Goal: Task Accomplishment & Management: Manage account settings

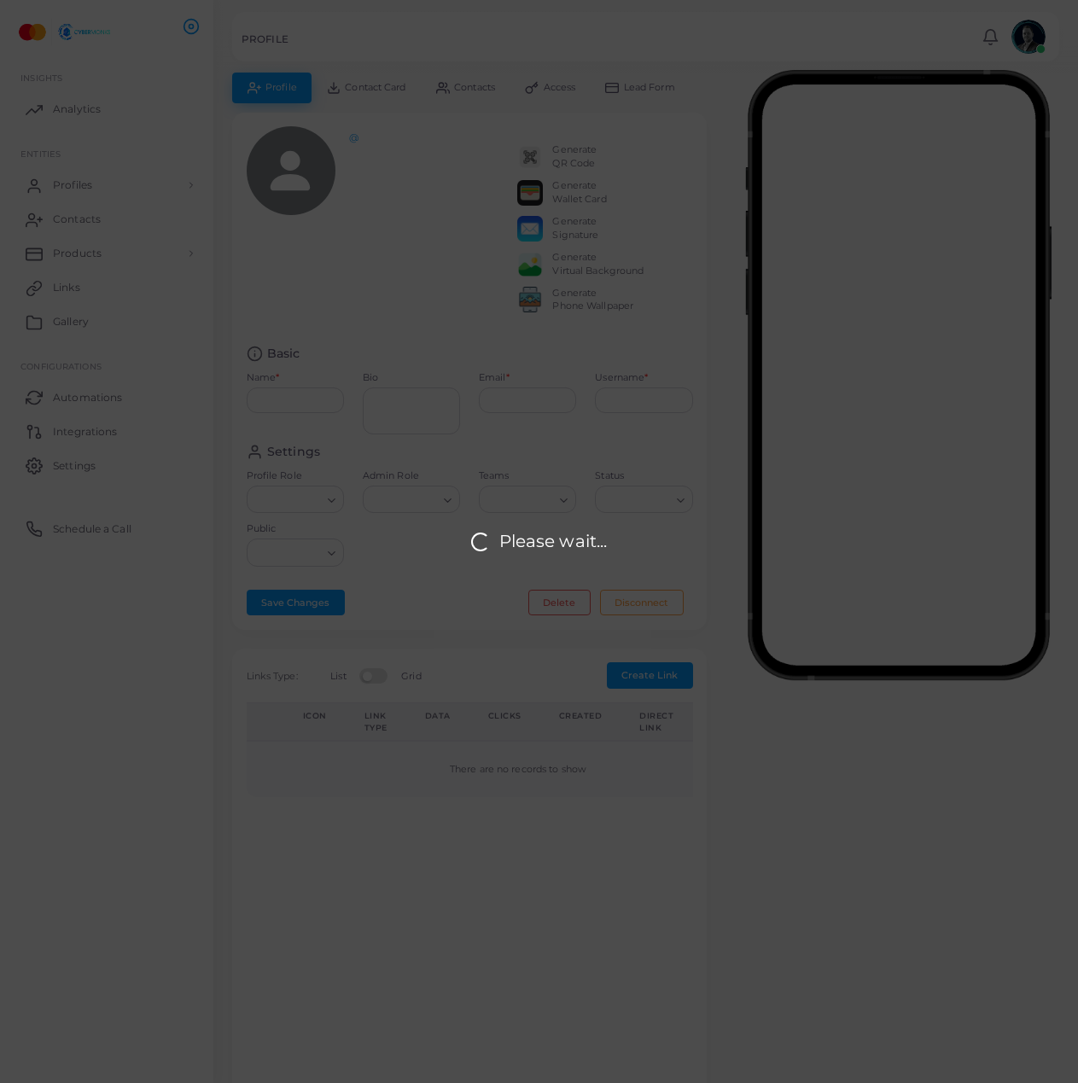
type input "**********"
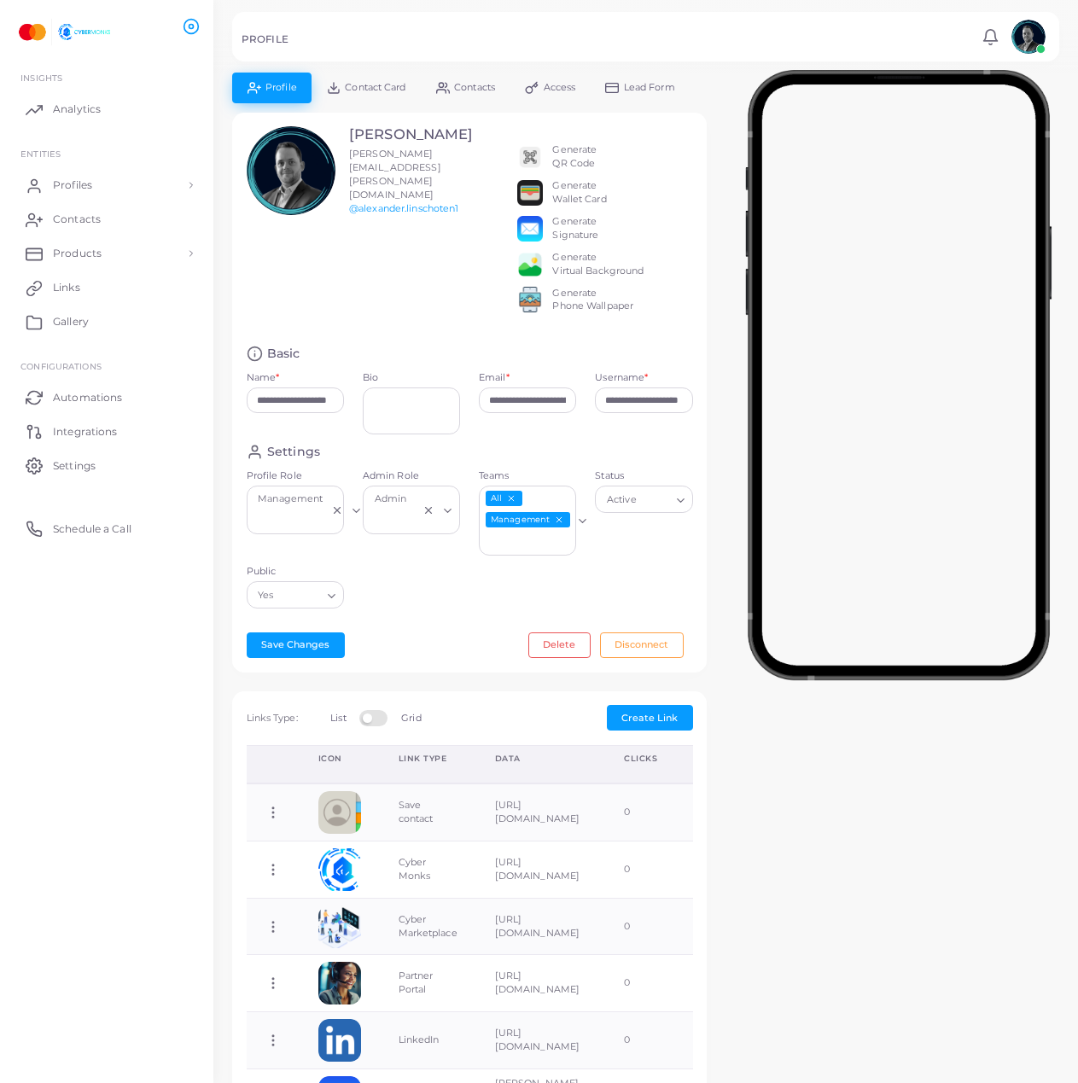
click at [842, 815] on div "**********" at bounding box center [646, 871] width 846 height 1596
click at [84, 221] on span "Contacts" at bounding box center [81, 219] width 48 height 15
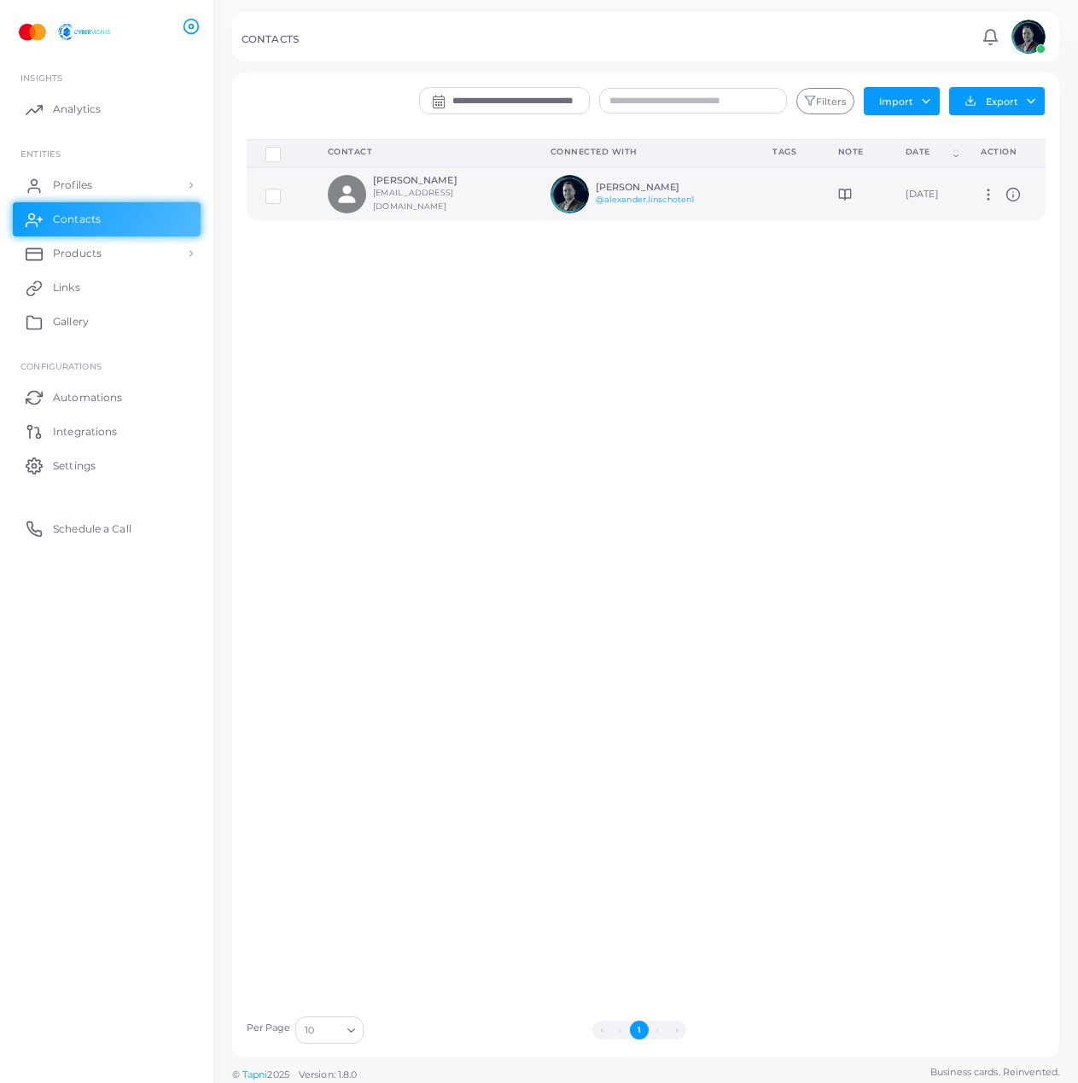
click at [754, 198] on td at bounding box center [787, 193] width 66 height 53
click at [409, 181] on div "Sophie Legrandsophie03@gmail.com" at bounding box center [413, 194] width 171 height 38
click at [102, 244] on link "Products" at bounding box center [107, 253] width 188 height 34
click at [99, 105] on span "Analytics" at bounding box center [81, 109] width 48 height 15
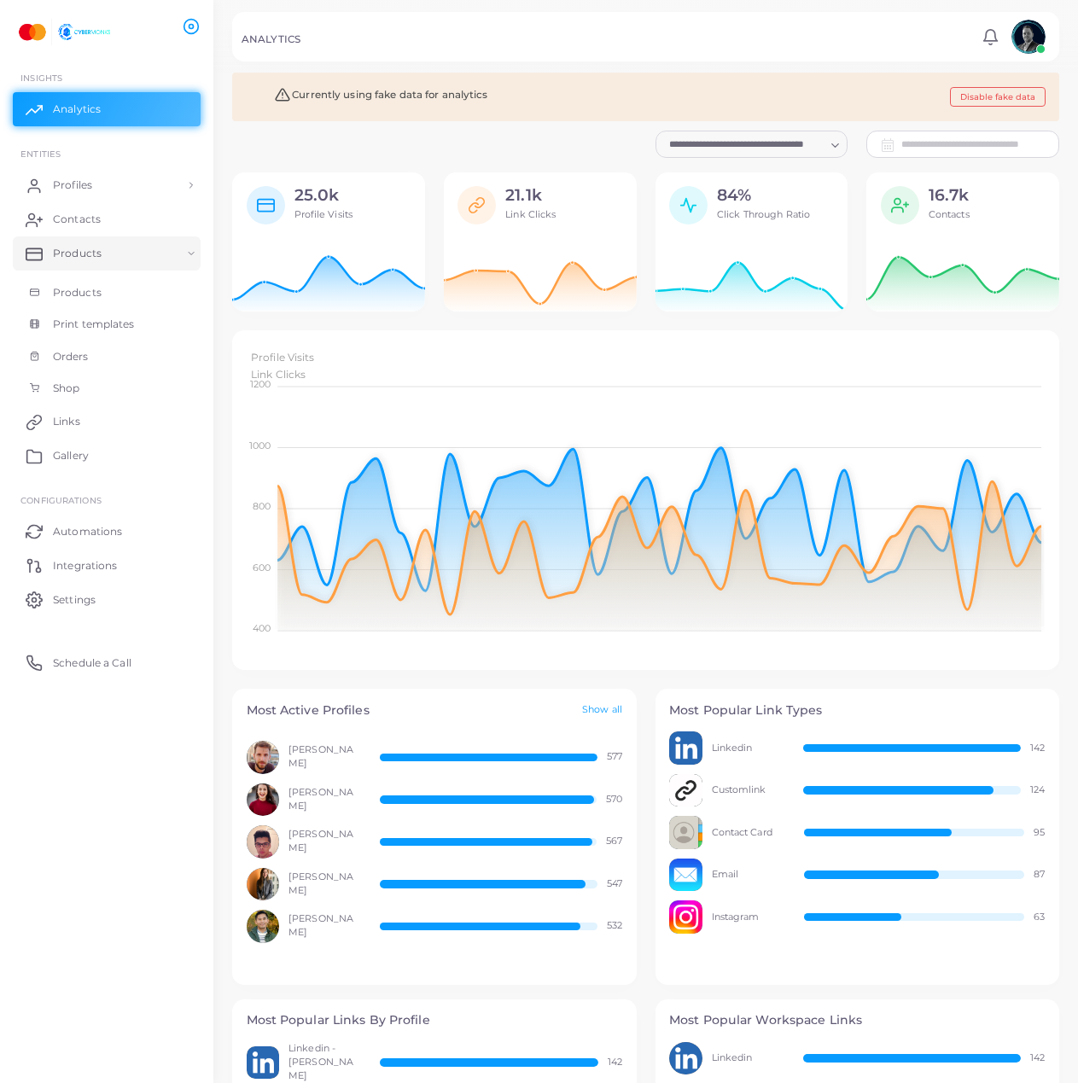
scroll to position [327, 814]
click at [970, 92] on button "Disable fake data" at bounding box center [998, 97] width 96 height 20
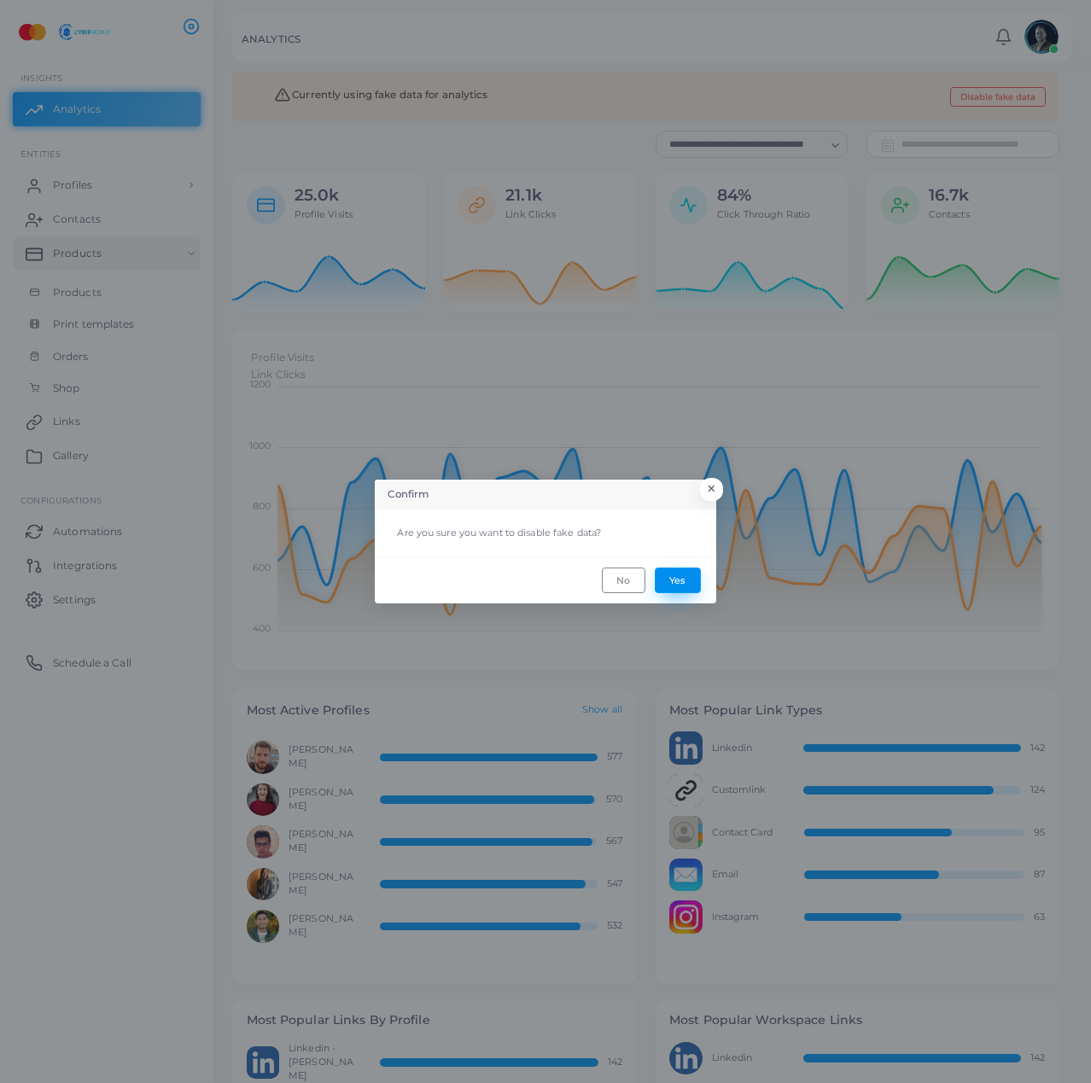
click at [678, 586] on button "Yes" at bounding box center [678, 581] width 46 height 26
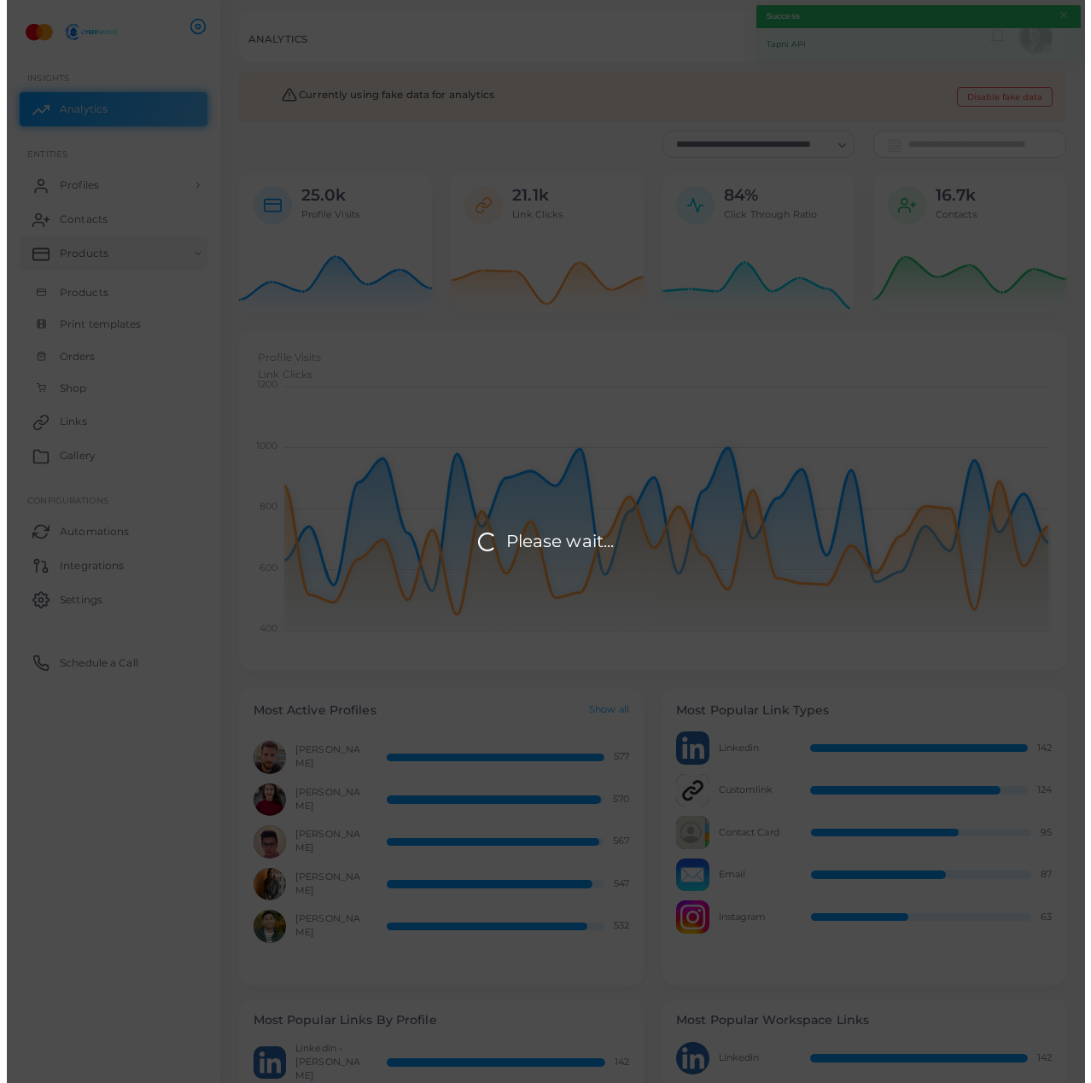
scroll to position [14, 14]
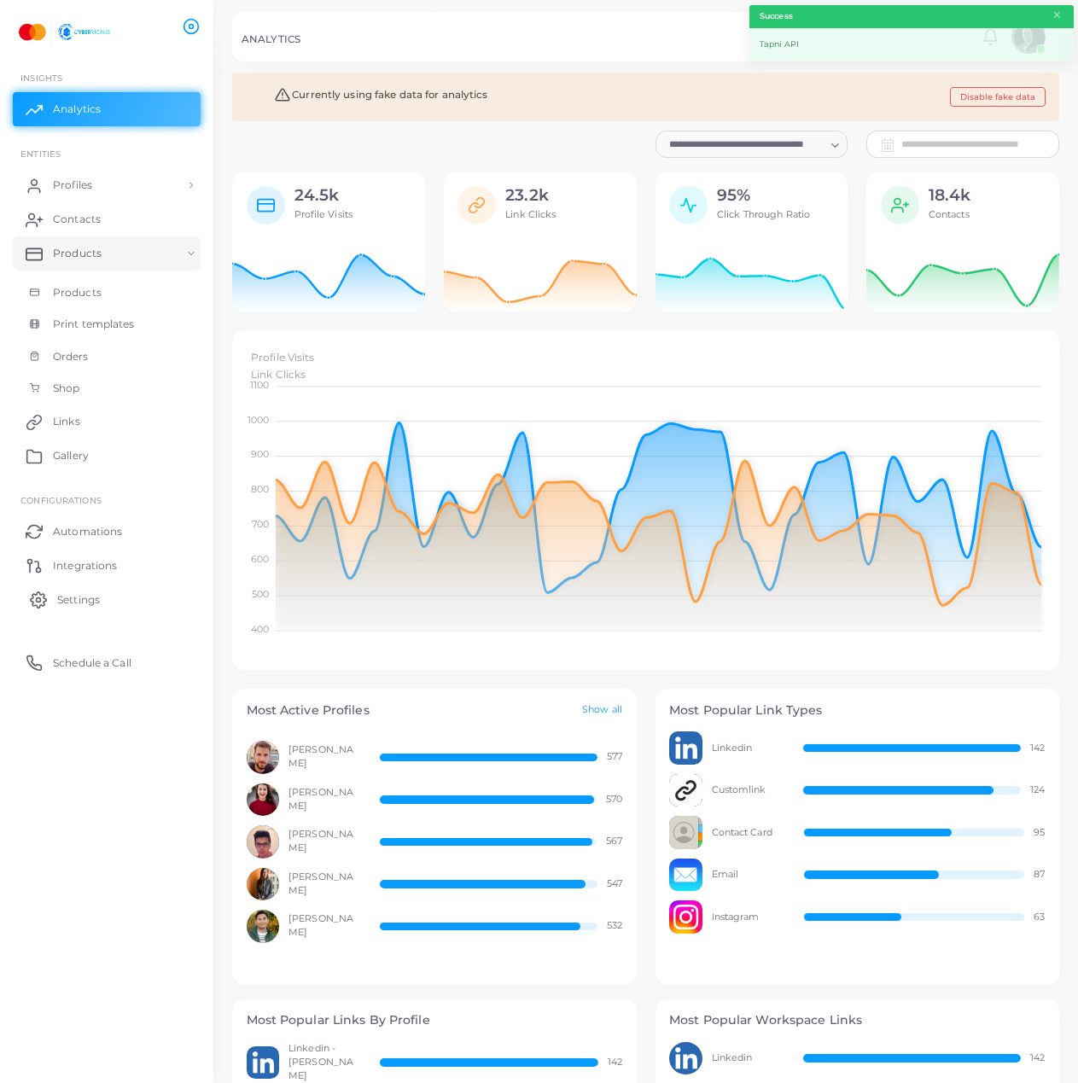
click at [82, 600] on span "Settings" at bounding box center [78, 599] width 43 height 15
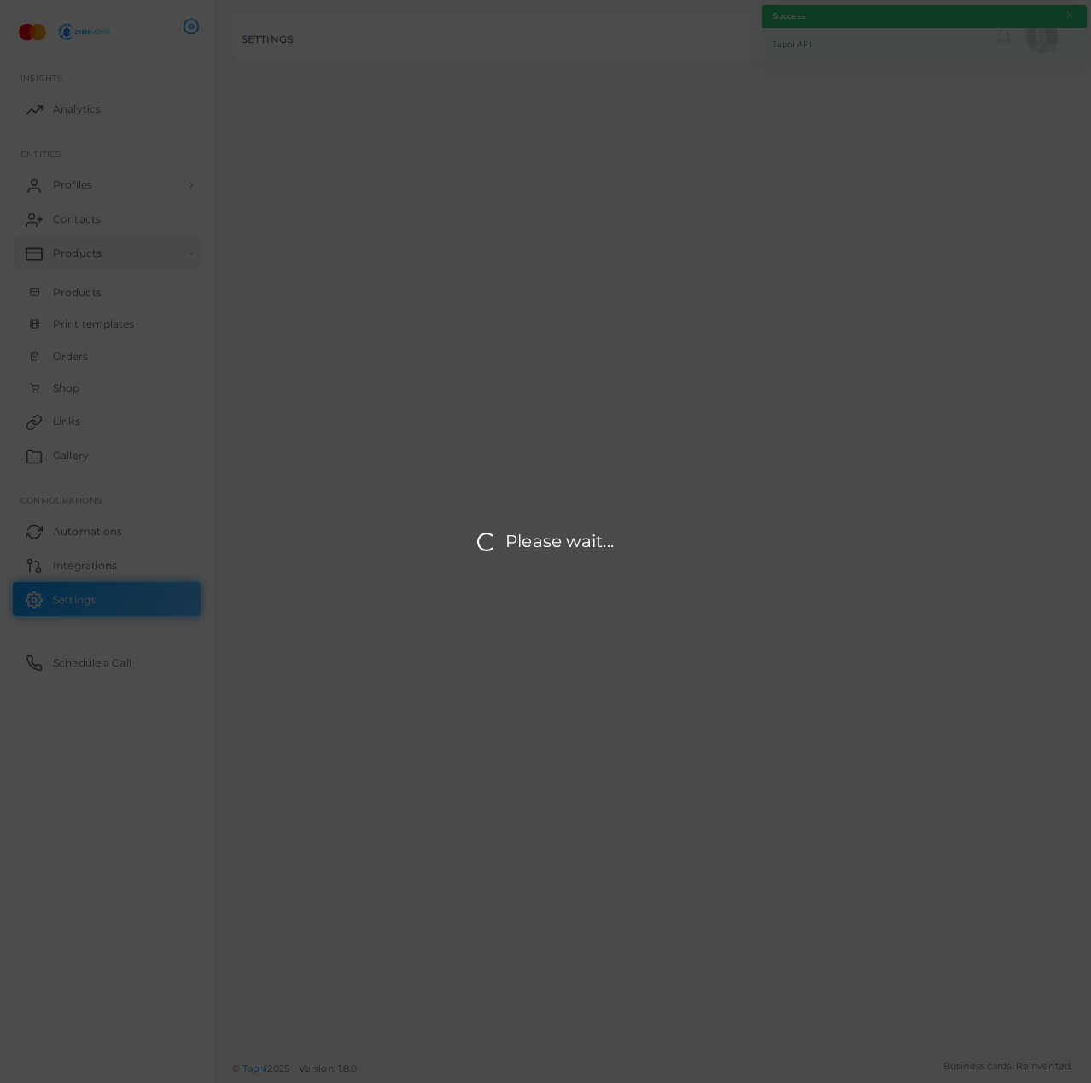
type input "**********"
type input "*****"
type input "**********"
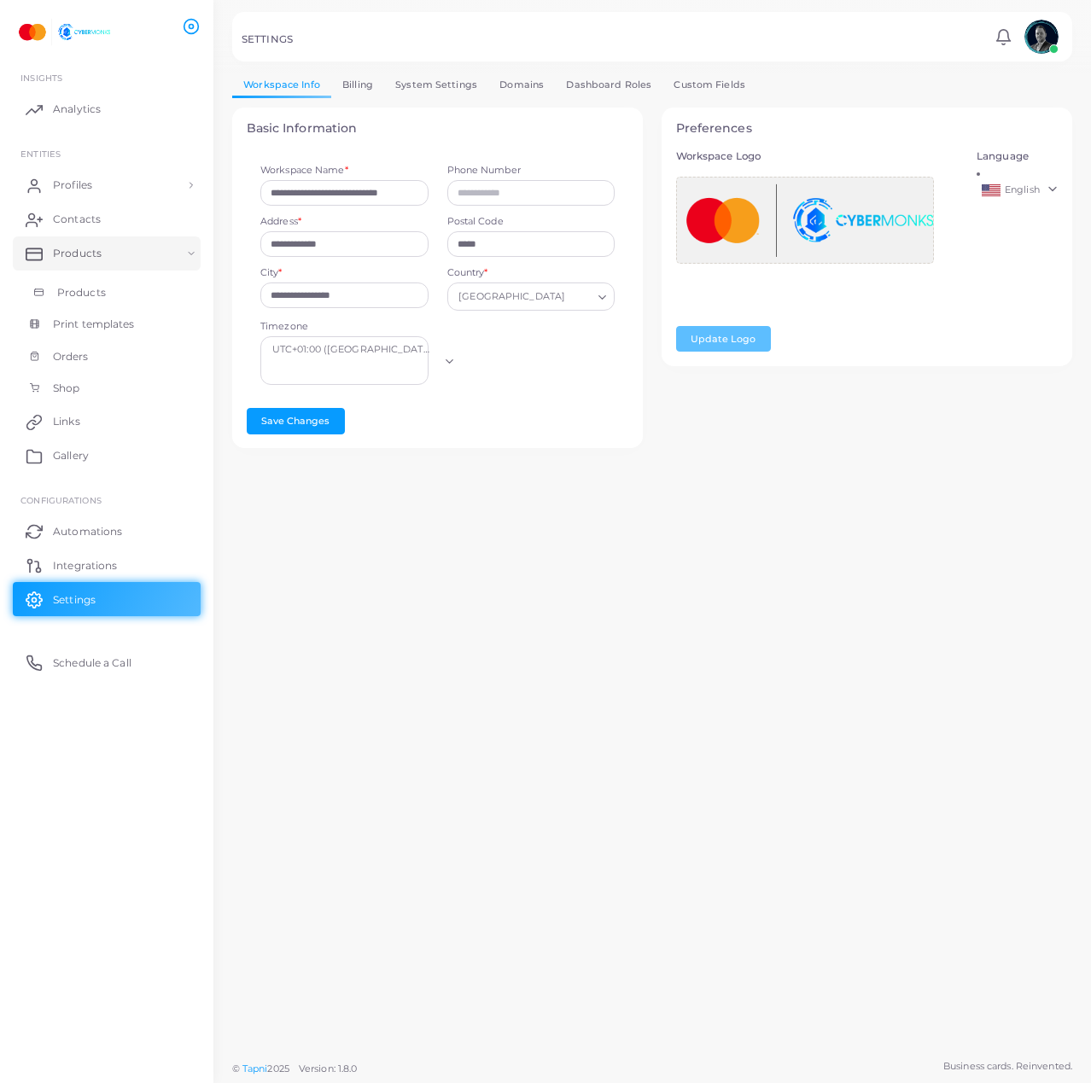
click at [100, 285] on span "Products" at bounding box center [81, 292] width 49 height 15
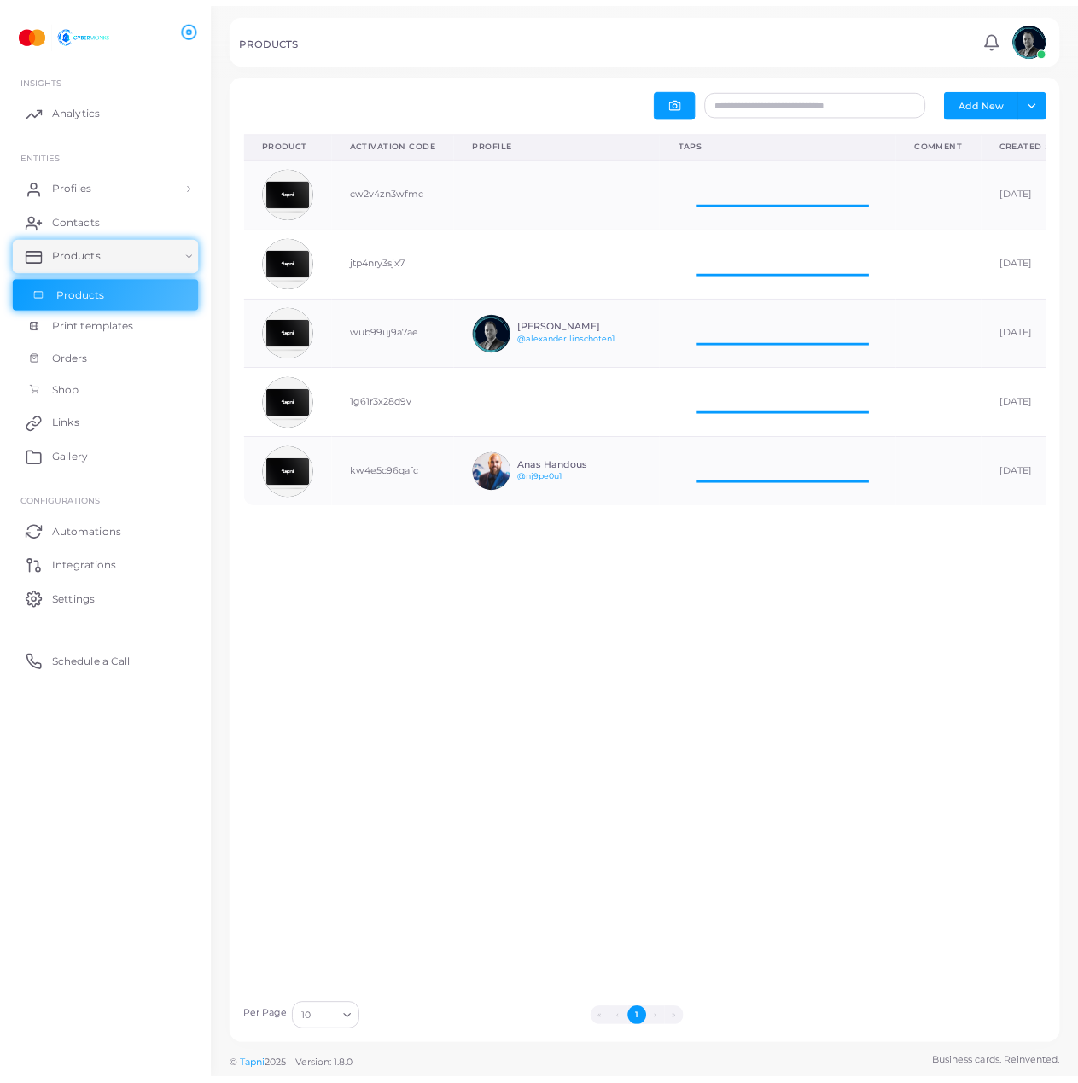
scroll to position [56, 226]
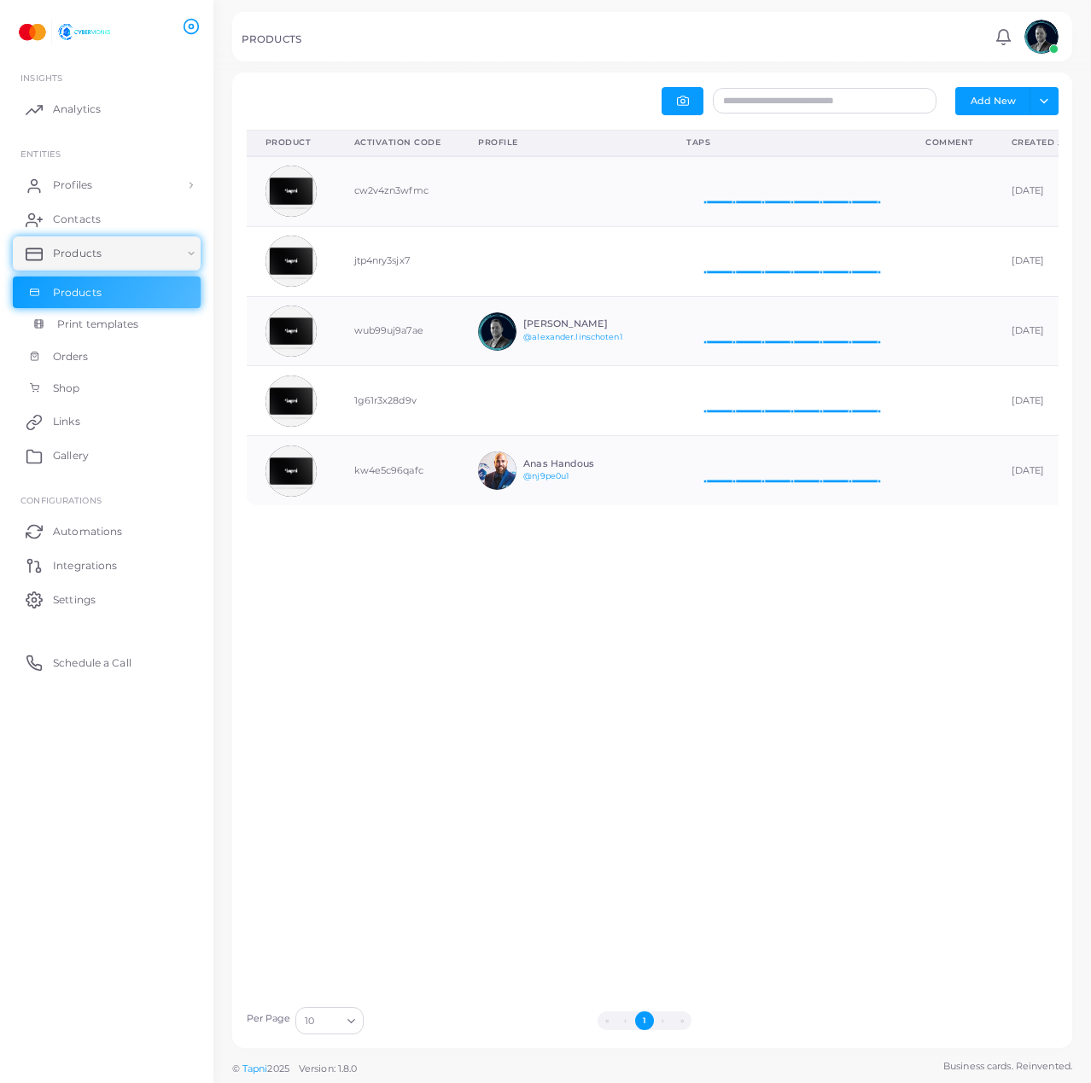
click at [102, 330] on span "Print templates" at bounding box center [98, 324] width 82 height 15
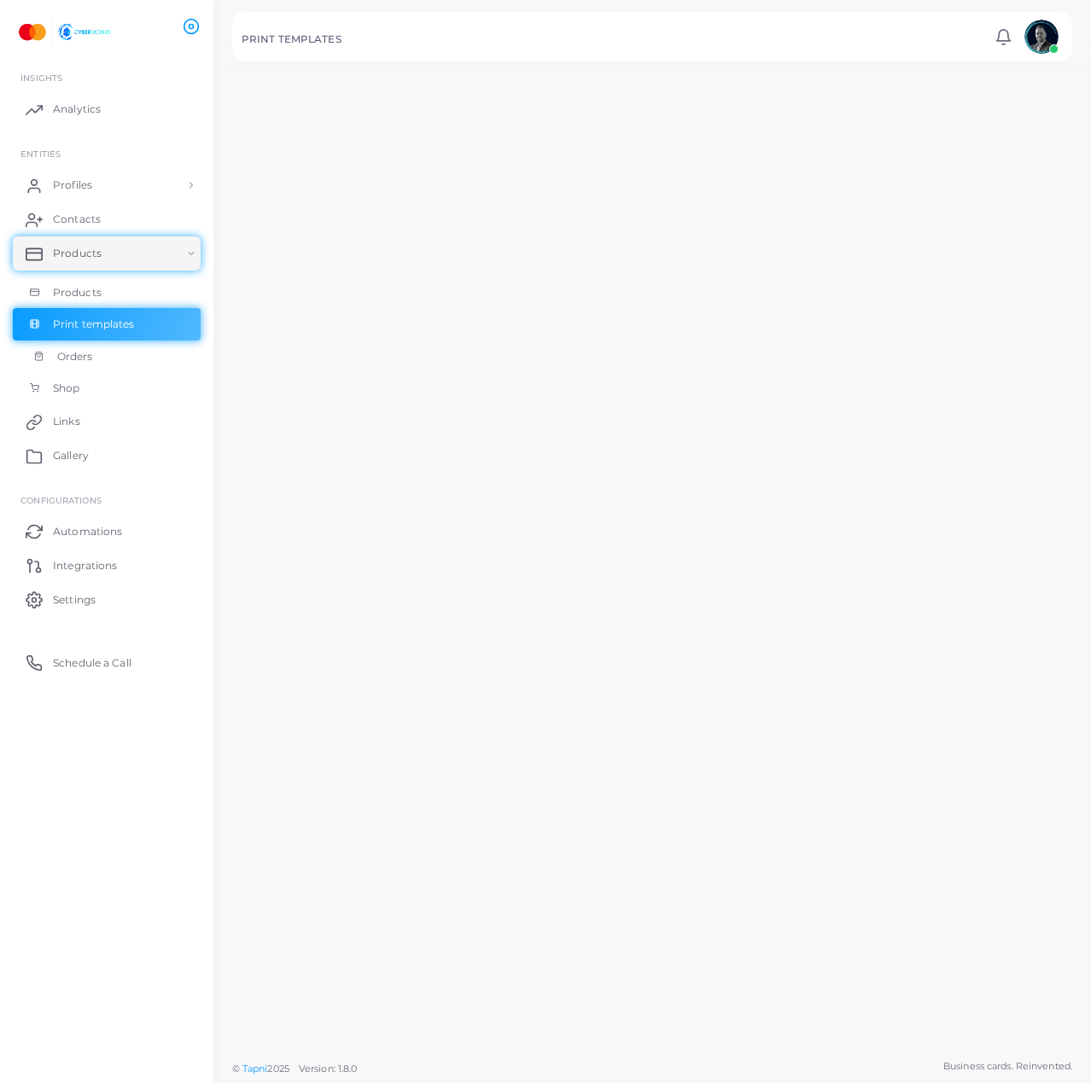
click at [87, 365] on link "Orders" at bounding box center [107, 357] width 188 height 32
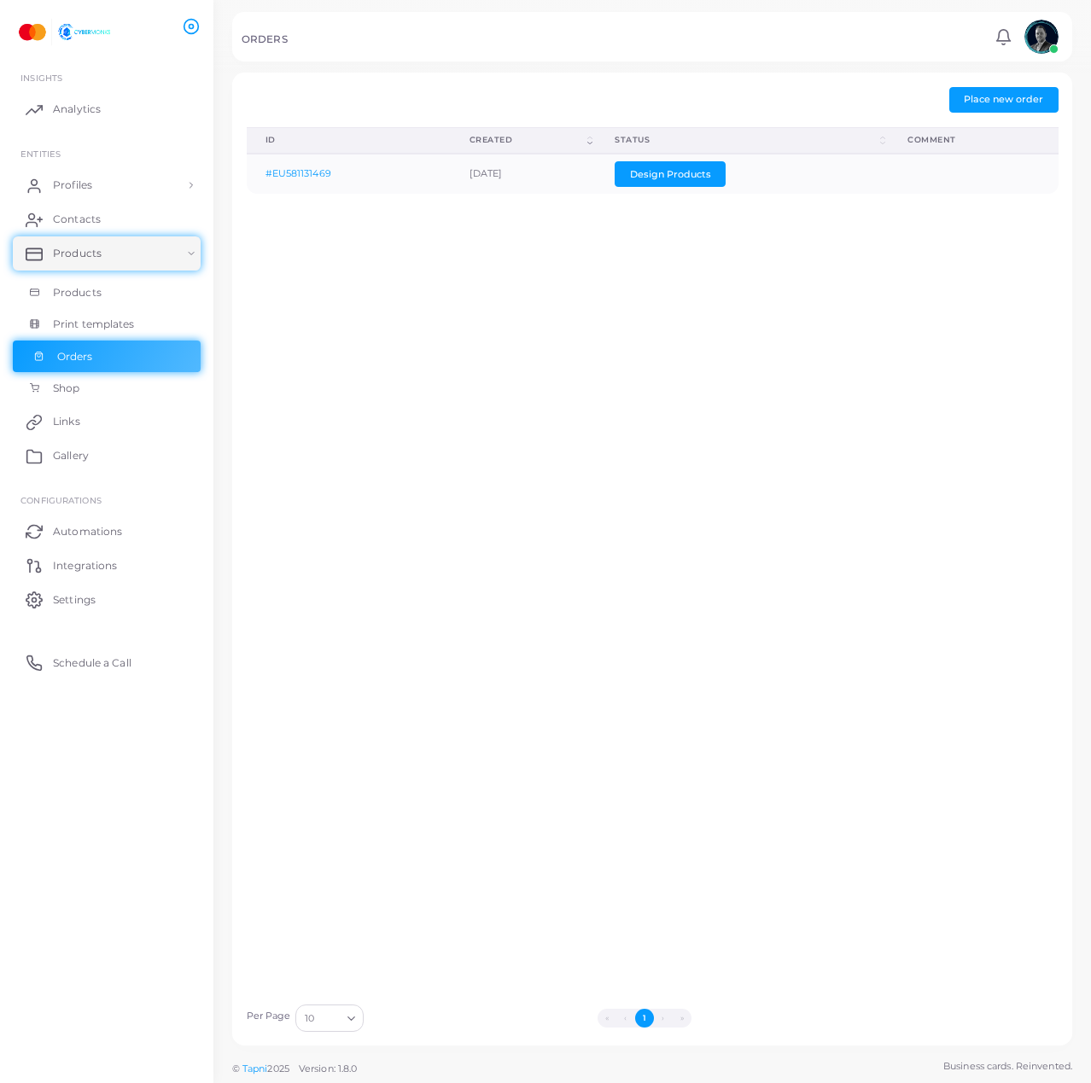
click at [93, 366] on link "Orders" at bounding box center [107, 357] width 188 height 32
click at [131, 606] on link "Settings" at bounding box center [107, 599] width 188 height 34
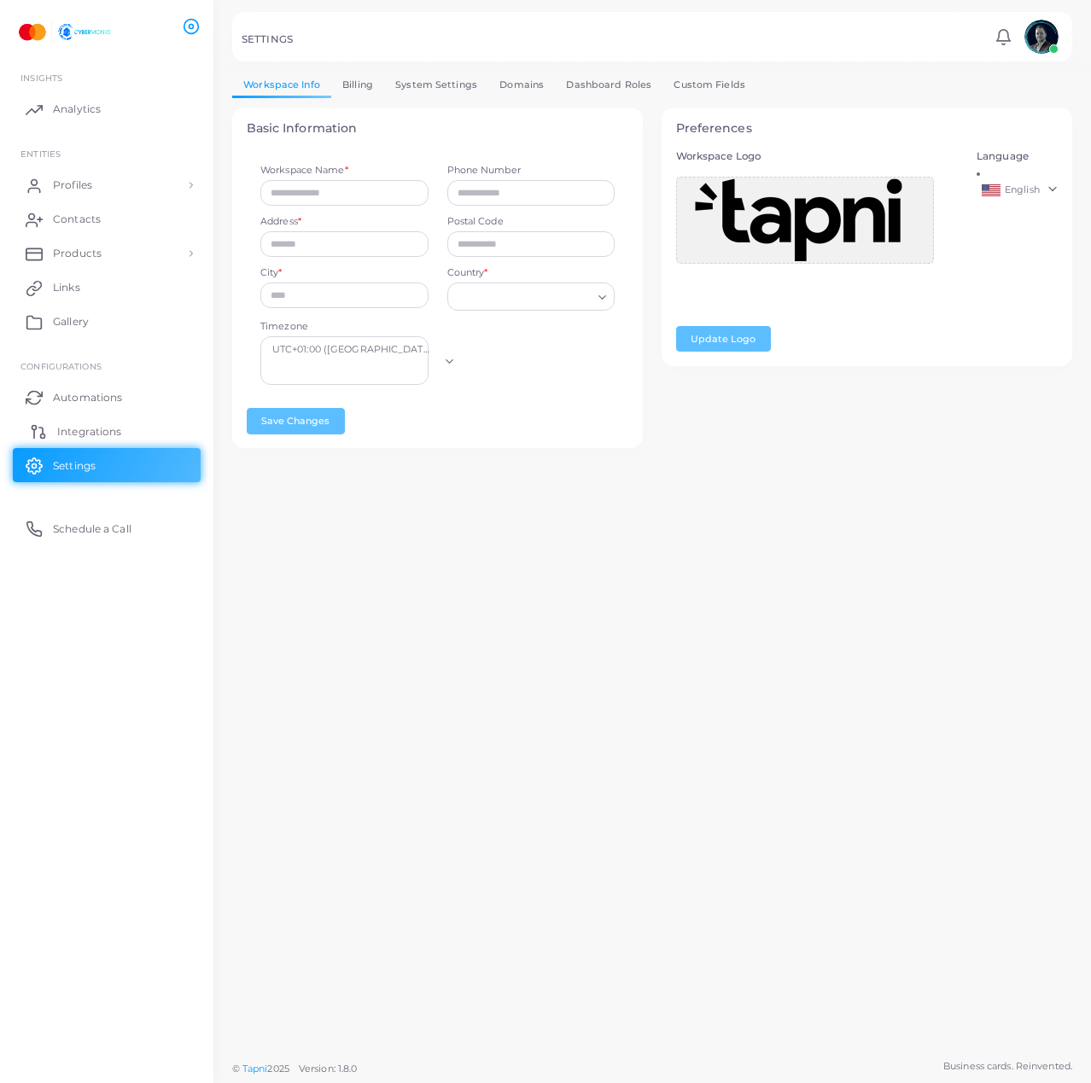
type input "**********"
type input "*****"
type input "**********"
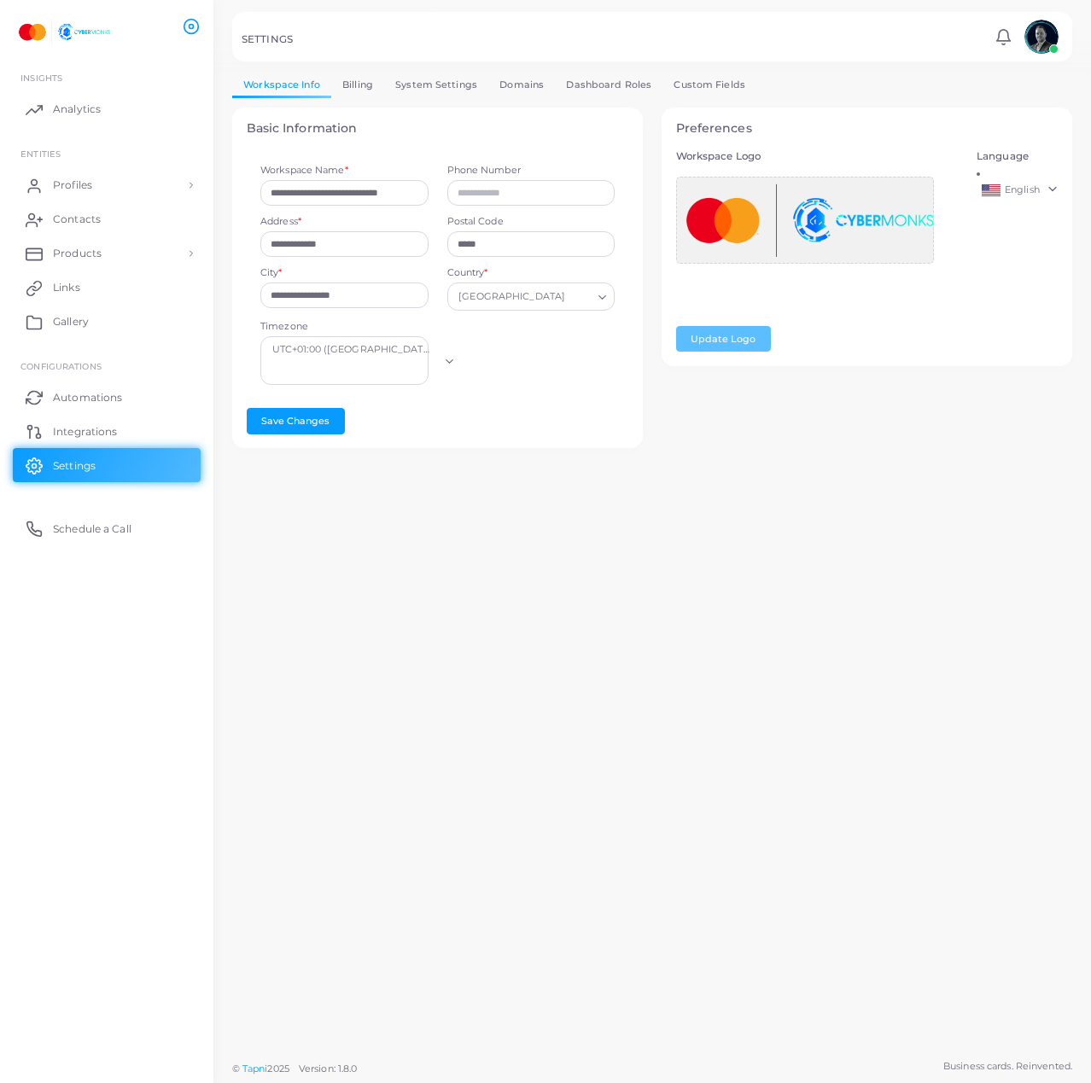
click at [536, 94] on link "Domains" at bounding box center [521, 85] width 67 height 25
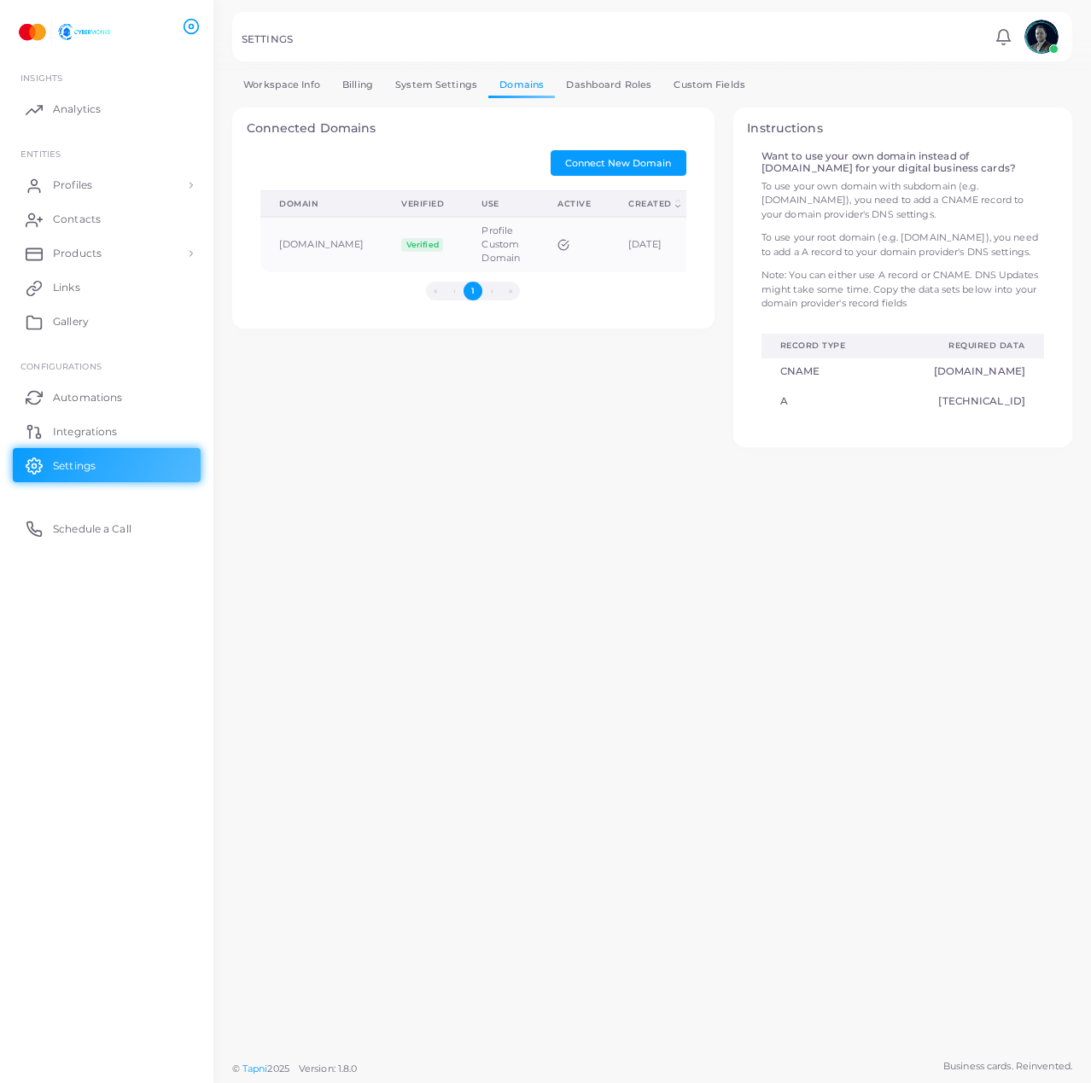
click at [616, 95] on link "Dashboard Roles" at bounding box center [609, 85] width 108 height 25
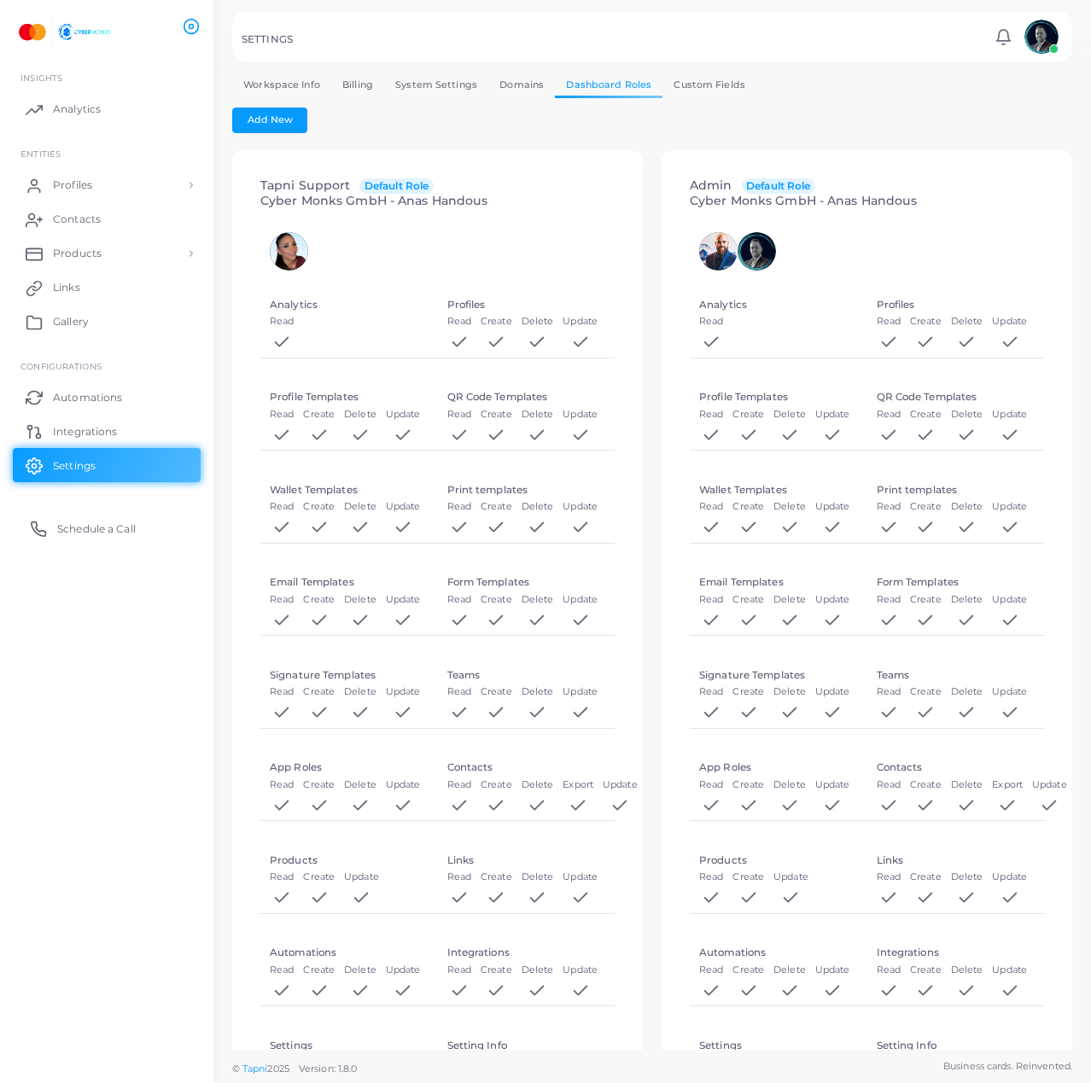
click at [124, 524] on span "Schedule a Call" at bounding box center [96, 529] width 79 height 15
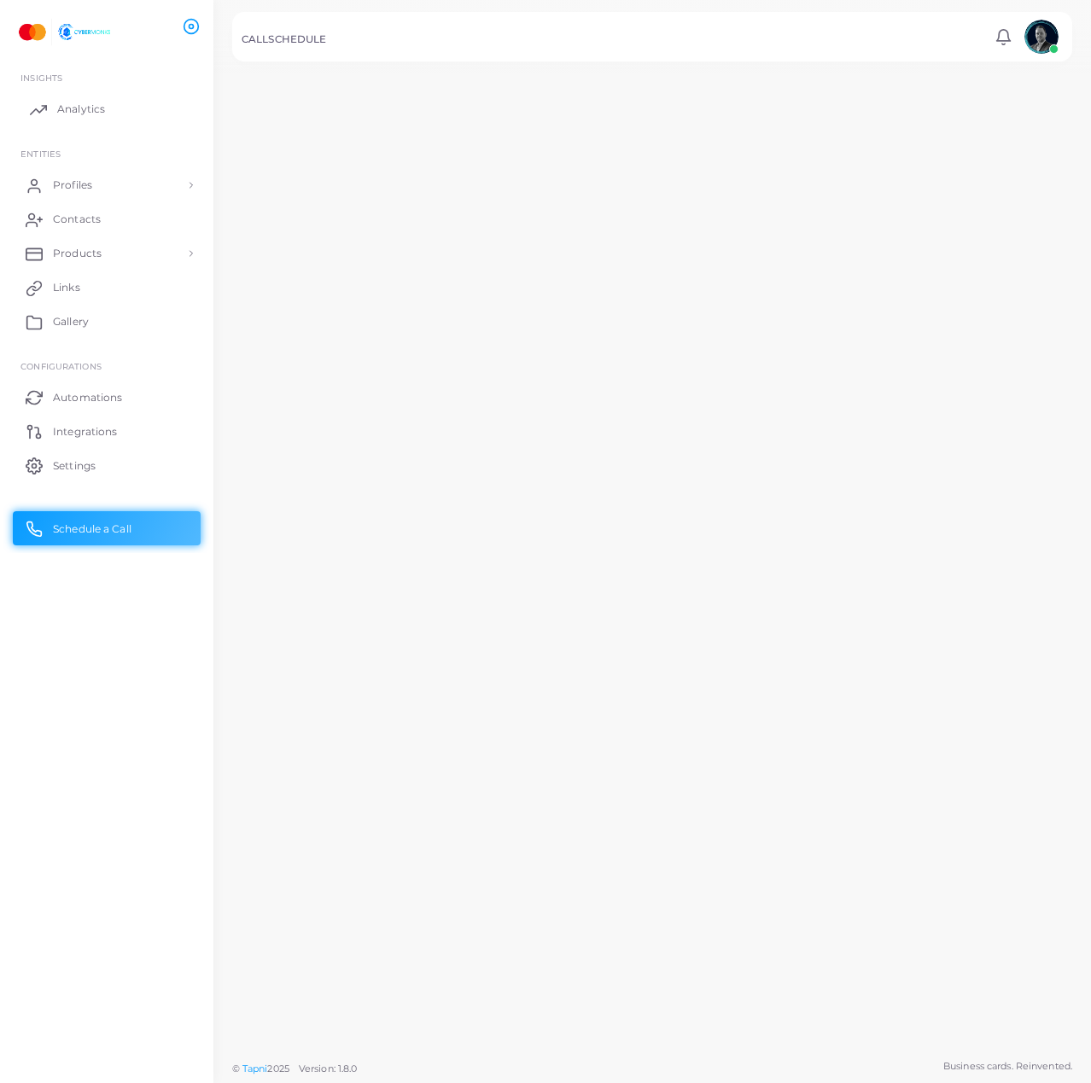
click at [80, 105] on span "Analytics" at bounding box center [81, 109] width 48 height 15
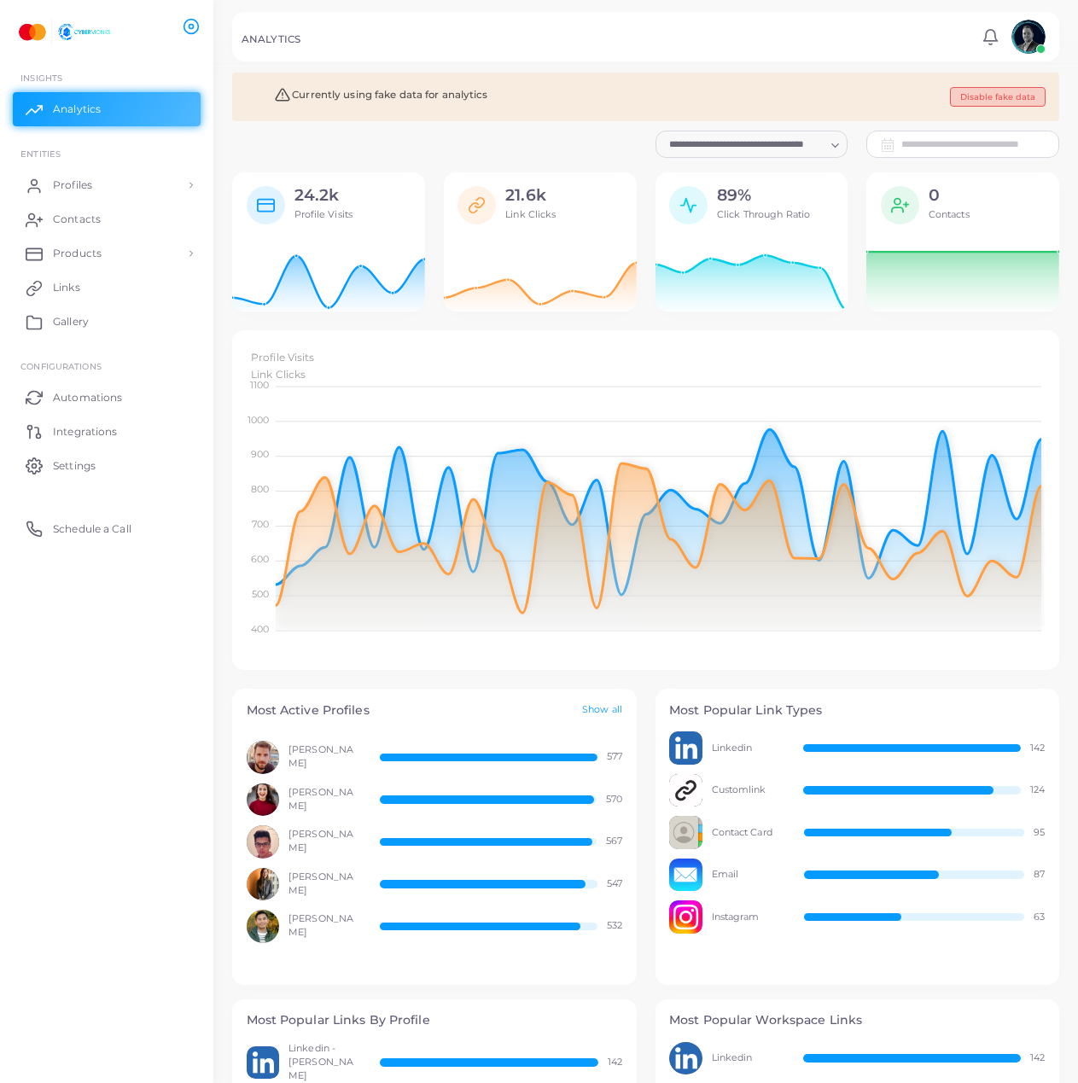
click at [978, 99] on button "Disable fake data" at bounding box center [998, 97] width 96 height 20
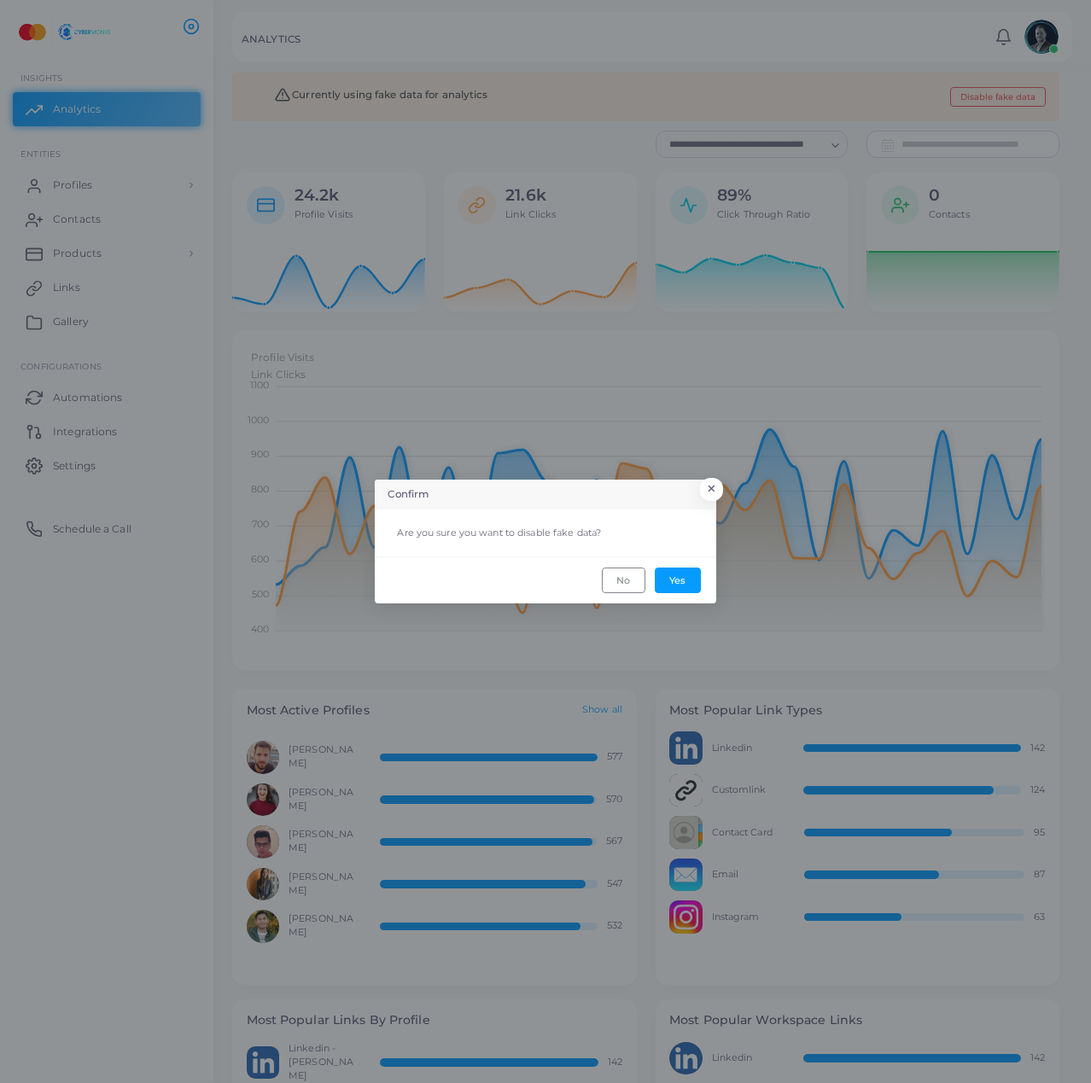
click at [707, 574] on footer "No Yes" at bounding box center [545, 580] width 341 height 46
click at [675, 584] on button "Yes" at bounding box center [678, 581] width 46 height 26
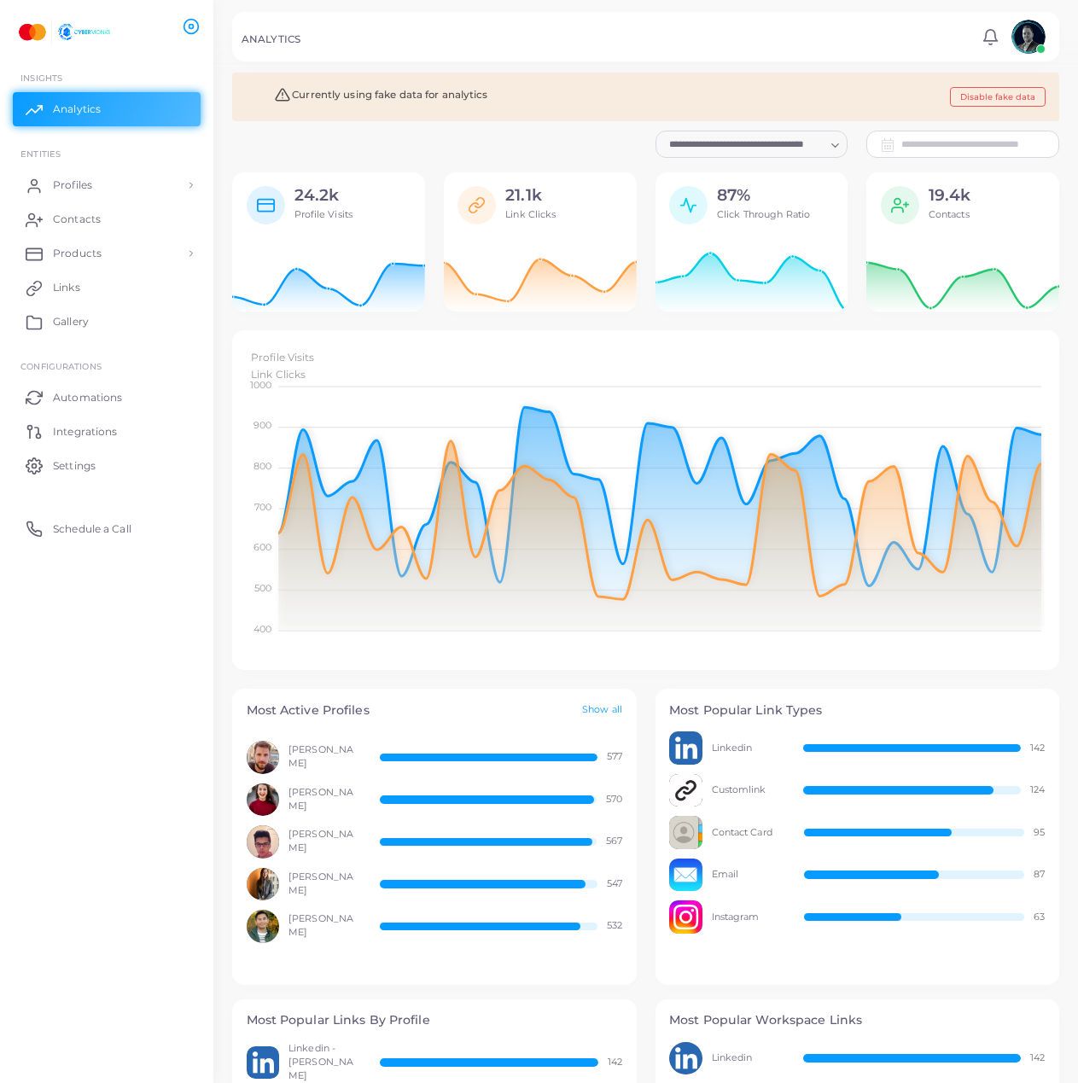
click at [995, 112] on div "Currently using fake data for analytics Disable fake data" at bounding box center [645, 97] width 827 height 49
click at [989, 98] on button "Disable fake data" at bounding box center [998, 97] width 96 height 20
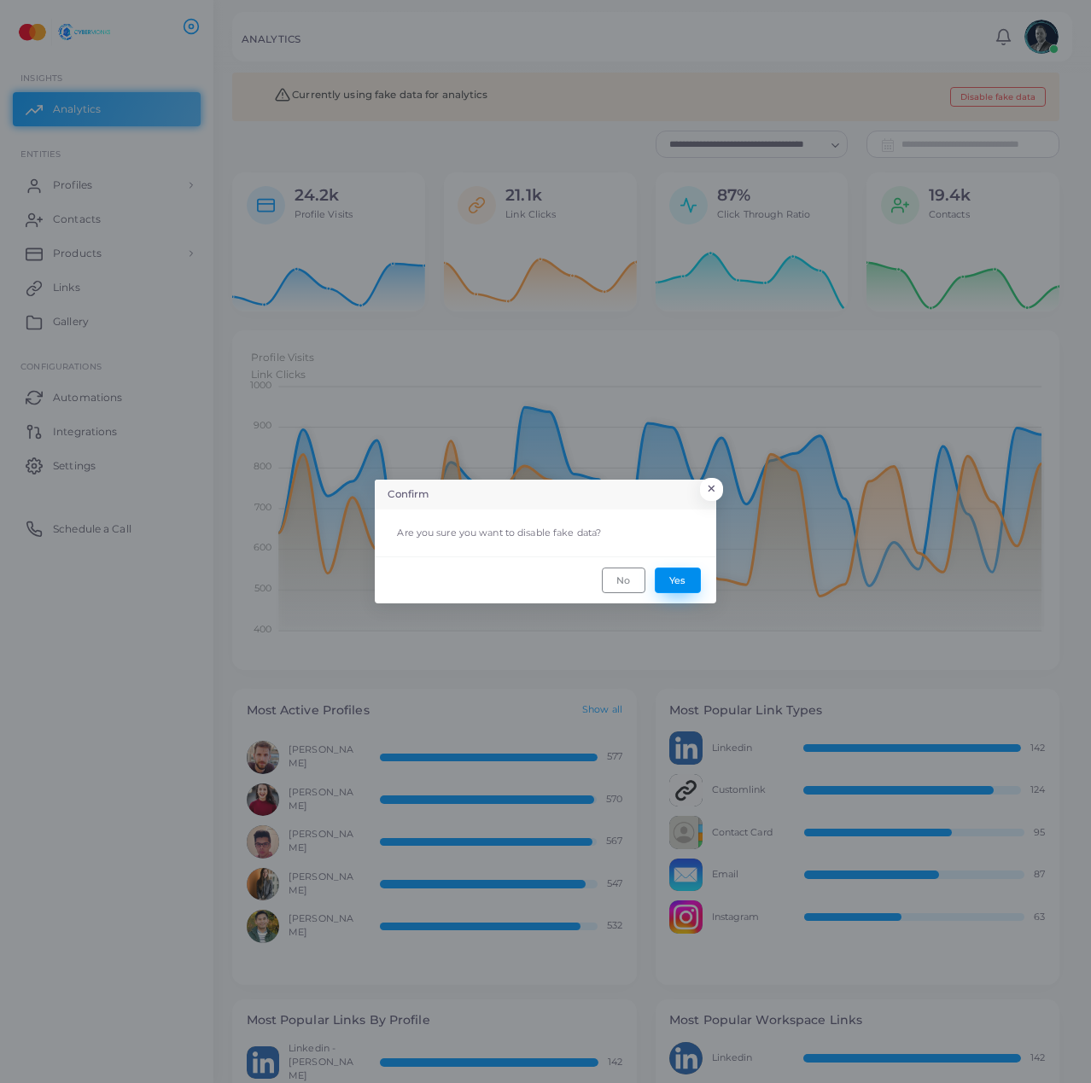
click at [680, 579] on button "Yes" at bounding box center [678, 581] width 46 height 26
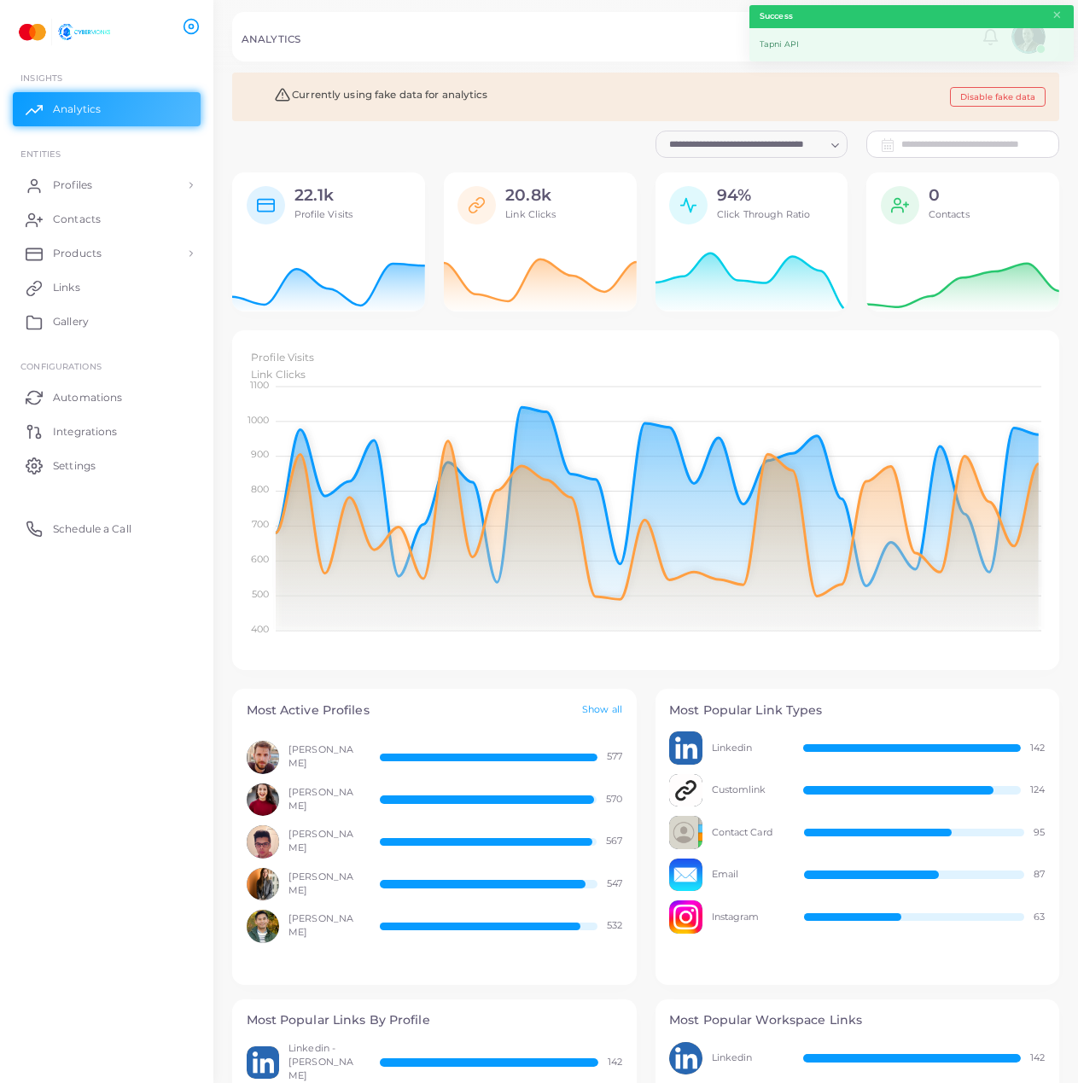
scroll to position [14, 14]
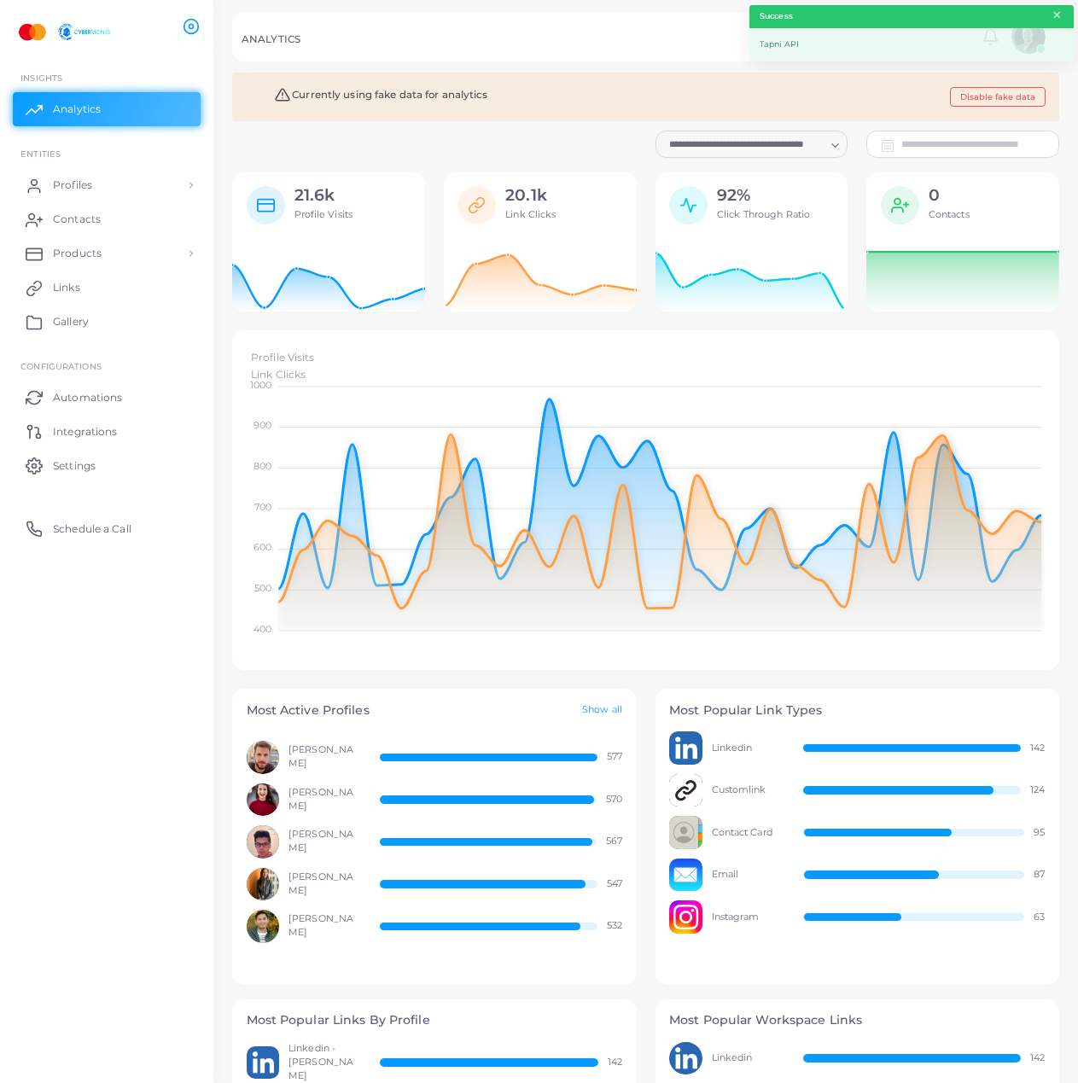
click at [1053, 15] on button "×" at bounding box center [1057, 15] width 11 height 19
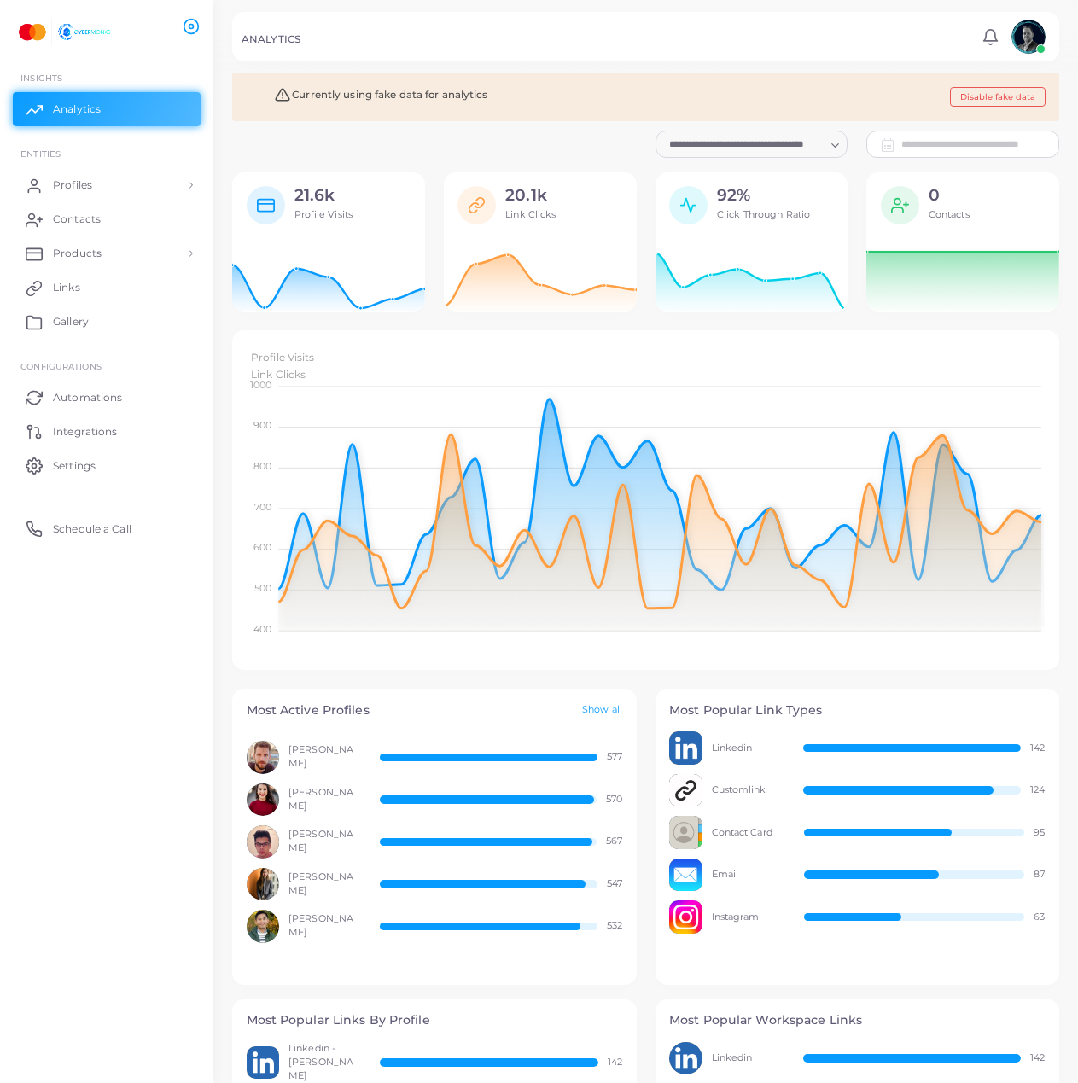
click at [1032, 36] on img at bounding box center [1029, 37] width 34 height 34
click at [111, 468] on link "Settings" at bounding box center [107, 465] width 188 height 34
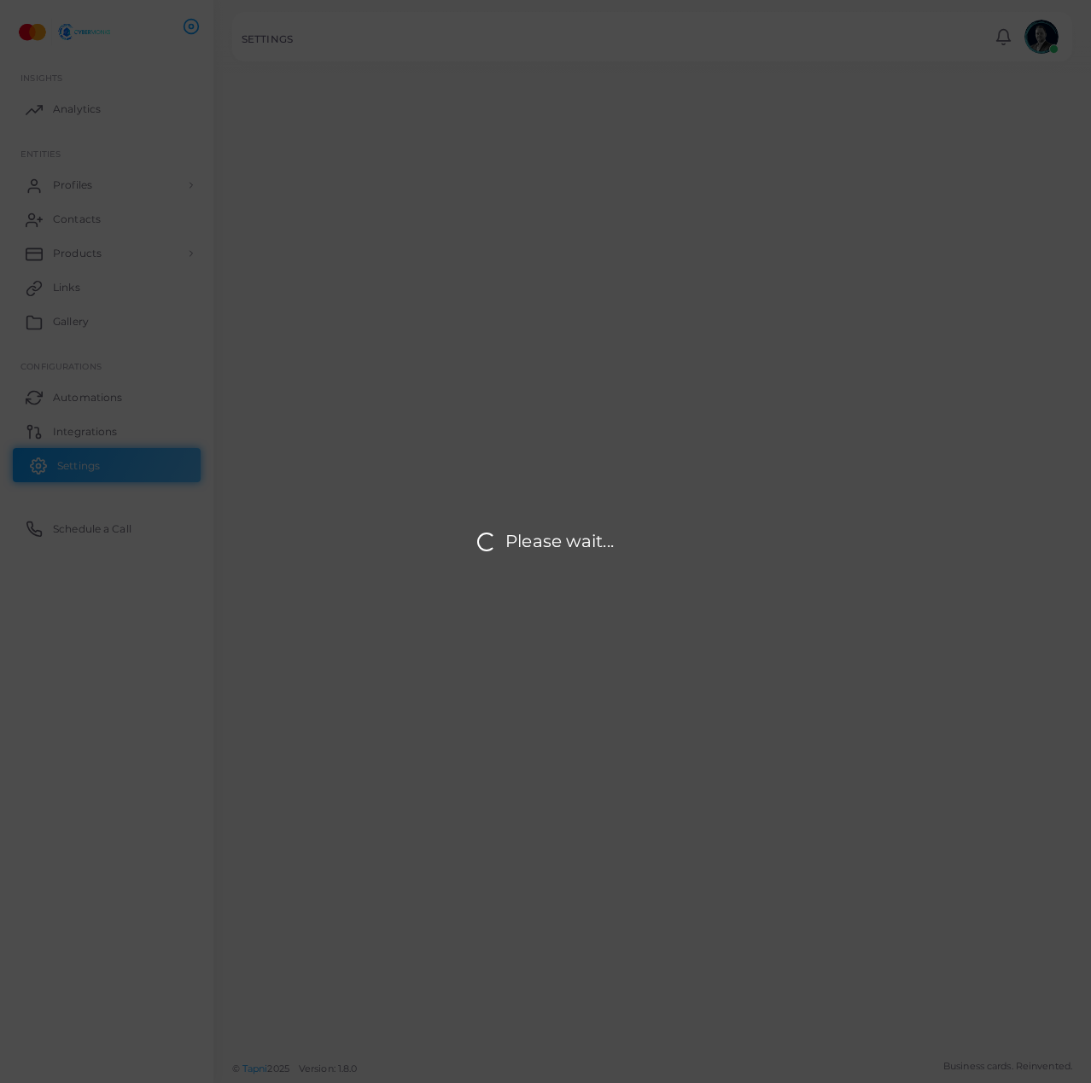
type input "**********"
type input "*****"
type input "**********"
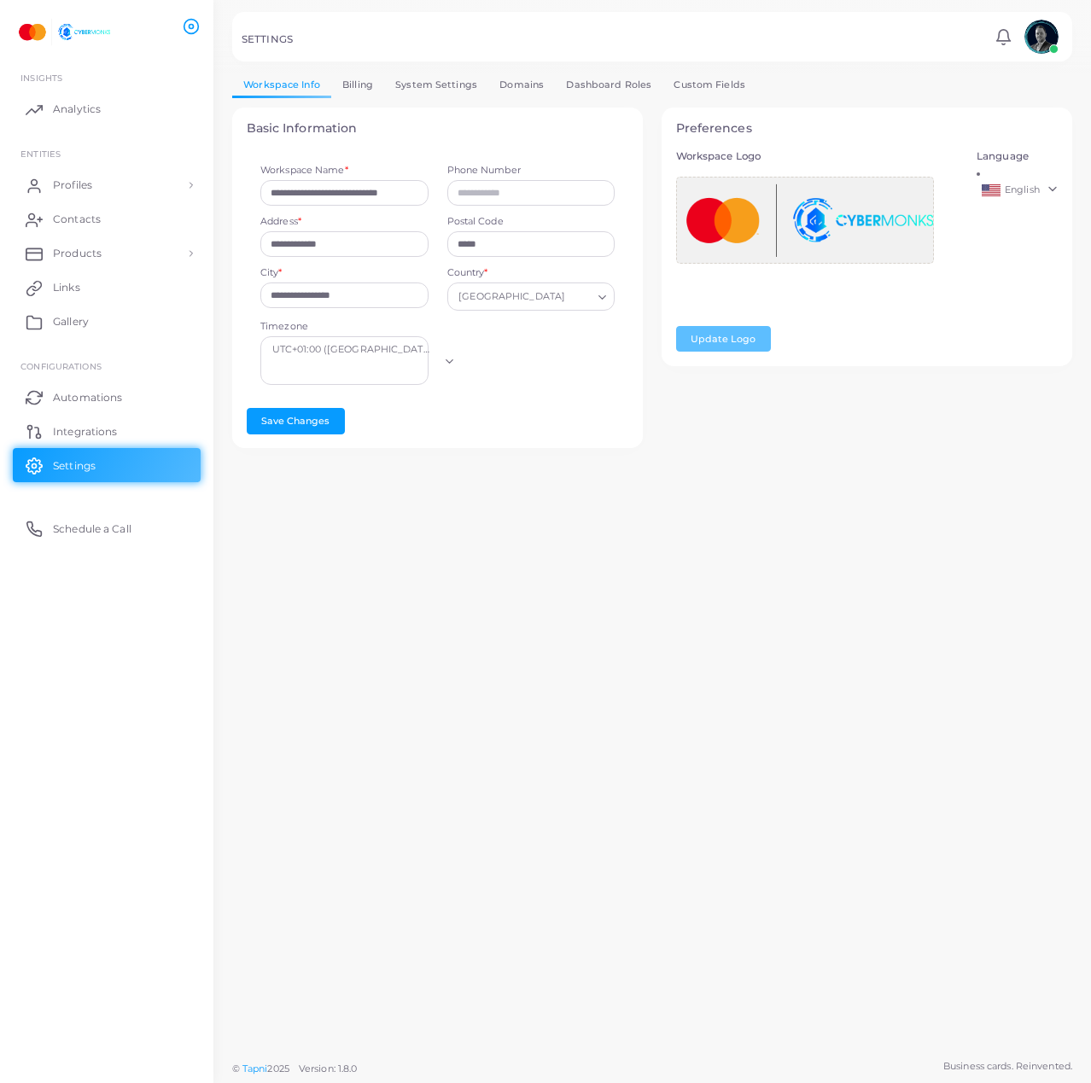
click at [716, 103] on div "**********" at bounding box center [652, 270] width 840 height 394
click at [711, 95] on link "Custom Fields" at bounding box center [709, 85] width 94 height 25
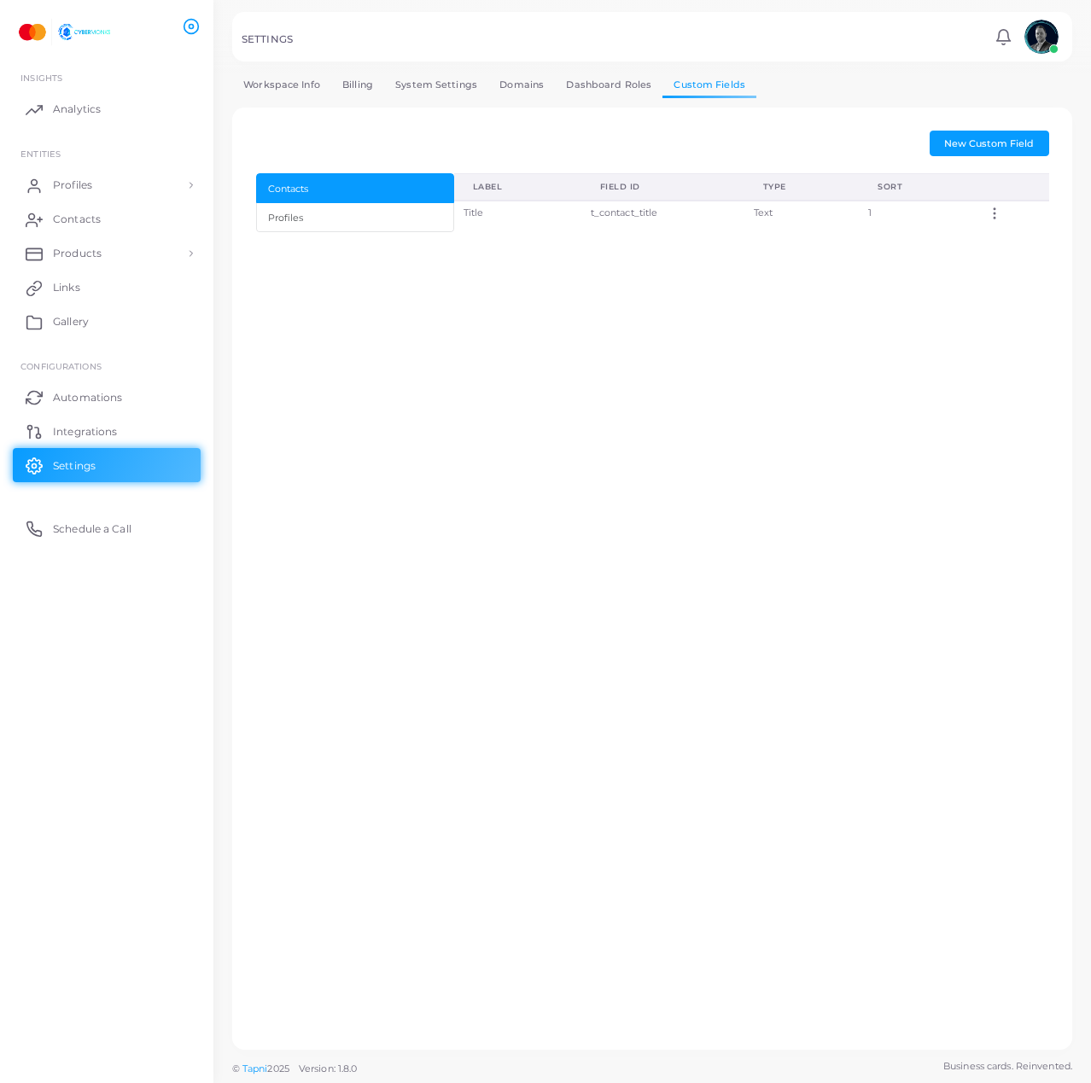
click at [628, 80] on link "Dashboard Roles" at bounding box center [609, 85] width 108 height 25
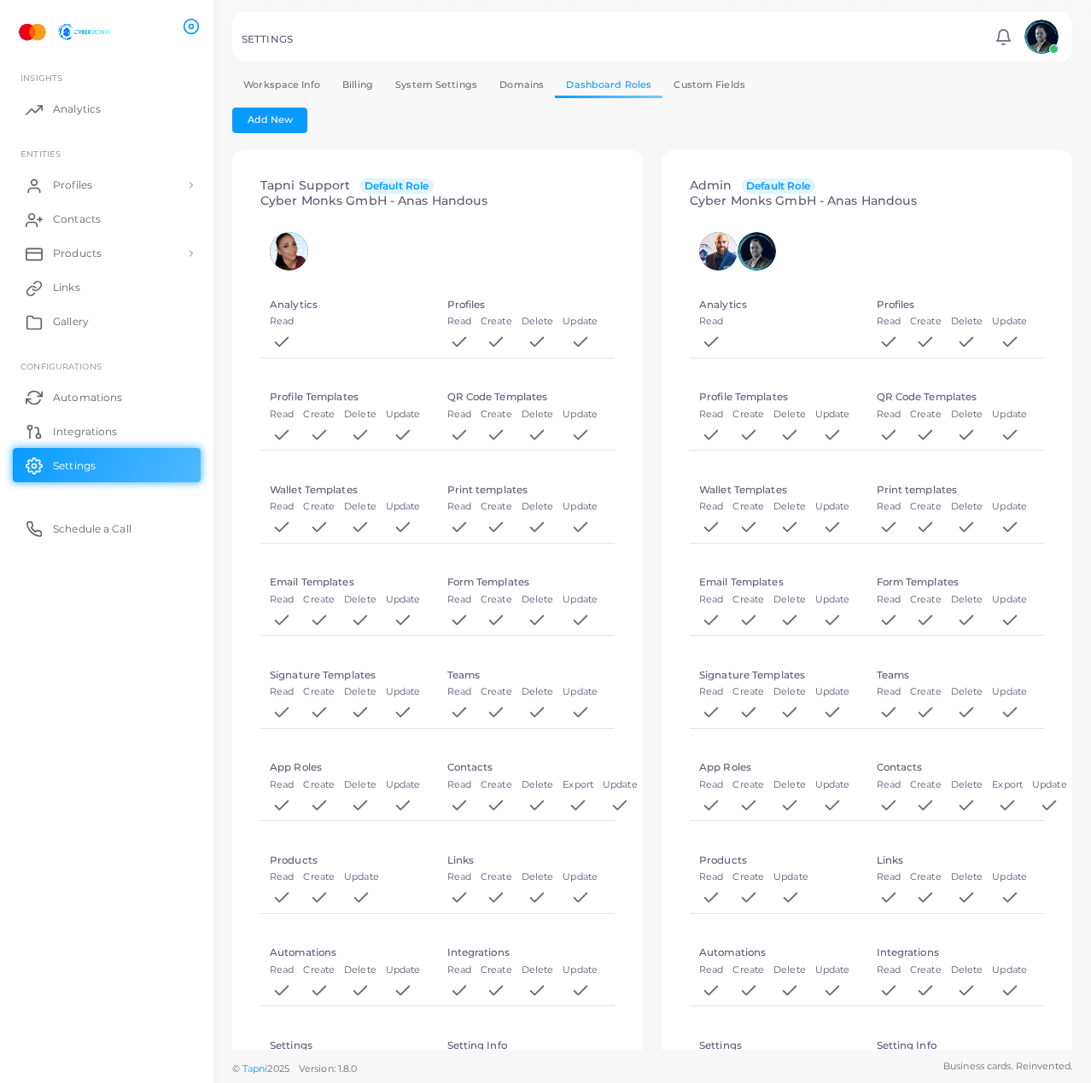
click at [493, 77] on link "Domains" at bounding box center [521, 85] width 67 height 25
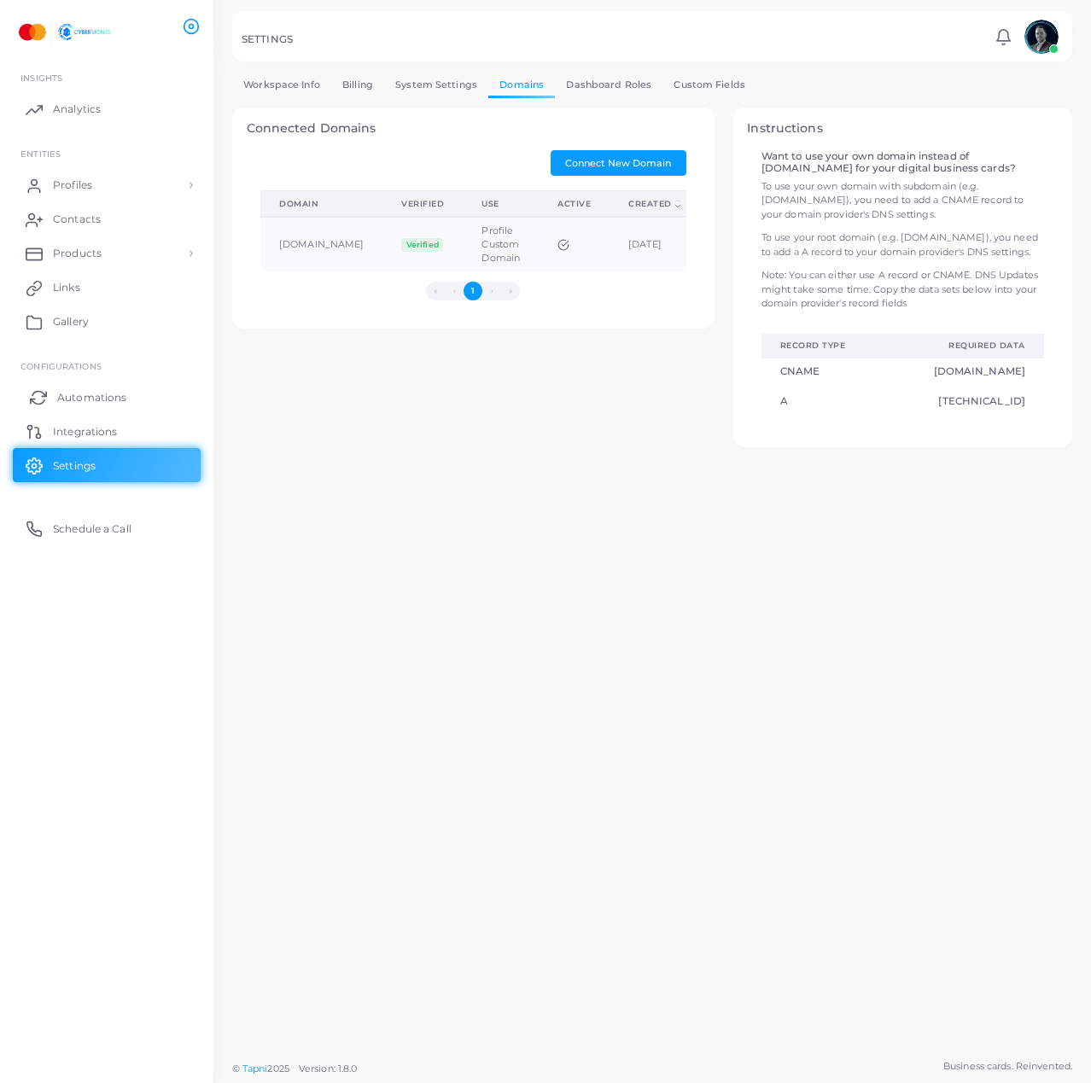
click at [45, 388] on link "Automations" at bounding box center [107, 397] width 188 height 34
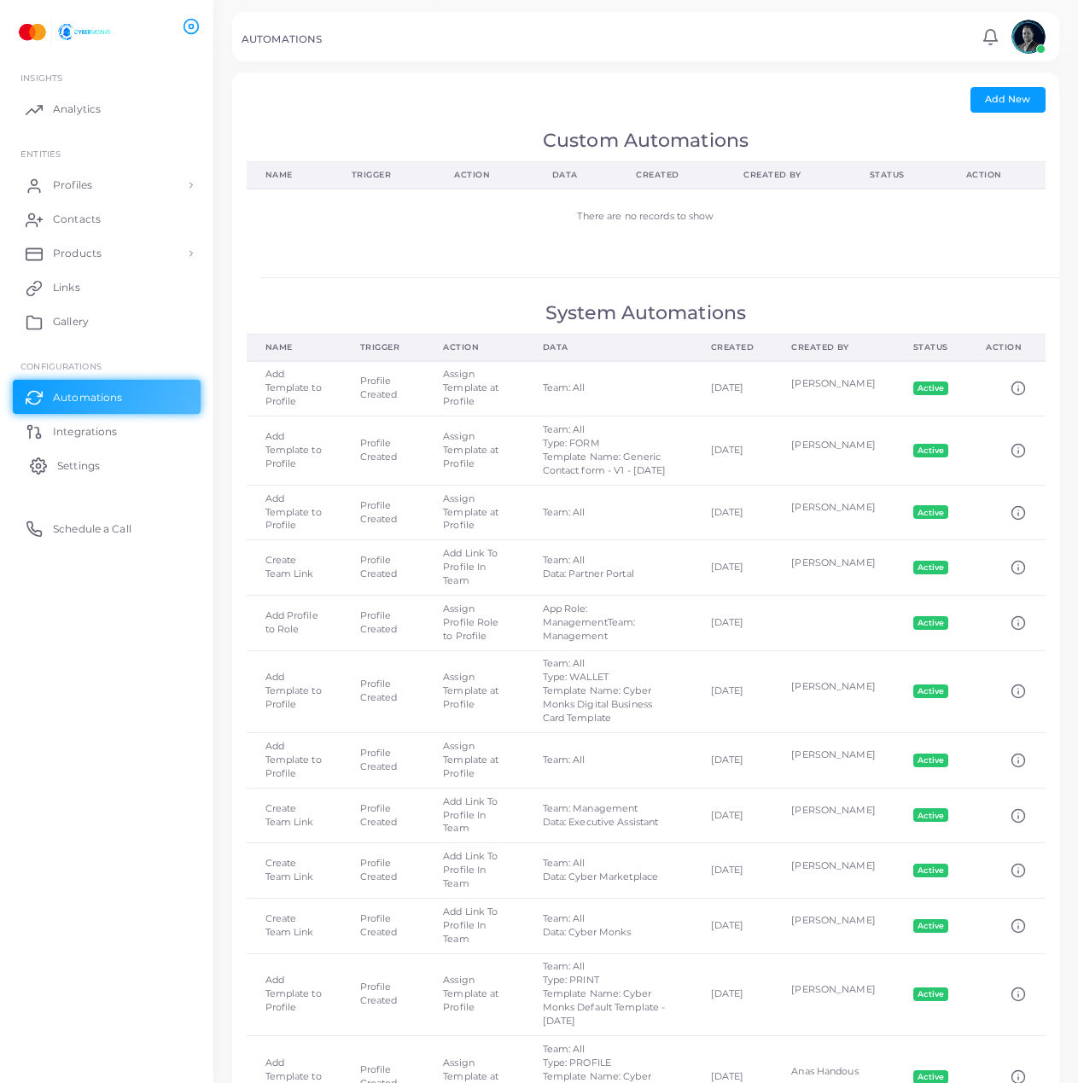
click at [90, 473] on span "Settings" at bounding box center [78, 465] width 43 height 15
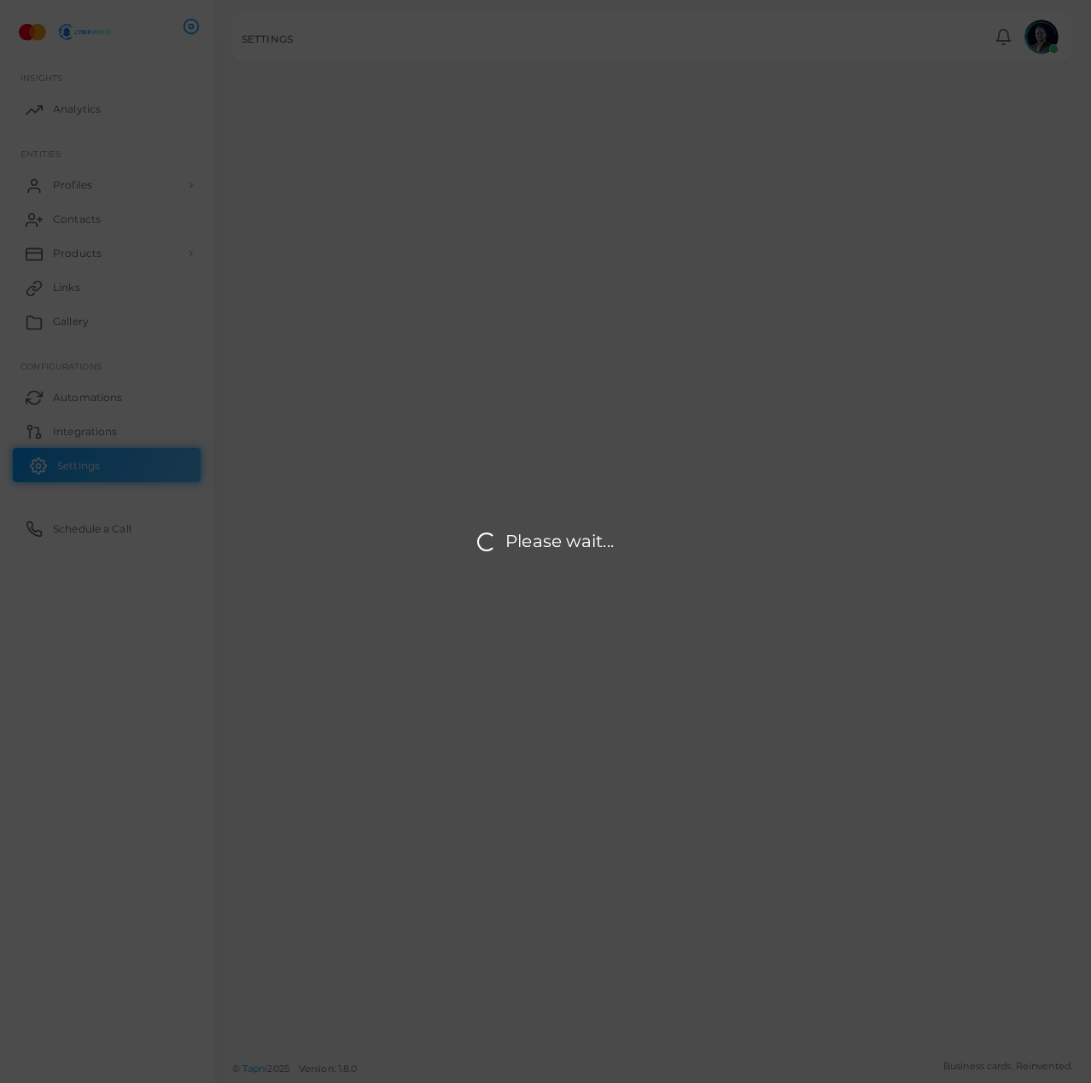
type input "**********"
type input "*****"
type input "**********"
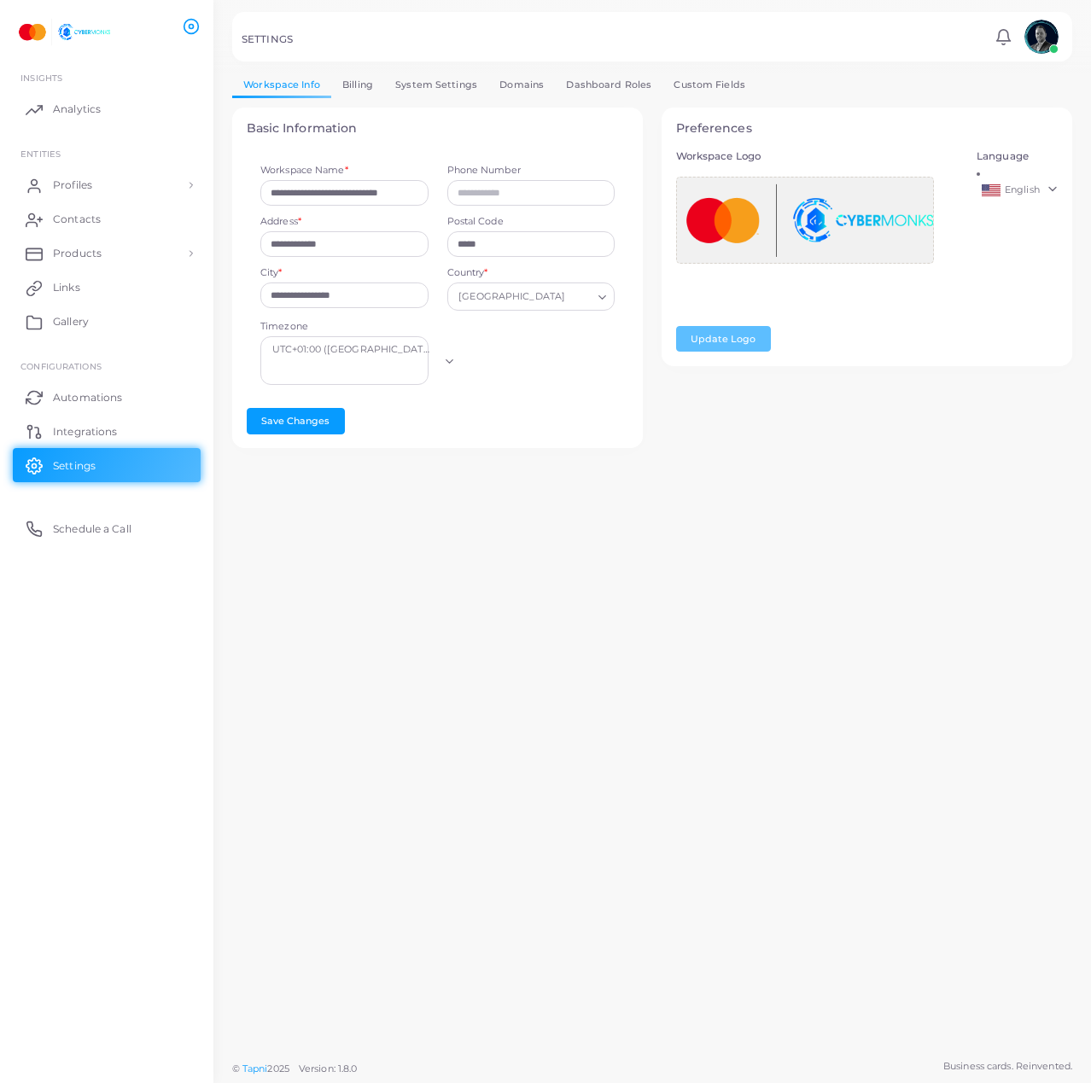
click at [1036, 36] on img at bounding box center [1041, 37] width 34 height 34
click at [102, 176] on link "Profiles" at bounding box center [107, 185] width 188 height 34
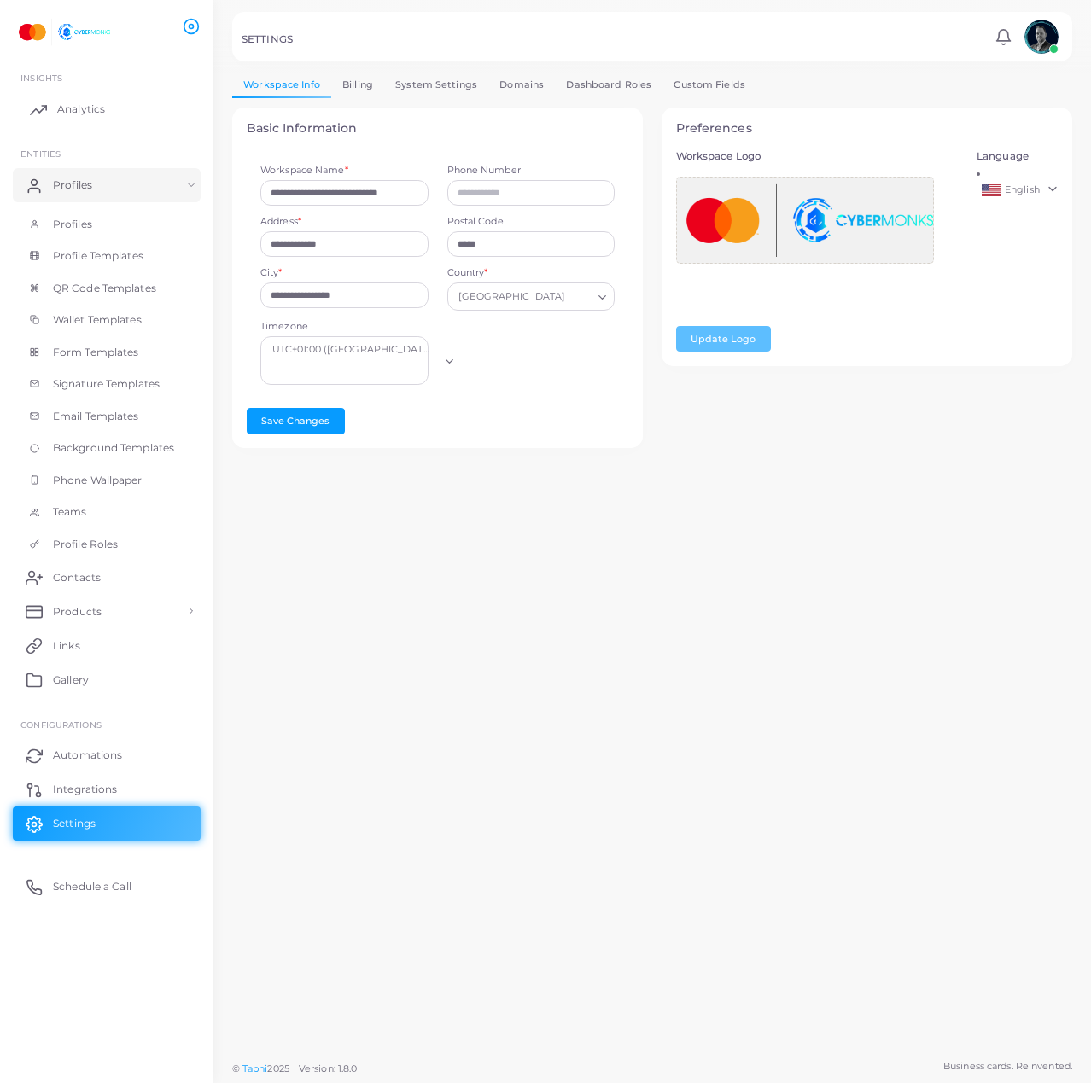
click at [92, 117] on link "Analytics" at bounding box center [107, 109] width 188 height 34
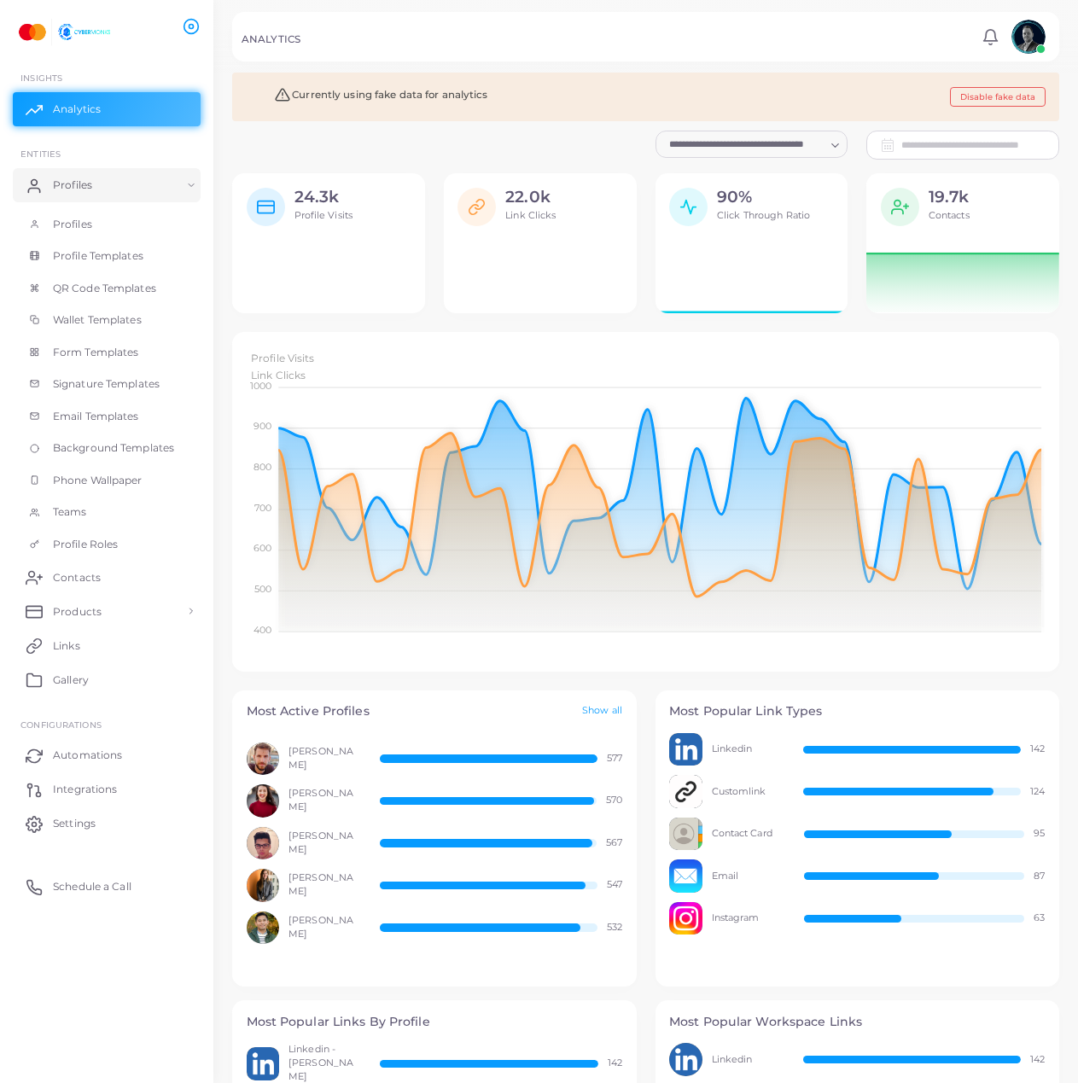
scroll to position [327, 814]
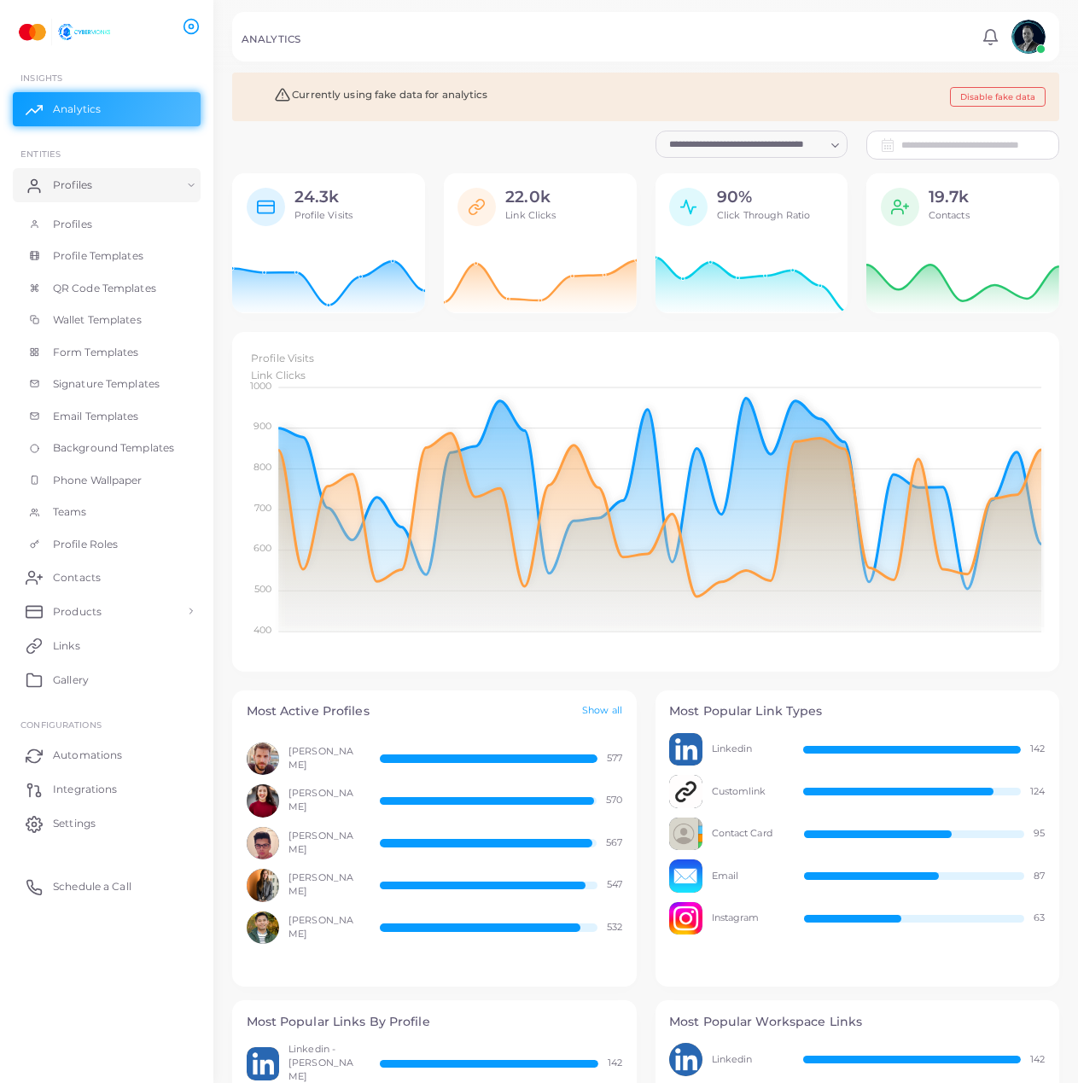
click at [181, 23] on ul at bounding box center [109, 26] width 189 height 47
click at [87, 30] on img at bounding box center [62, 32] width 95 height 32
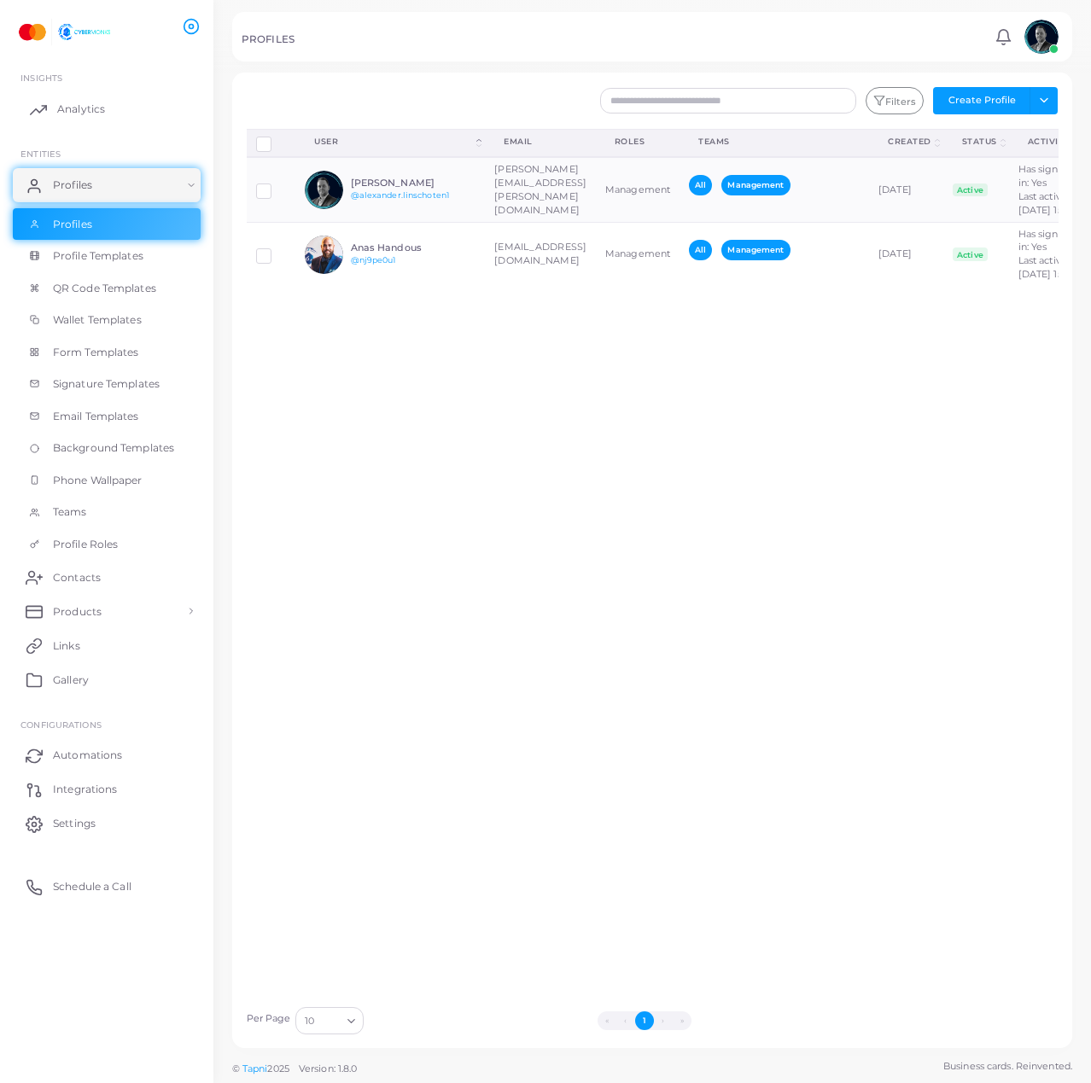
click at [116, 100] on link "Analytics" at bounding box center [107, 109] width 188 height 34
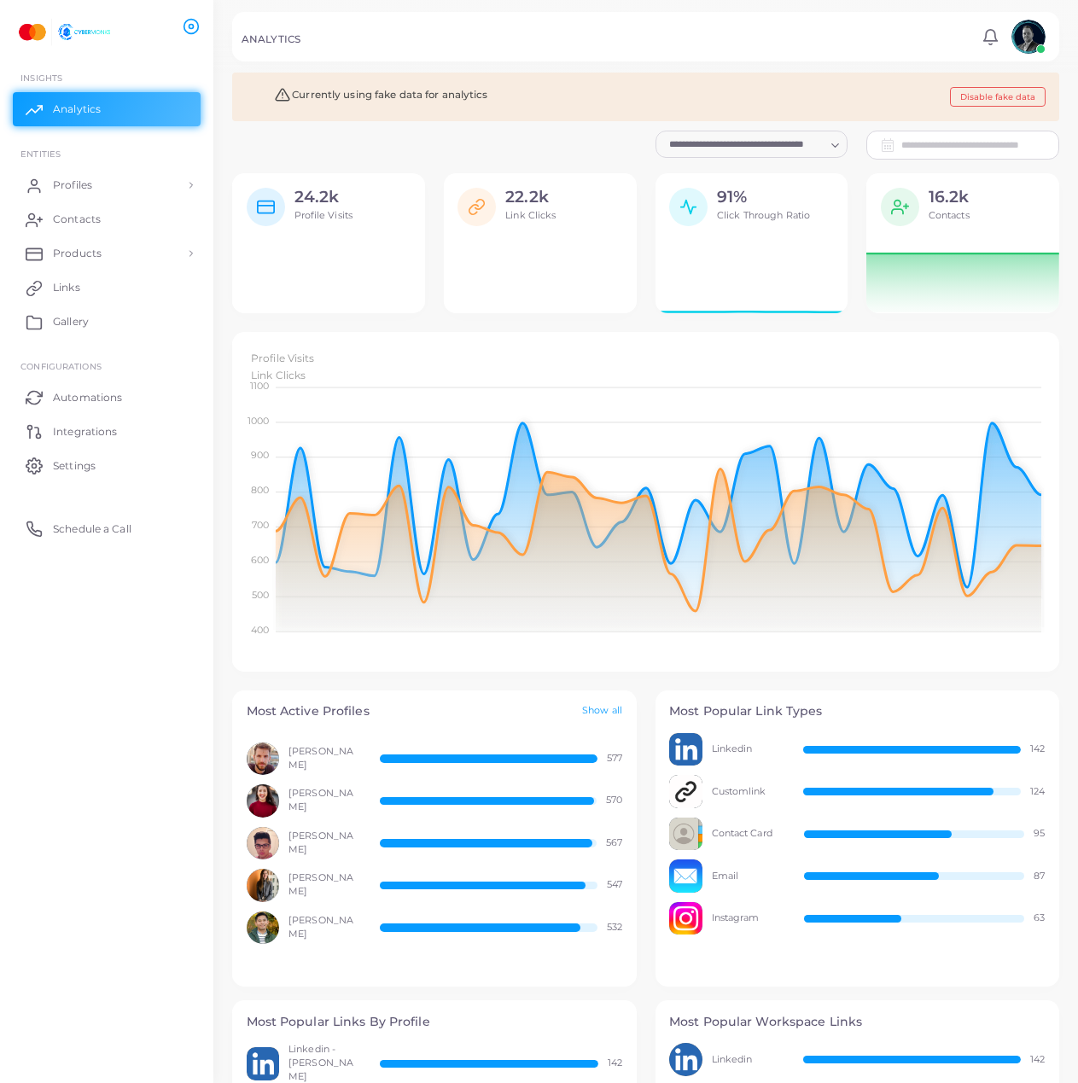
scroll to position [327, 814]
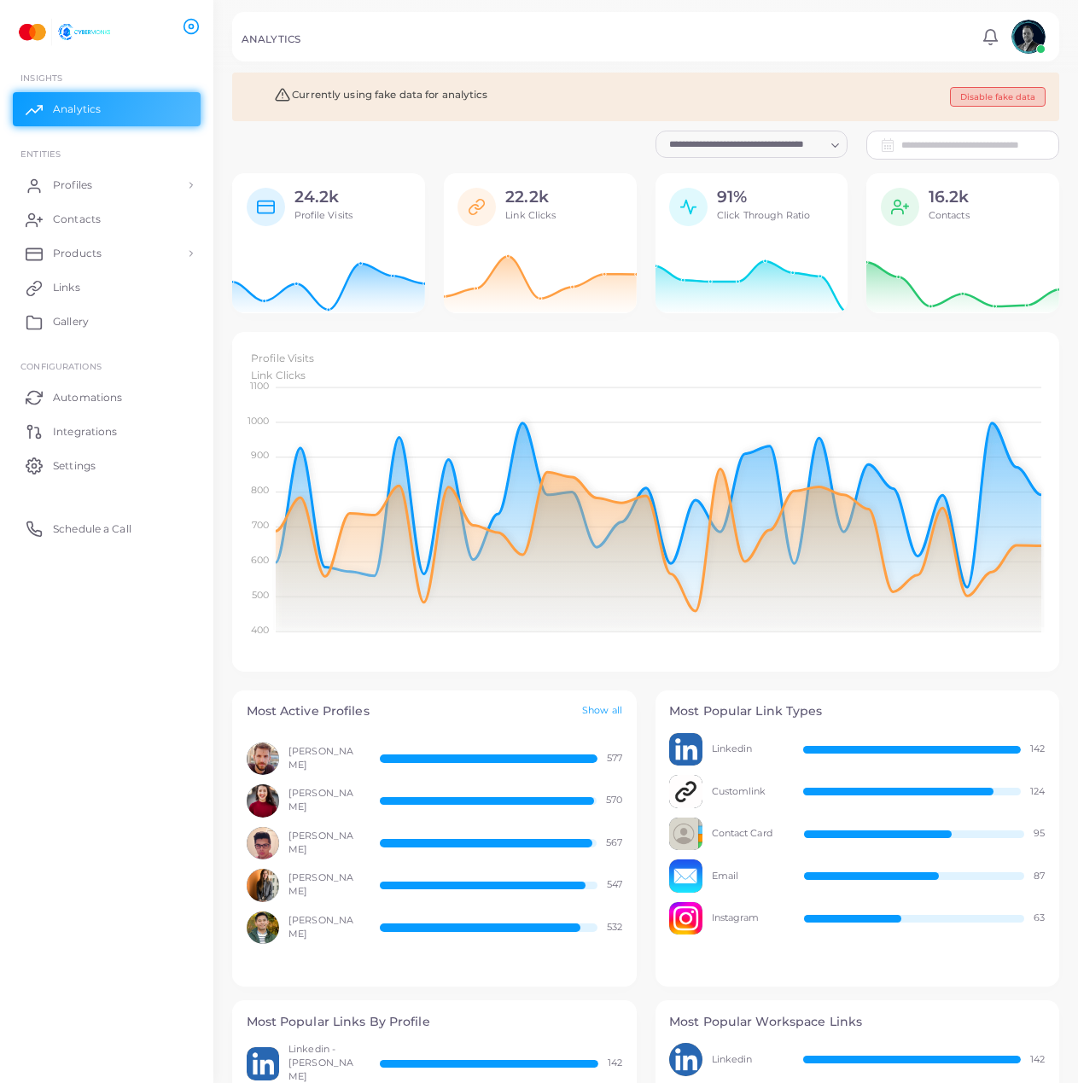
click at [972, 93] on button "Disable fake data" at bounding box center [998, 97] width 96 height 20
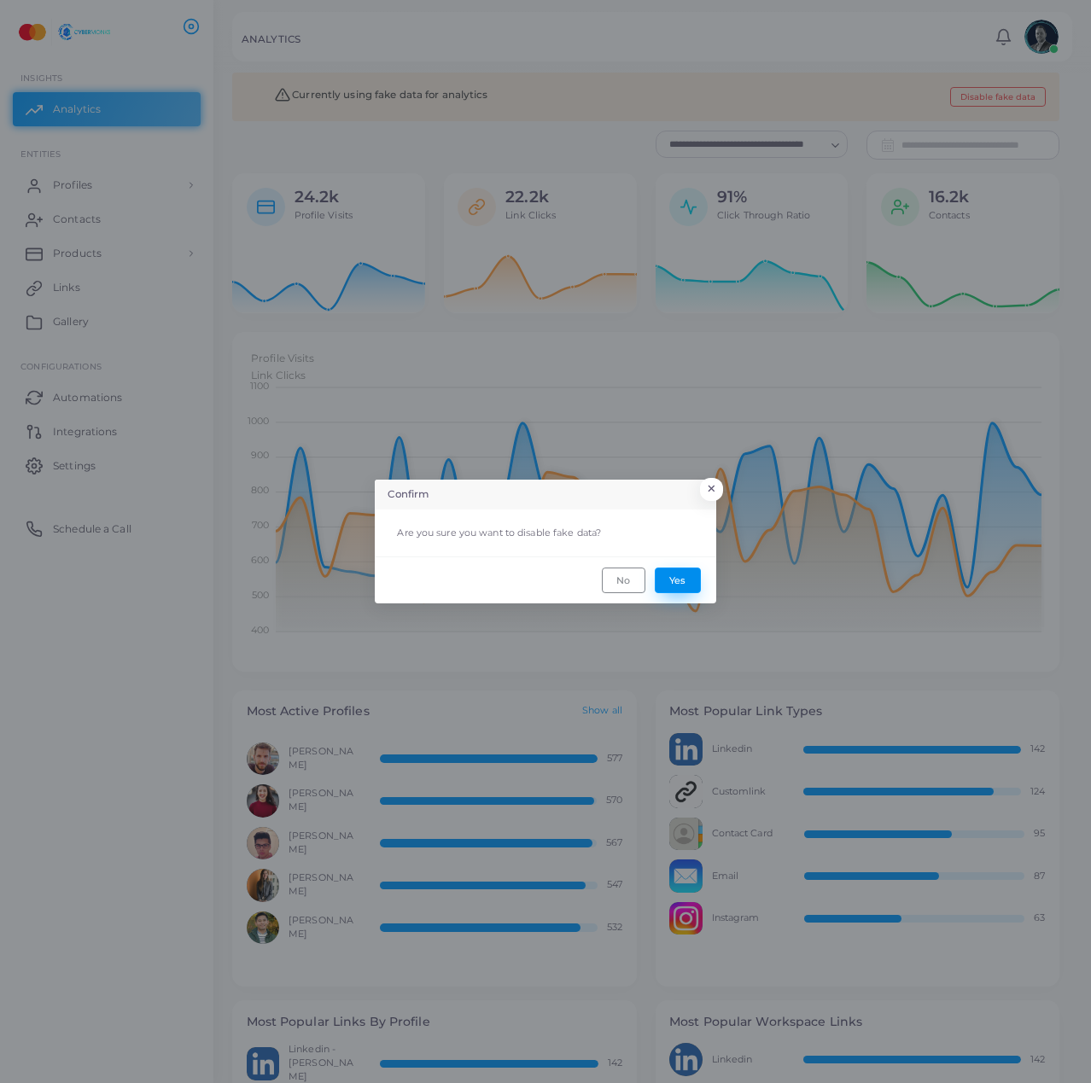
click at [670, 575] on button "Yes" at bounding box center [678, 581] width 46 height 26
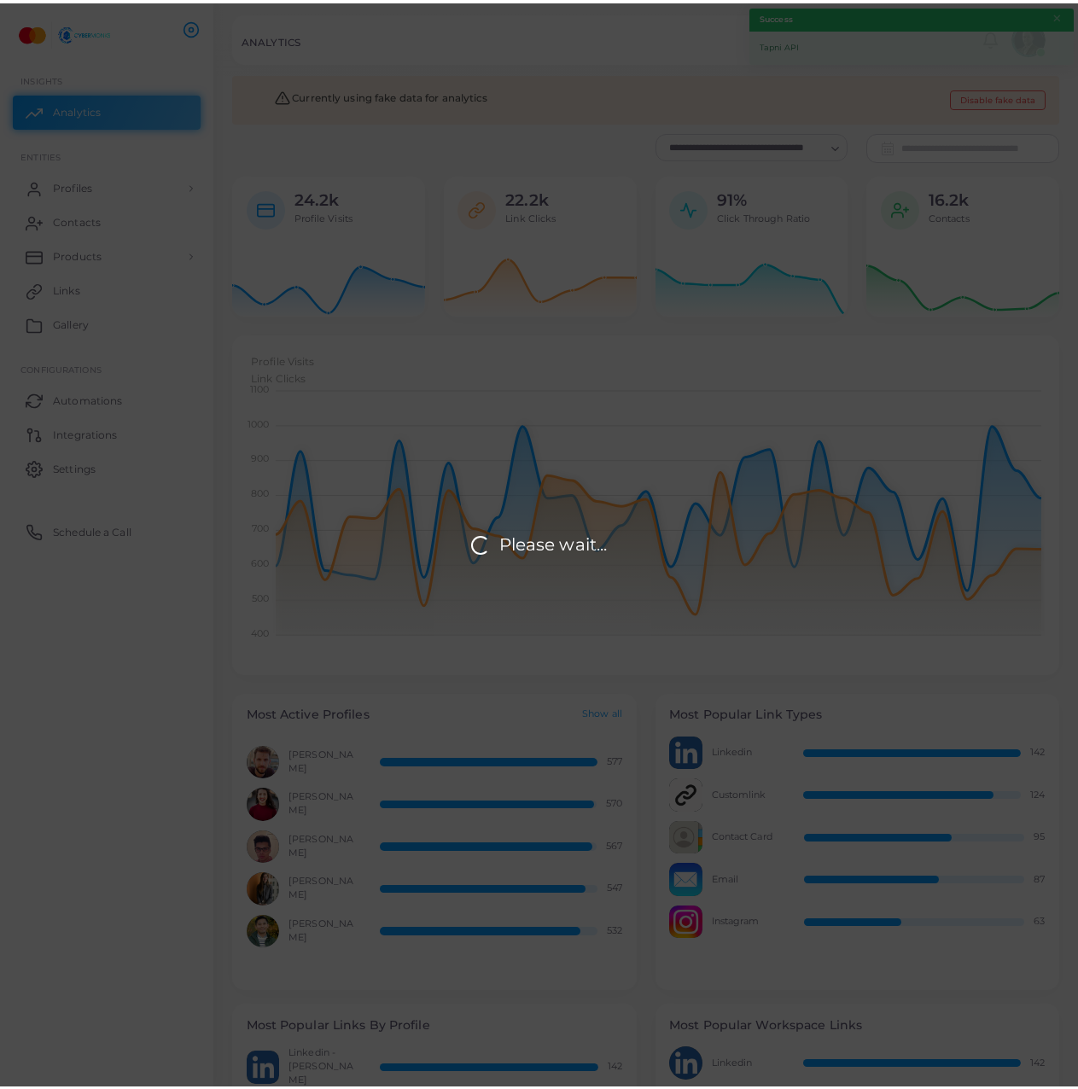
scroll to position [14, 14]
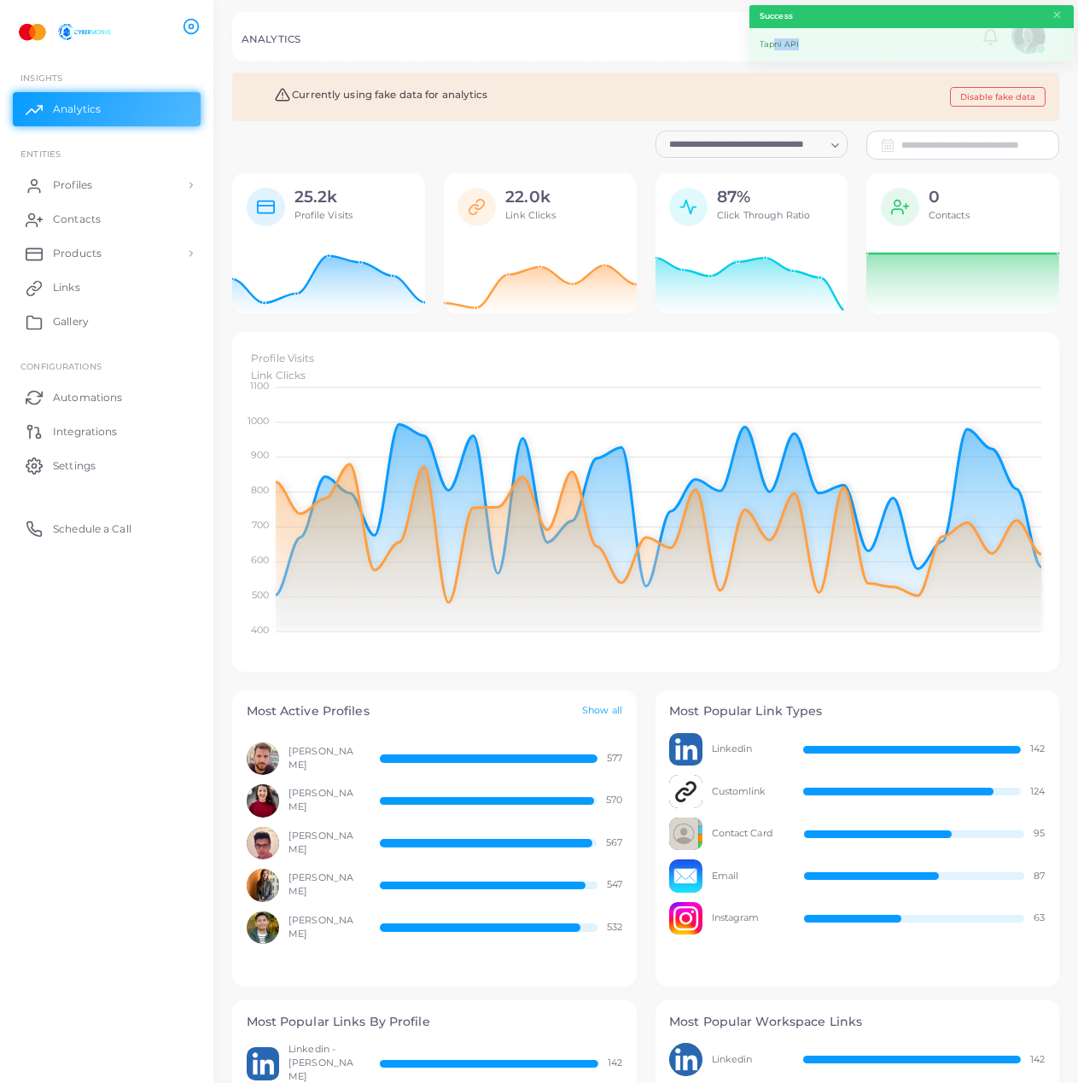
drag, startPoint x: 773, startPoint y: 44, endPoint x: 812, endPoint y: 49, distance: 39.6
click at [813, 49] on div "Tapni API" at bounding box center [912, 44] width 324 height 33
click at [773, 46] on div "Tapni API" at bounding box center [912, 44] width 324 height 33
click at [773, 48] on div "Tapni API" at bounding box center [912, 44] width 324 height 33
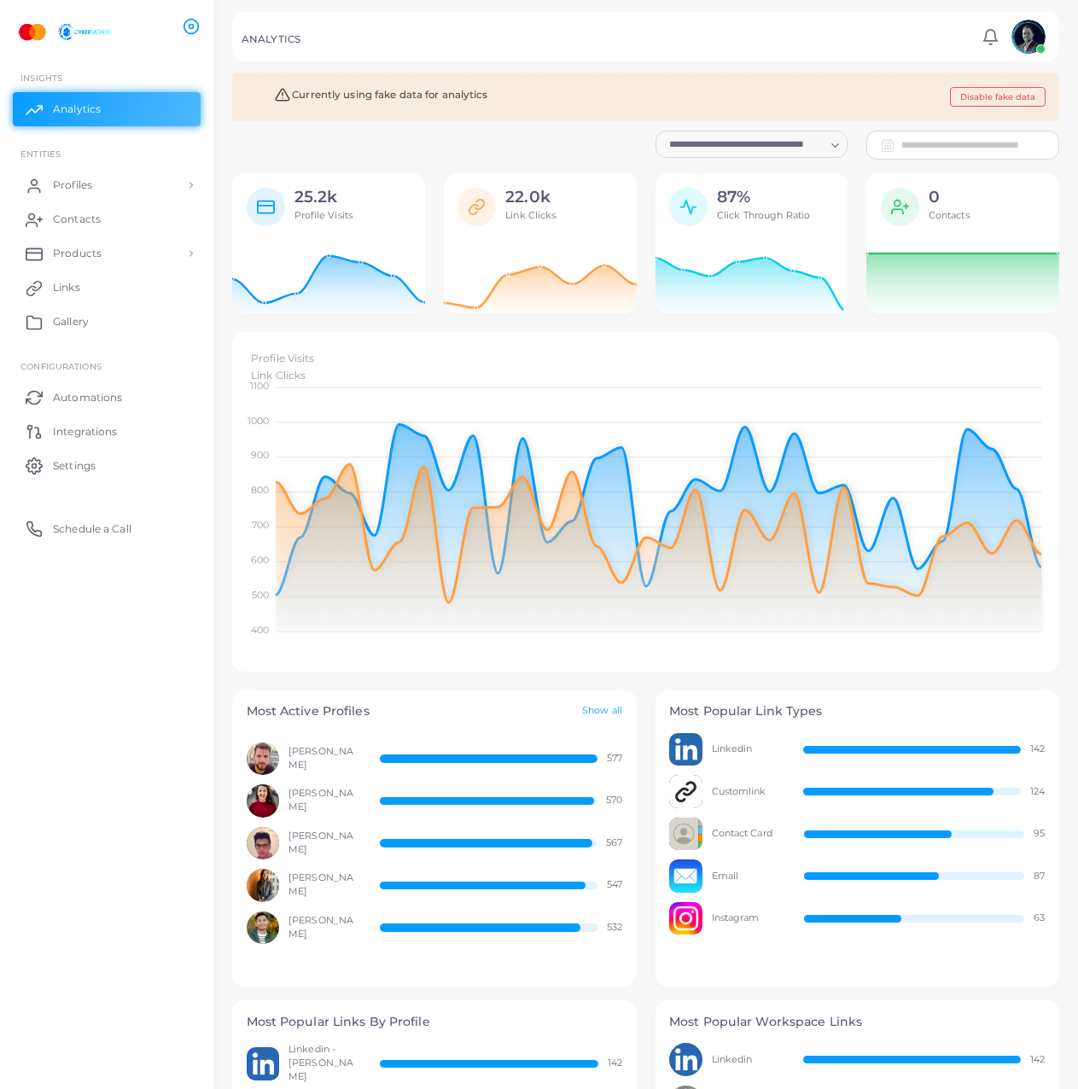
click at [463, 92] on h5 "Currently using fake data for analytics" at bounding box center [368, 94] width 242 height 15
click at [25, 222] on link "Contacts" at bounding box center [107, 219] width 188 height 34
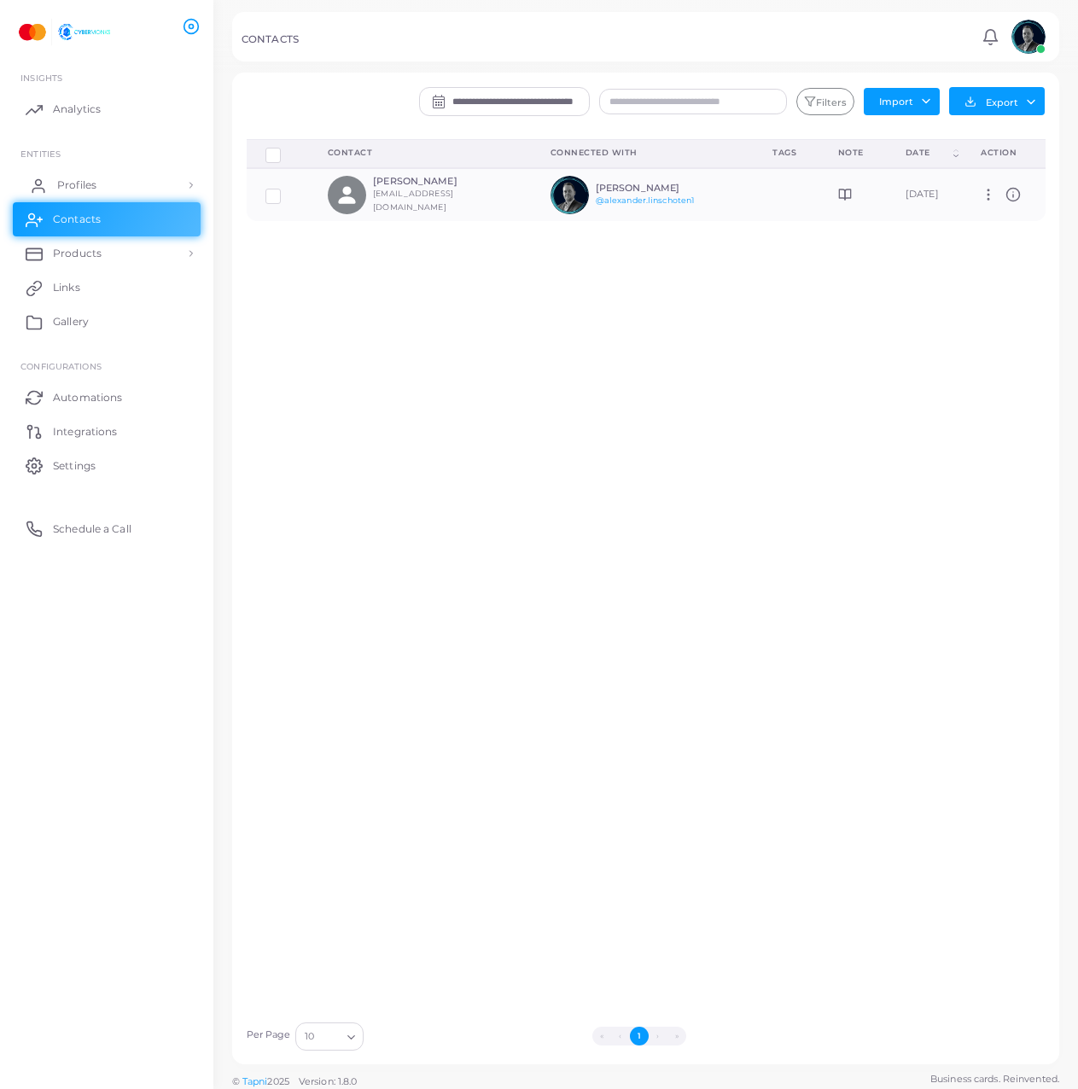
click at [61, 178] on span "Profiles" at bounding box center [76, 185] width 39 height 15
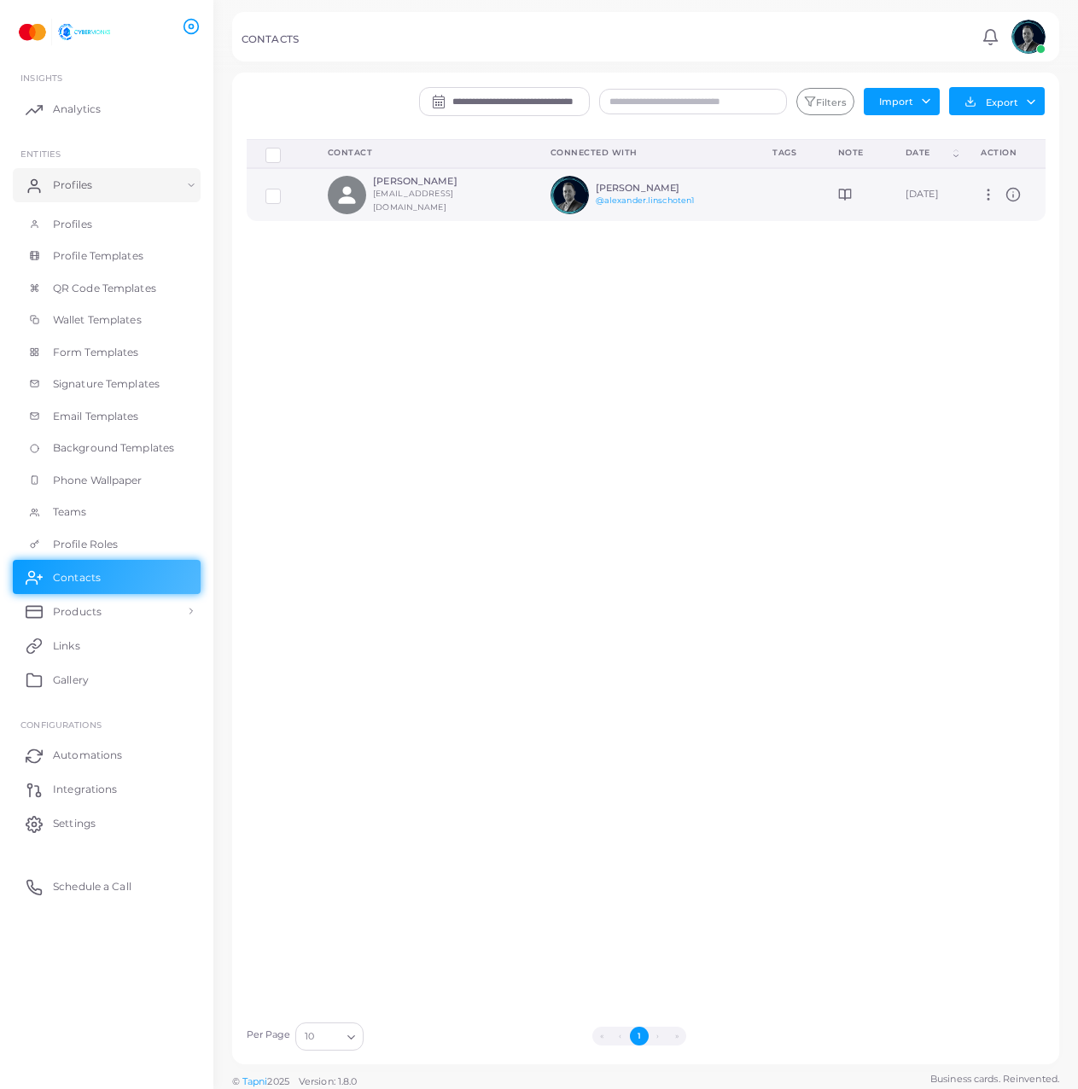
click at [983, 191] on icon at bounding box center [988, 194] width 15 height 15
click at [716, 306] on div "Delete Connections Manage Connections Show Selections Contact Connected With Ta…" at bounding box center [646, 576] width 818 height 874
click at [1013, 195] on icon at bounding box center [1013, 194] width 15 height 15
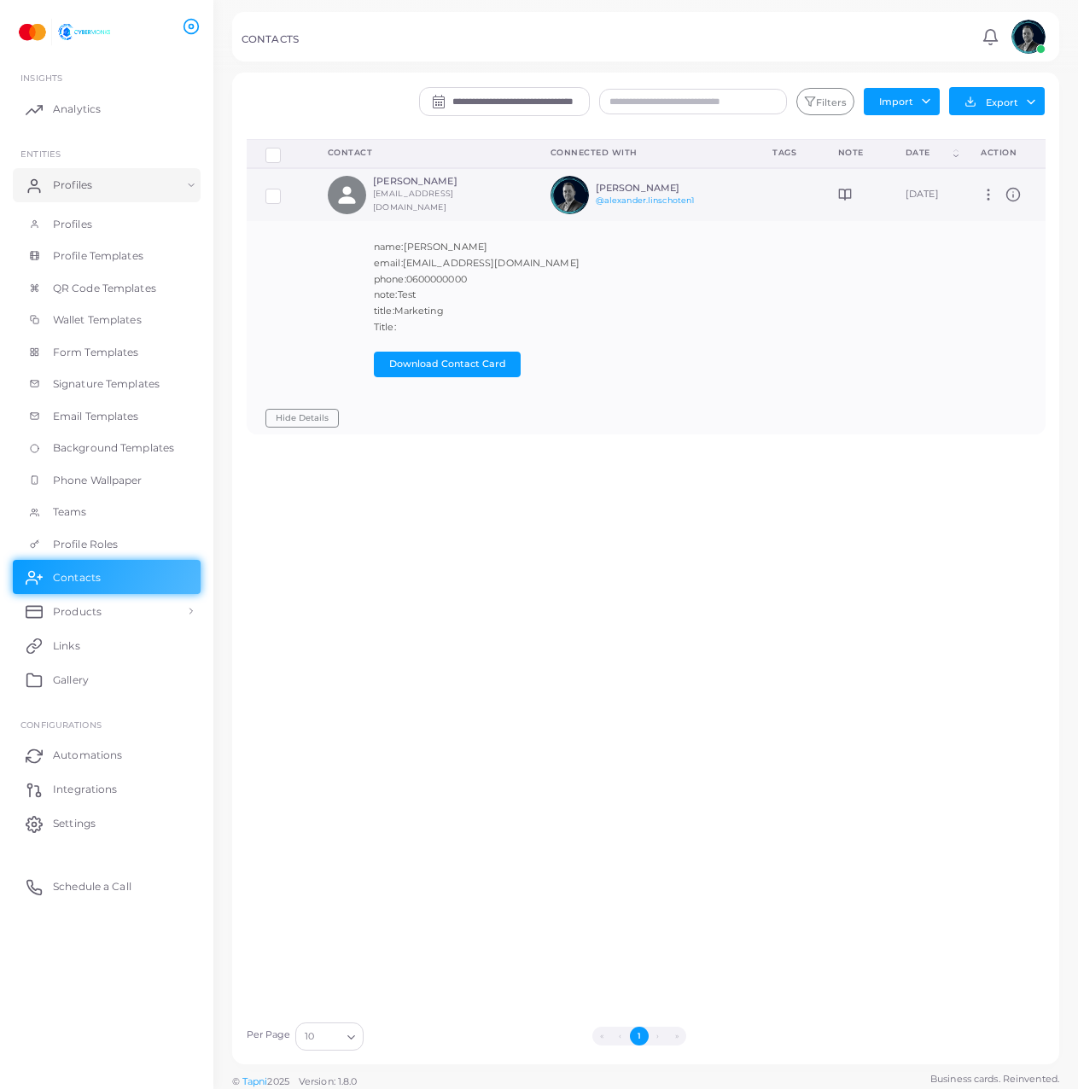
click at [1013, 195] on icon at bounding box center [1013, 194] width 15 height 15
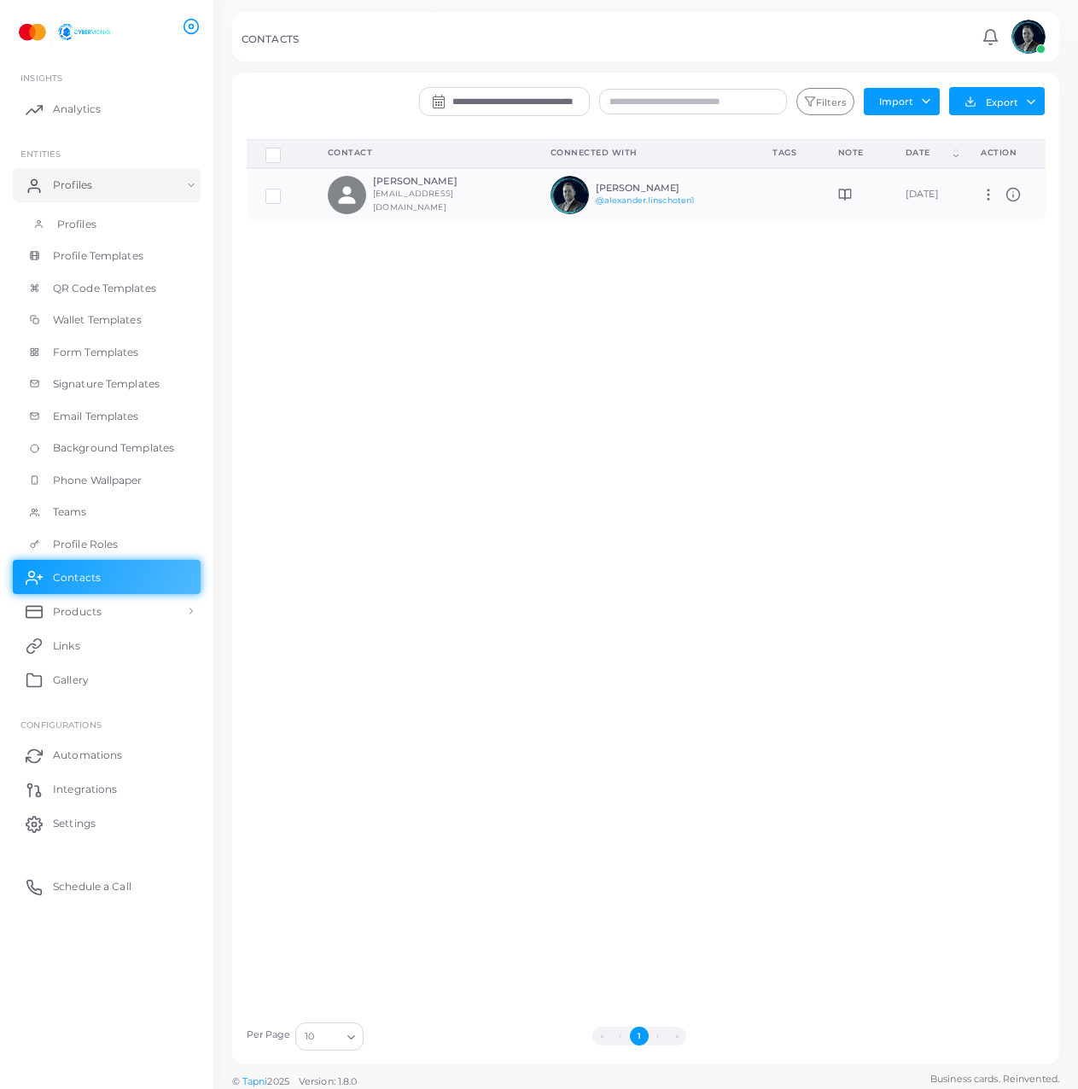
click at [115, 221] on link "Profiles" at bounding box center [107, 224] width 188 height 32
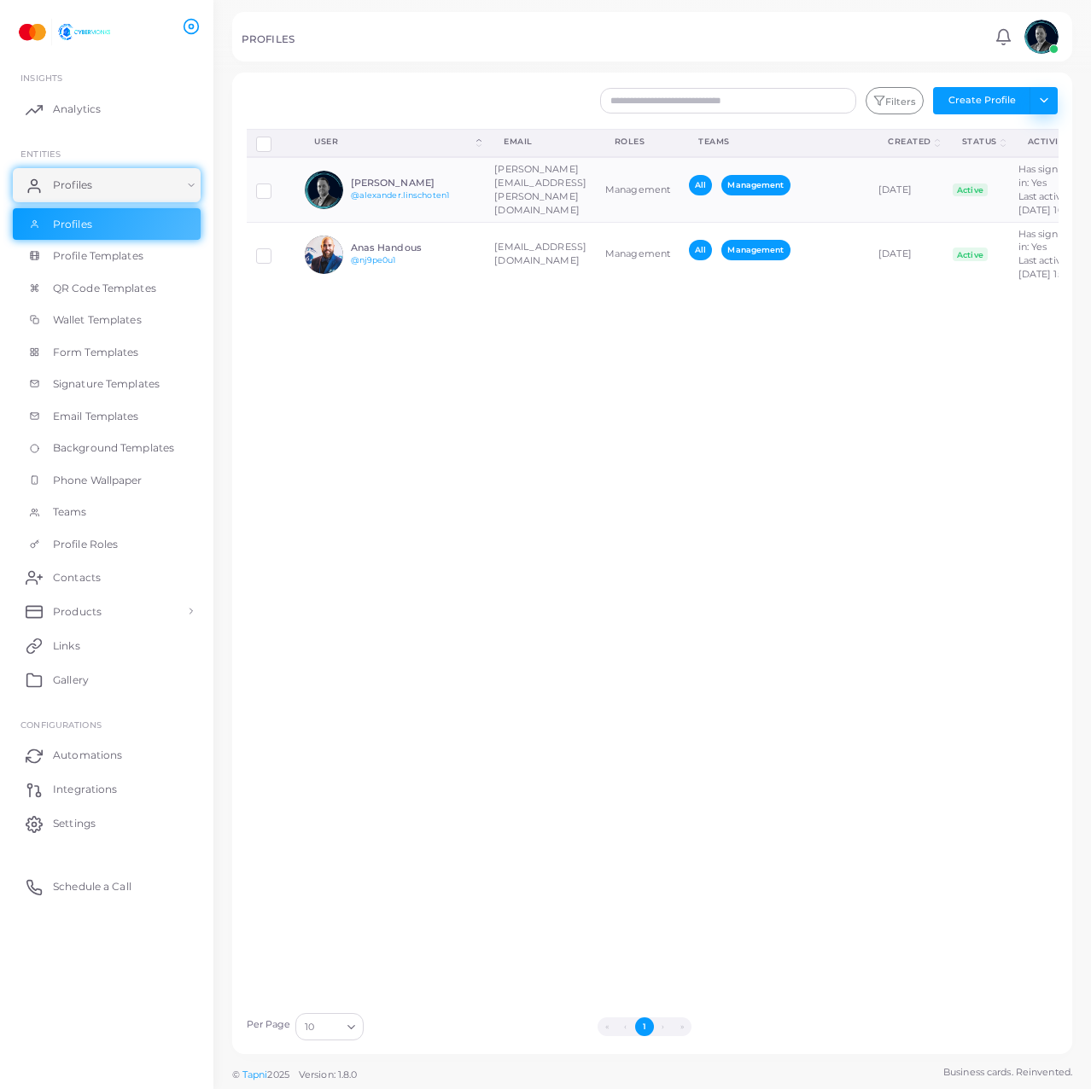
click at [1049, 103] on button "Toggle dropdown" at bounding box center [1044, 100] width 28 height 27
click at [1016, 160] on link "Invite Profiles" at bounding box center [1006, 163] width 95 height 26
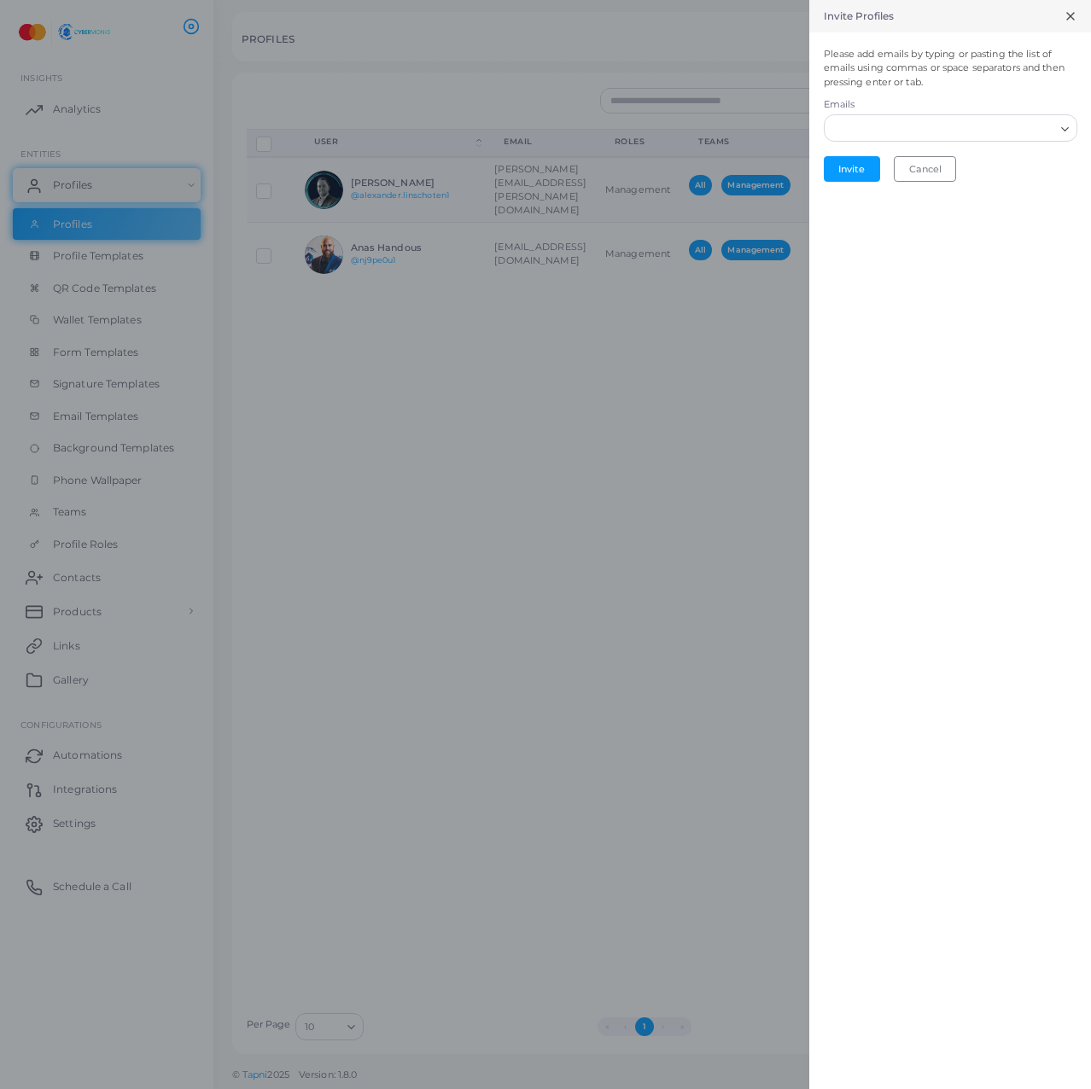
click at [924, 136] on input "Search for option" at bounding box center [940, 129] width 228 height 19
click at [1030, 133] on input "Search for option" at bounding box center [940, 129] width 228 height 19
click at [1065, 14] on icon at bounding box center [1071, 16] width 14 height 14
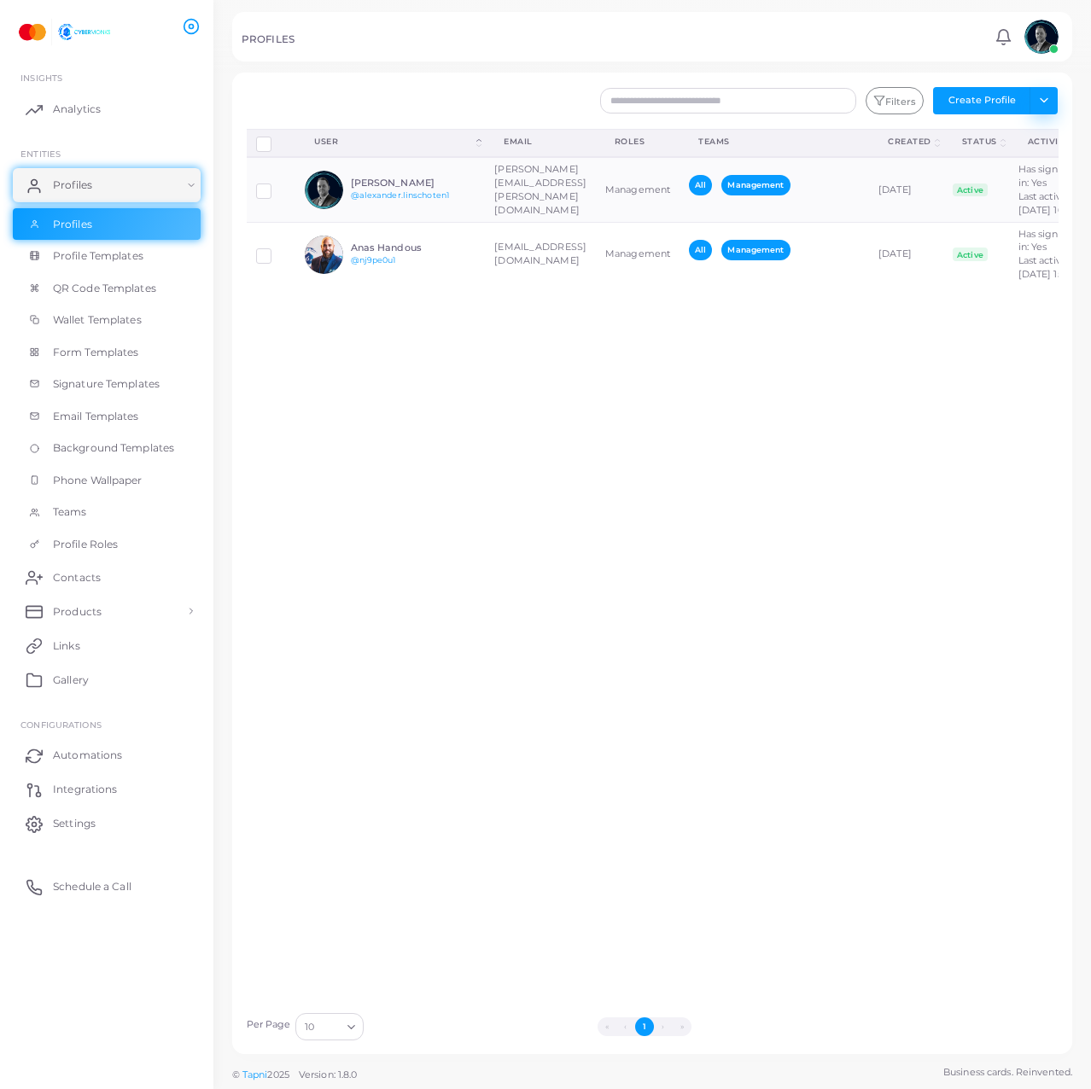
click at [1043, 100] on button "Toggle dropdown" at bounding box center [1044, 100] width 28 height 27
click at [455, 601] on div "Disconnect Profiles Delete Profile Show Selections Download QRs User (Click to …" at bounding box center [652, 566] width 831 height 875
click at [64, 823] on span "Settings" at bounding box center [78, 823] width 43 height 15
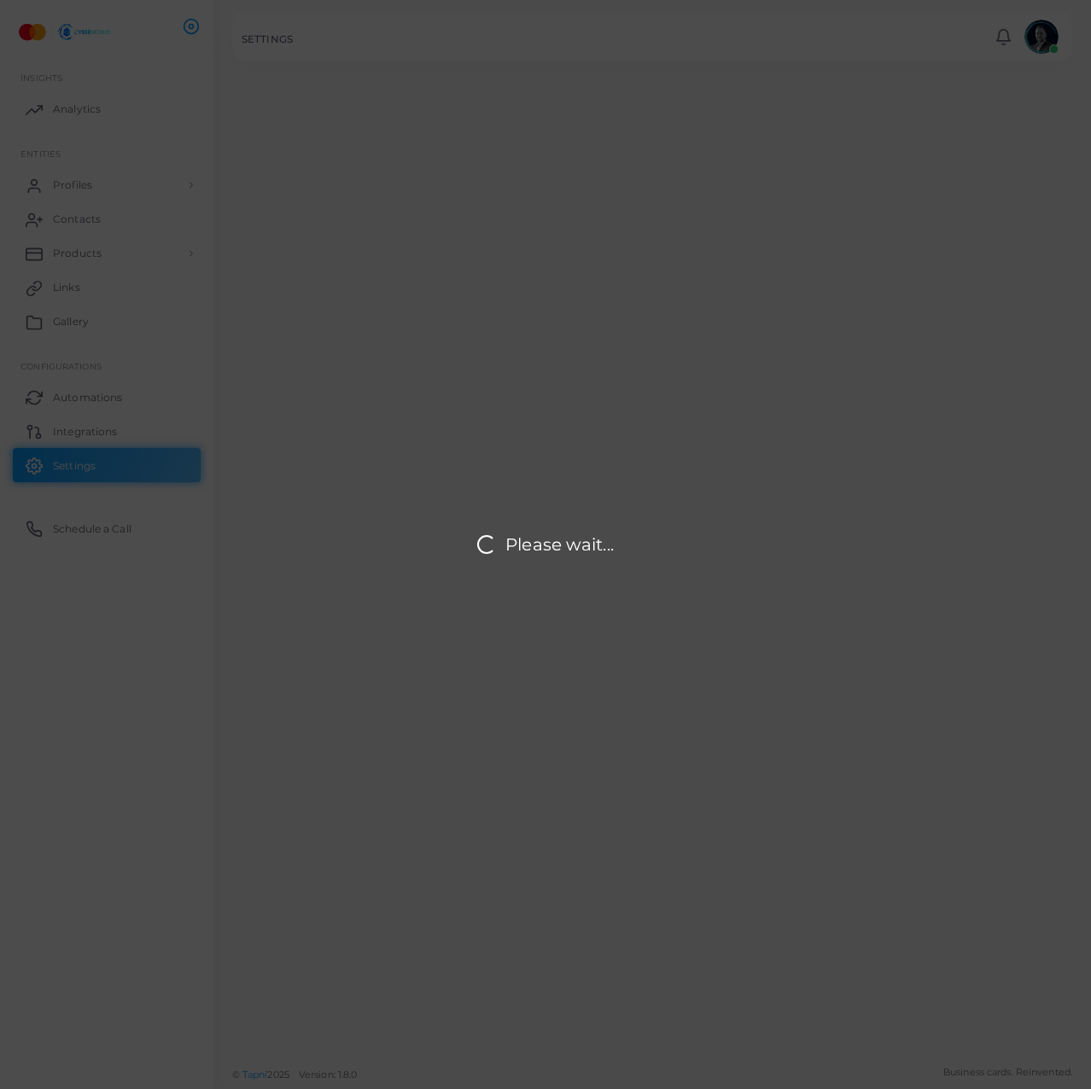
type input "**********"
type input "*****"
type input "**********"
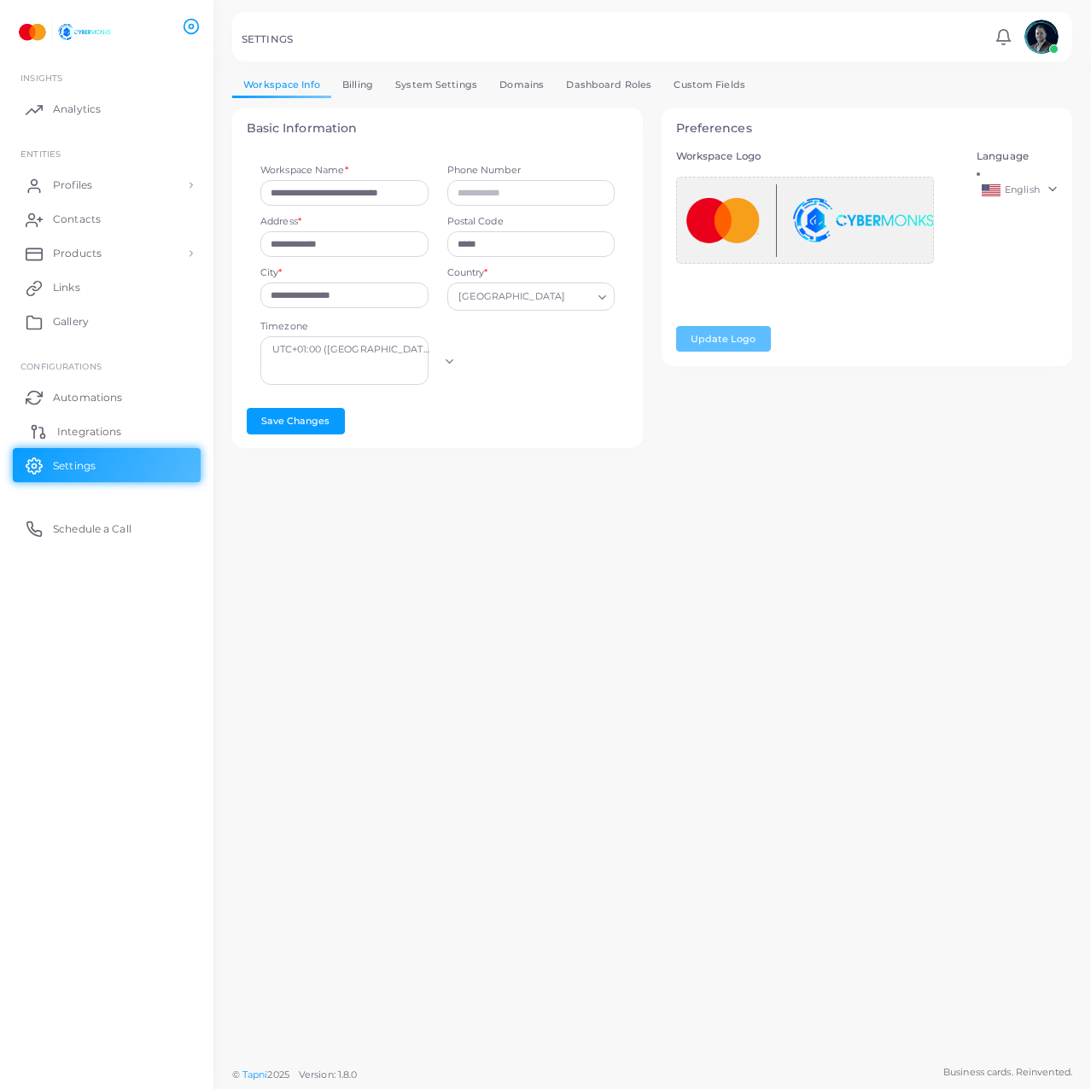
click at [54, 441] on link "Integrations" at bounding box center [107, 431] width 188 height 34
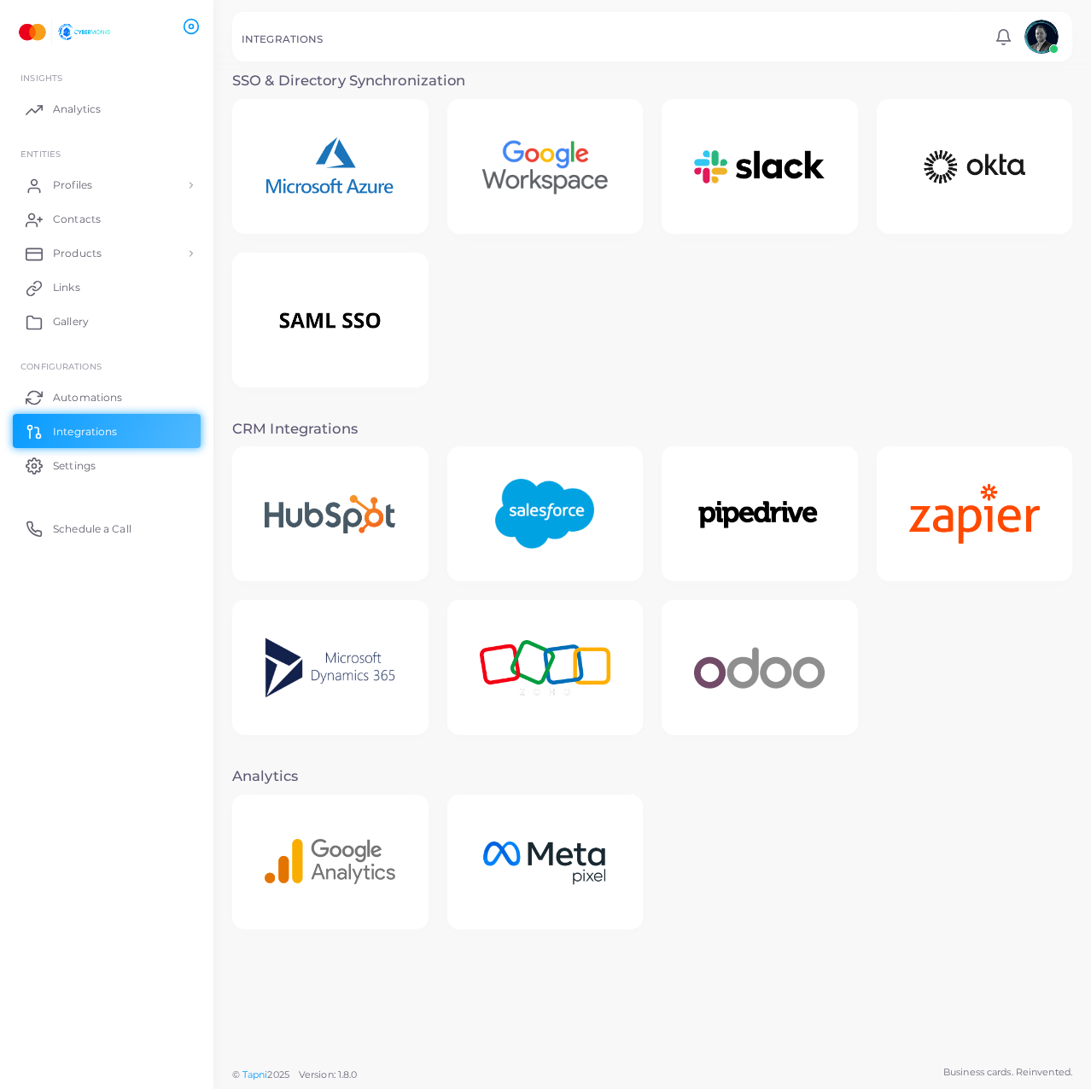
click at [351, 173] on img at bounding box center [331, 166] width 168 height 99
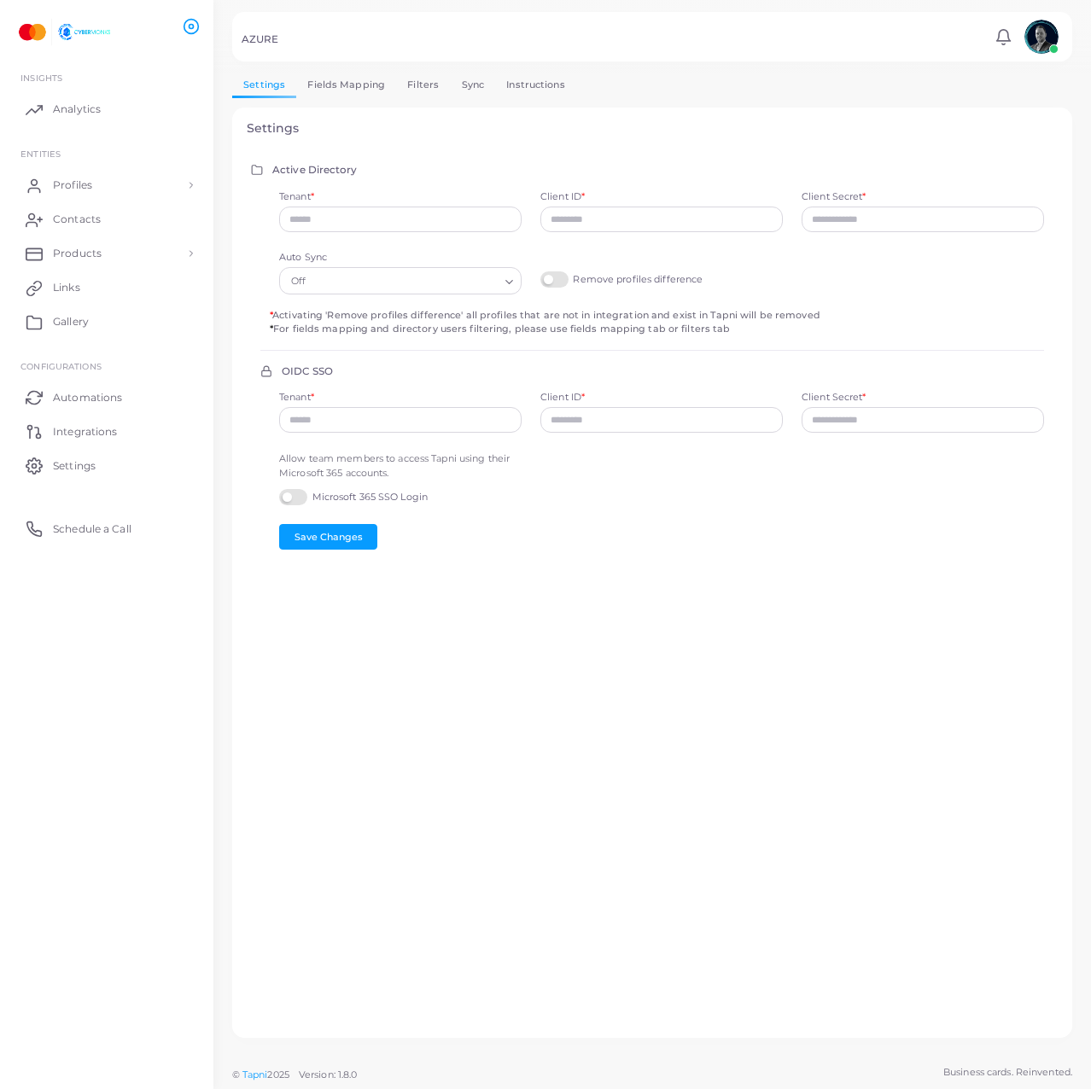
type input "**********"
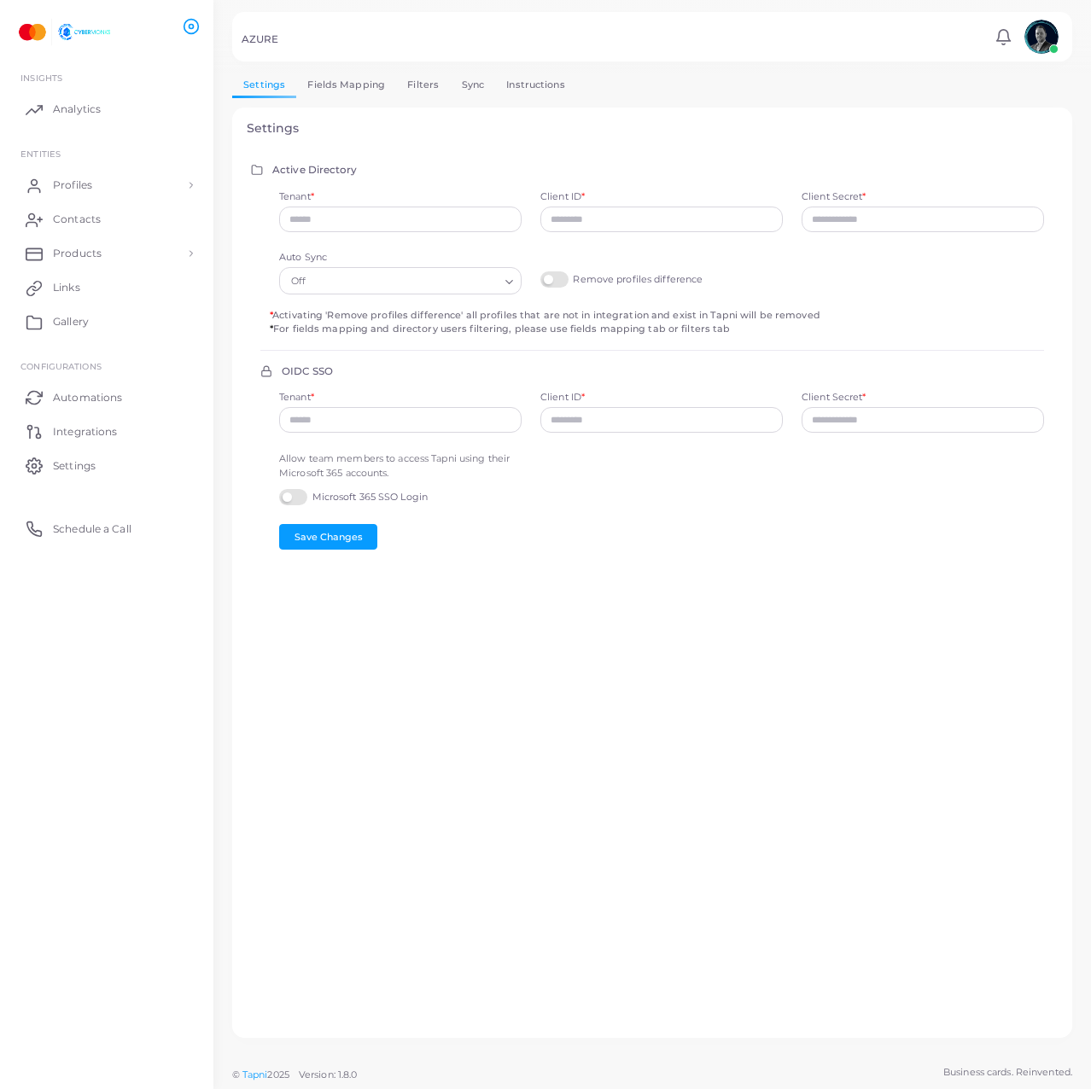
type input "**********"
click at [325, 96] on link "Fields Mapping" at bounding box center [346, 85] width 100 height 25
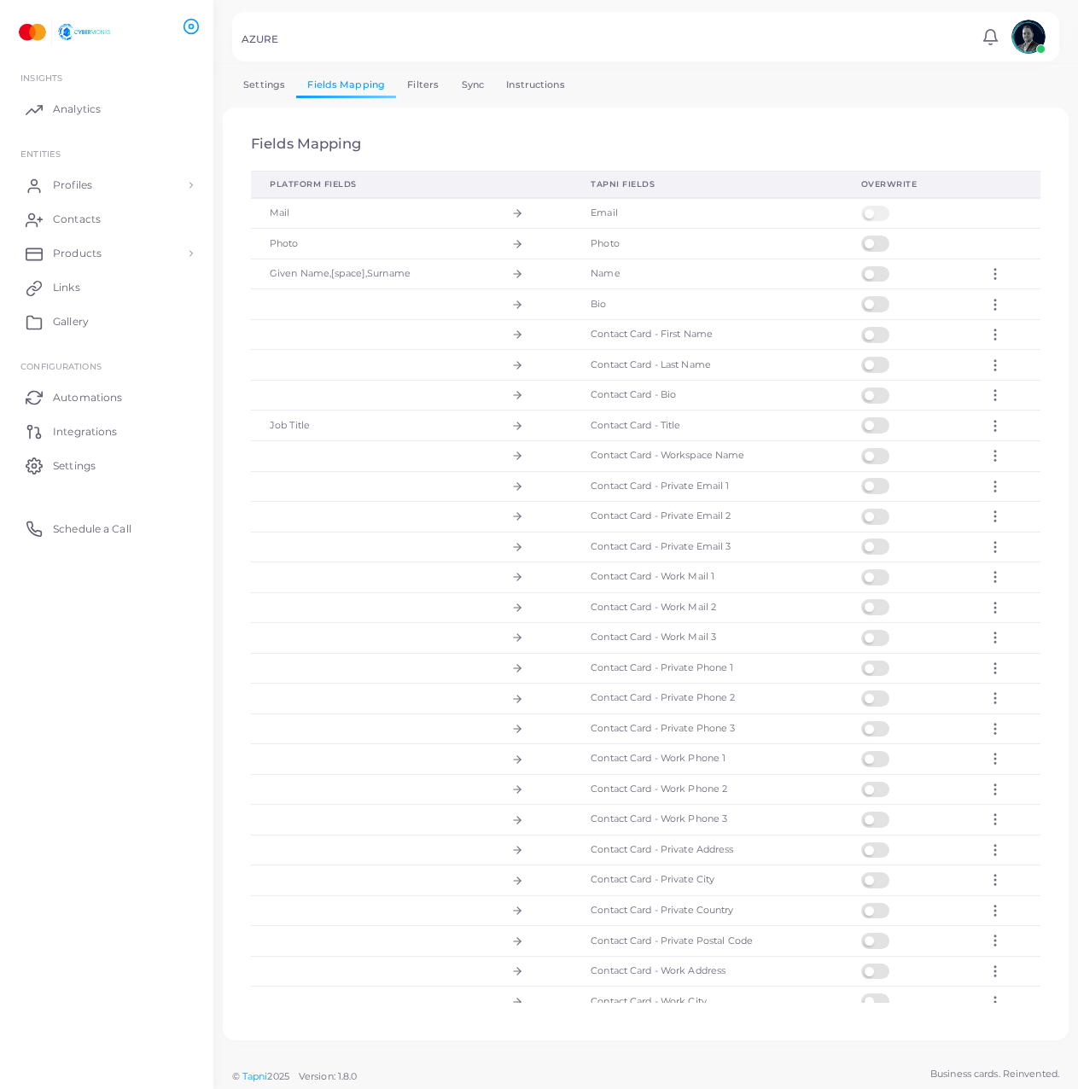
click at [424, 86] on link "Filters" at bounding box center [423, 85] width 54 height 25
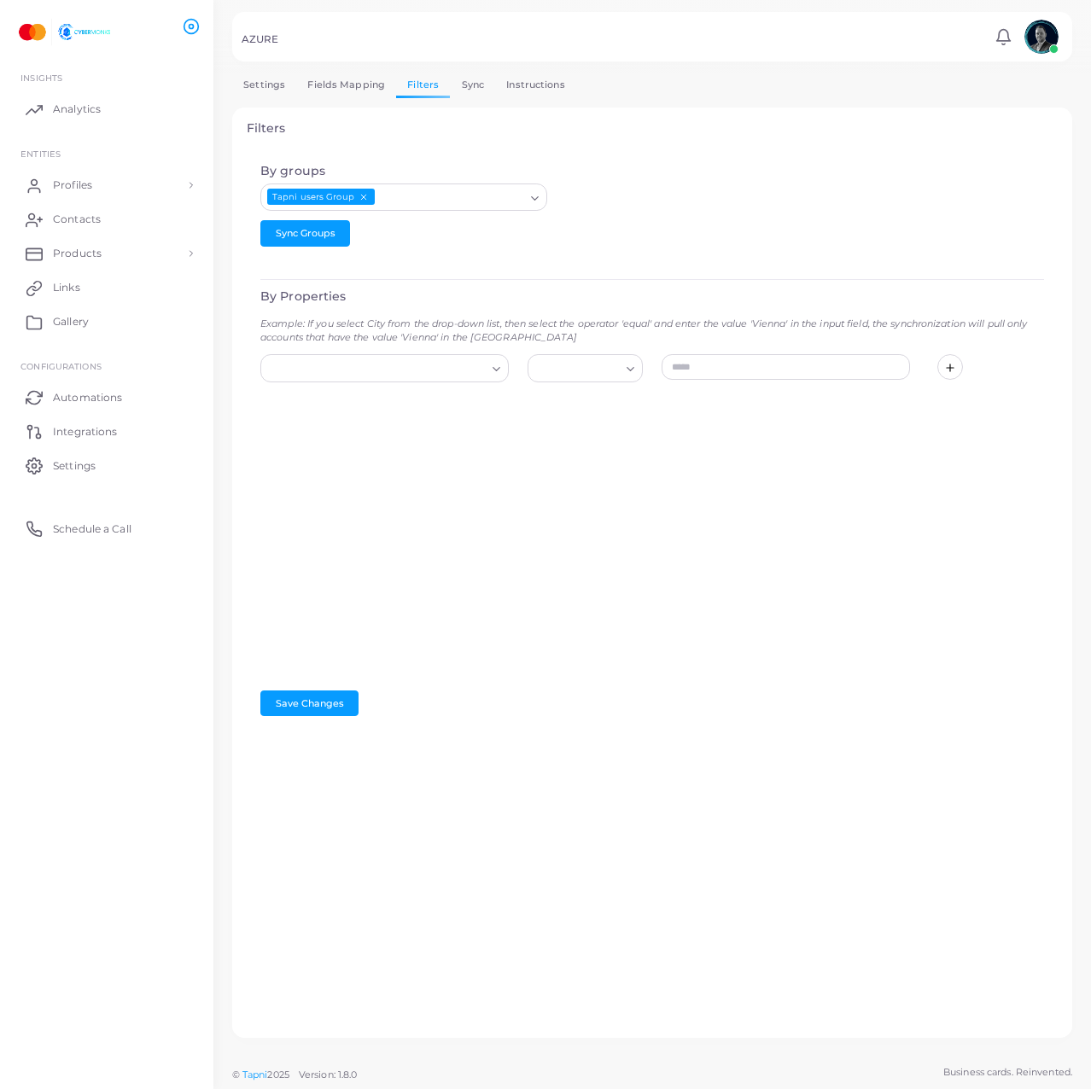
click at [477, 97] on link "Sync" at bounding box center [472, 85] width 45 height 25
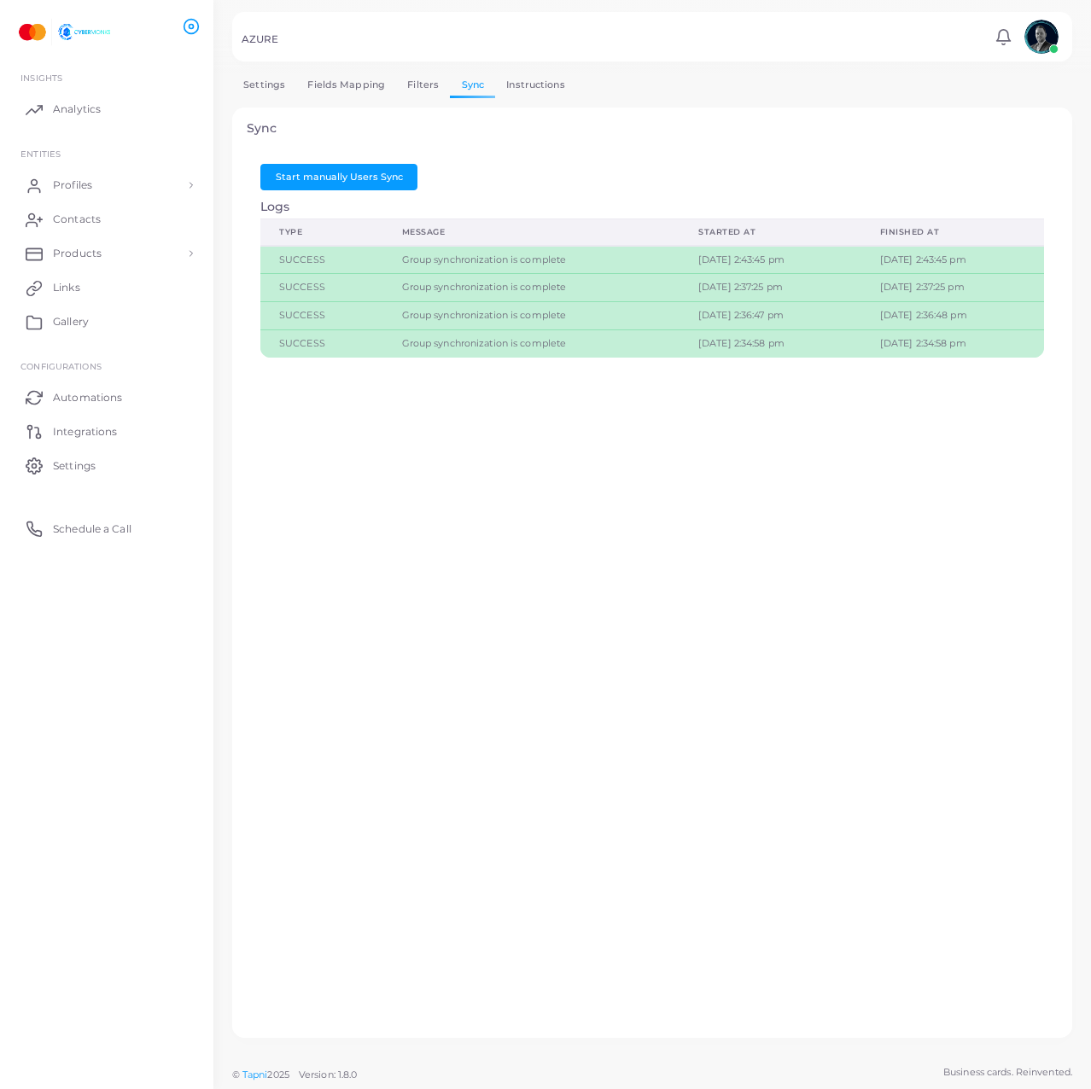
click at [545, 79] on link "Instructions" at bounding box center [535, 85] width 81 height 25
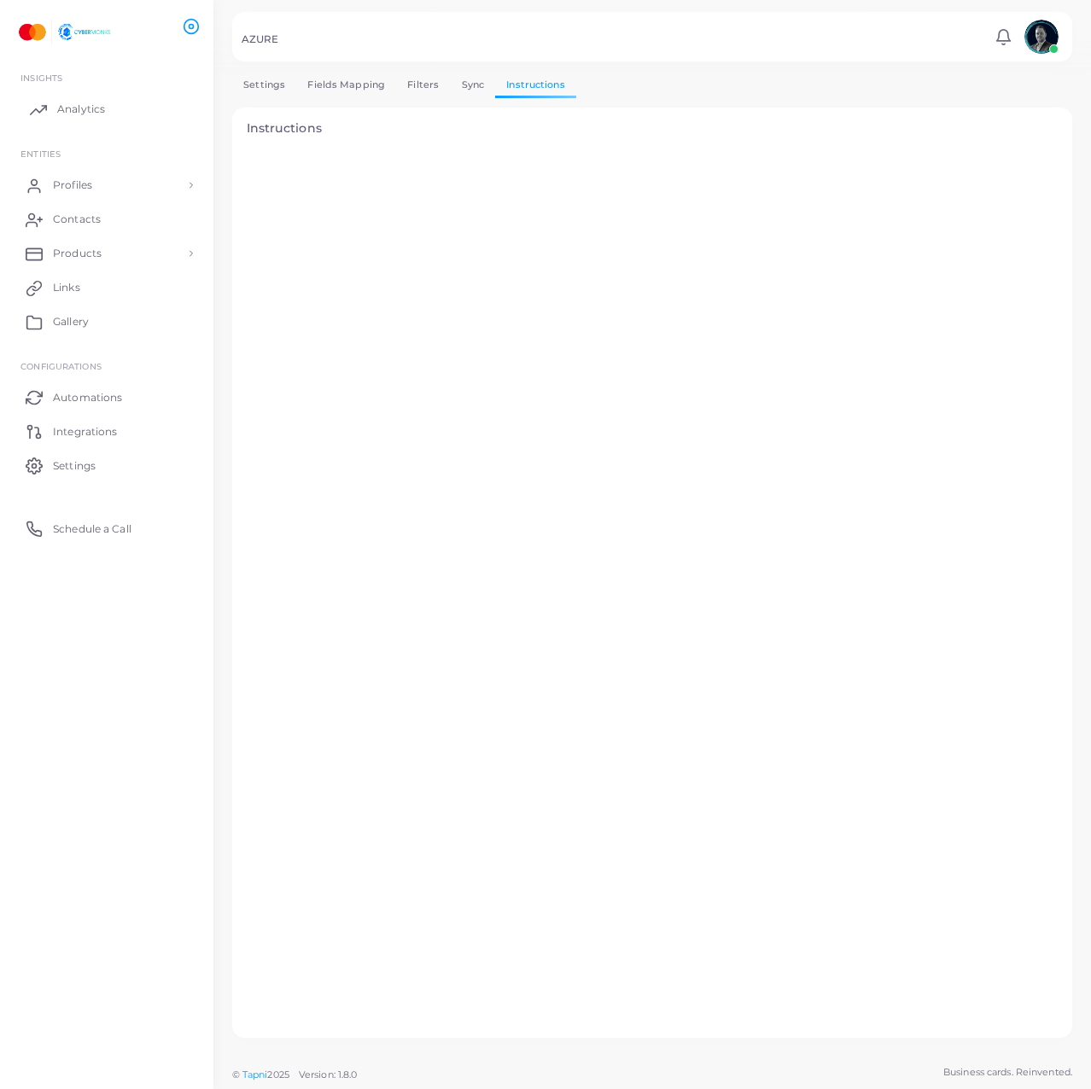
click at [94, 116] on span "Analytics" at bounding box center [81, 109] width 48 height 15
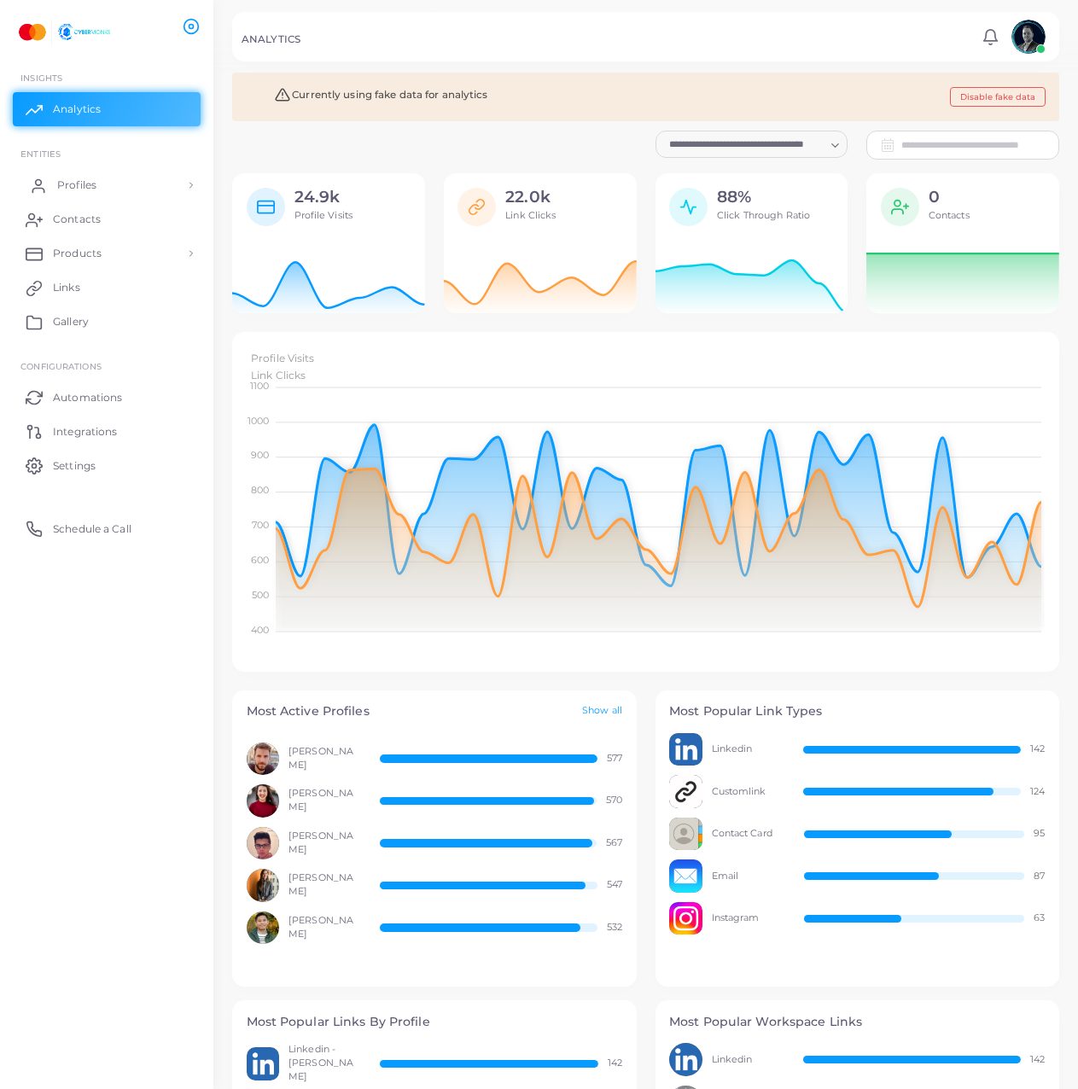
scroll to position [327, 814]
click at [84, 191] on span "Profiles" at bounding box center [76, 185] width 39 height 15
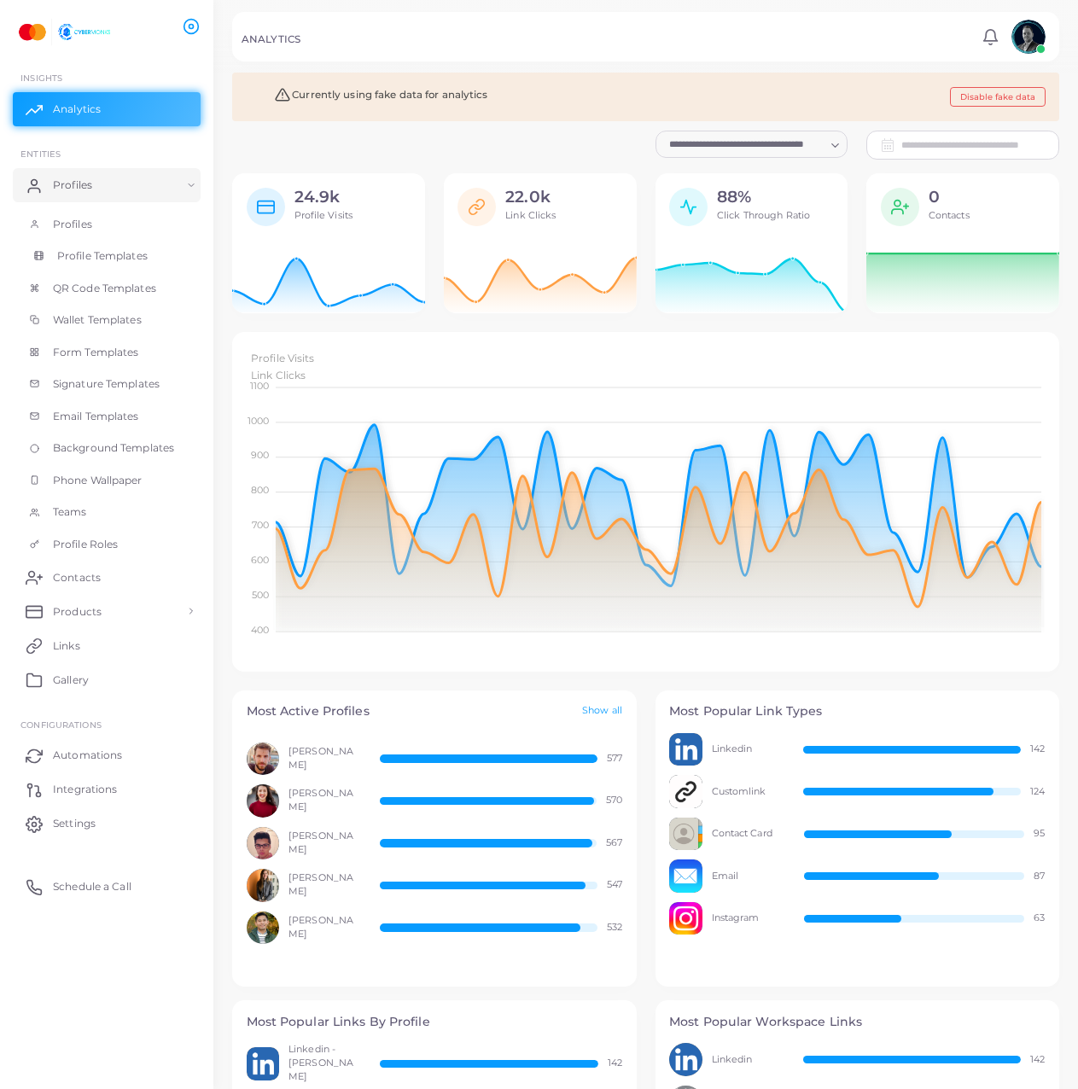
click at [105, 240] on link "Profile Templates" at bounding box center [107, 256] width 188 height 32
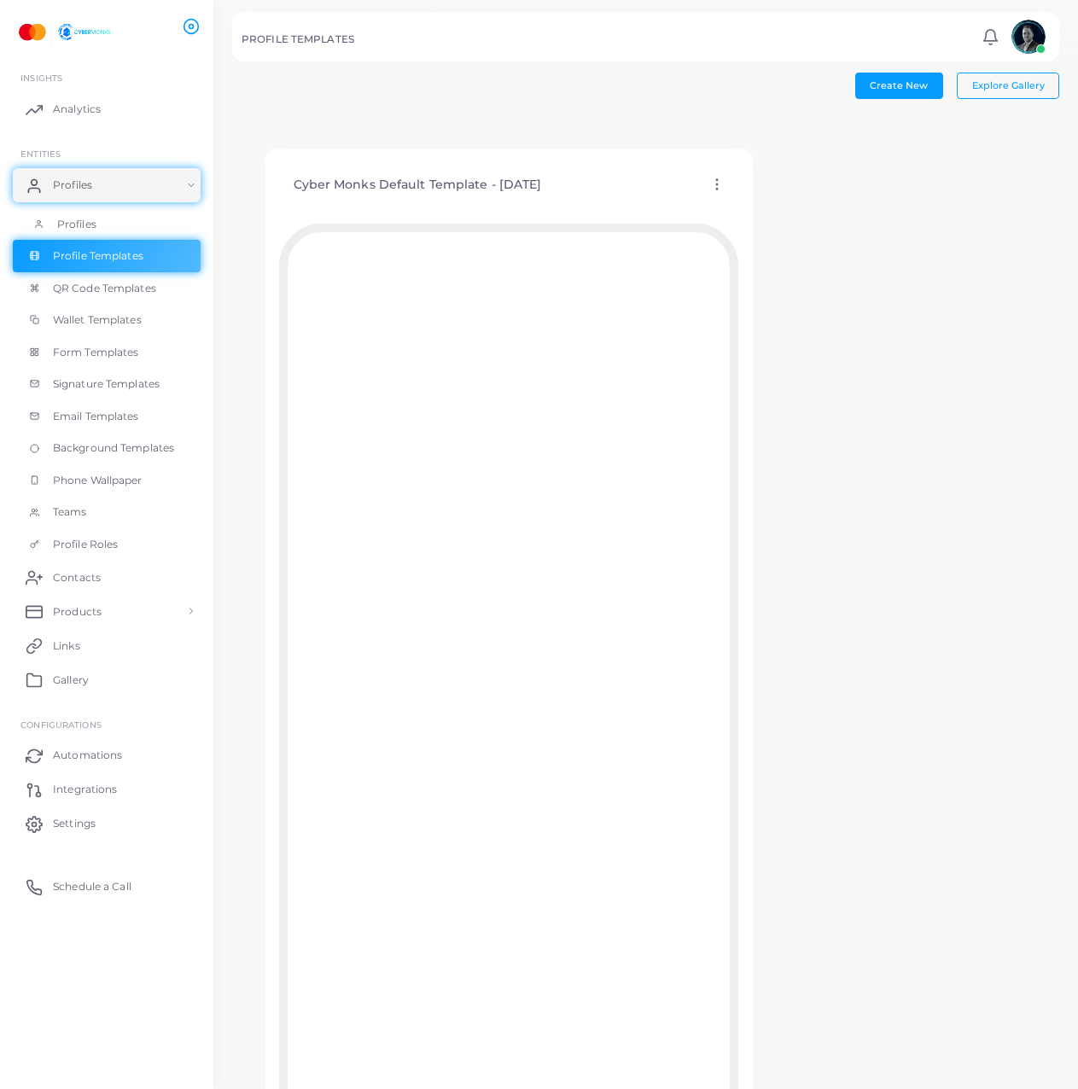
click at [105, 226] on link "Profiles" at bounding box center [107, 224] width 188 height 32
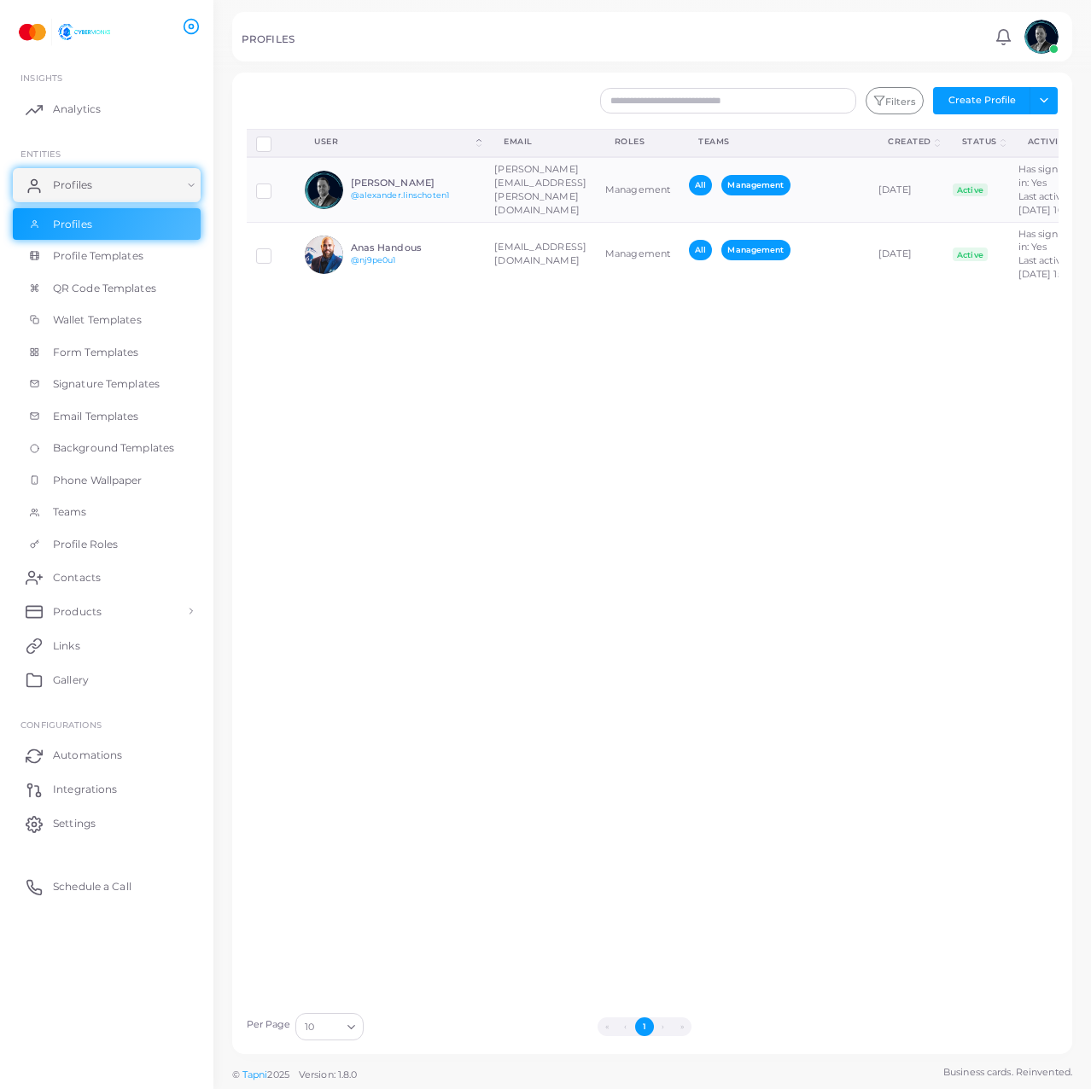
click at [788, 542] on div "Disconnect Profiles Delete Profile Show Selections Download QRs User (Click to …" at bounding box center [652, 566] width 831 height 875
click at [544, 222] on td "[PERSON_NAME][EMAIL_ADDRESS][PERSON_NAME][DOMAIN_NAME]" at bounding box center [540, 189] width 111 height 65
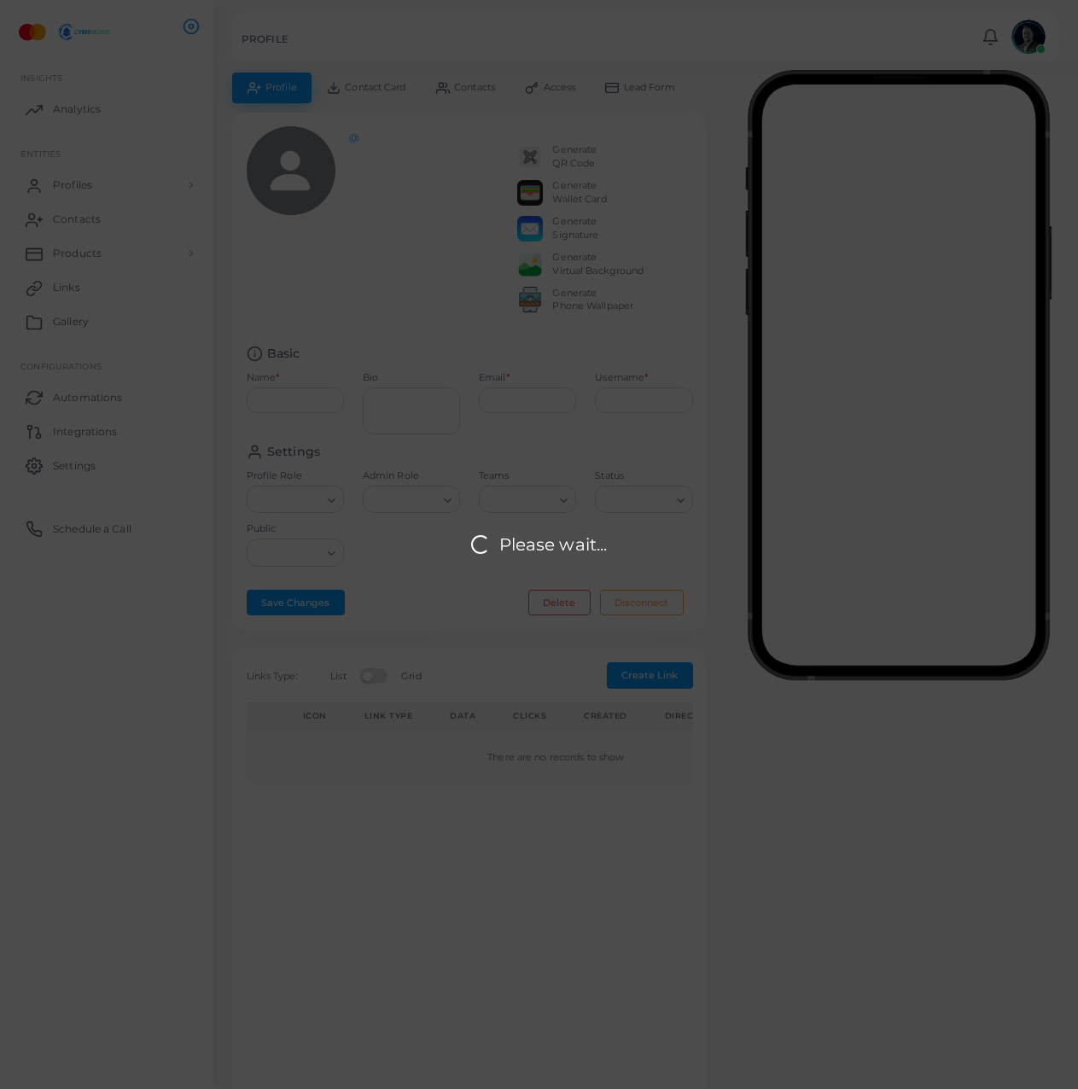
type input "**********"
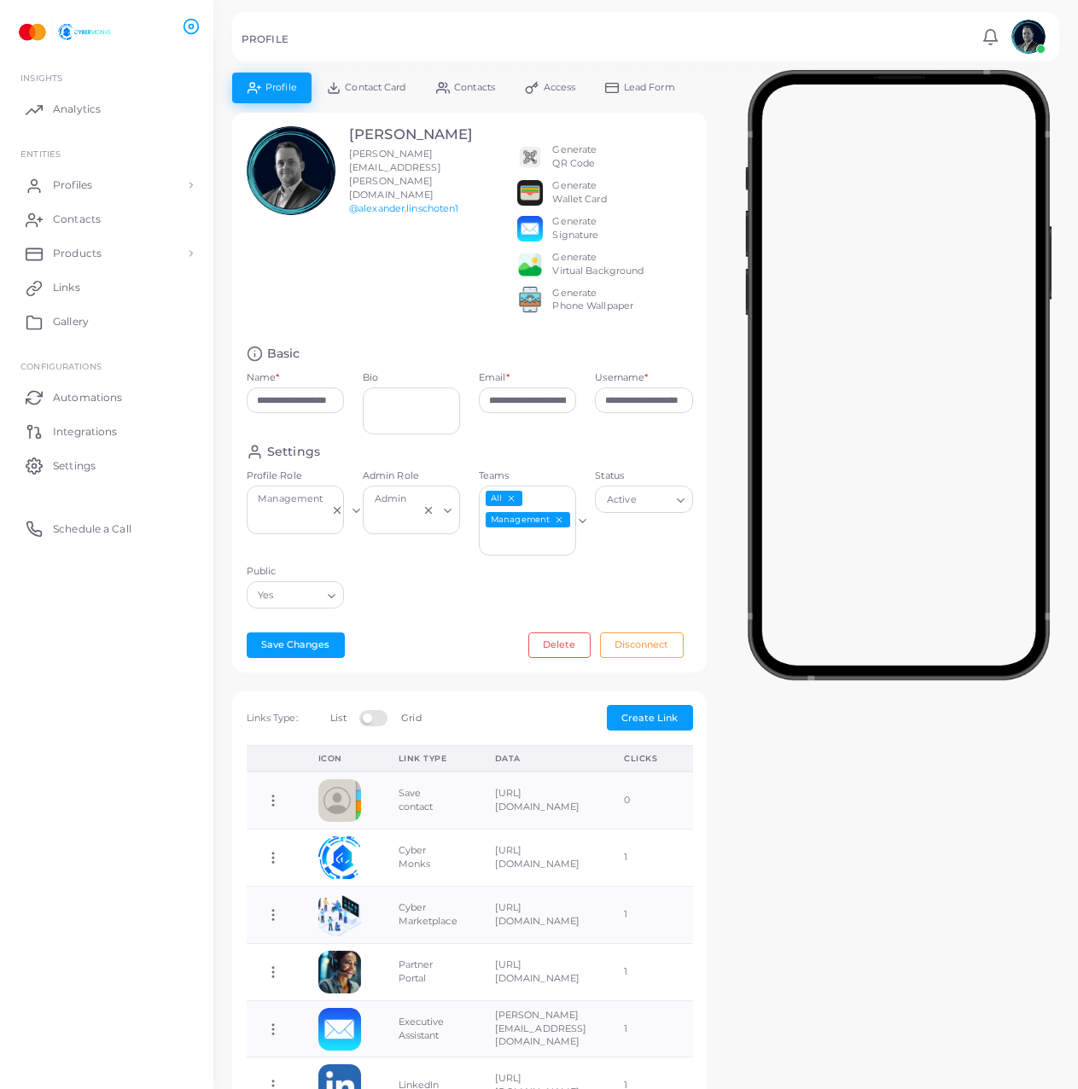
click at [545, 85] on link "Access" at bounding box center [551, 88] width 80 height 30
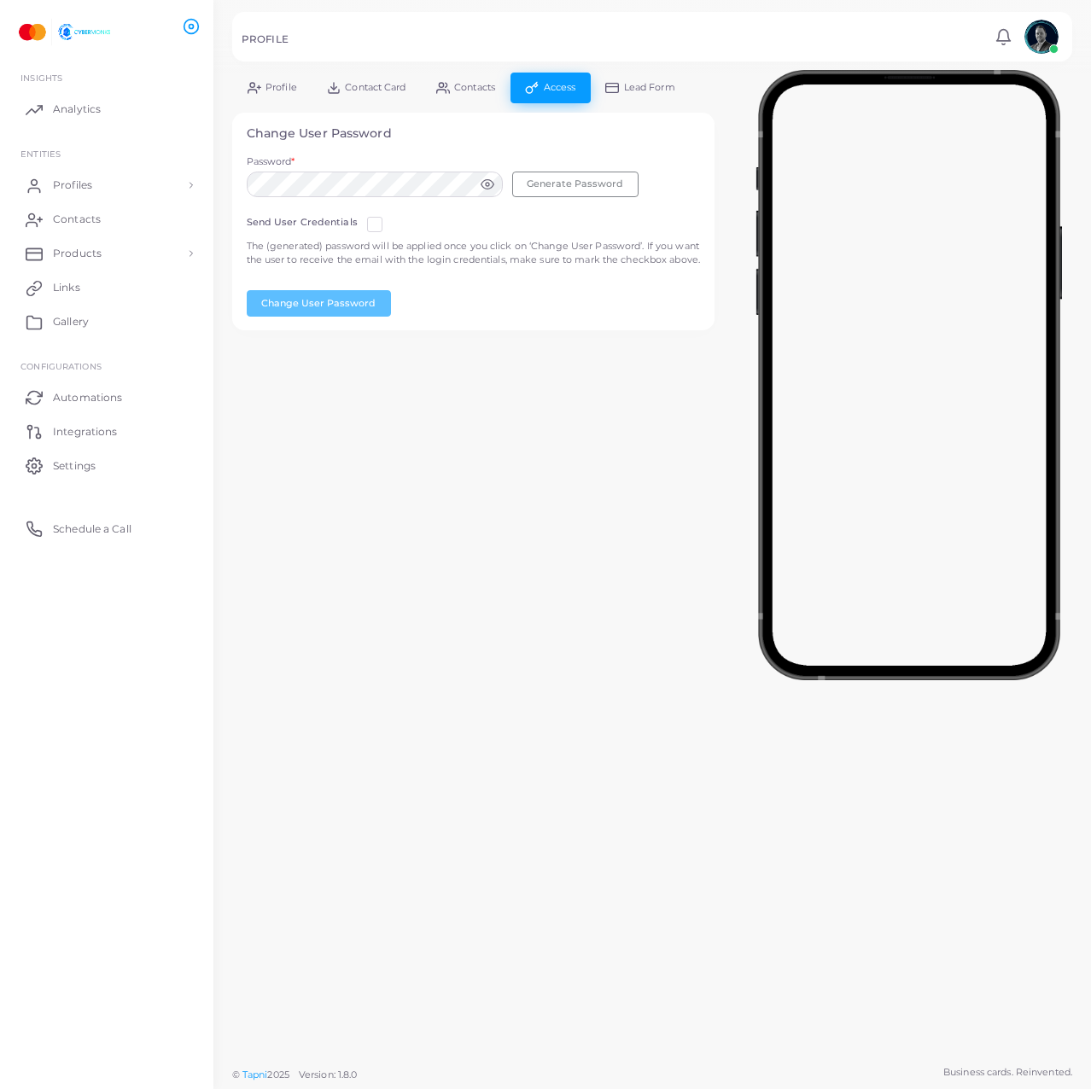
click at [263, 87] on link "Profile" at bounding box center [271, 88] width 79 height 30
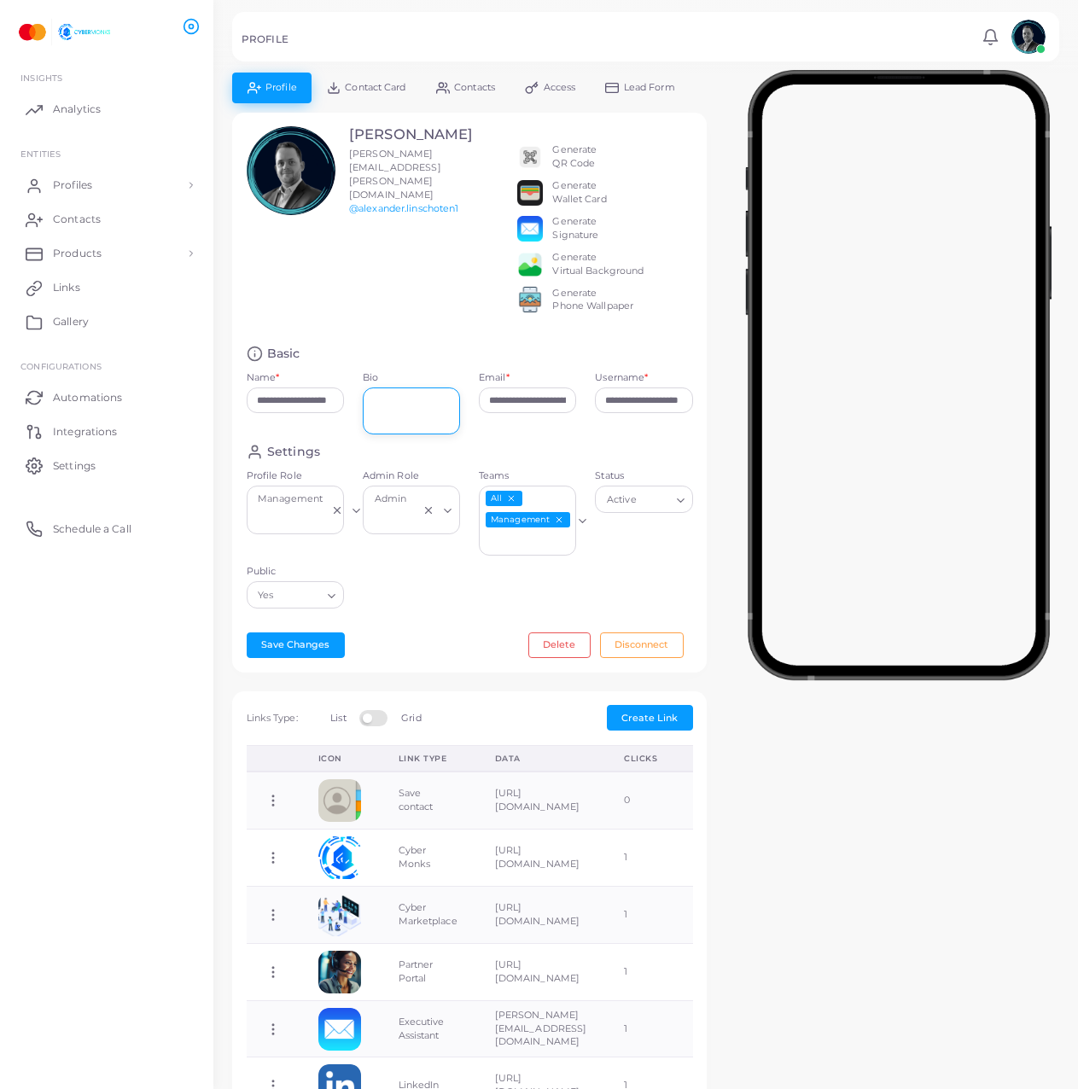
click at [402, 435] on textarea "Bio" at bounding box center [411, 411] width 97 height 47
click at [429, 565] on div "Admin Role Admin Loading..." at bounding box center [411, 518] width 116 height 96
click at [123, 453] on link "Settings" at bounding box center [107, 465] width 188 height 34
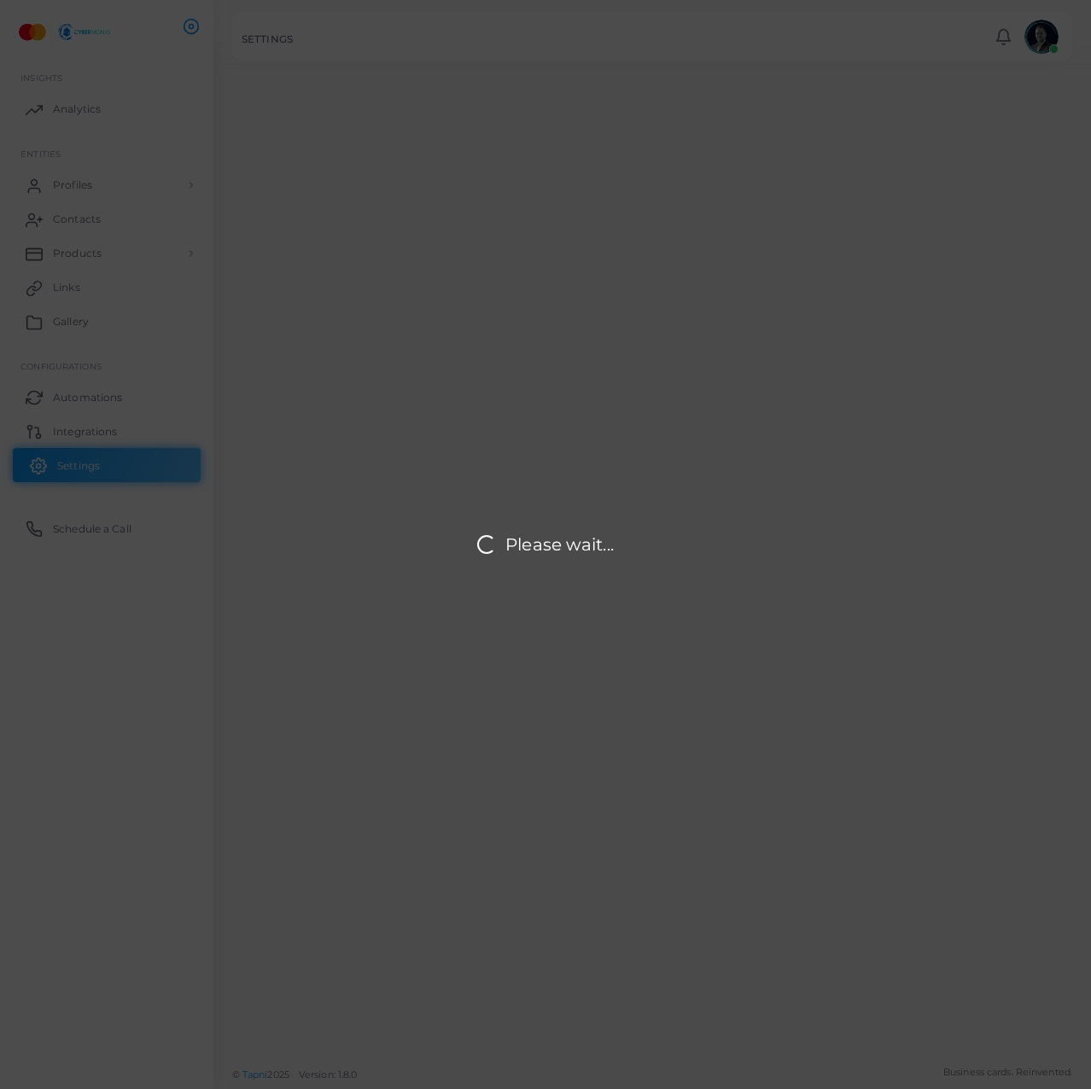
type input "**********"
type input "*****"
type input "**********"
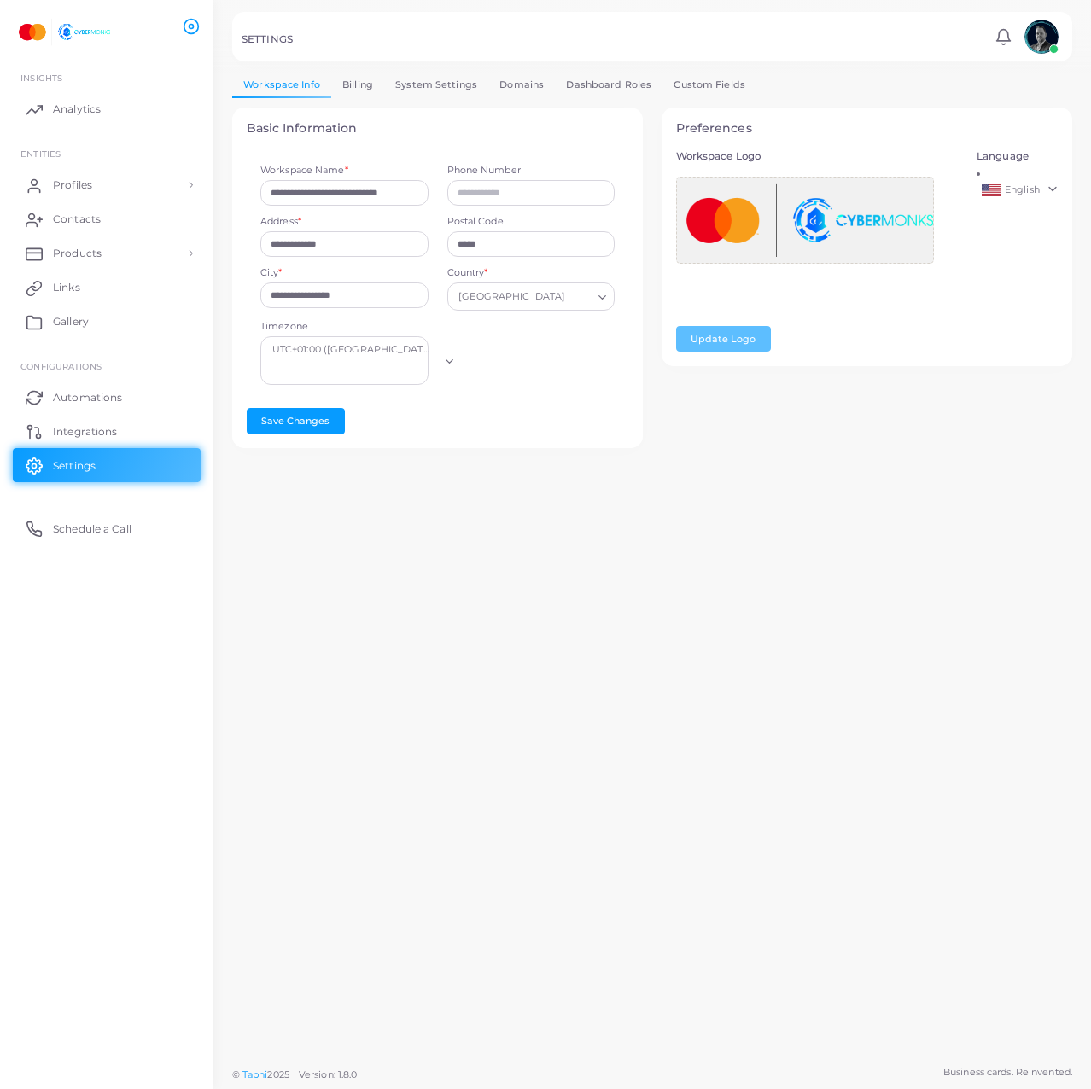
click at [499, 614] on div "**********" at bounding box center [652, 529] width 878 height 1058
click at [590, 78] on link "Dashboard Roles" at bounding box center [609, 85] width 108 height 25
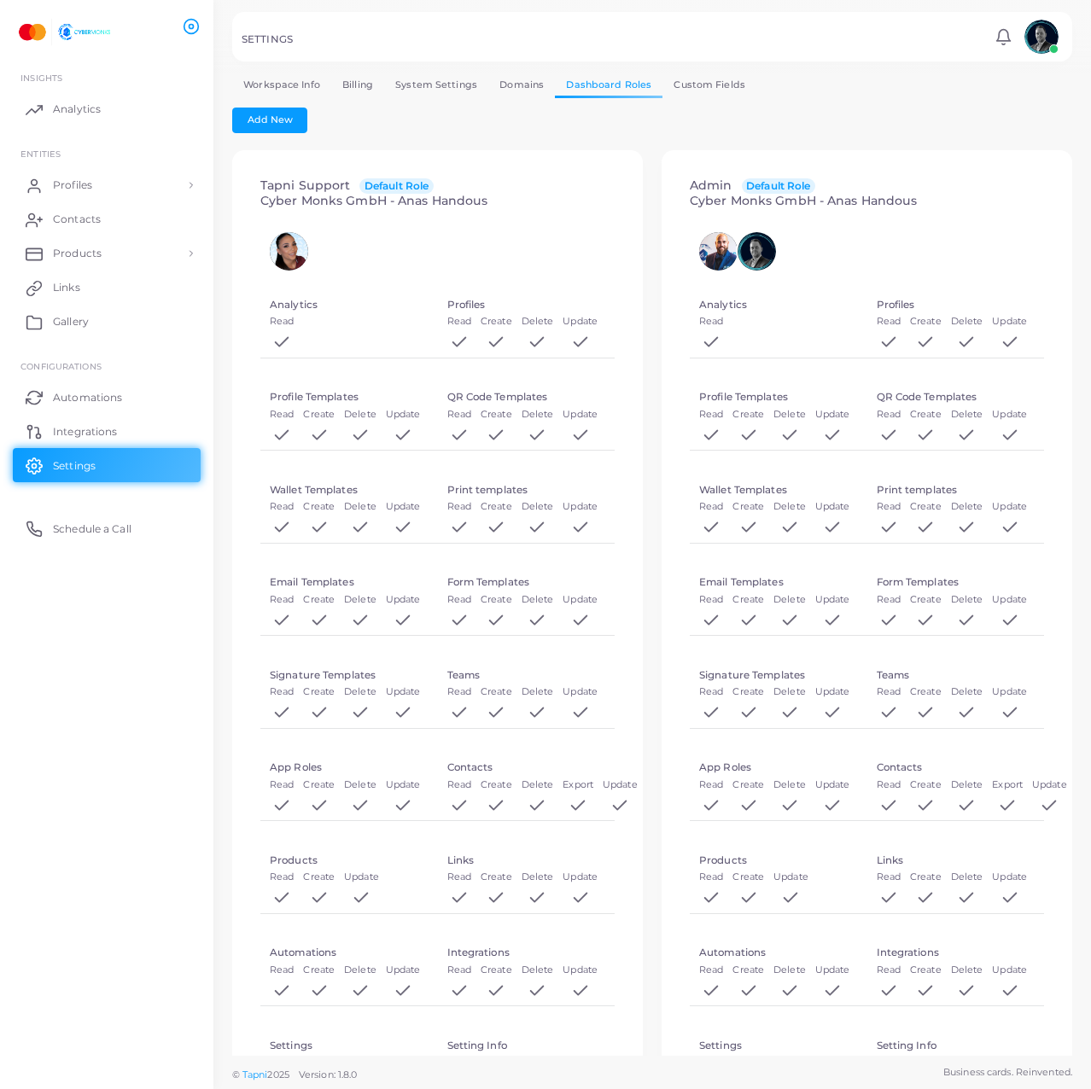
click at [701, 85] on link "Custom Fields" at bounding box center [709, 85] width 94 height 25
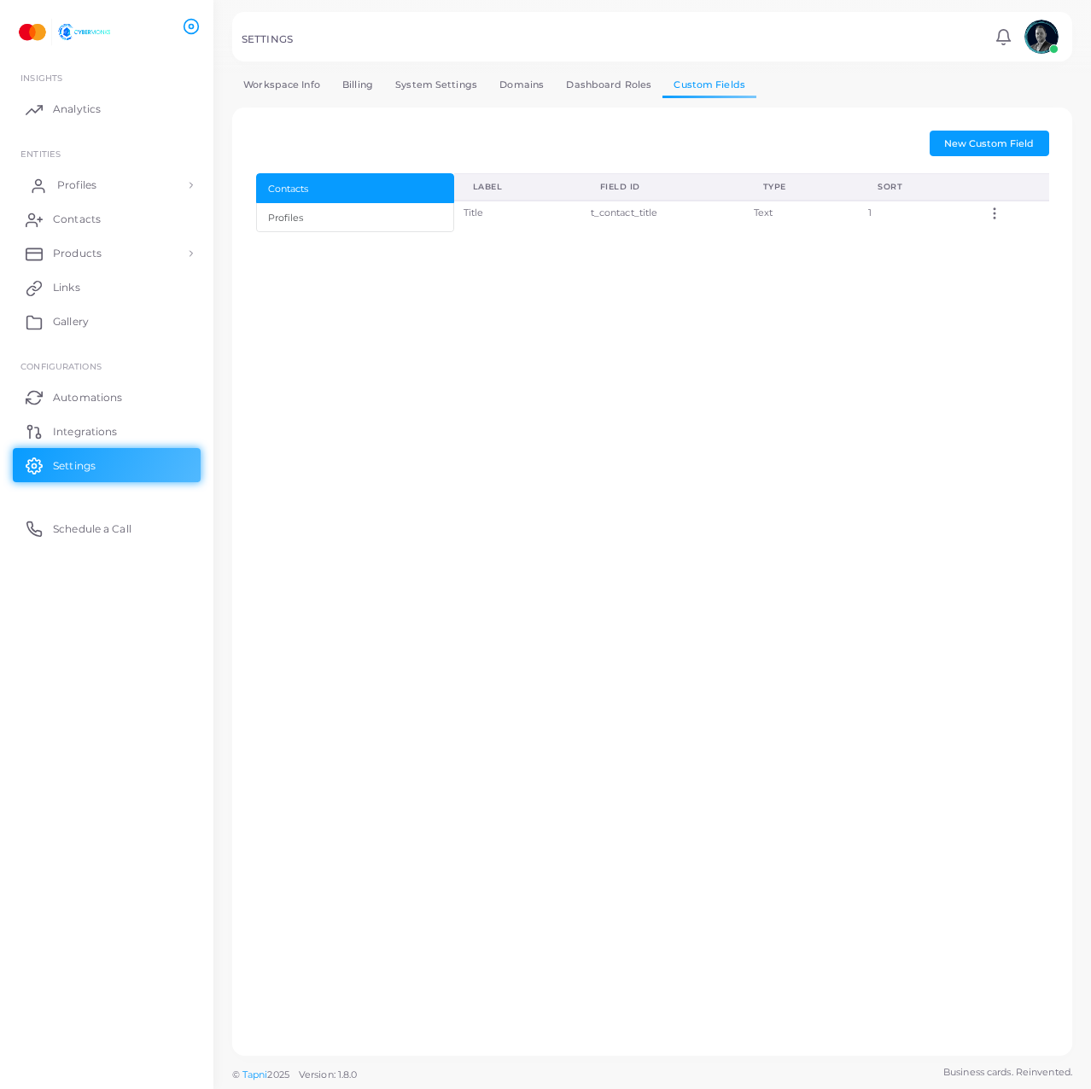
click at [120, 177] on link "Profiles" at bounding box center [107, 185] width 188 height 34
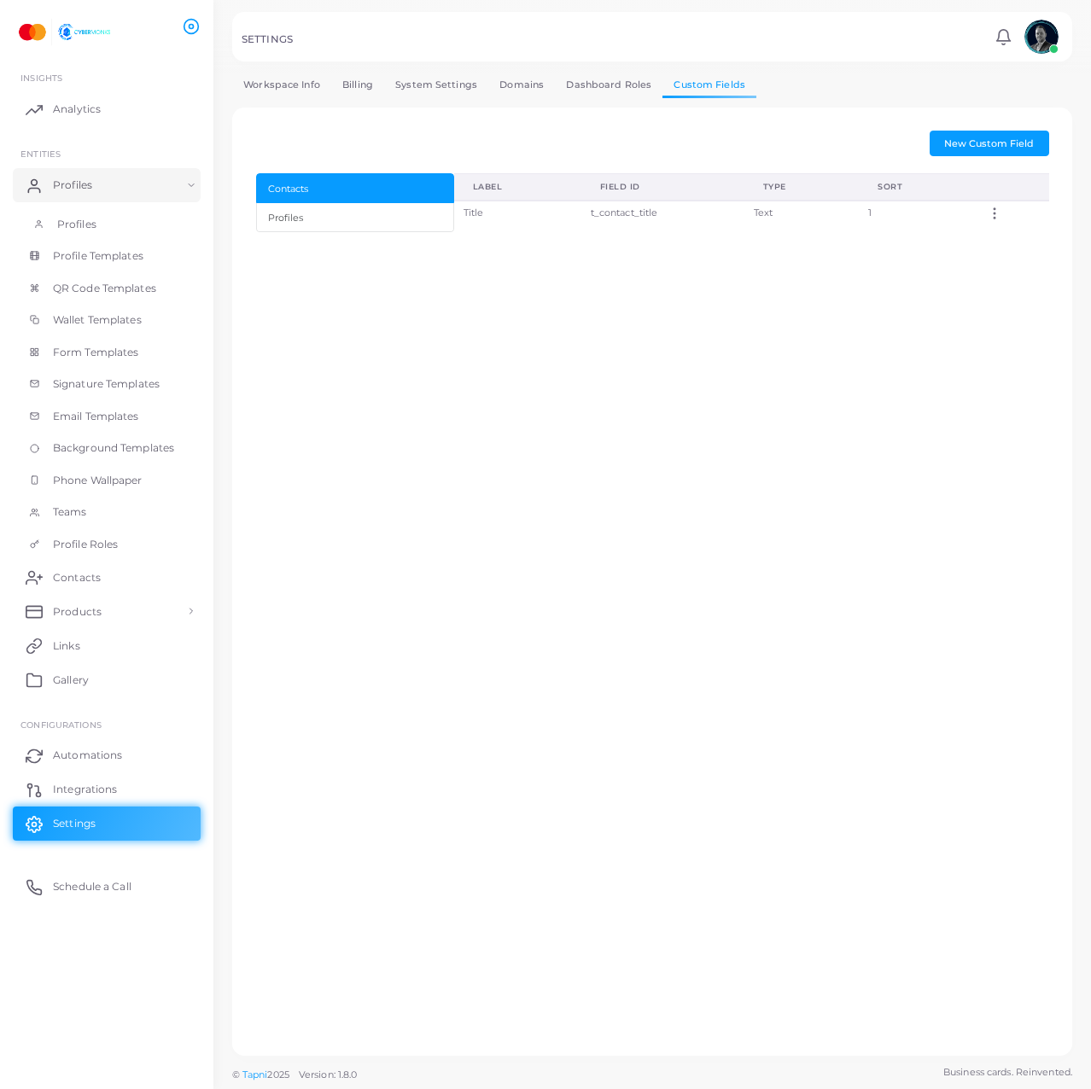
click at [136, 231] on link "Profiles" at bounding box center [107, 224] width 188 height 32
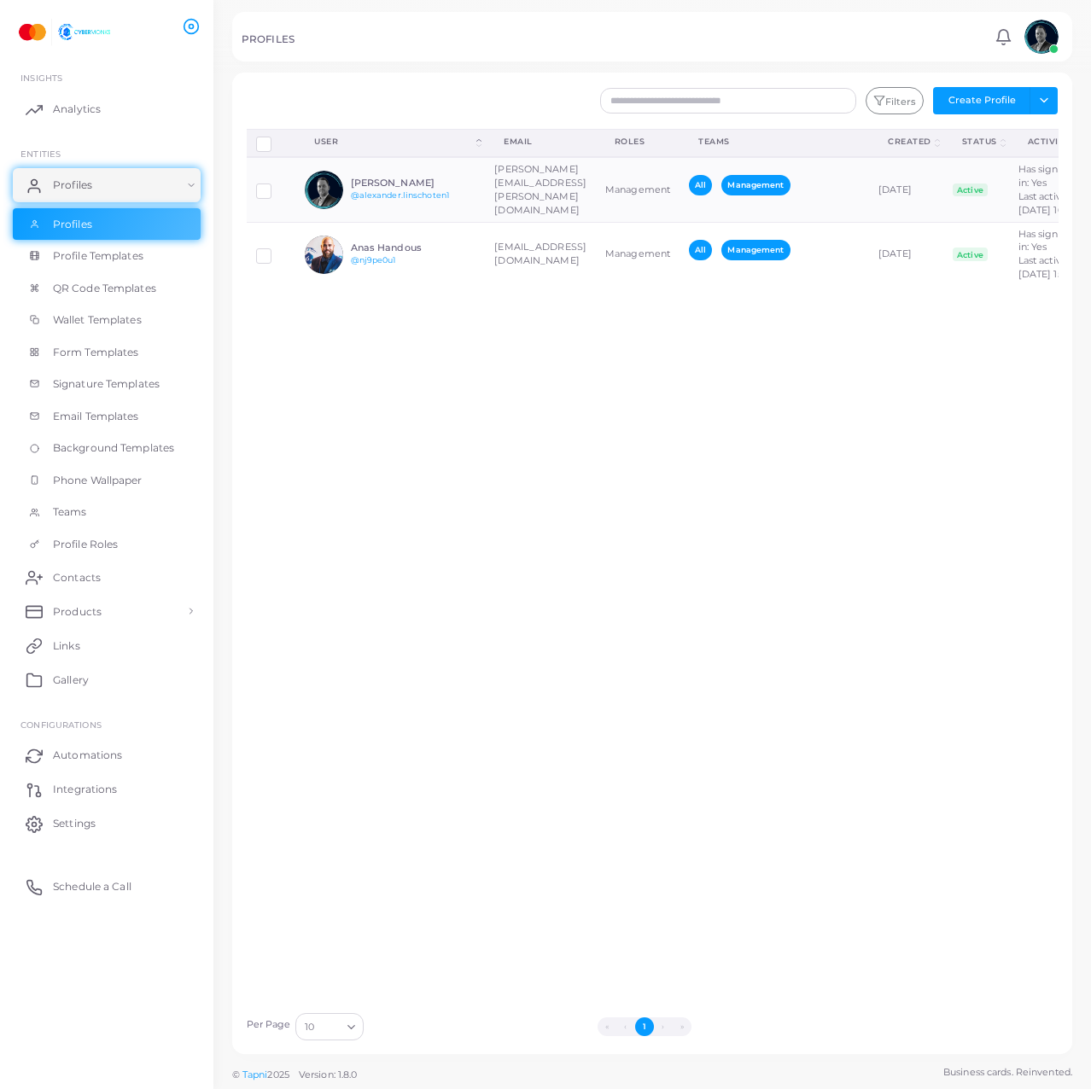
click at [427, 466] on div "Disconnect Profiles Delete Profile Show Selections Download QRs User (Click to …" at bounding box center [652, 566] width 831 height 875
click at [701, 461] on div "Disconnect Profiles Delete Profile Show Selections Download QRs User (Click to …" at bounding box center [651, 566] width 829 height 875
click at [335, 576] on div "Disconnect Profiles Delete Profile Show Selections Download QRs User (Click to …" at bounding box center [651, 566] width 829 height 875
click at [443, 655] on div "Disconnect Profiles Delete Profile Show Selections Download QRs User (Click to …" at bounding box center [651, 566] width 829 height 875
click at [1057, 98] on div "Filters Create Profile Toggle dropdown Import Profiles Invite Profiles Export P…" at bounding box center [720, 100] width 691 height 27
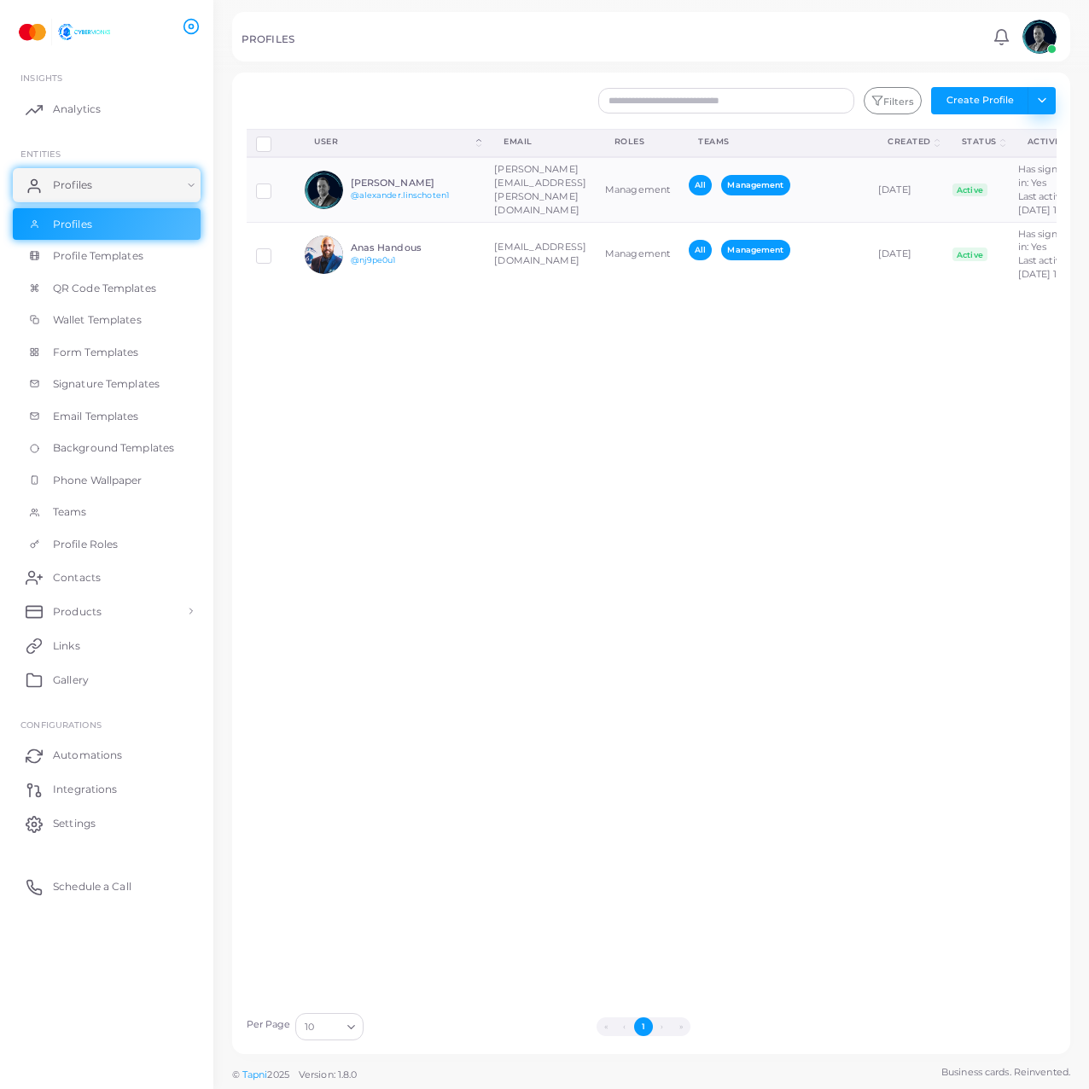
click at [1053, 100] on button "Toggle dropdown" at bounding box center [1042, 100] width 28 height 27
click at [1021, 136] on link "Import Profiles" at bounding box center [1004, 138] width 95 height 26
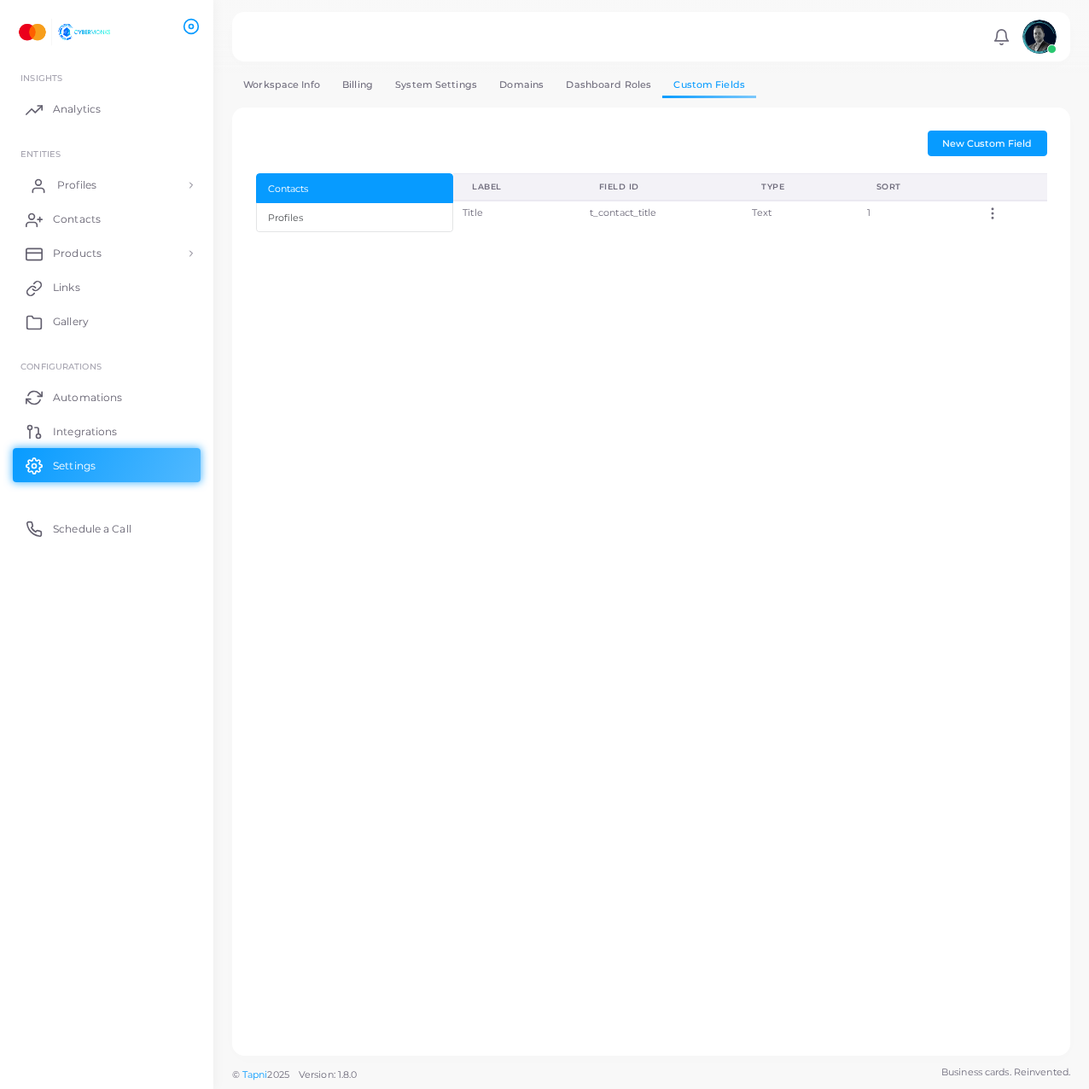
click at [106, 192] on link "Profiles" at bounding box center [107, 185] width 188 height 34
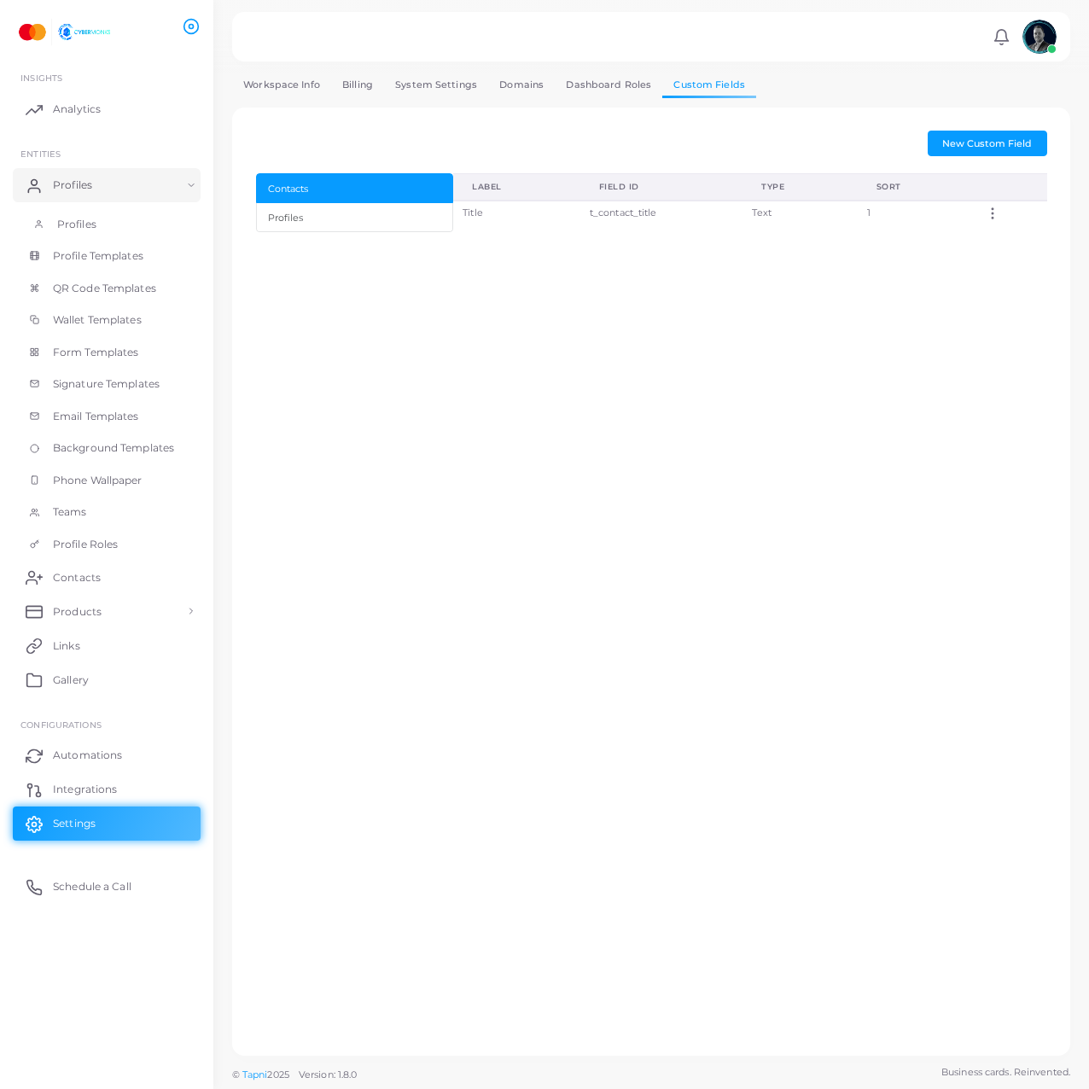
click at [125, 229] on link "Profiles" at bounding box center [107, 224] width 188 height 32
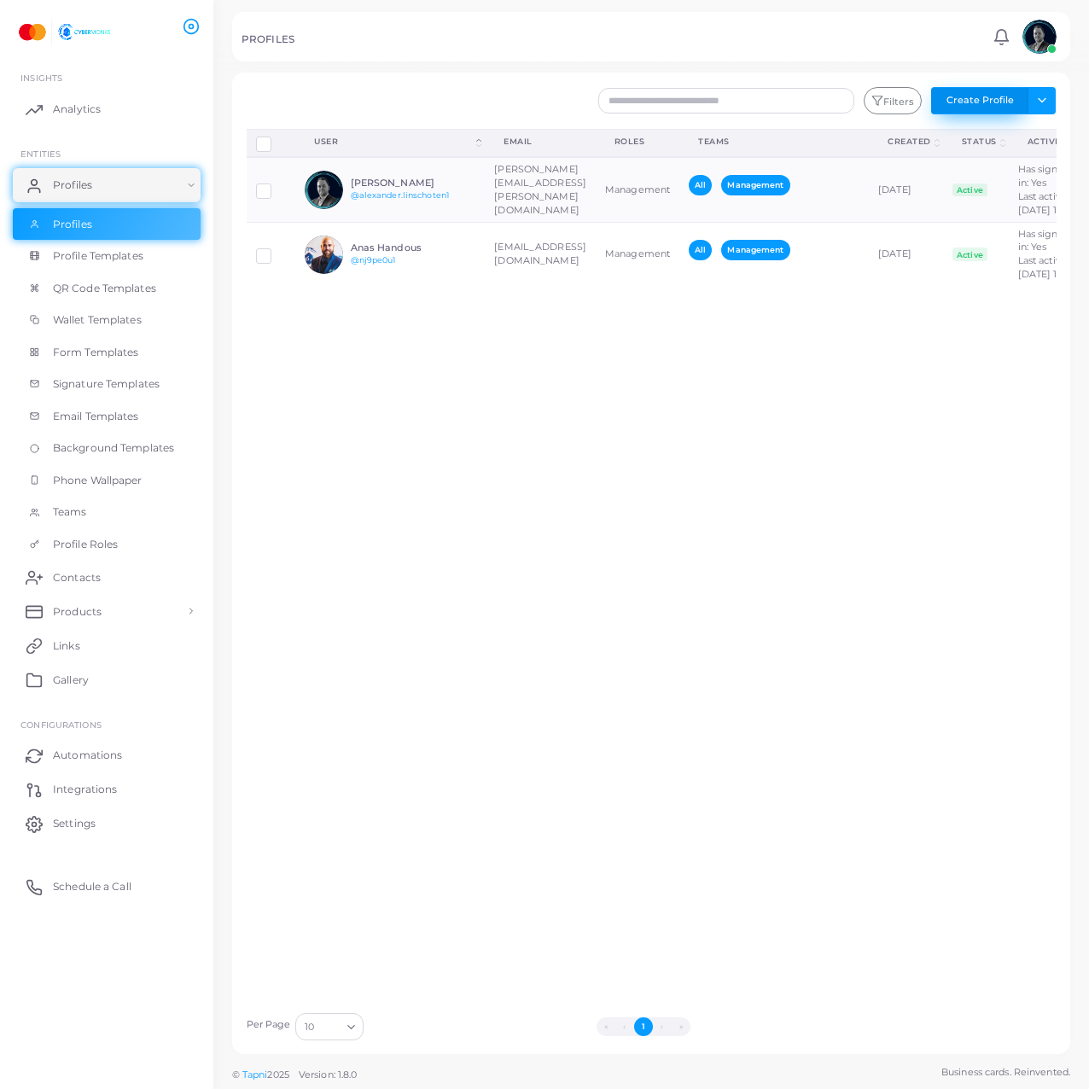
click at [1007, 100] on button "Create Profile" at bounding box center [979, 100] width 97 height 27
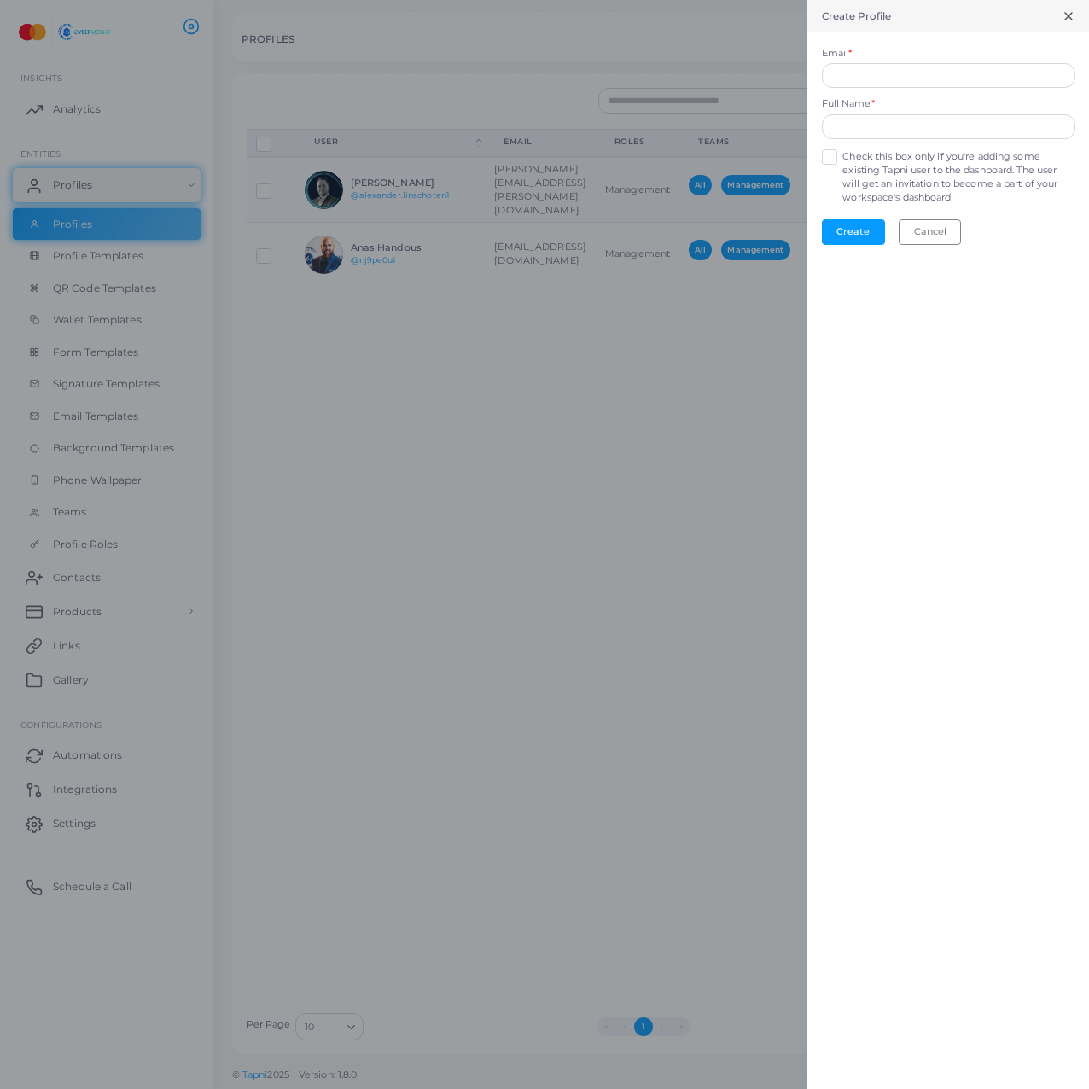
click at [957, 145] on form "Email * Full Name * Check this box only if you're adding some existing Tapni us…" at bounding box center [949, 145] width 282 height 226
click at [957, 85] on input "Email *" at bounding box center [949, 76] width 254 height 26
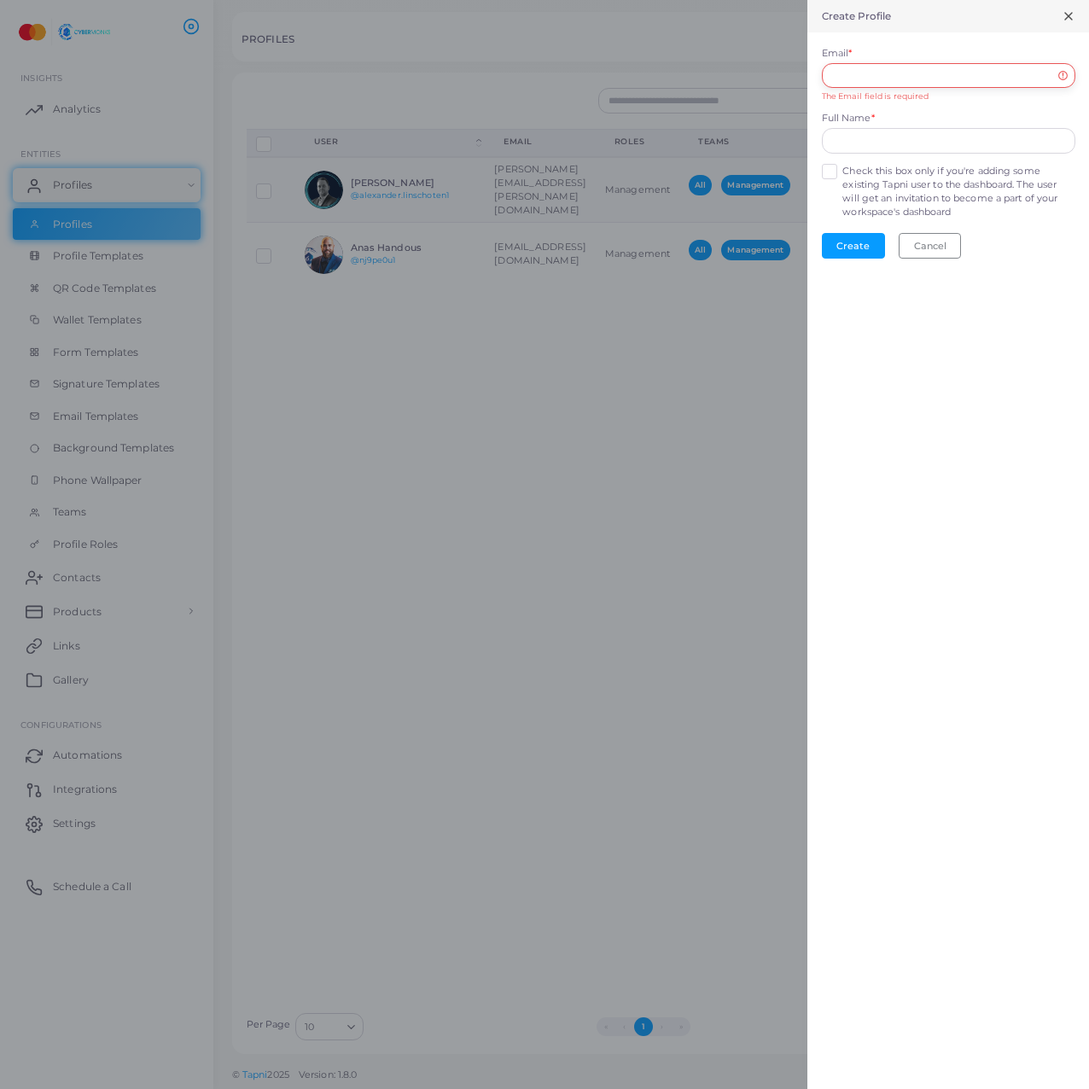
paste input "**********"
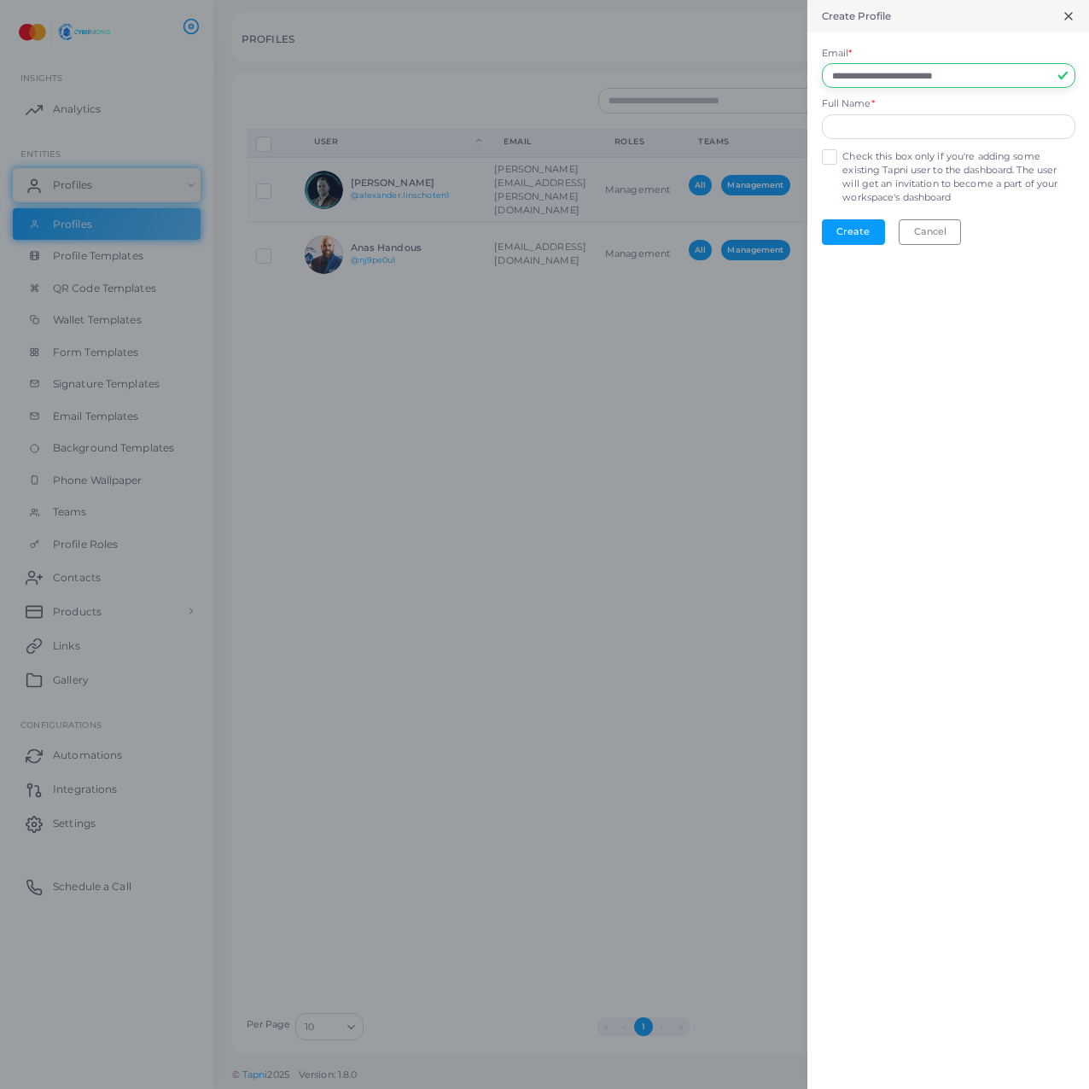
type input "**********"
click at [921, 569] on div "**********" at bounding box center [949, 544] width 282 height 1089
click at [921, 125] on input "text" at bounding box center [949, 127] width 254 height 26
type input "**********"
click at [975, 386] on div "**********" at bounding box center [949, 544] width 282 height 1089
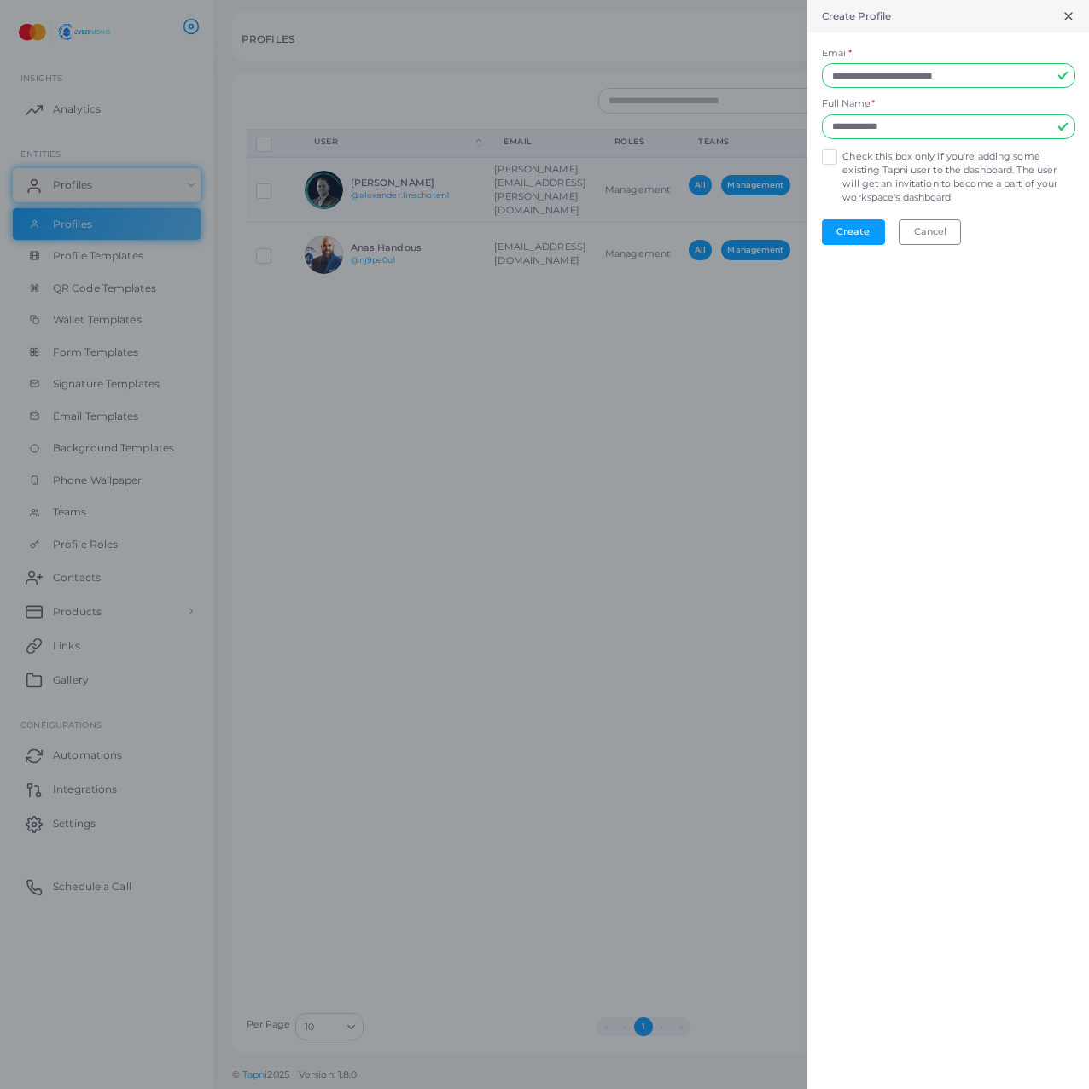
click at [861, 189] on label "Check this box only if you're adding some existing Tapni user to the dashboard.…" at bounding box center [959, 177] width 232 height 55
click at [1053, 388] on div "**********" at bounding box center [949, 544] width 282 height 1089
click at [948, 195] on label "Check this box only if you're adding some existing Tapni user to the dashboard.…" at bounding box center [959, 177] width 232 height 55
click at [855, 227] on button "Create" at bounding box center [853, 232] width 63 height 26
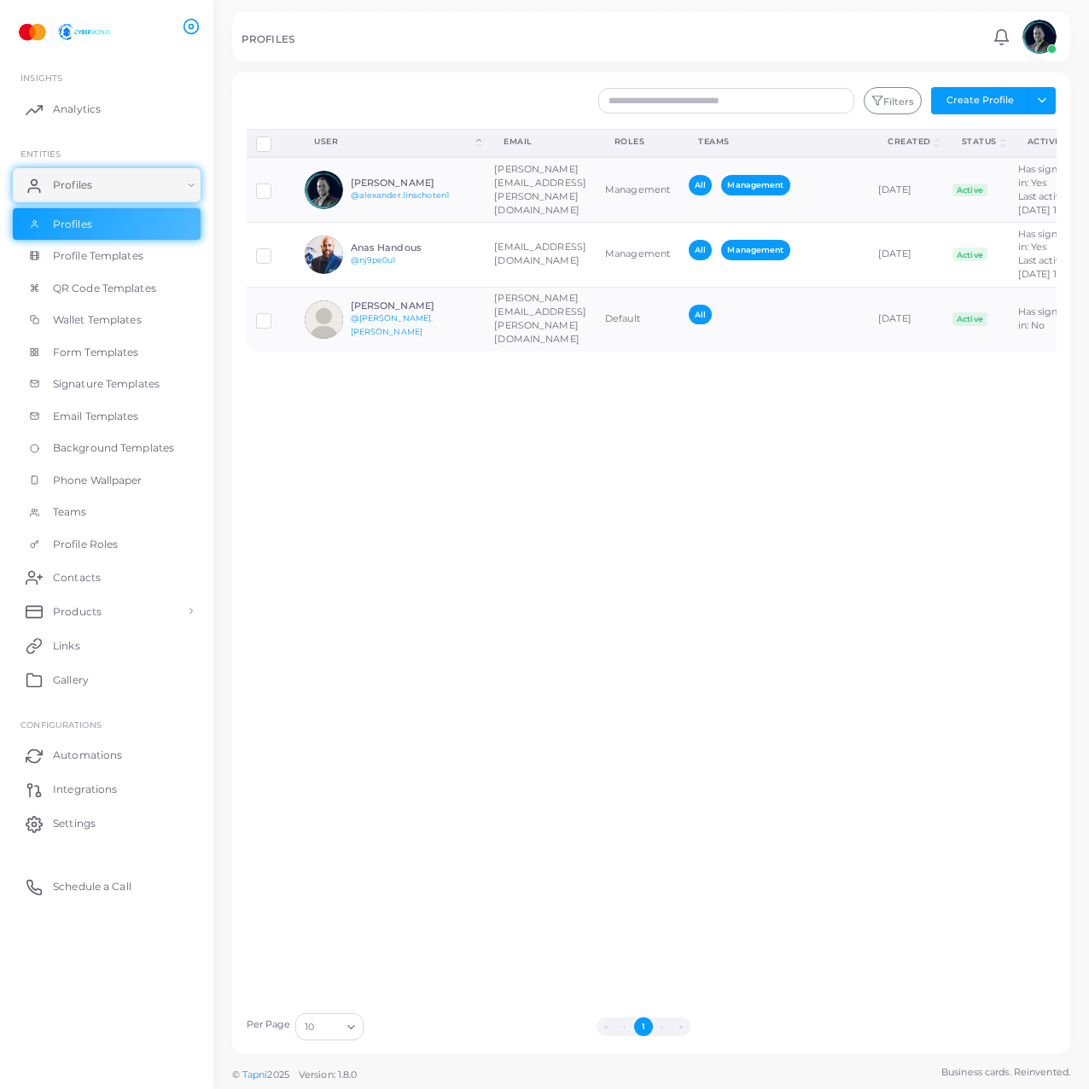
click at [563, 476] on div "Disconnect Profiles Delete Profile Show Selections Download QRs User (Click to …" at bounding box center [651, 566] width 829 height 875
click at [470, 339] on div "Nora Tumanyan @nora.tumanyan" at bounding box center [413, 320] width 125 height 38
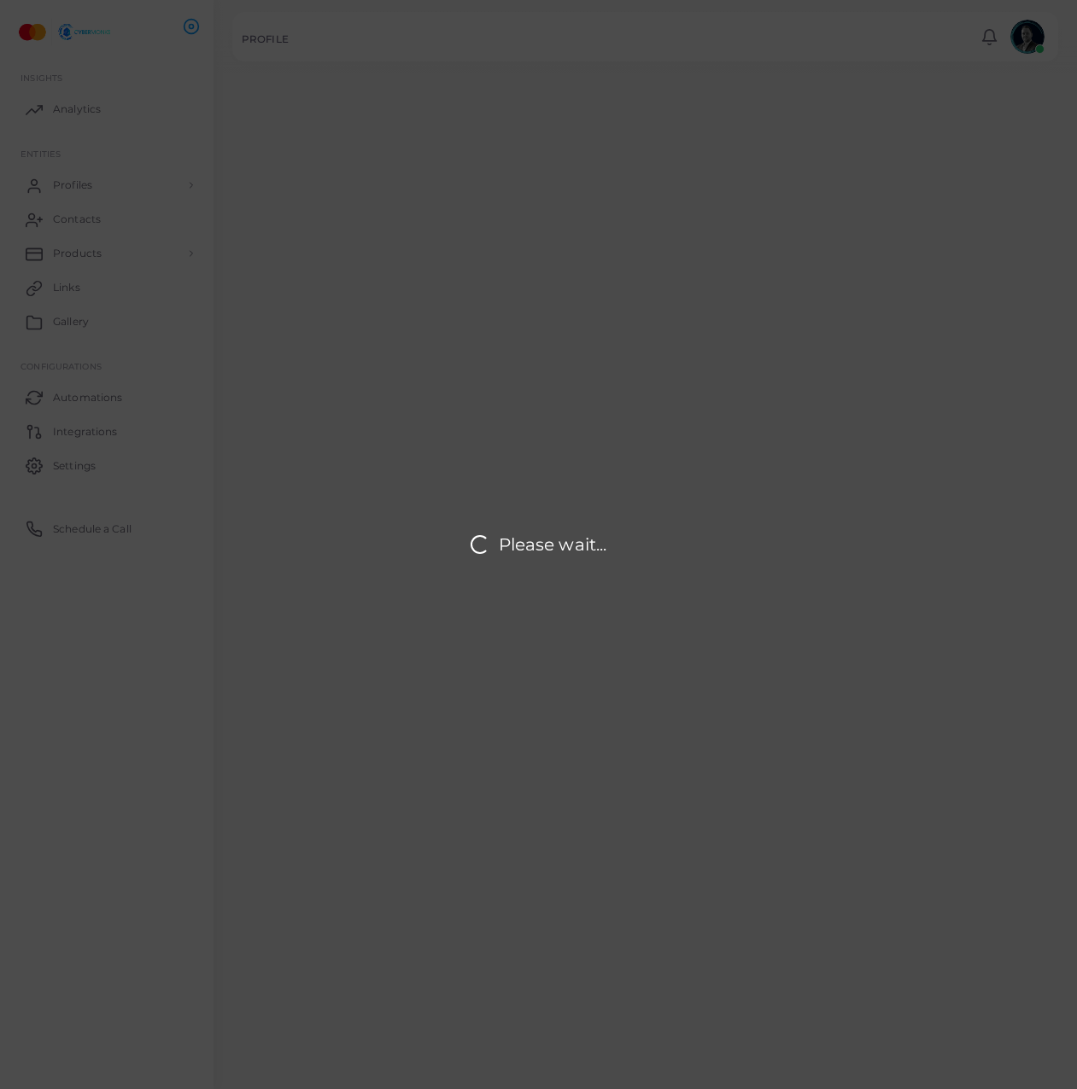
type input "**********"
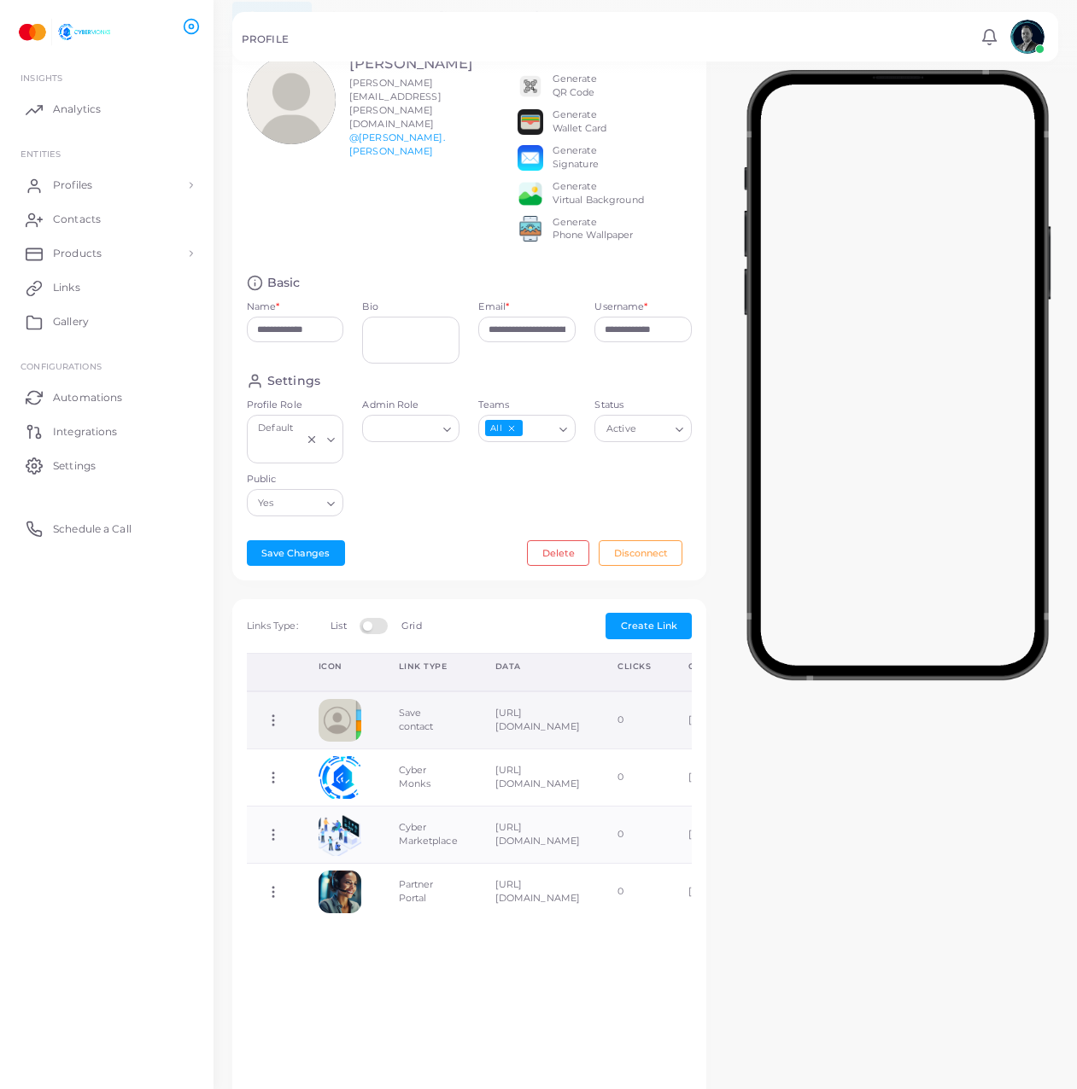
scroll to position [85, 0]
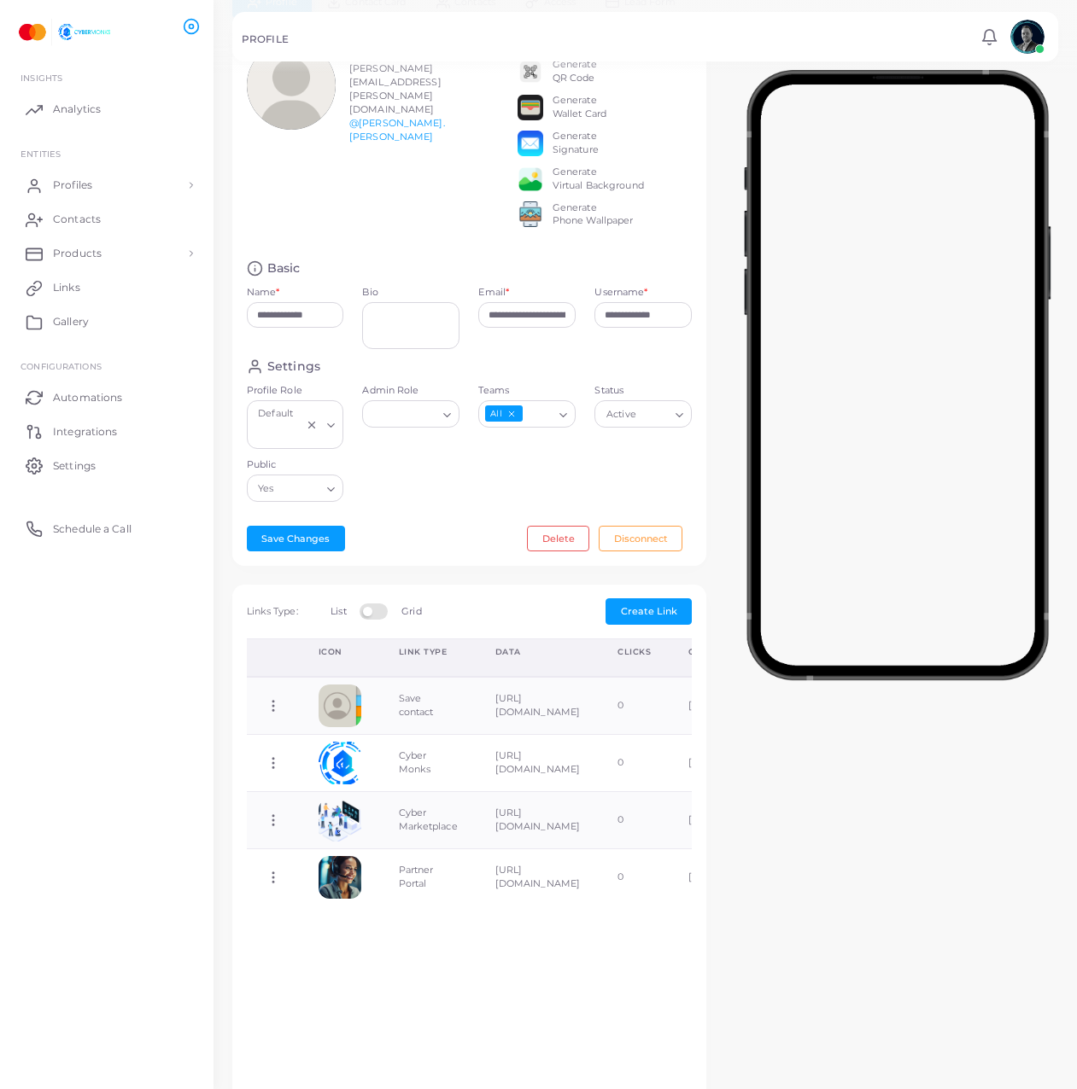
click at [563, 422] on icon "Search for option" at bounding box center [563, 415] width 13 height 13
click at [512, 463] on li "Cyber Marketplace Team" at bounding box center [546, 450] width 137 height 26
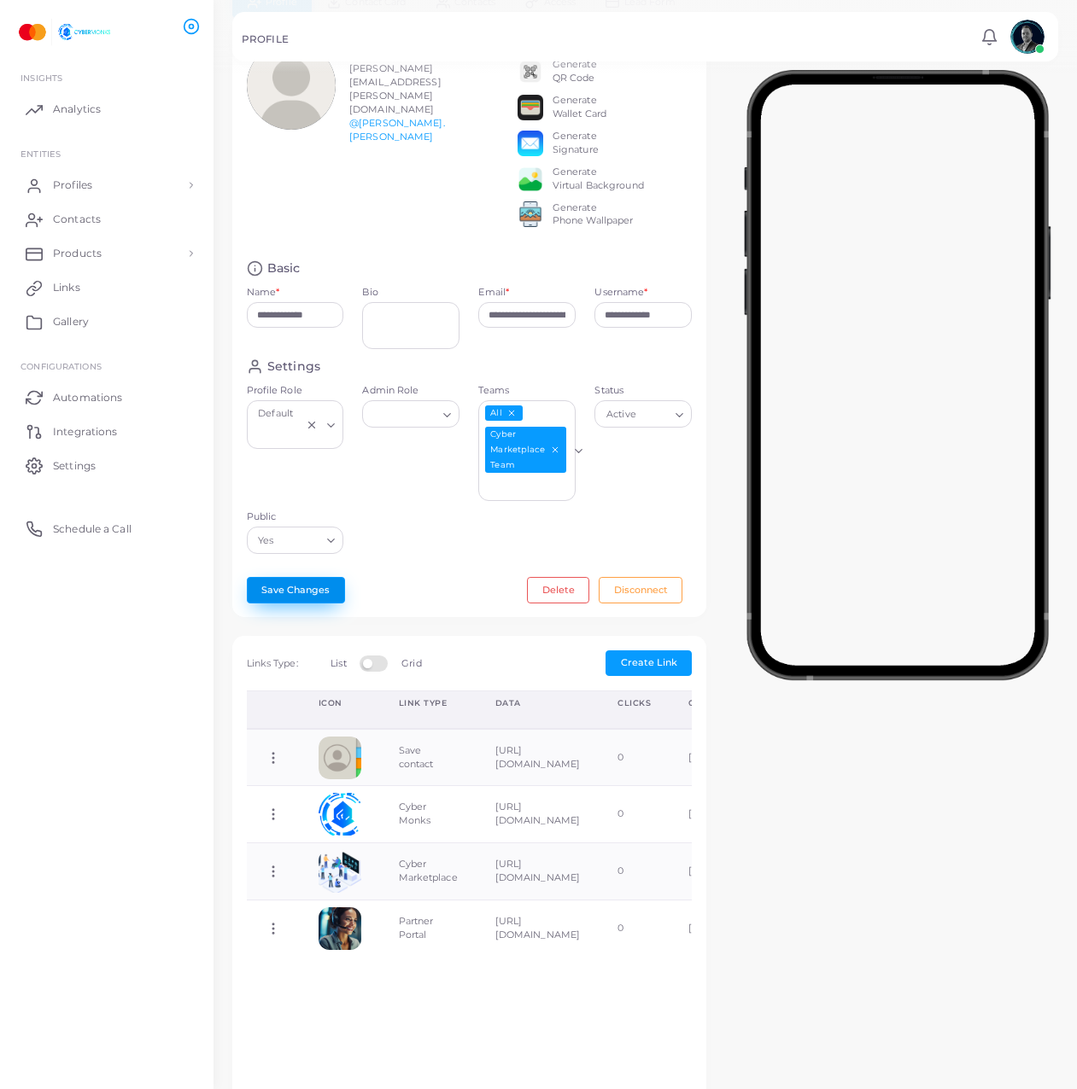
click at [318, 598] on button "Save Changes" at bounding box center [296, 590] width 98 height 26
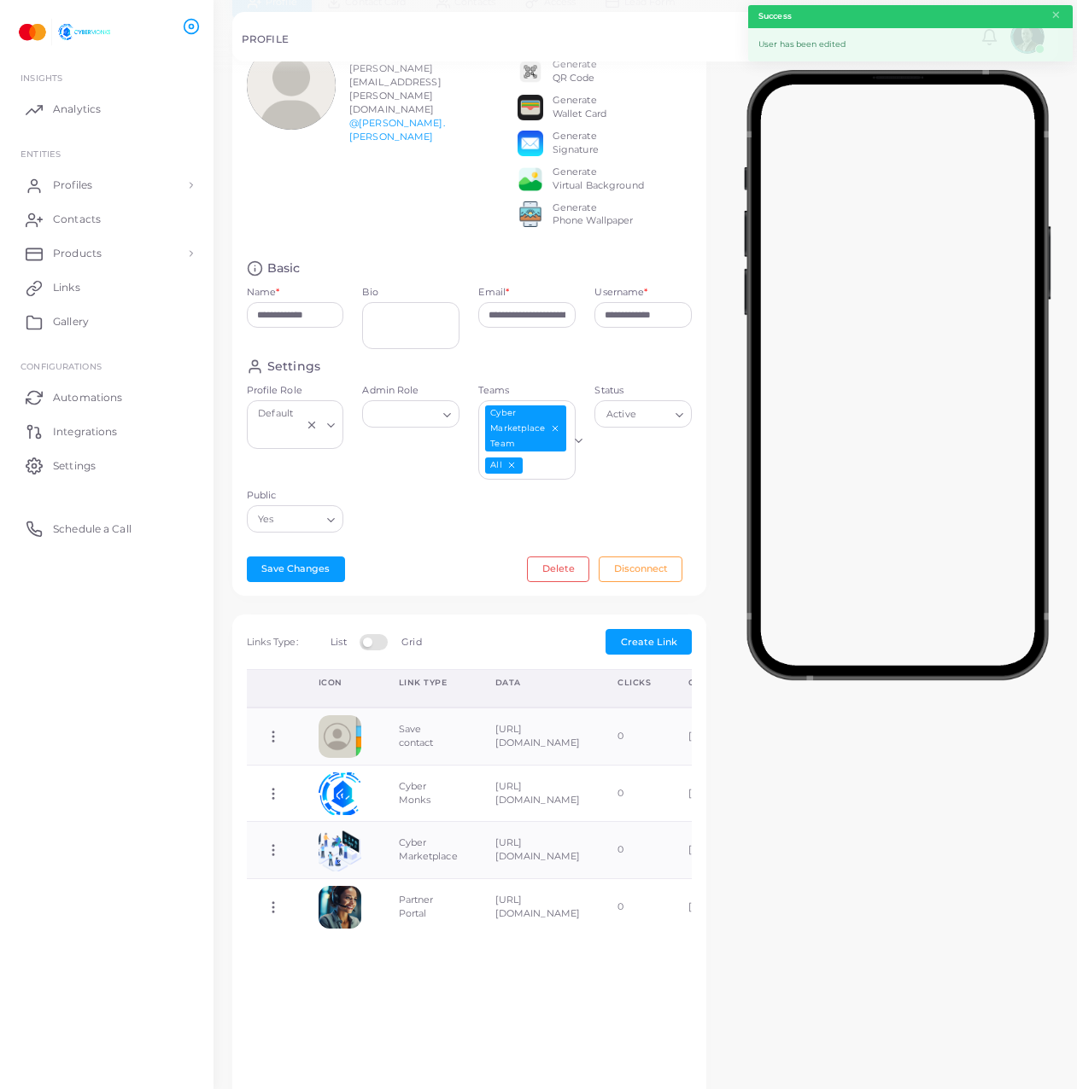
click at [937, 935] on div "**********" at bounding box center [645, 792] width 844 height 1611
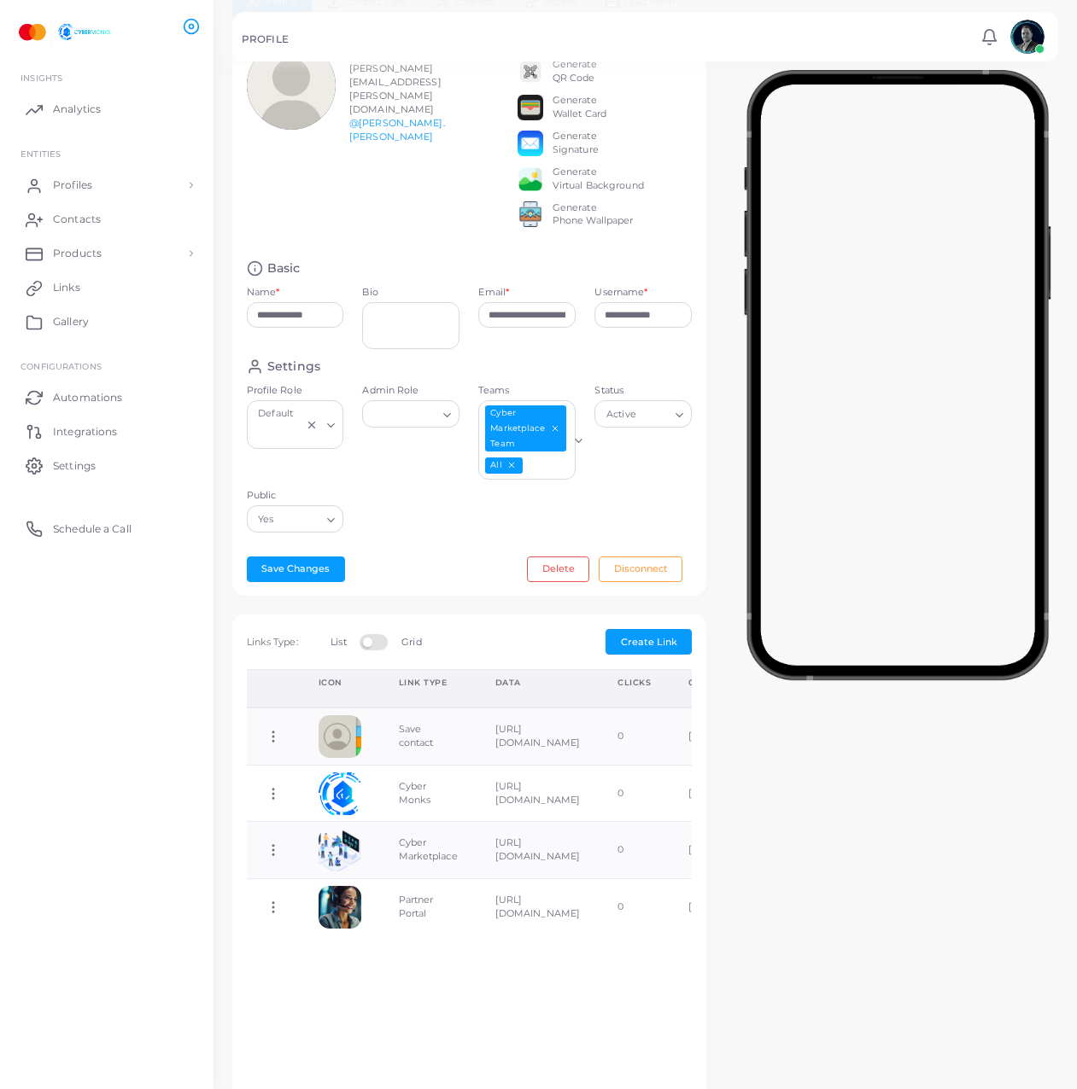
click at [408, 504] on div "Settings Profile Role Default Loading... Admin Role Loading... Teams Cyber Mark…" at bounding box center [469, 451] width 464 height 184
click at [330, 439] on div "Default Loading..." at bounding box center [295, 424] width 97 height 49
click at [429, 541] on div "Settings Profile Role Default Loading... Default Admin Role Loading... Teams Cy…" at bounding box center [469, 451] width 464 height 184
click at [312, 528] on input "Public" at bounding box center [287, 519] width 67 height 19
click at [453, 489] on div "Admin Role Loading..." at bounding box center [411, 436] width 116 height 105
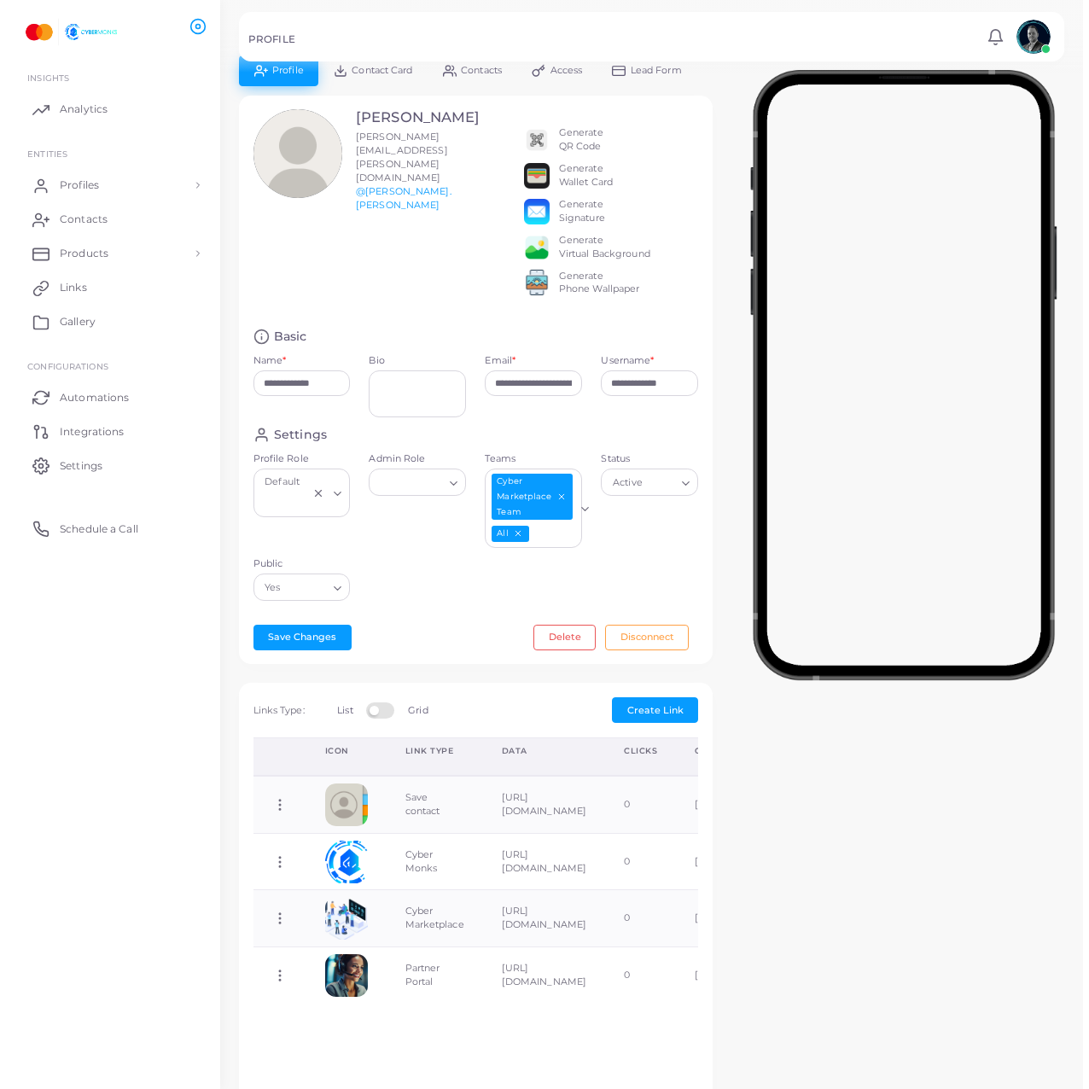
scroll to position [0, 0]
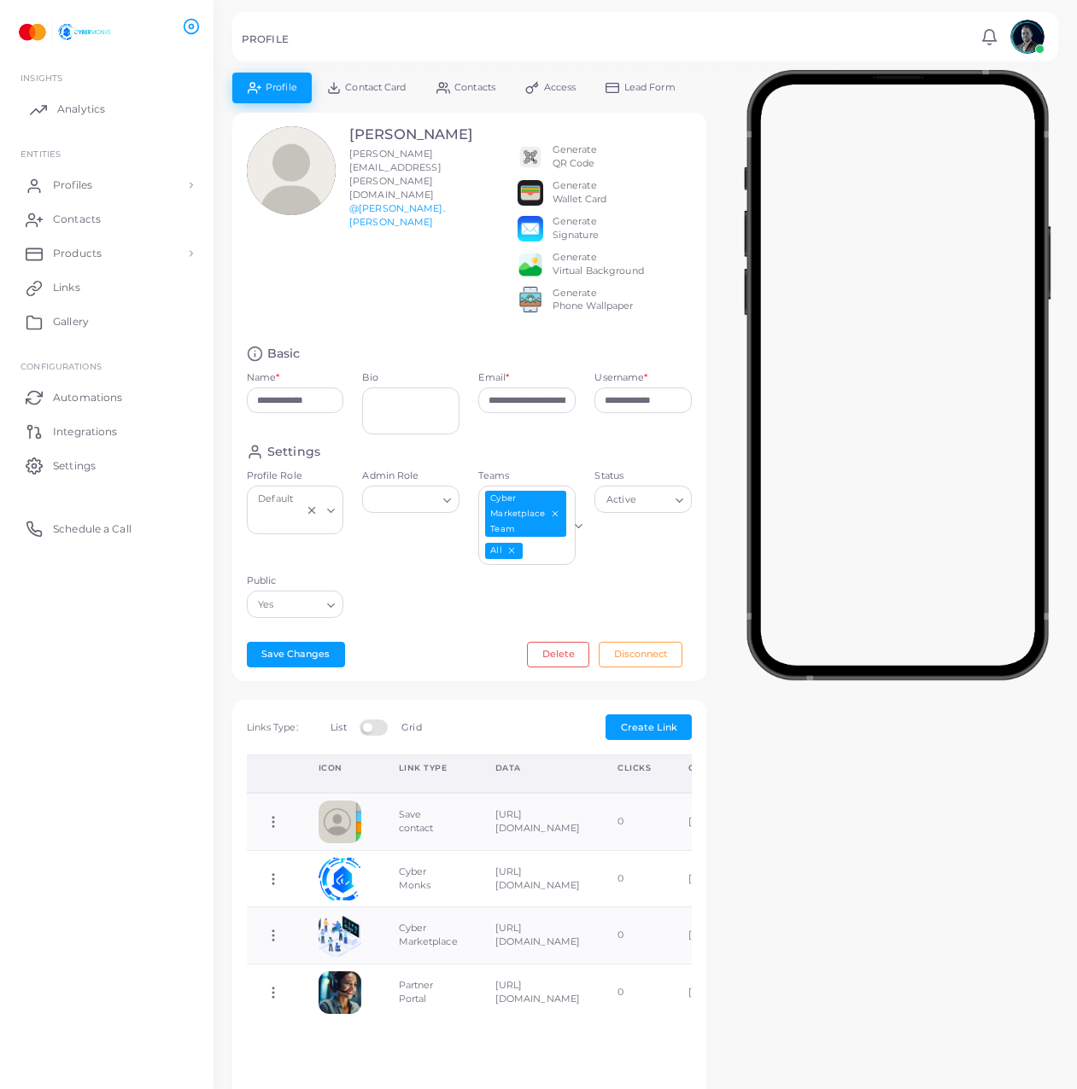
click at [111, 102] on link "Analytics" at bounding box center [107, 109] width 188 height 34
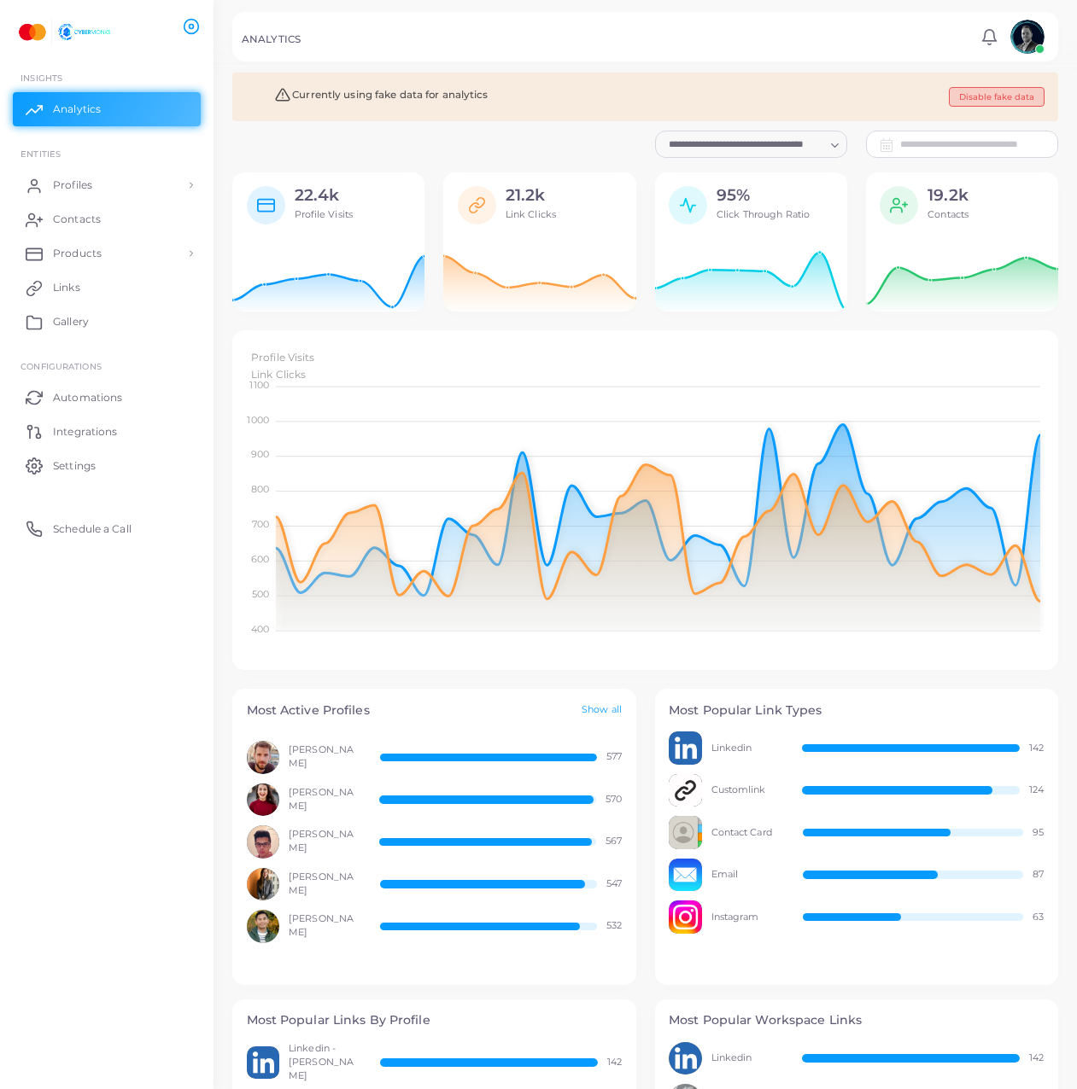
click at [1029, 98] on button "Disable fake data" at bounding box center [996, 97] width 96 height 20
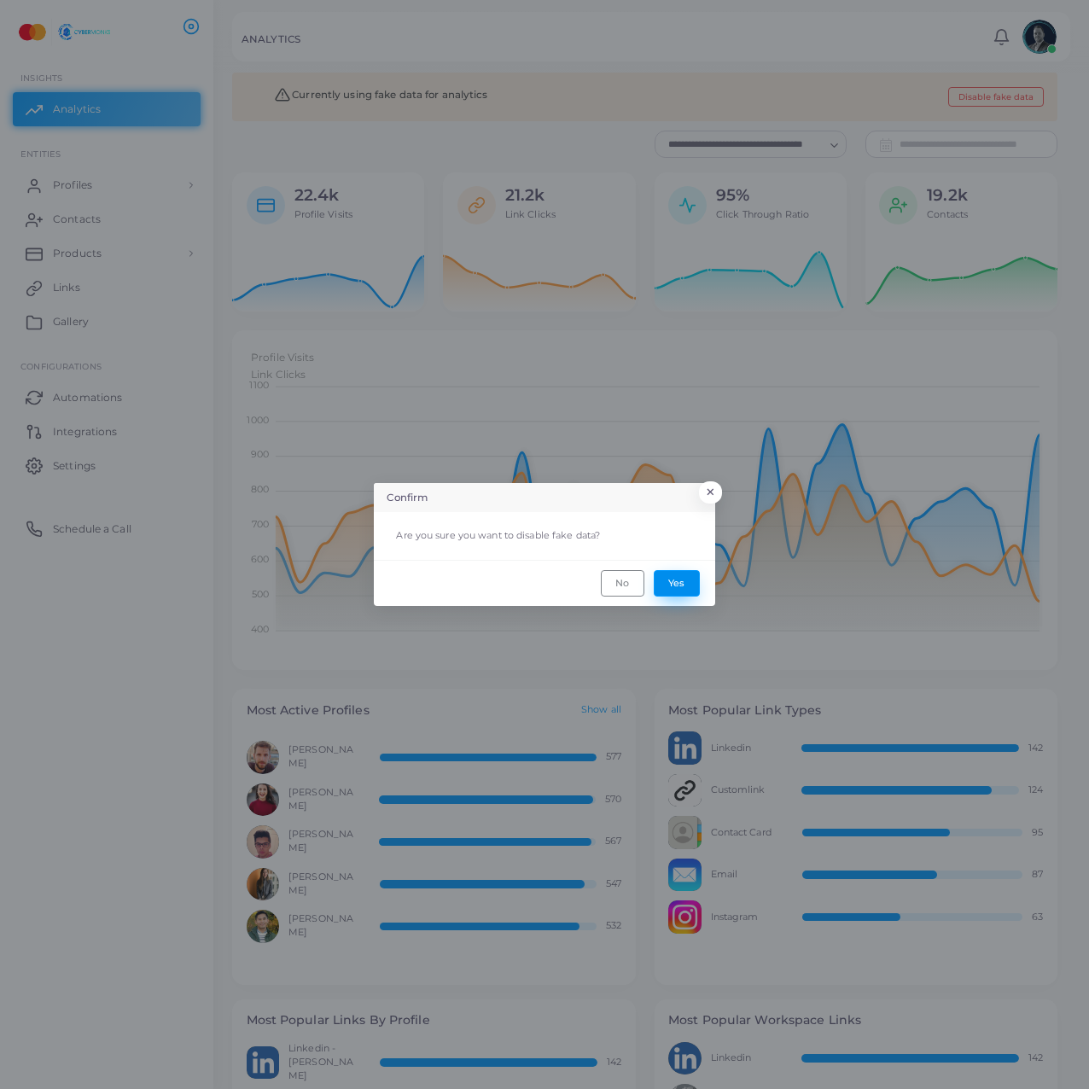
click at [667, 576] on button "Yes" at bounding box center [677, 583] width 46 height 26
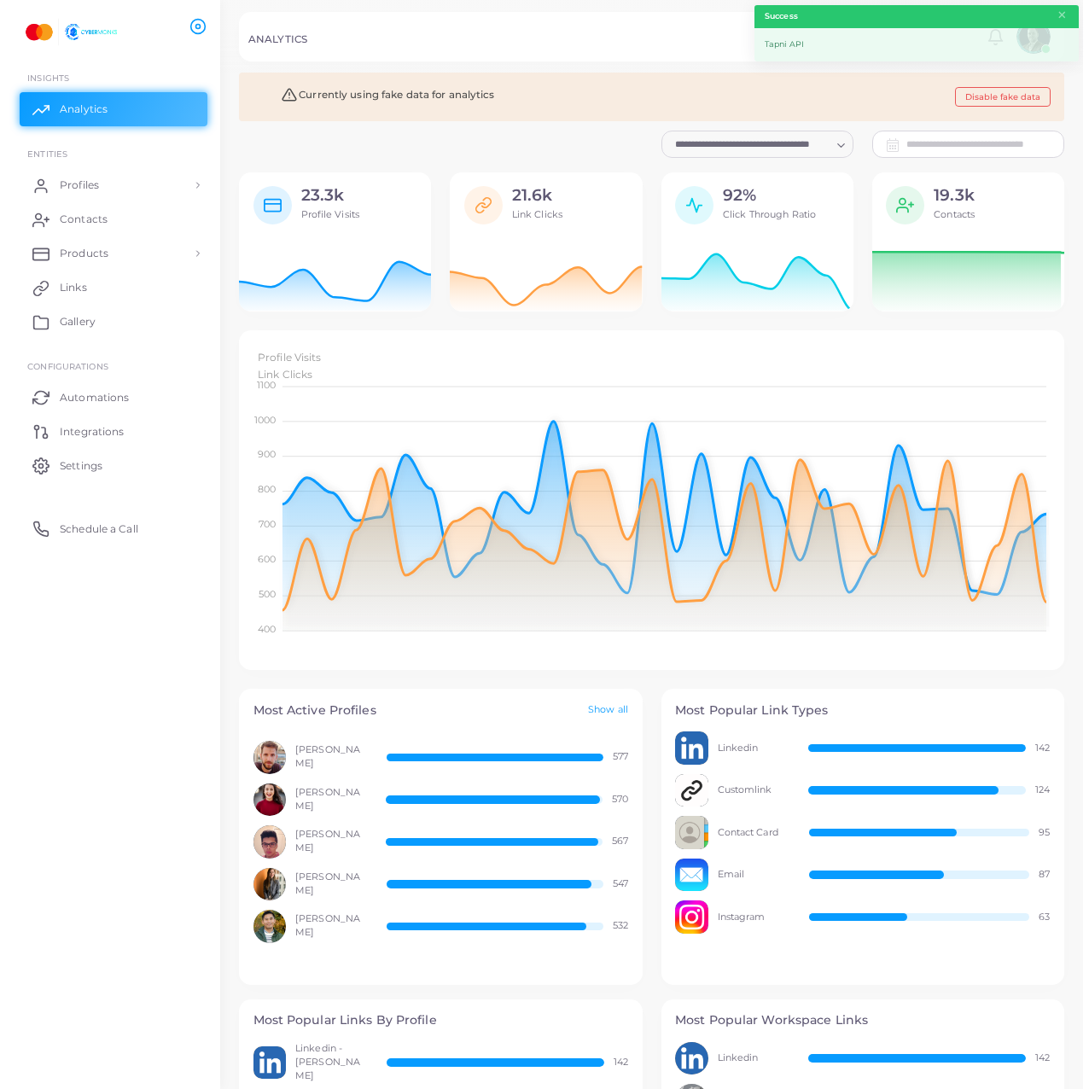
scroll to position [14, 14]
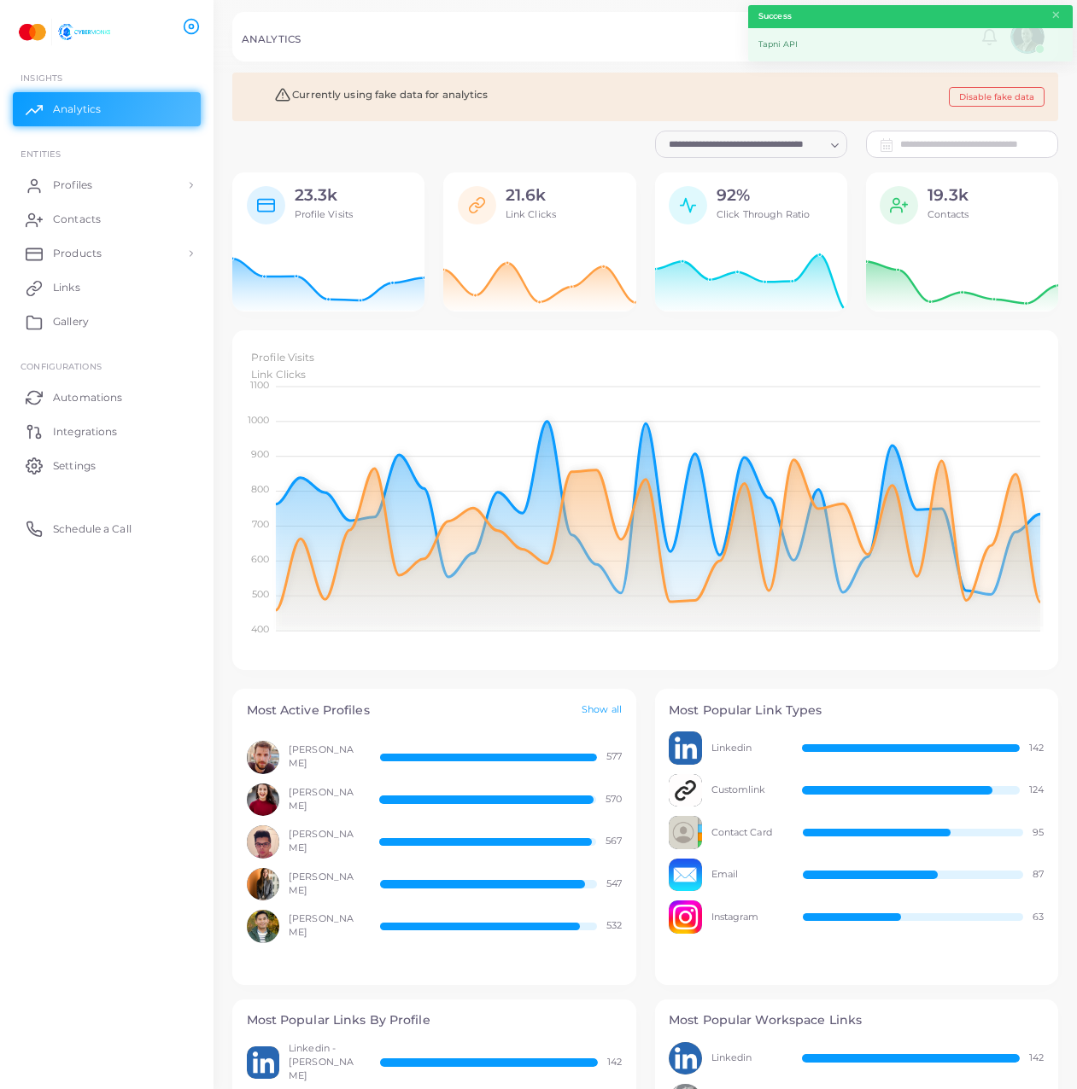
click at [65, 45] on img at bounding box center [62, 32] width 95 height 32
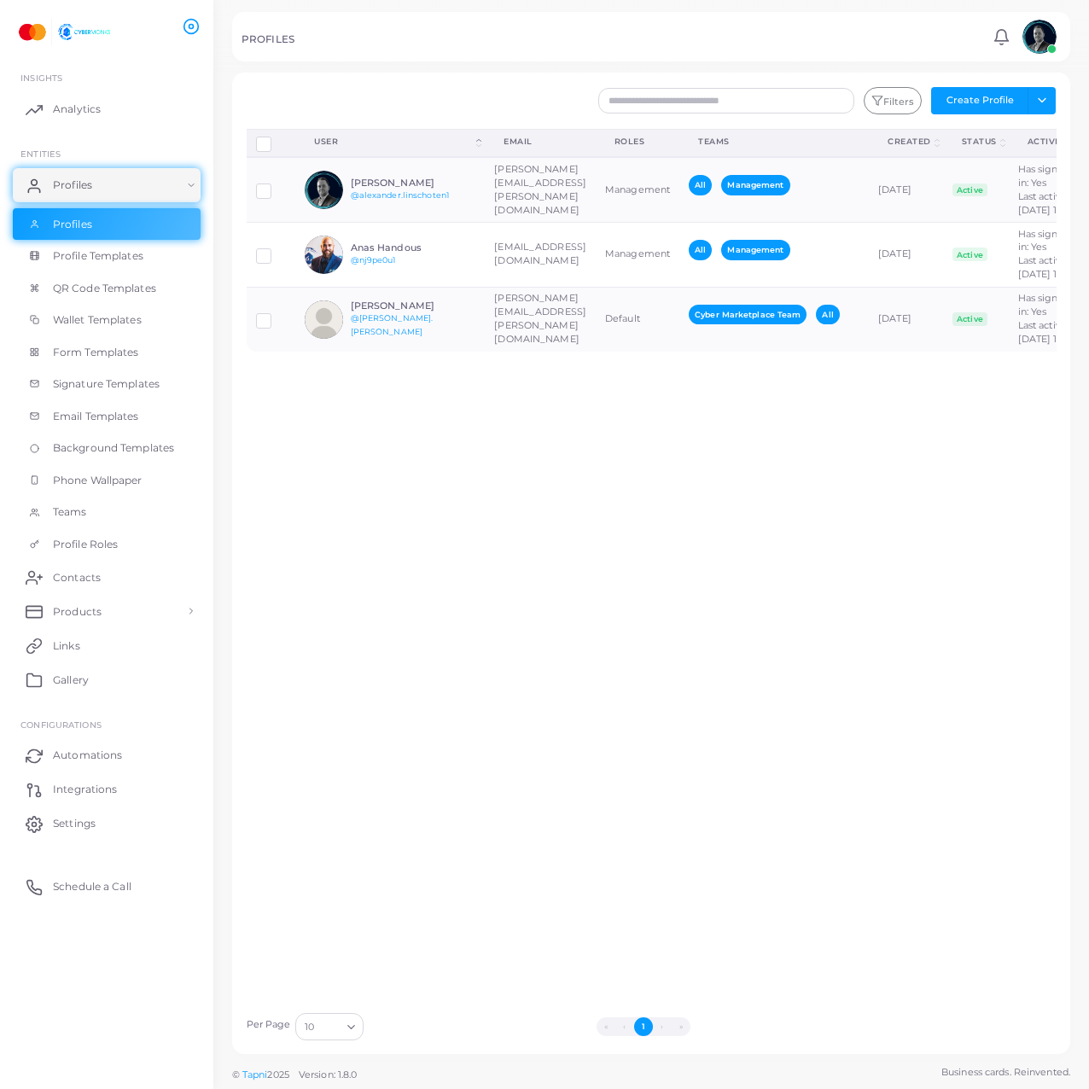
click at [802, 582] on div "Disconnect Profiles Delete Profile Show Selections Download QRs User (Click to …" at bounding box center [651, 566] width 829 height 875
click at [466, 694] on div "Disconnect Profiles Delete Profile Show Selections Download QRs User (Click to …" at bounding box center [651, 566] width 829 height 875
click at [1039, 95] on button "Toggle dropdown" at bounding box center [1042, 100] width 28 height 27
click at [771, 709] on div "Disconnect Profiles Delete Profile Show Selections Download QRs User (Click to …" at bounding box center [651, 566] width 829 height 875
click at [139, 242] on link "Profile Templates" at bounding box center [107, 256] width 188 height 32
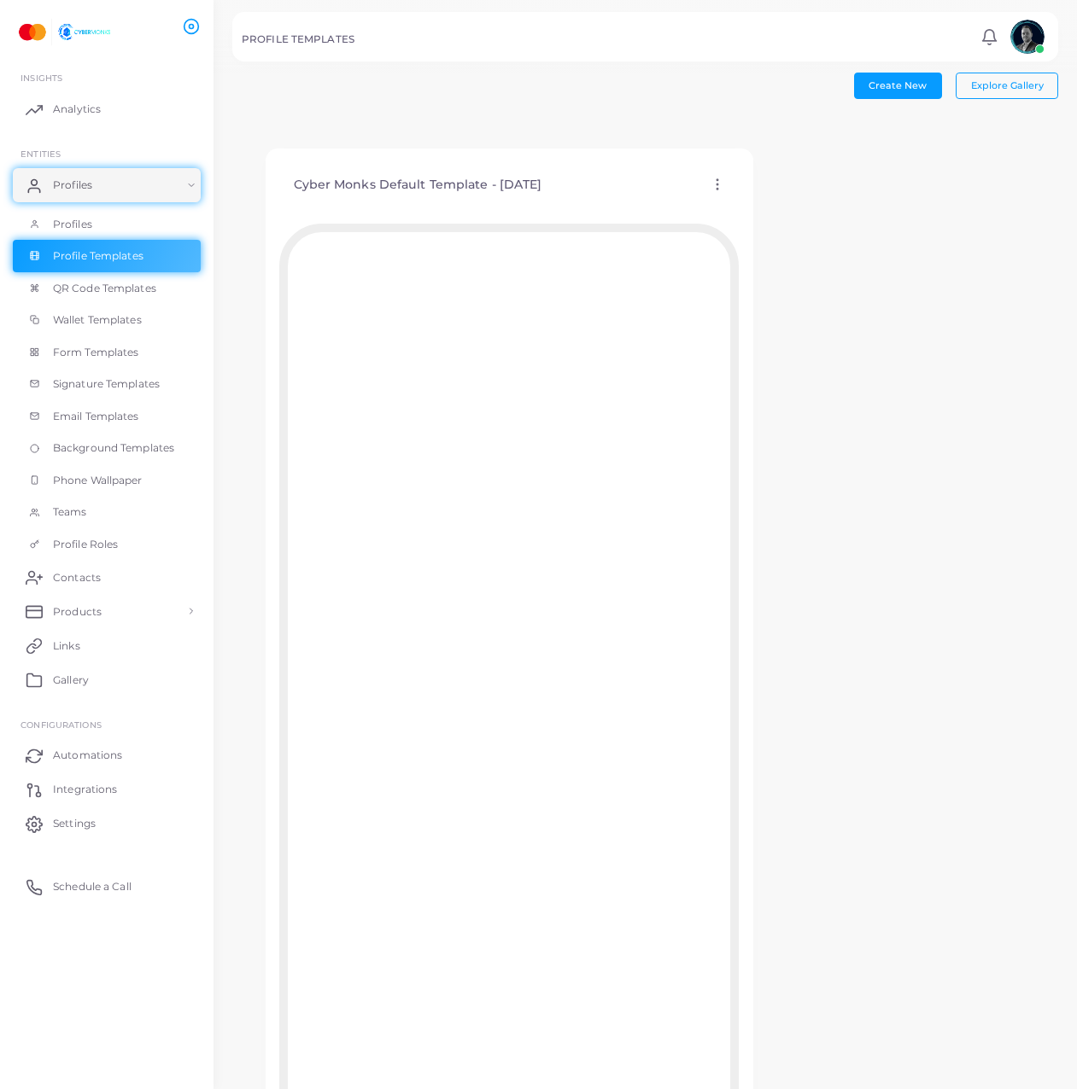
click at [710, 182] on icon at bounding box center [716, 184] width 15 height 15
click at [770, 224] on span "Assign template" at bounding box center [785, 226] width 78 height 14
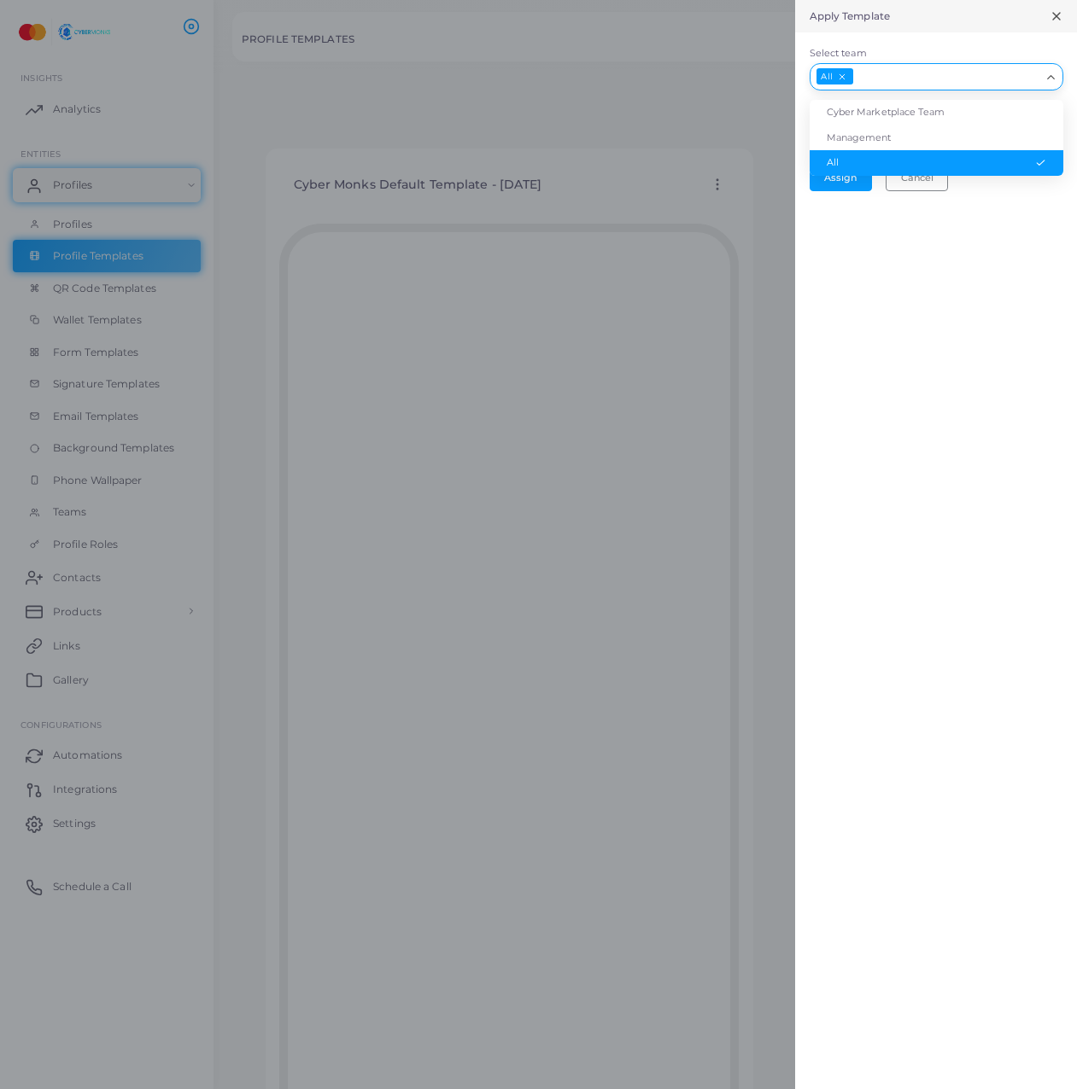
click at [908, 79] on input "Select team" at bounding box center [947, 76] width 185 height 19
click at [913, 100] on li "Cyber Marketplace Team" at bounding box center [936, 113] width 254 height 26
click at [1020, 68] on input "Select team" at bounding box center [1017, 76] width 44 height 19
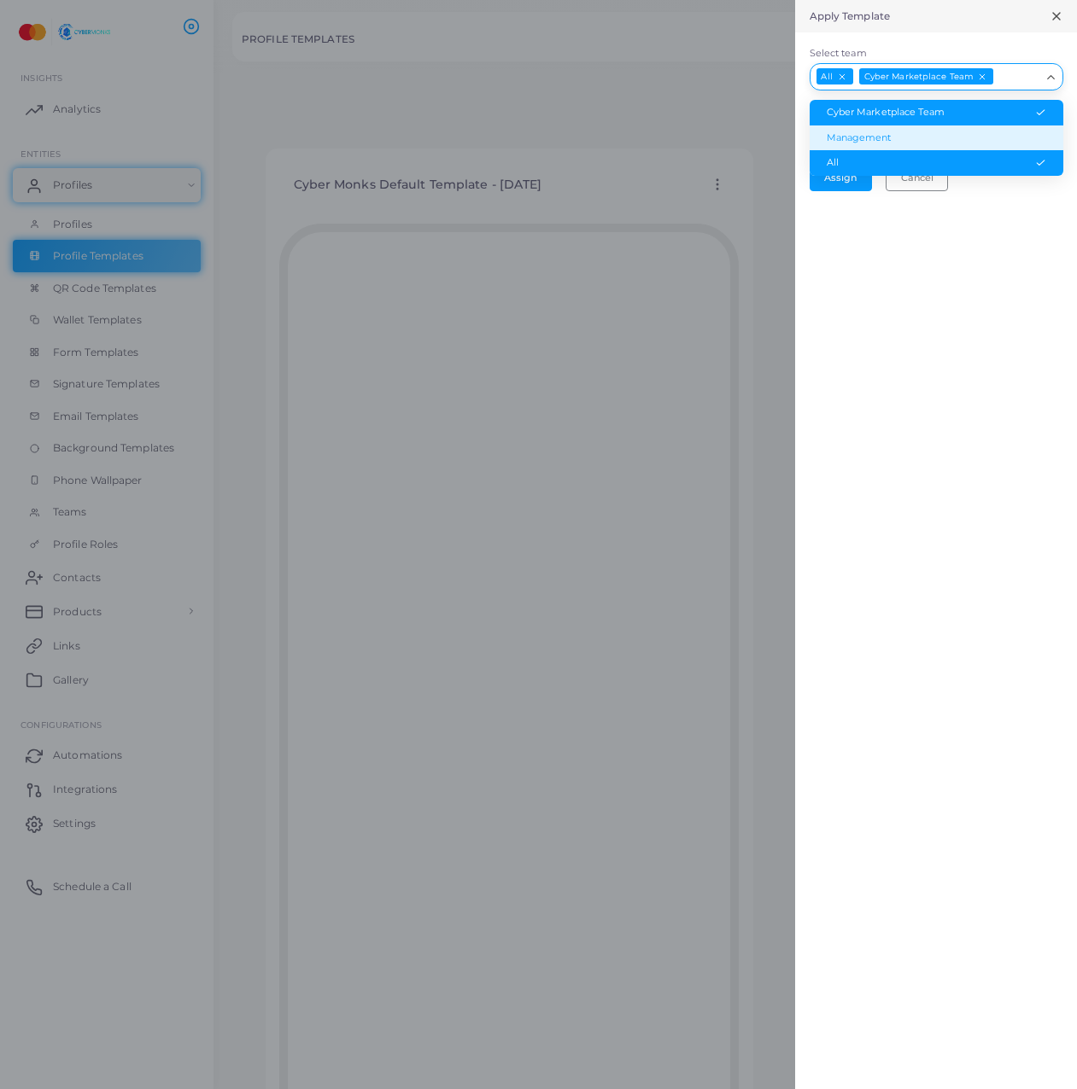
click at [965, 127] on li "Management" at bounding box center [936, 138] width 254 height 26
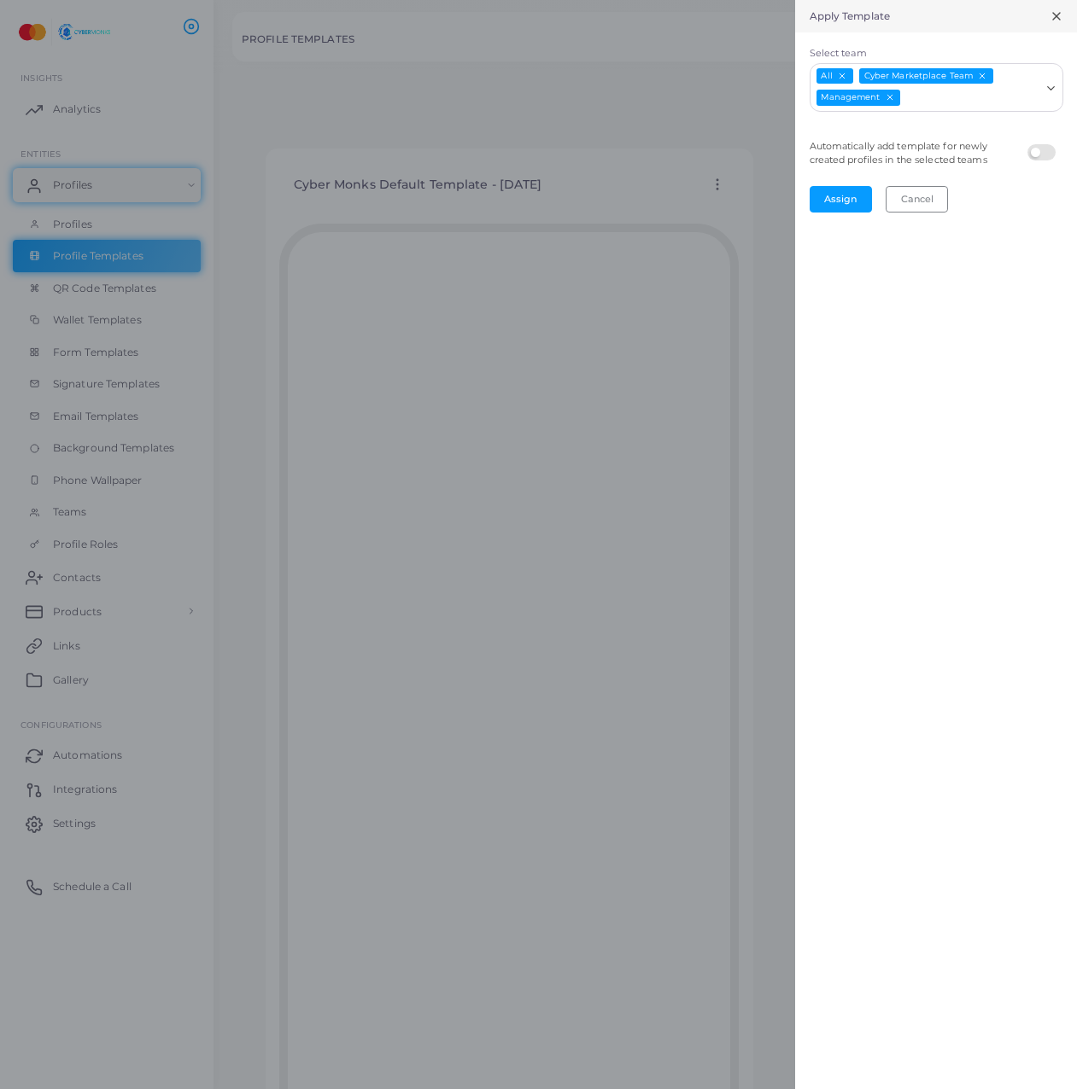
click at [988, 435] on div "Apply Template Select team All Cyber Marketplace Team Management Loading... Aut…" at bounding box center [936, 544] width 282 height 1089
click at [921, 210] on button "Cancel" at bounding box center [916, 199] width 62 height 26
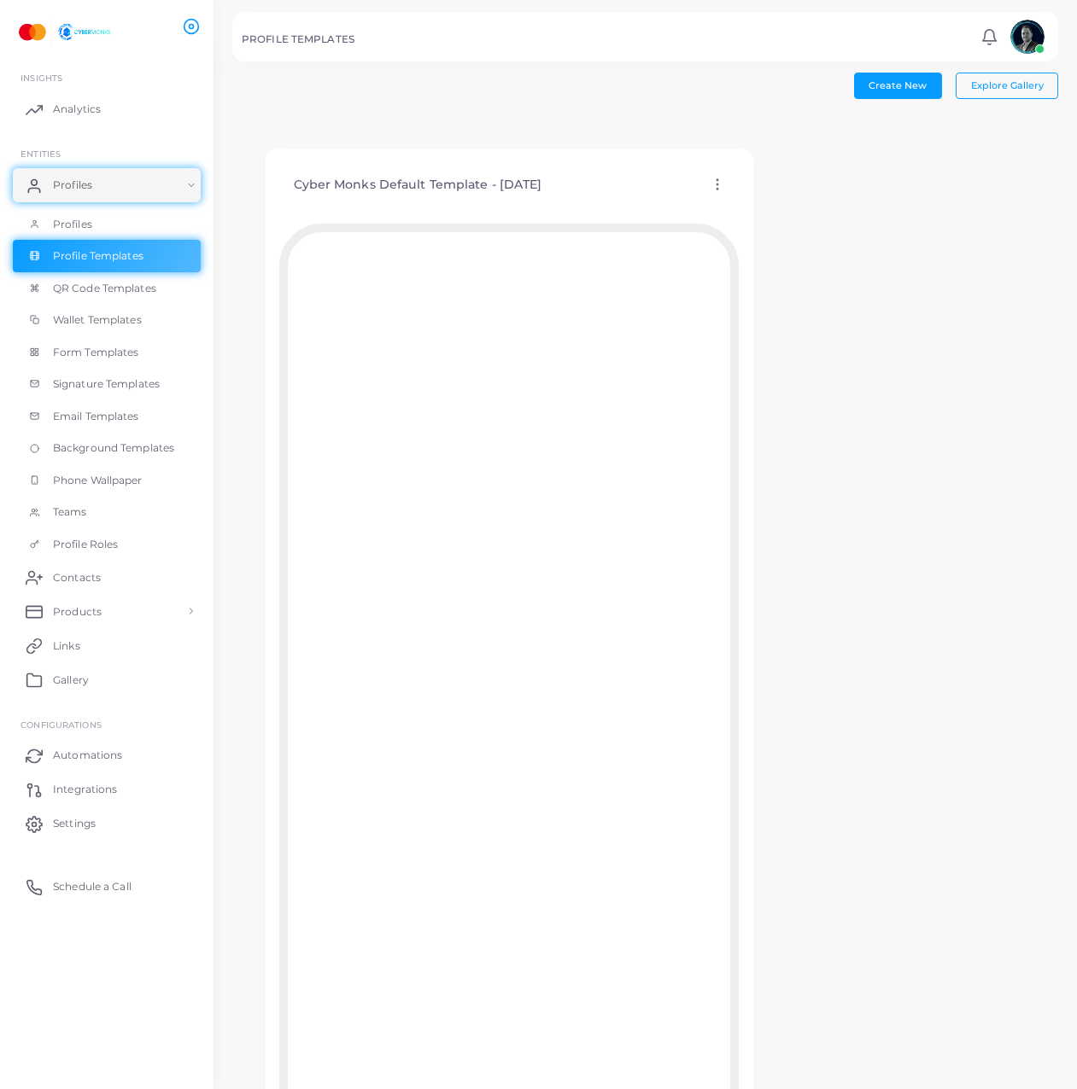
click at [820, 359] on div "Cyber Monks Default Template - 28-08-2025 Edit Template Assign template Duplica…" at bounding box center [645, 663] width 826 height 1094
click at [98, 647] on link "Links" at bounding box center [107, 645] width 188 height 34
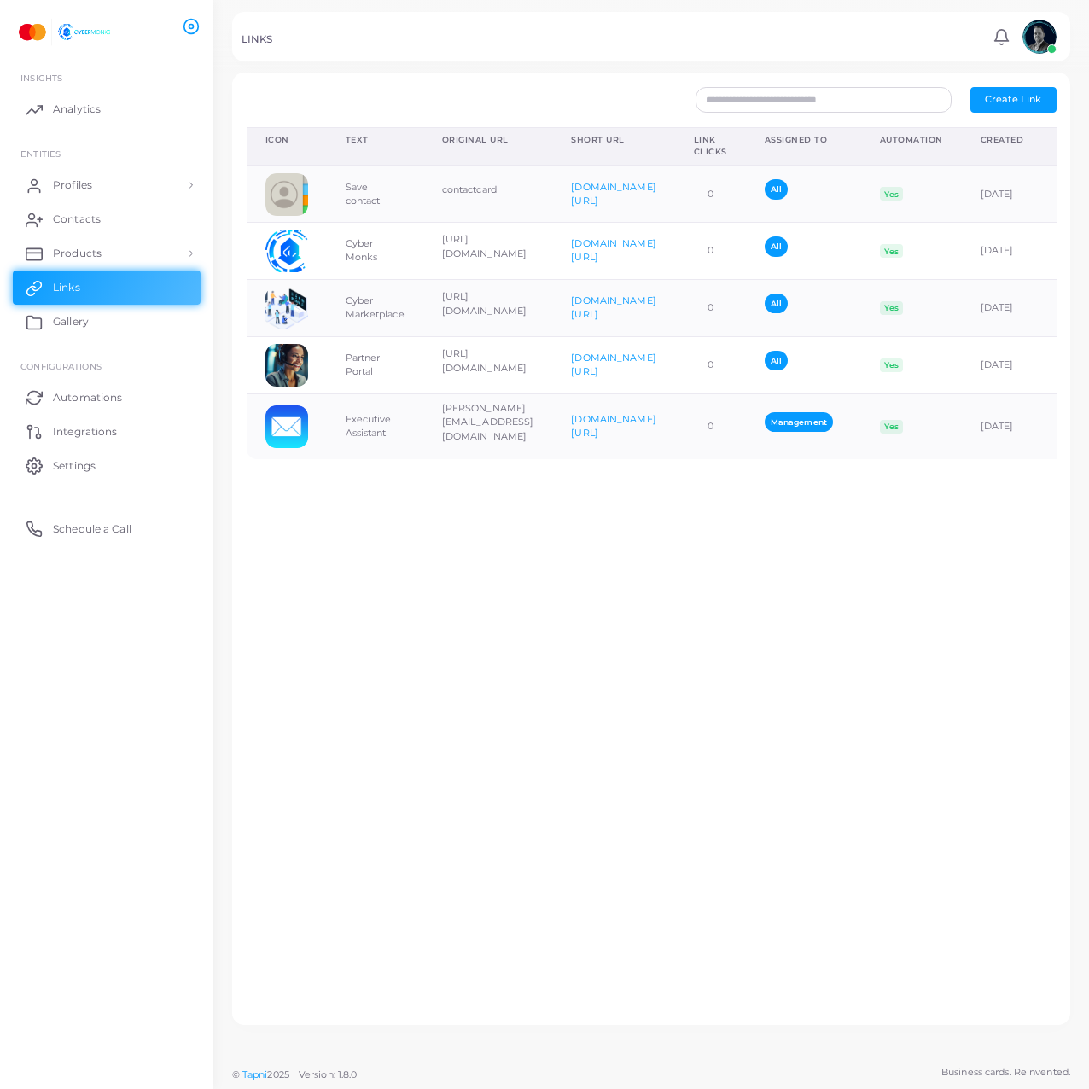
scroll to position [0, 120]
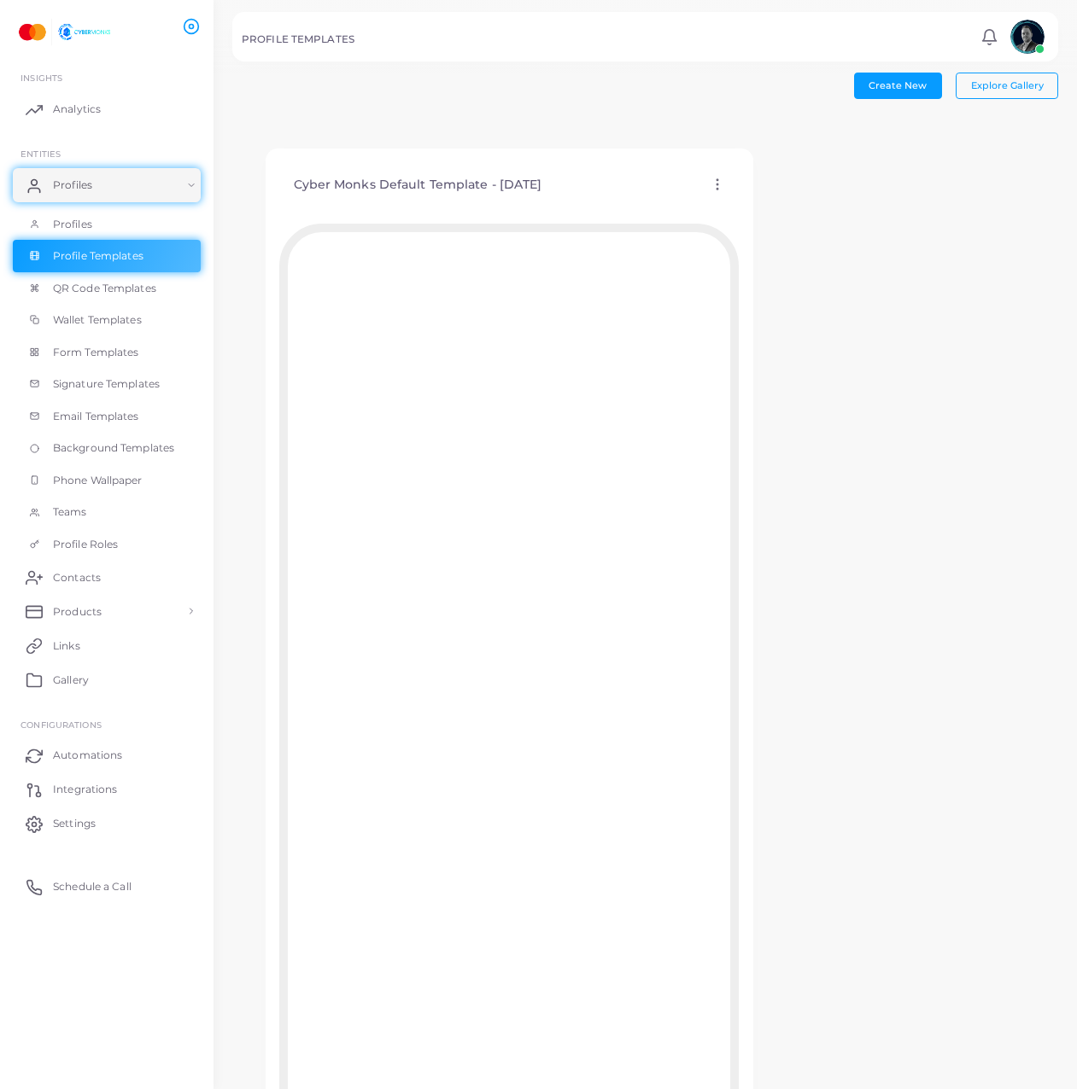
click at [732, 193] on div "Cyber Monks Default Template - 28-08-2025 Edit Template Assign template Duplica…" at bounding box center [508, 185] width 459 height 44
click at [720, 184] on icon at bounding box center [716, 184] width 15 height 15
click at [747, 207] on icon at bounding box center [742, 205] width 14 height 14
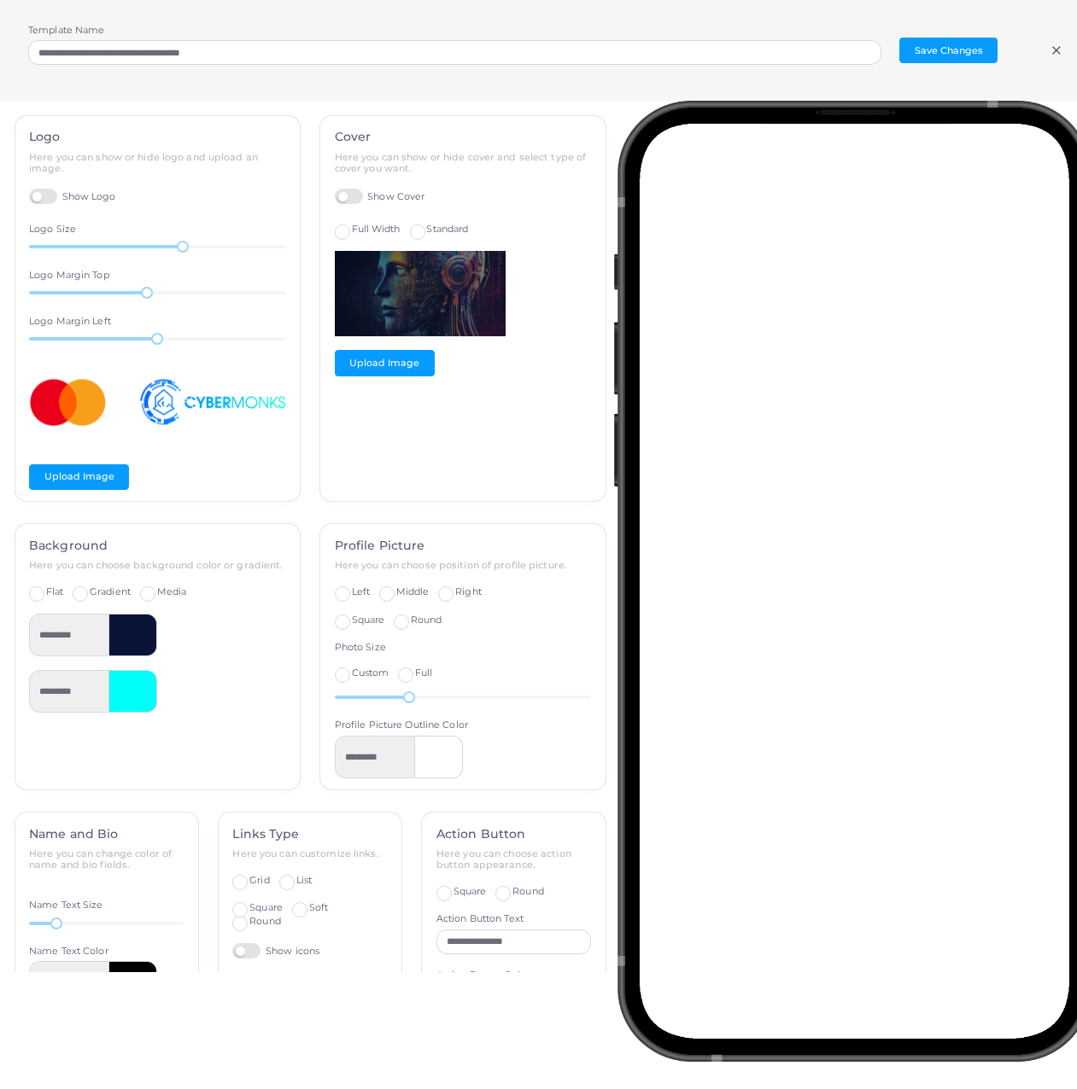
click at [1059, 48] on icon at bounding box center [1056, 51] width 14 height 14
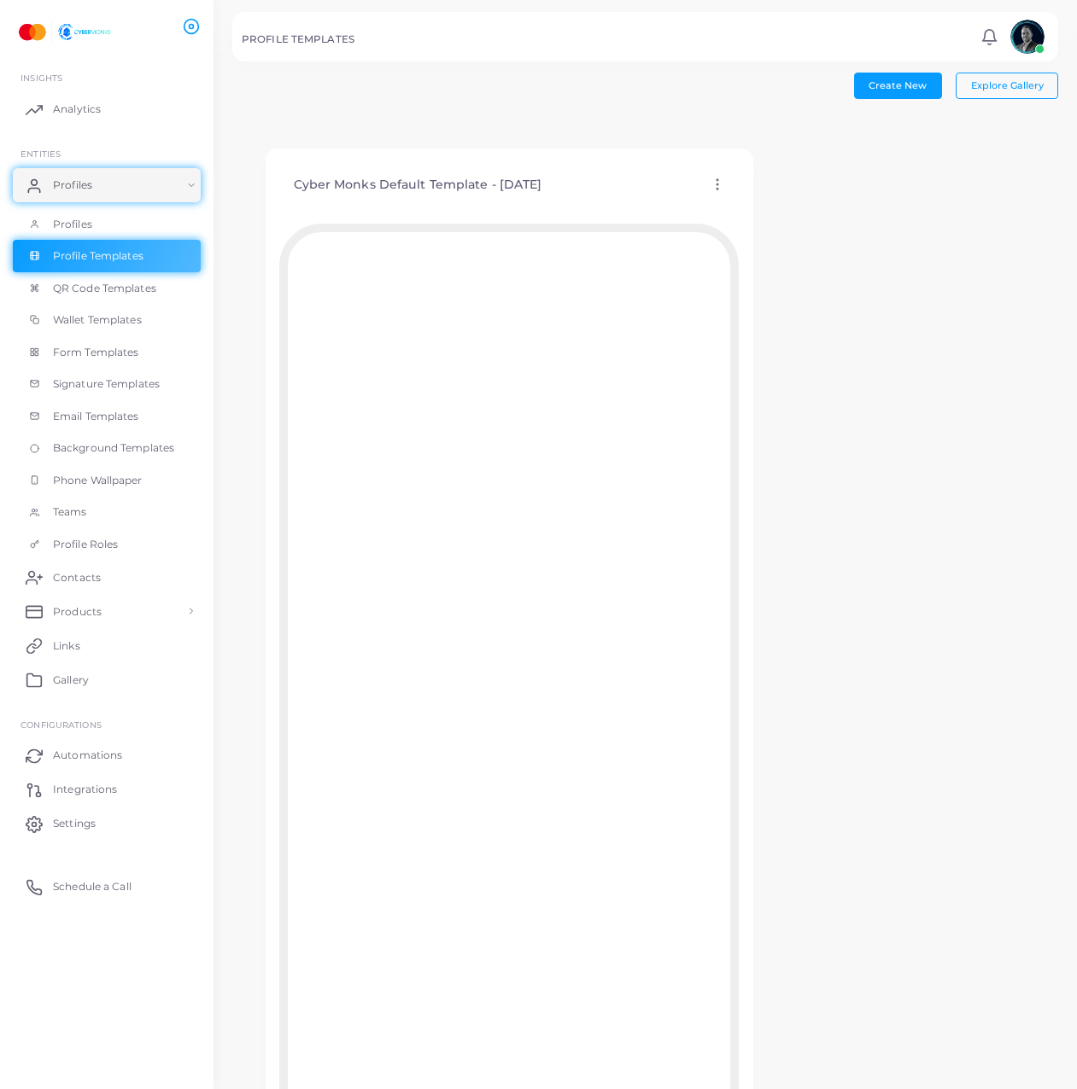
click at [717, 184] on circle at bounding box center [717, 185] width 2 height 2
click at [769, 219] on link "Assign template" at bounding box center [788, 227] width 141 height 23
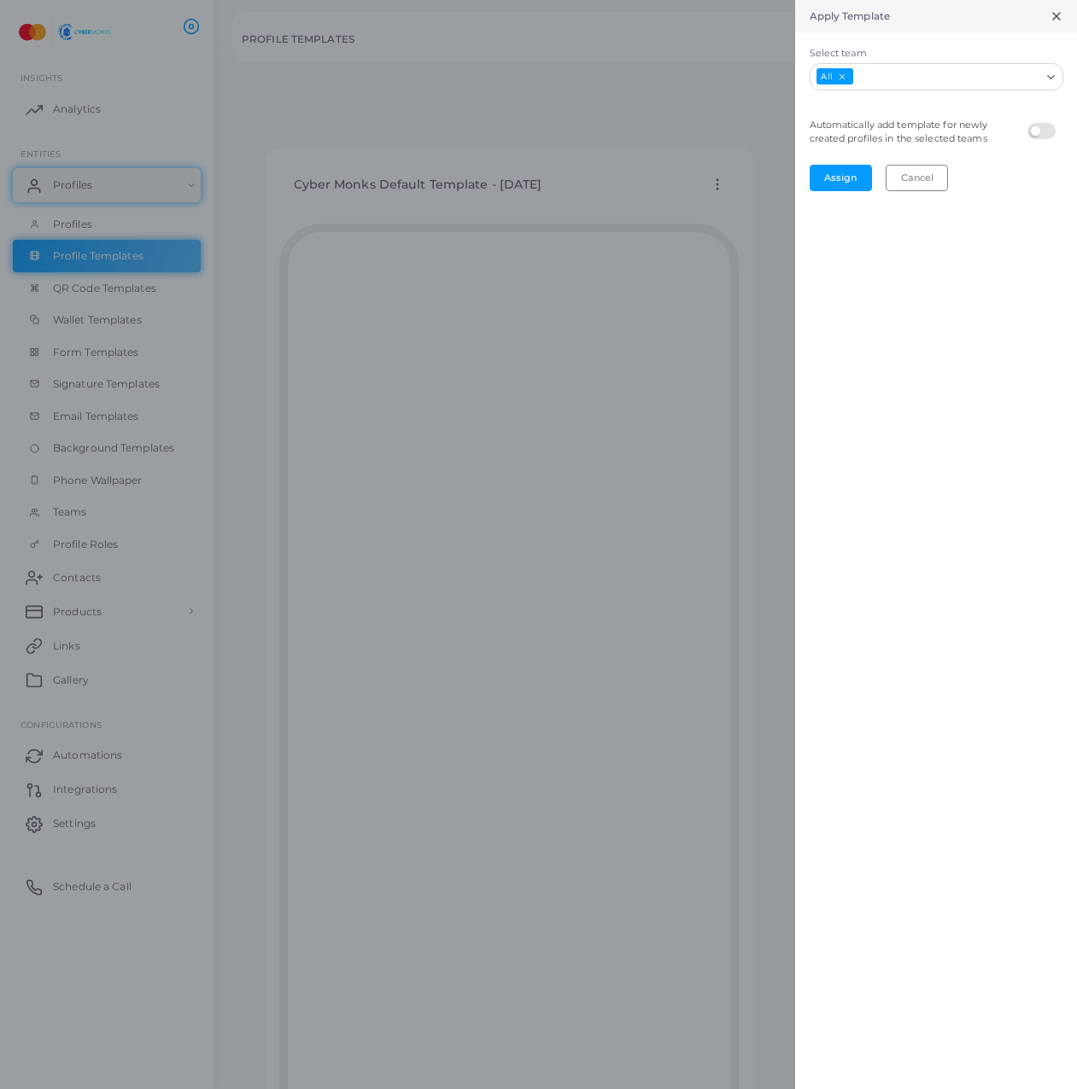
click at [906, 69] on input "Select team" at bounding box center [947, 76] width 185 height 19
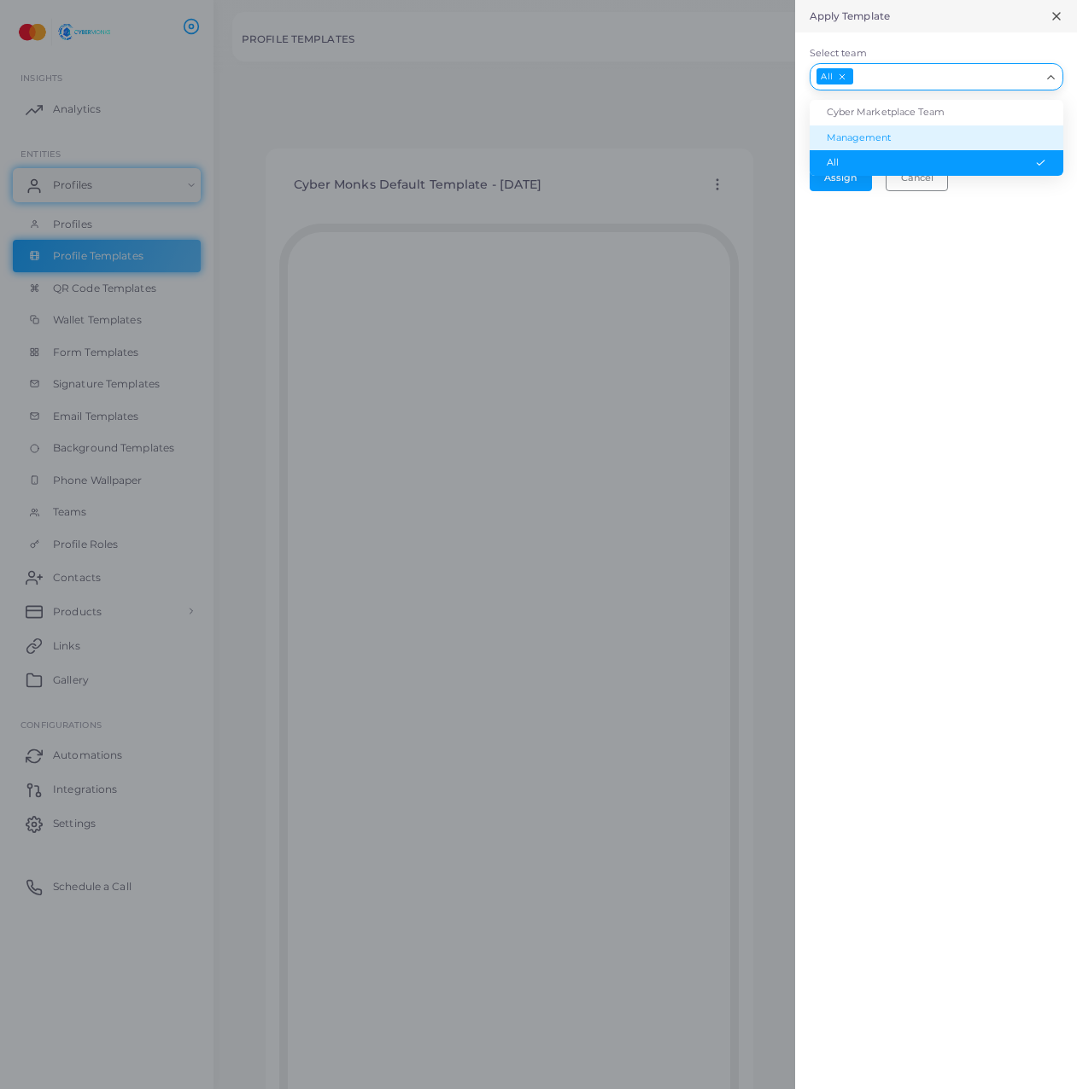
click at [903, 128] on li "Management" at bounding box center [936, 138] width 254 height 26
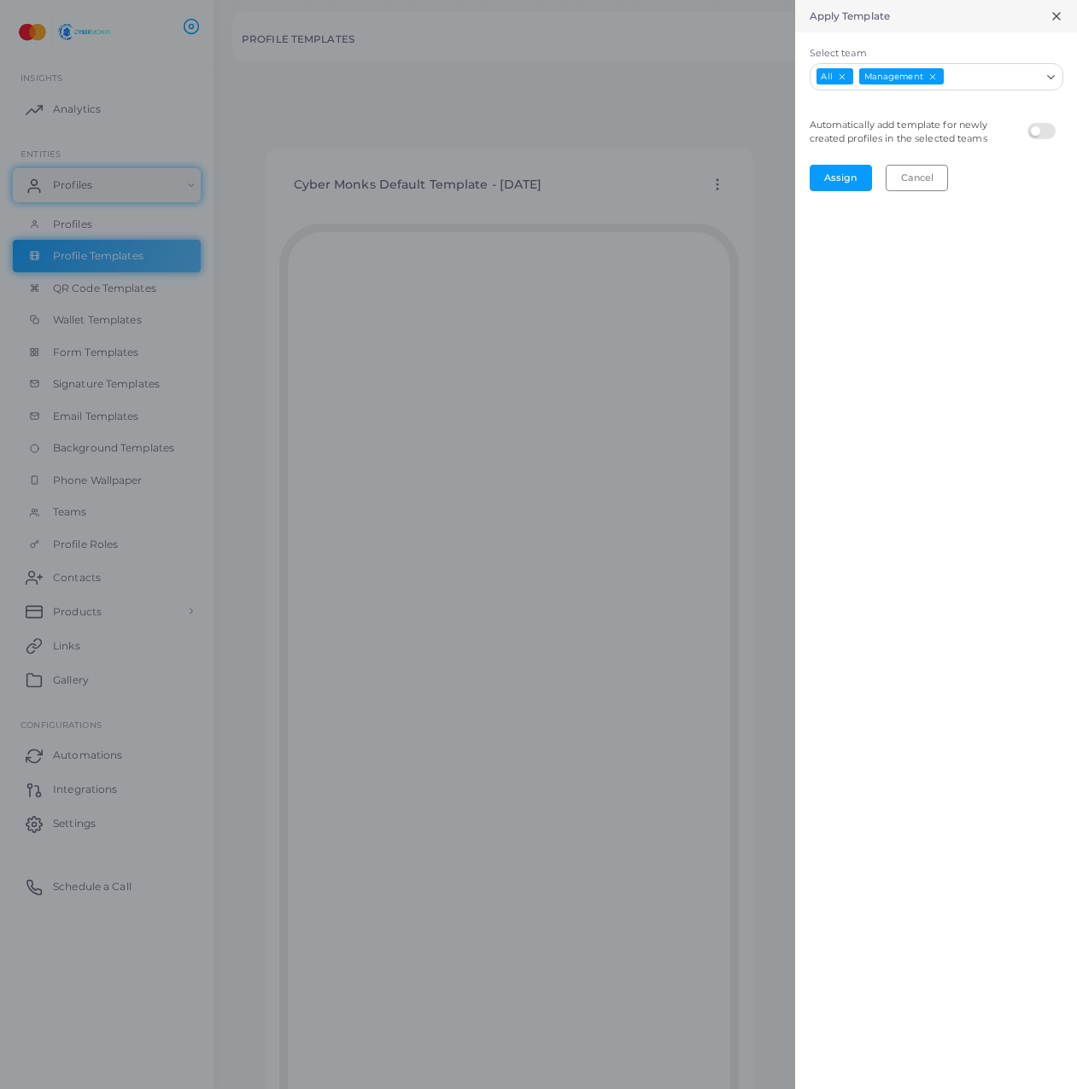
click at [988, 86] on div "All Management Loading..." at bounding box center [936, 76] width 254 height 27
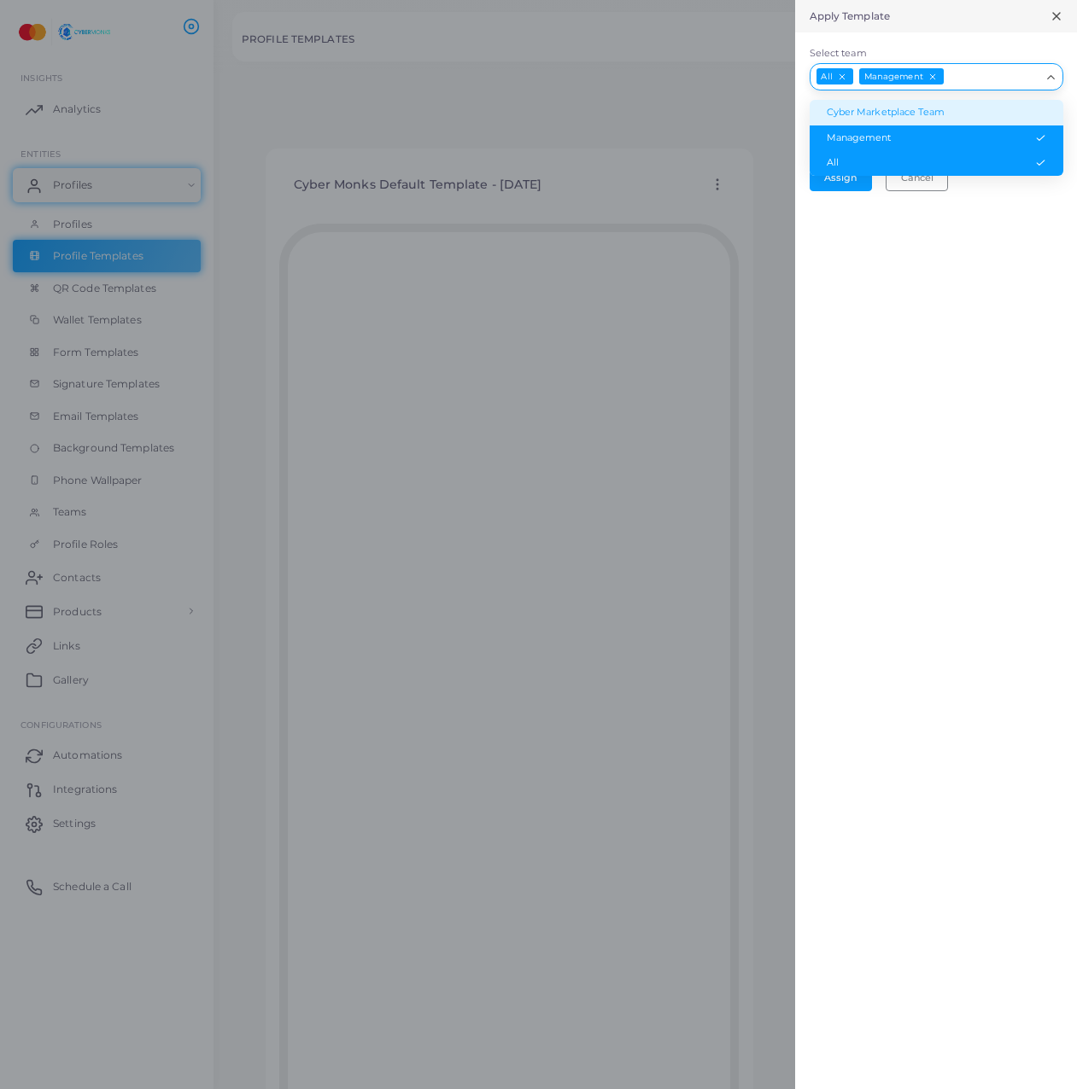
click at [970, 110] on li "Cyber Marketplace Team" at bounding box center [936, 113] width 254 height 26
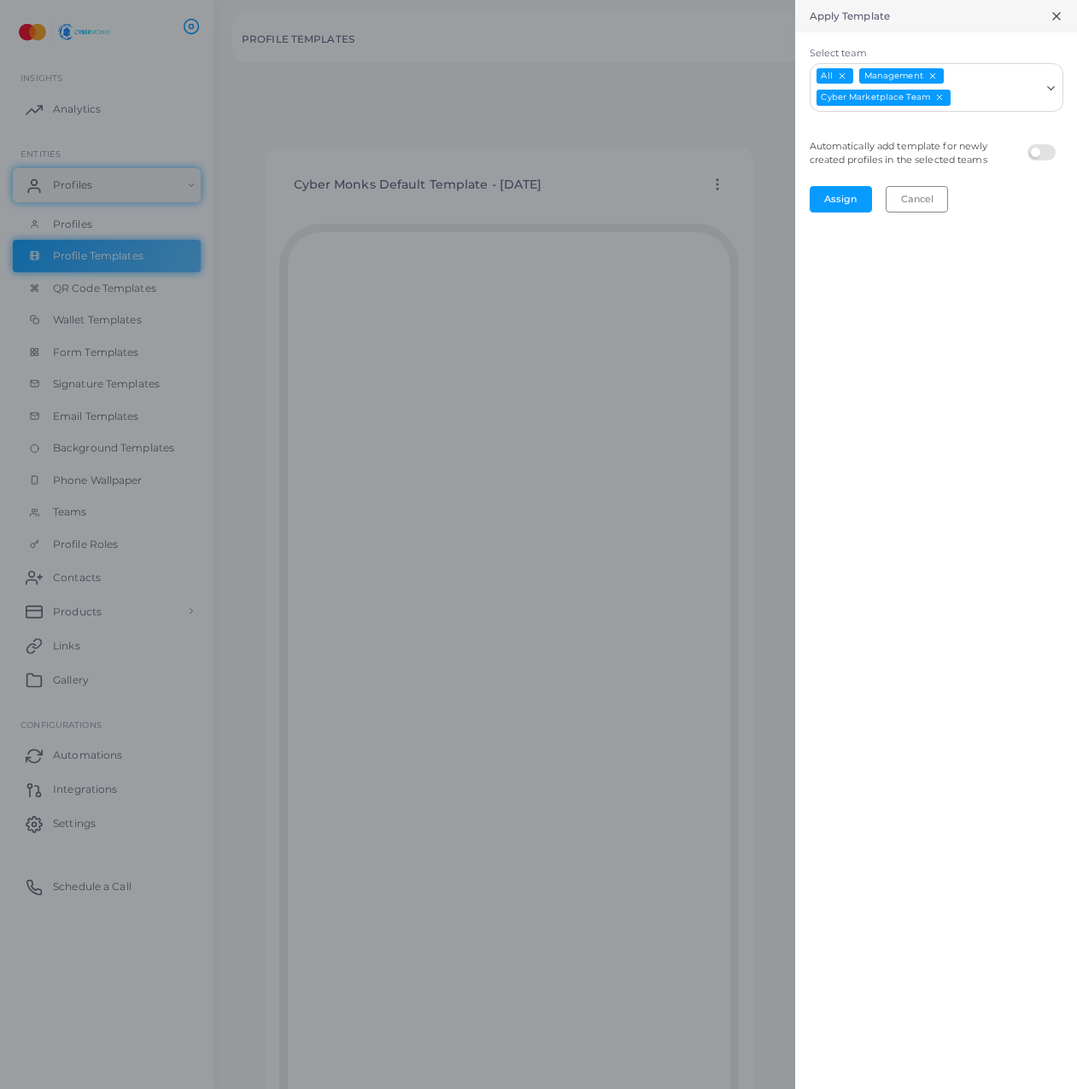
click at [973, 319] on div "Apply Template Select team All Management Cyber Marketplace Team Loading... Aut…" at bounding box center [936, 544] width 282 height 1089
click at [837, 206] on button "Assign" at bounding box center [840, 199] width 62 height 26
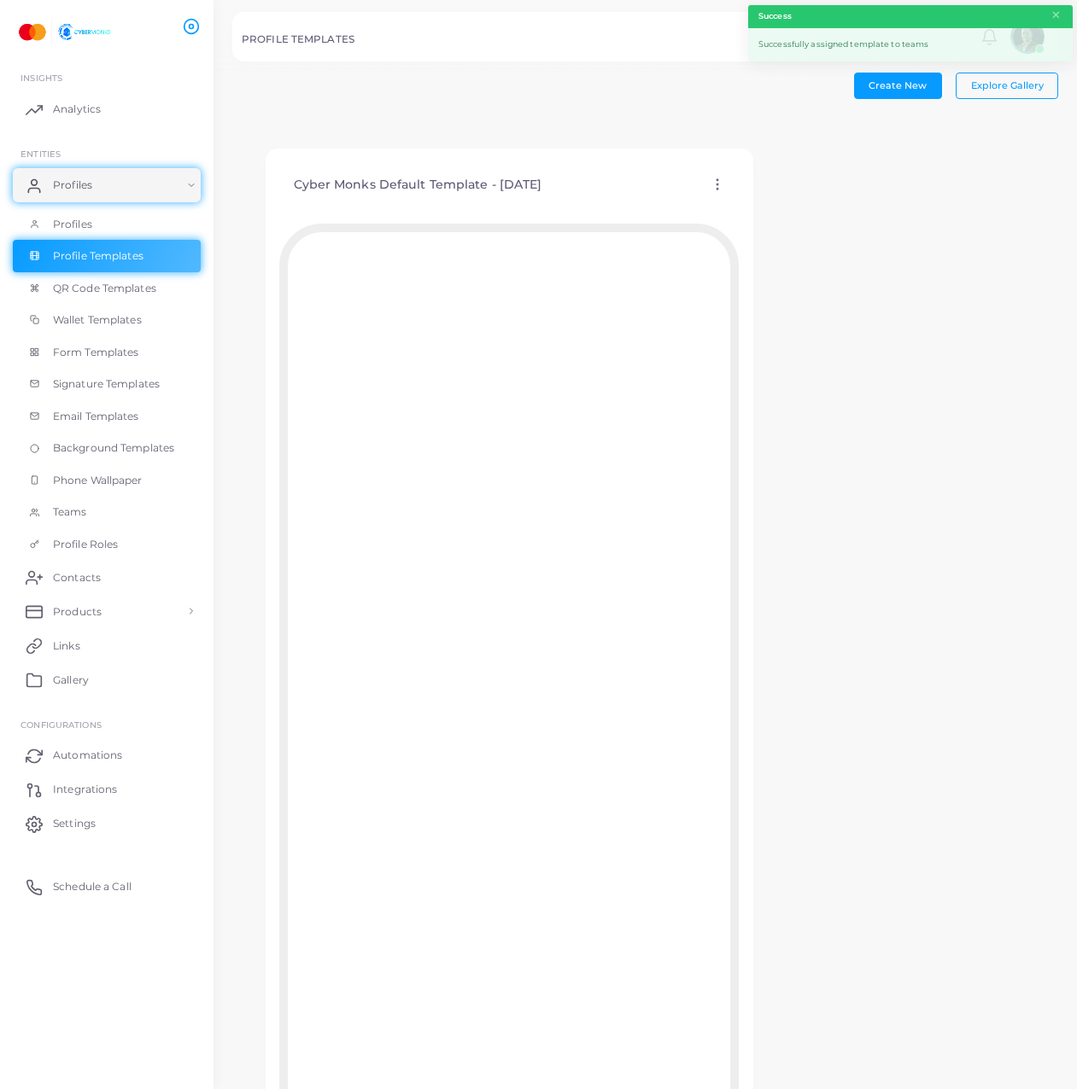
click at [740, 254] on div "Cyber Monks Default Template - 28-08-2025 Edit Template Assign template Duplica…" at bounding box center [509, 663] width 487 height 1029
click at [107, 231] on link "Profiles" at bounding box center [107, 224] width 188 height 32
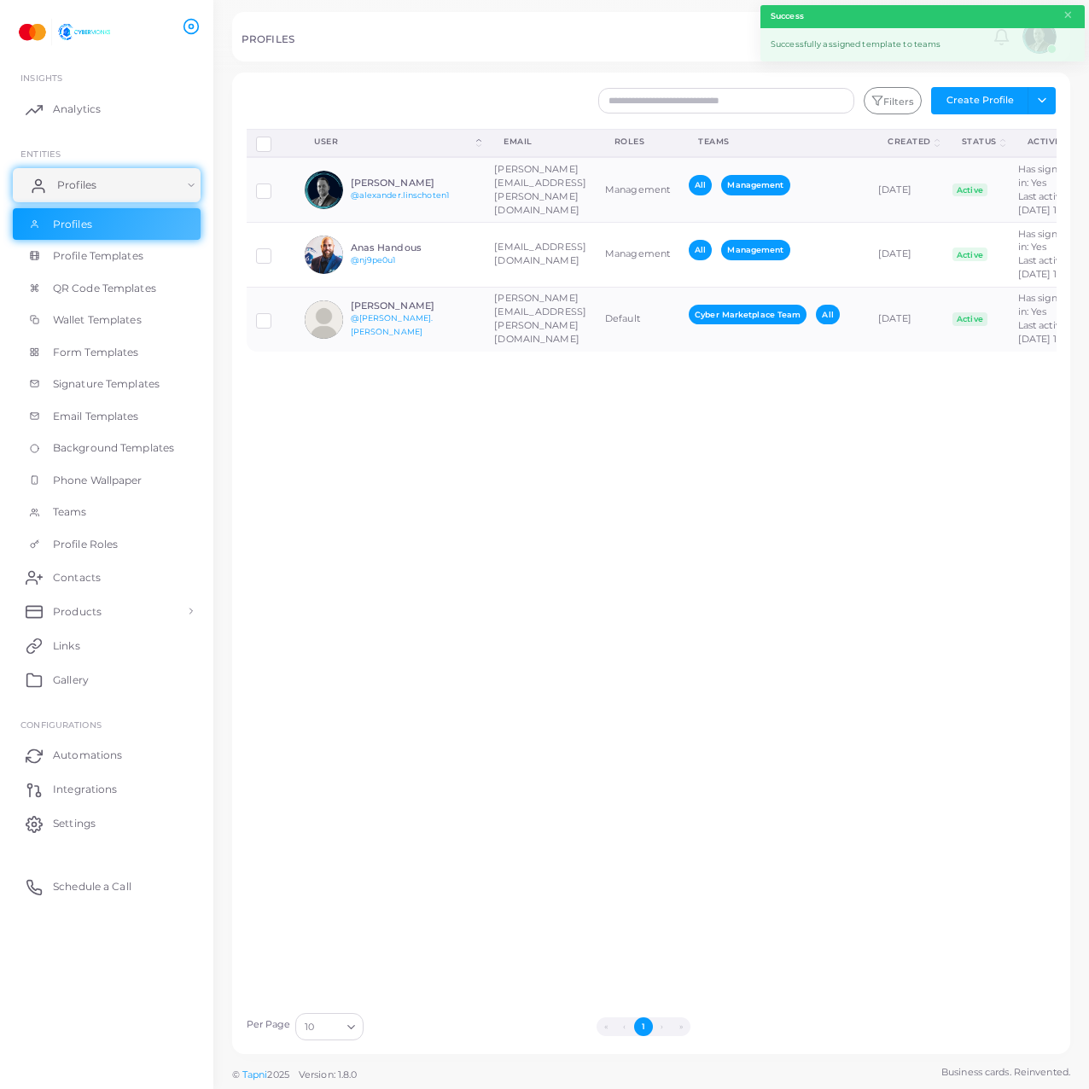
click at [131, 178] on link "Profiles" at bounding box center [107, 185] width 188 height 34
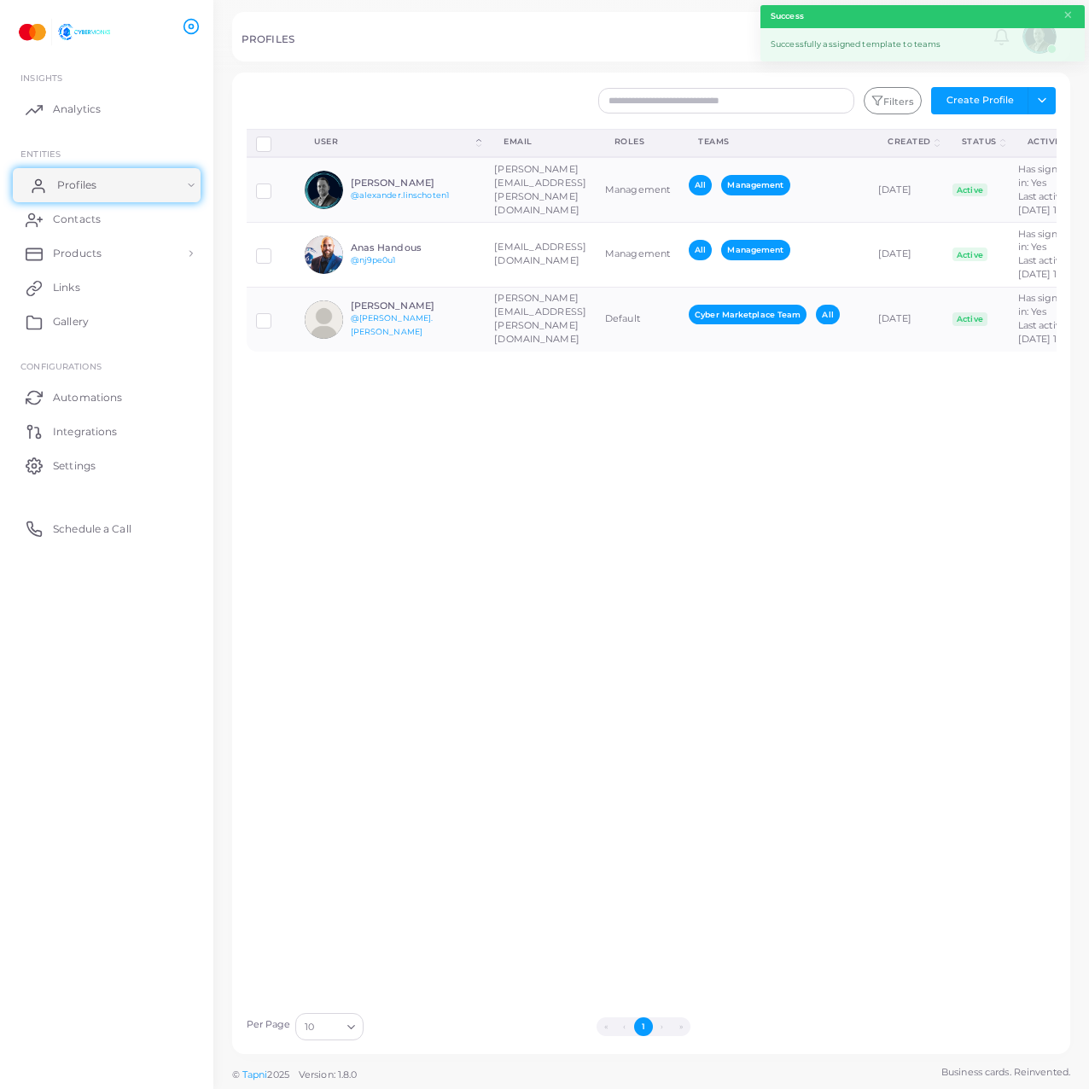
click at [131, 178] on link "Profiles" at bounding box center [107, 185] width 188 height 34
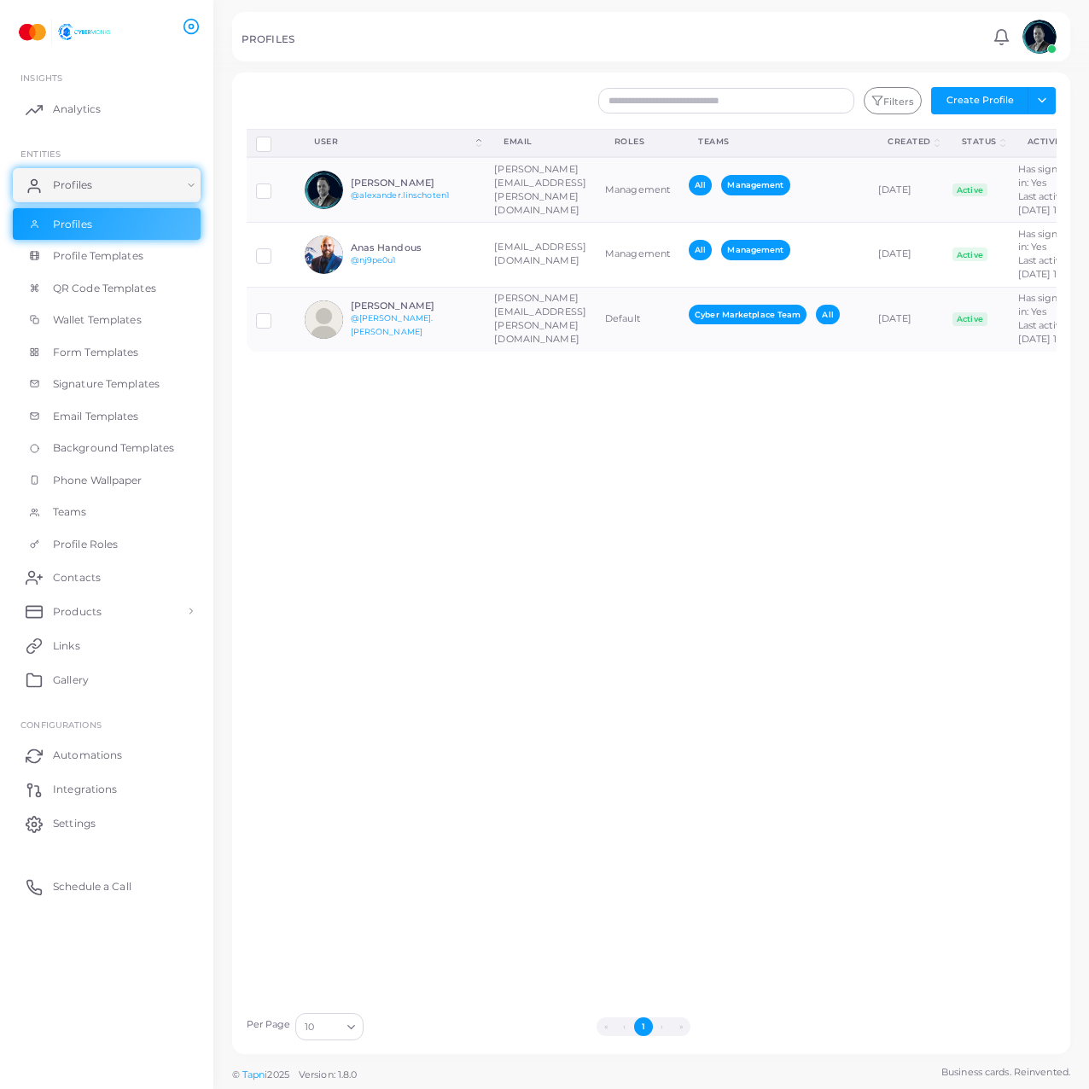
click at [406, 721] on div "Disconnect Profiles Delete Profile Show Selections Download QRs User (Click to …" at bounding box center [651, 566] width 829 height 875
click at [557, 619] on div "Disconnect Profiles Delete Profile Show Selections Download QRs User (Click to …" at bounding box center [651, 566] width 829 height 875
click at [126, 346] on span "Form Templates" at bounding box center [100, 352] width 86 height 15
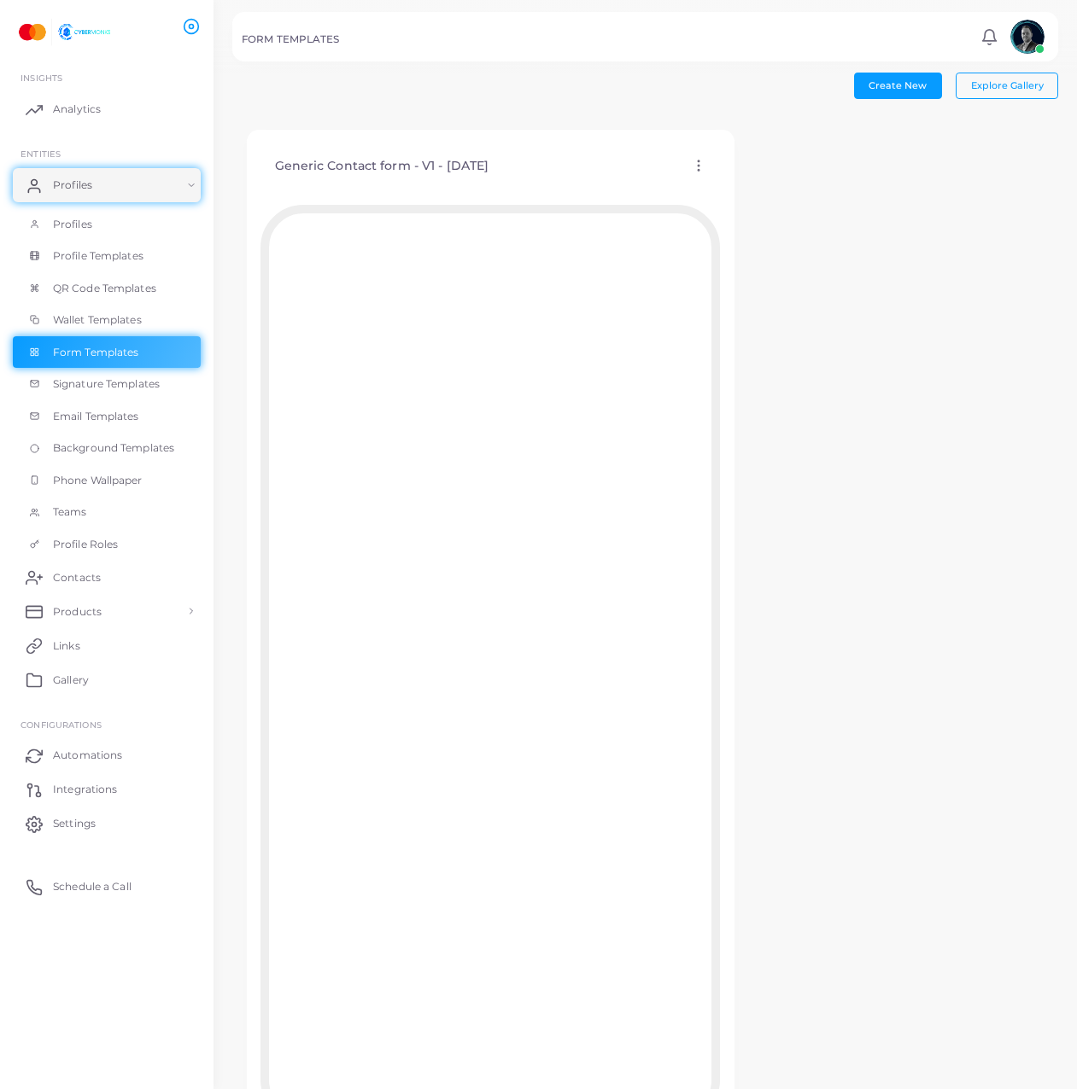
click at [701, 166] on icon at bounding box center [698, 165] width 15 height 15
click at [775, 208] on span "Assign template" at bounding box center [776, 210] width 78 height 14
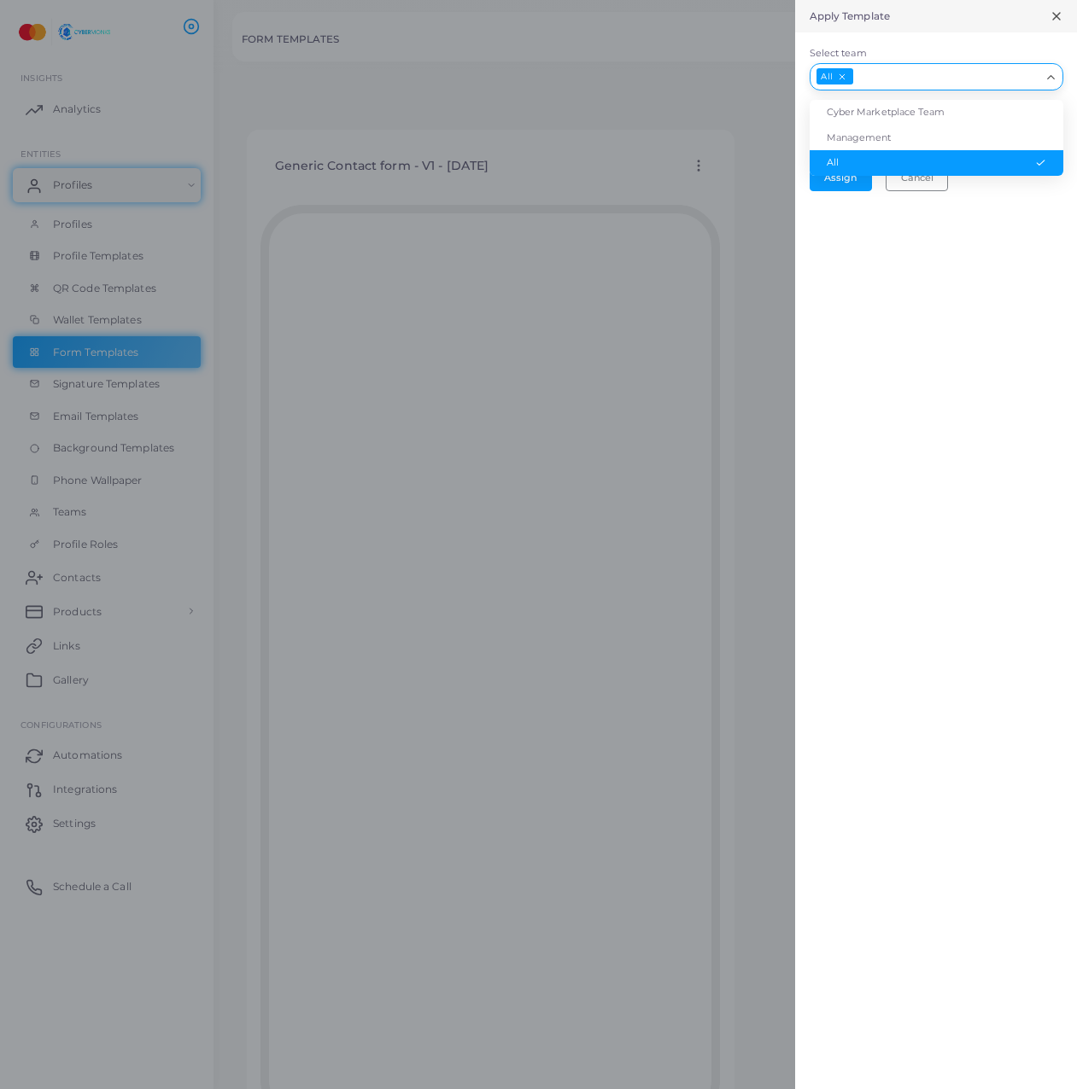
click at [921, 86] on div "All Loading..." at bounding box center [936, 76] width 254 height 27
click at [902, 122] on li "Cyber Marketplace Team" at bounding box center [936, 113] width 254 height 26
drag, startPoint x: 1001, startPoint y: 76, endPoint x: 1000, endPoint y: 85, distance: 9.4
click at [1001, 79] on input "Select team" at bounding box center [1017, 76] width 44 height 19
click at [943, 131] on li "Management" at bounding box center [936, 138] width 254 height 26
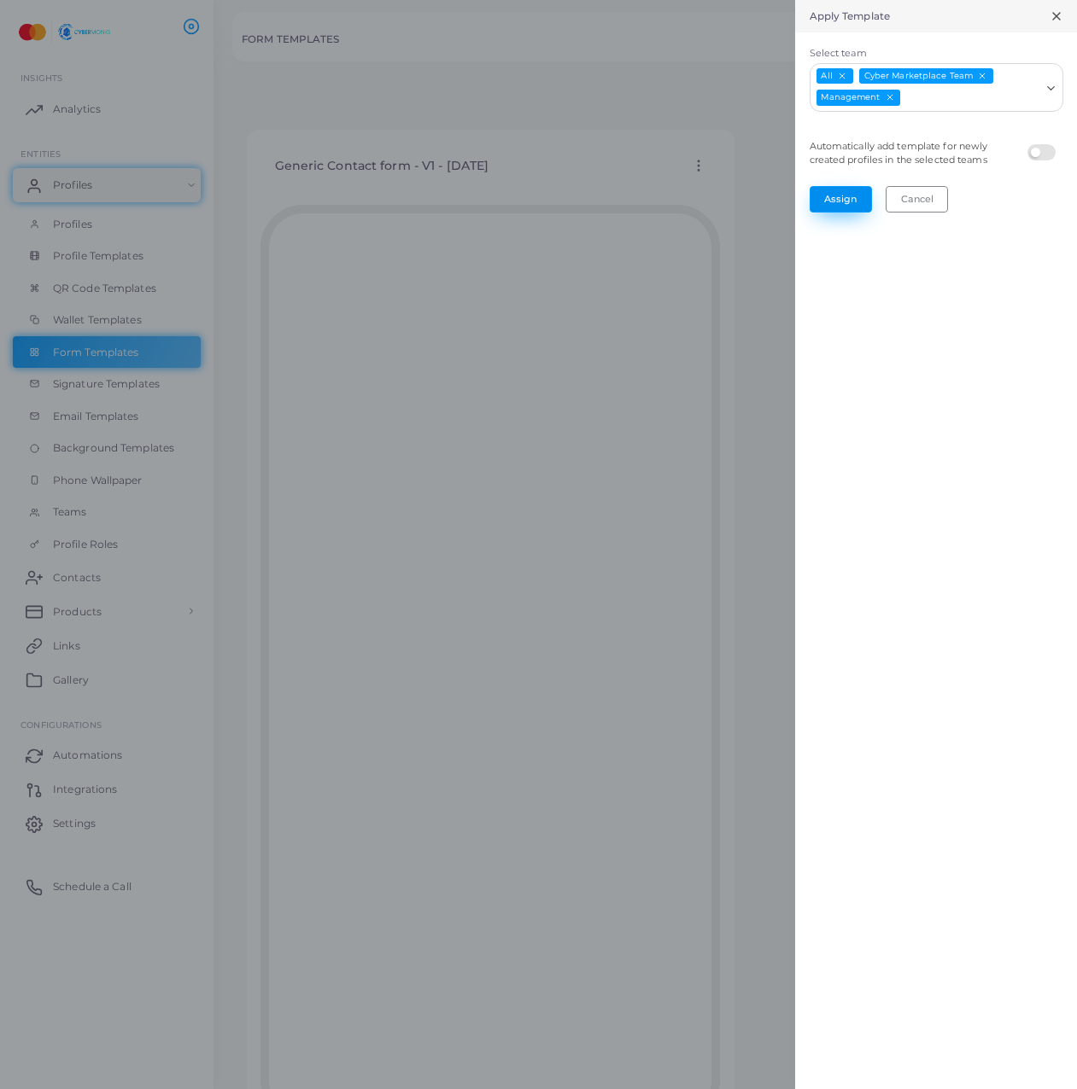
click at [851, 189] on button "Assign" at bounding box center [840, 199] width 62 height 26
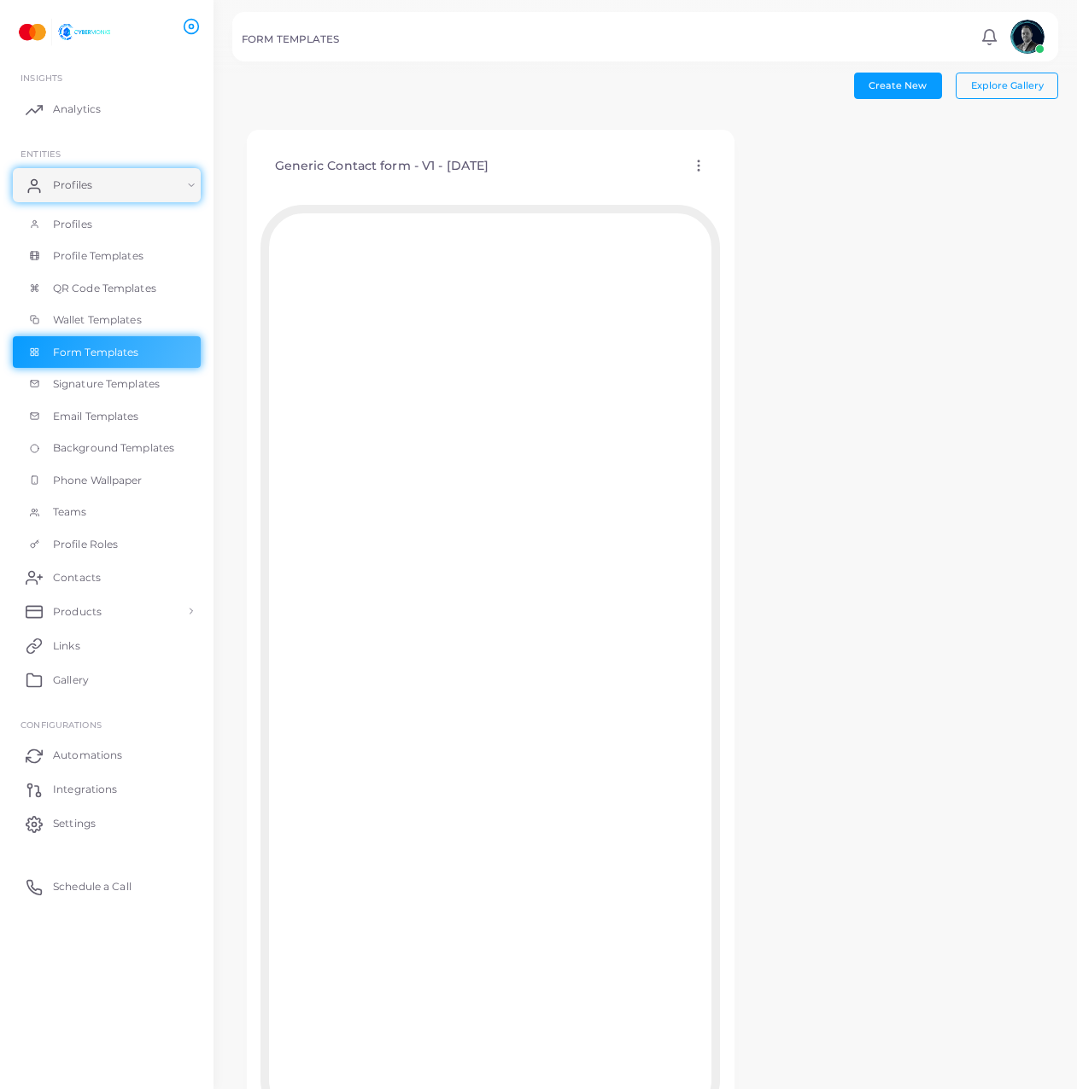
click at [987, 461] on div "Generic Contact form - V1 - 01-09-2025 Edit Template Assign template Duplicate …" at bounding box center [645, 644] width 826 height 1057
click at [84, 512] on span "Teams" at bounding box center [74, 512] width 34 height 15
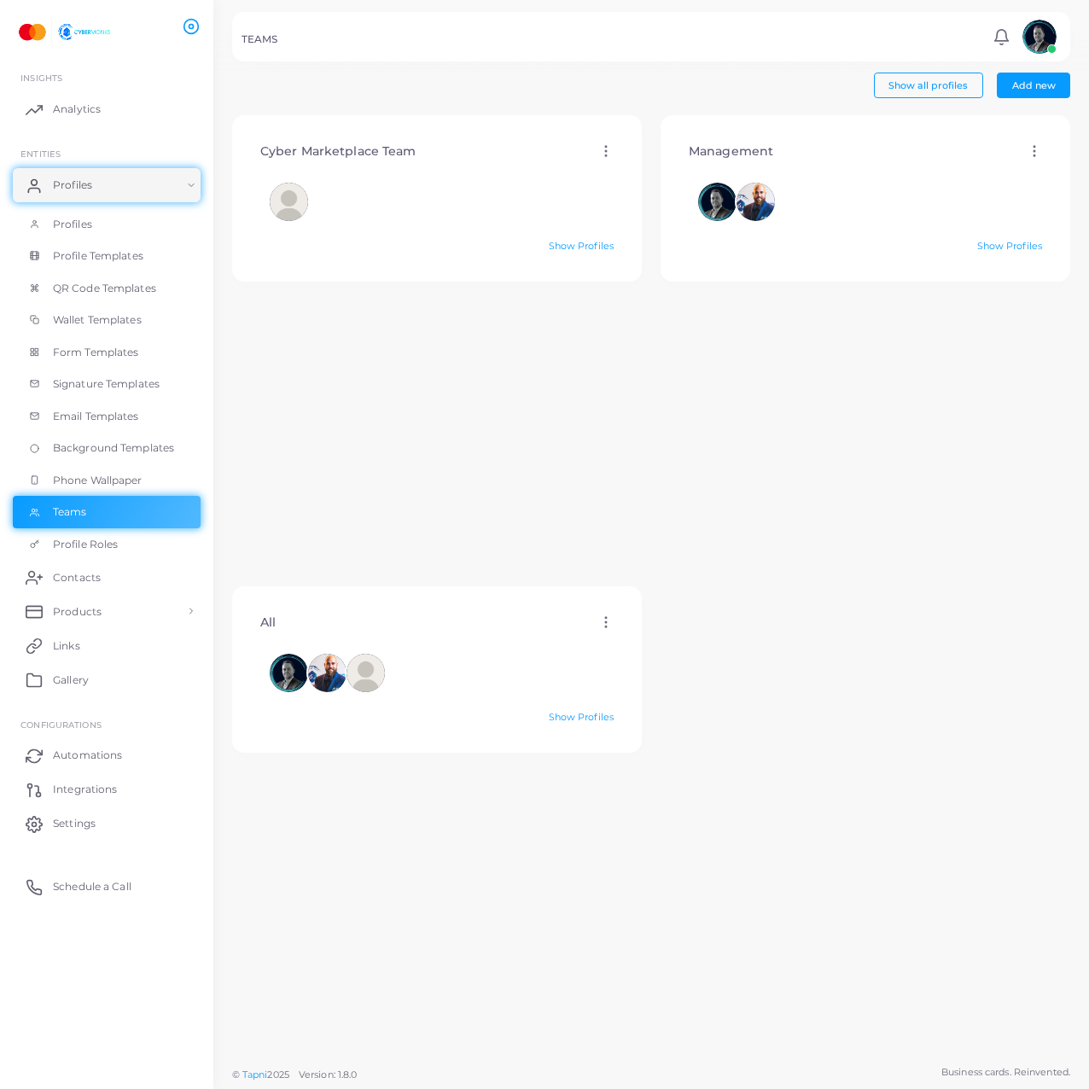
click at [757, 411] on div "Management Edit Delete Show Profiles" at bounding box center [865, 350] width 429 height 471
click at [598, 627] on icon at bounding box center [605, 622] width 15 height 15
click at [629, 643] on link "Edit" at bounding box center [642, 647] width 92 height 23
type input "***"
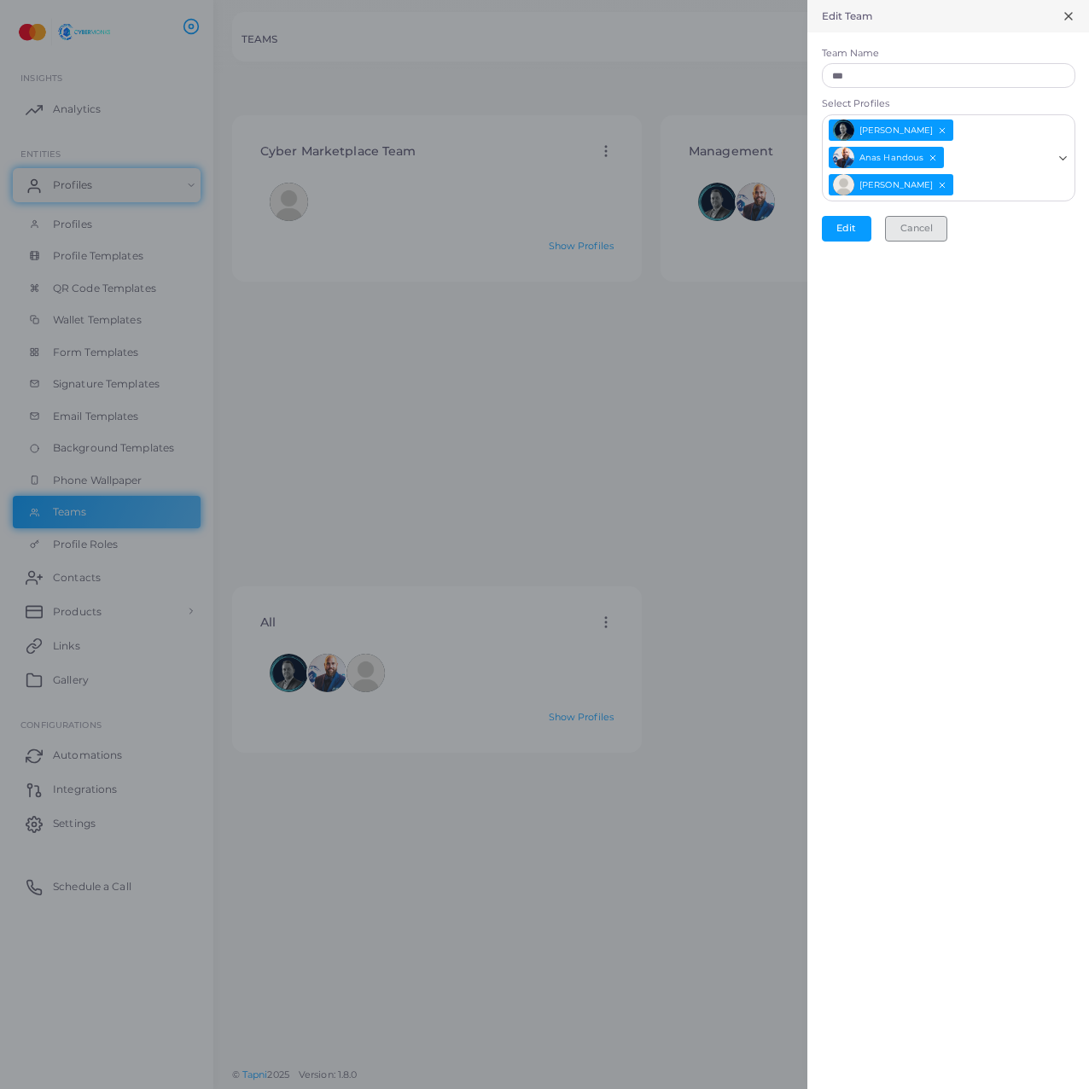
click at [914, 230] on button "Cancel" at bounding box center [916, 229] width 62 height 26
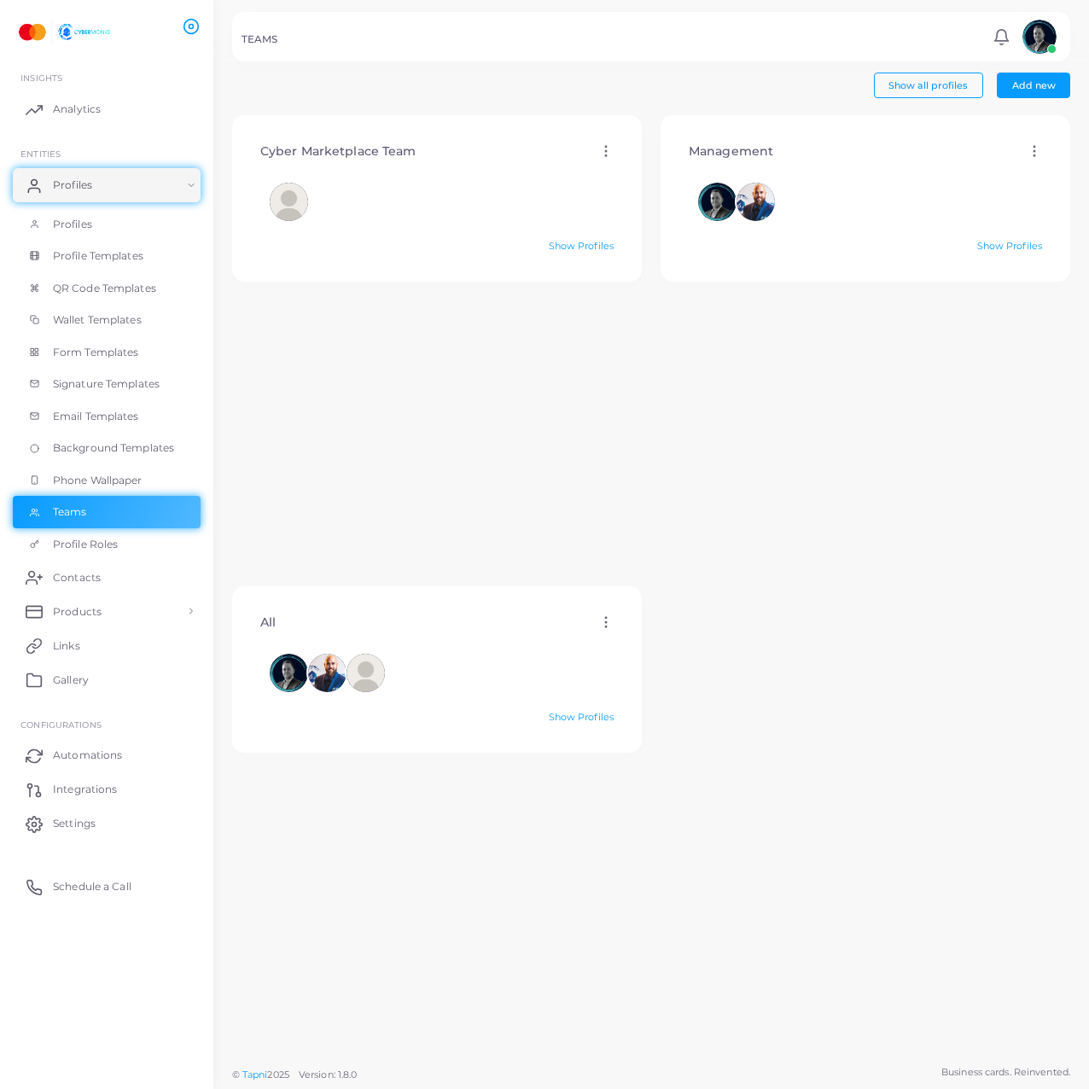
click at [604, 622] on icon at bounding box center [605, 622] width 15 height 15
click at [628, 634] on link "Edit" at bounding box center [651, 642] width 92 height 23
type input "***"
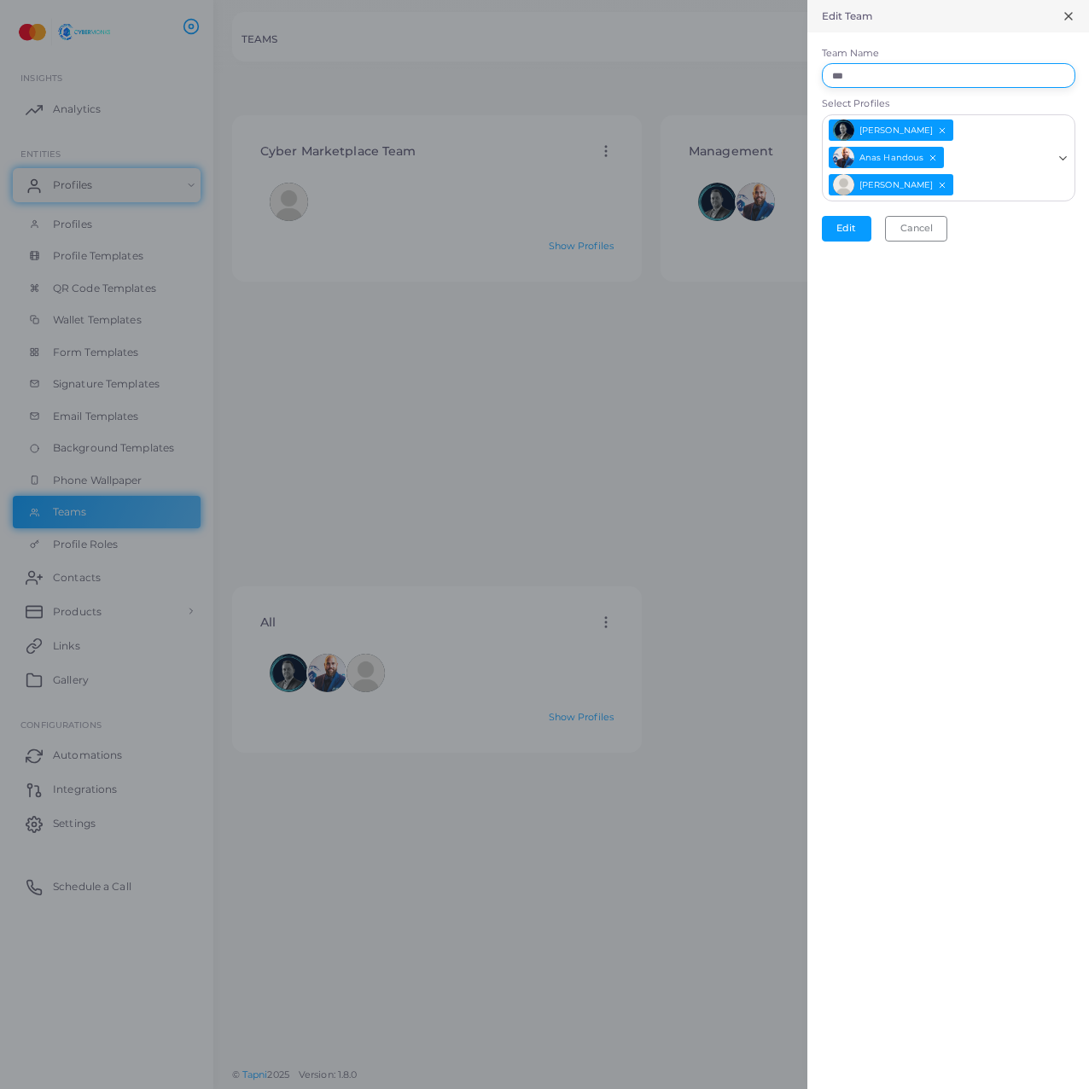
drag, startPoint x: 843, startPoint y: 77, endPoint x: 750, endPoint y: 78, distance: 93.1
click at [750, 0] on div "Edit Team Team Name *** Select Profiles Alexander Linschoten Anas Handous Nora …" at bounding box center [544, 0] width 1089 height 0
type input "**********"
click at [869, 225] on button "Edit" at bounding box center [847, 229] width 50 height 26
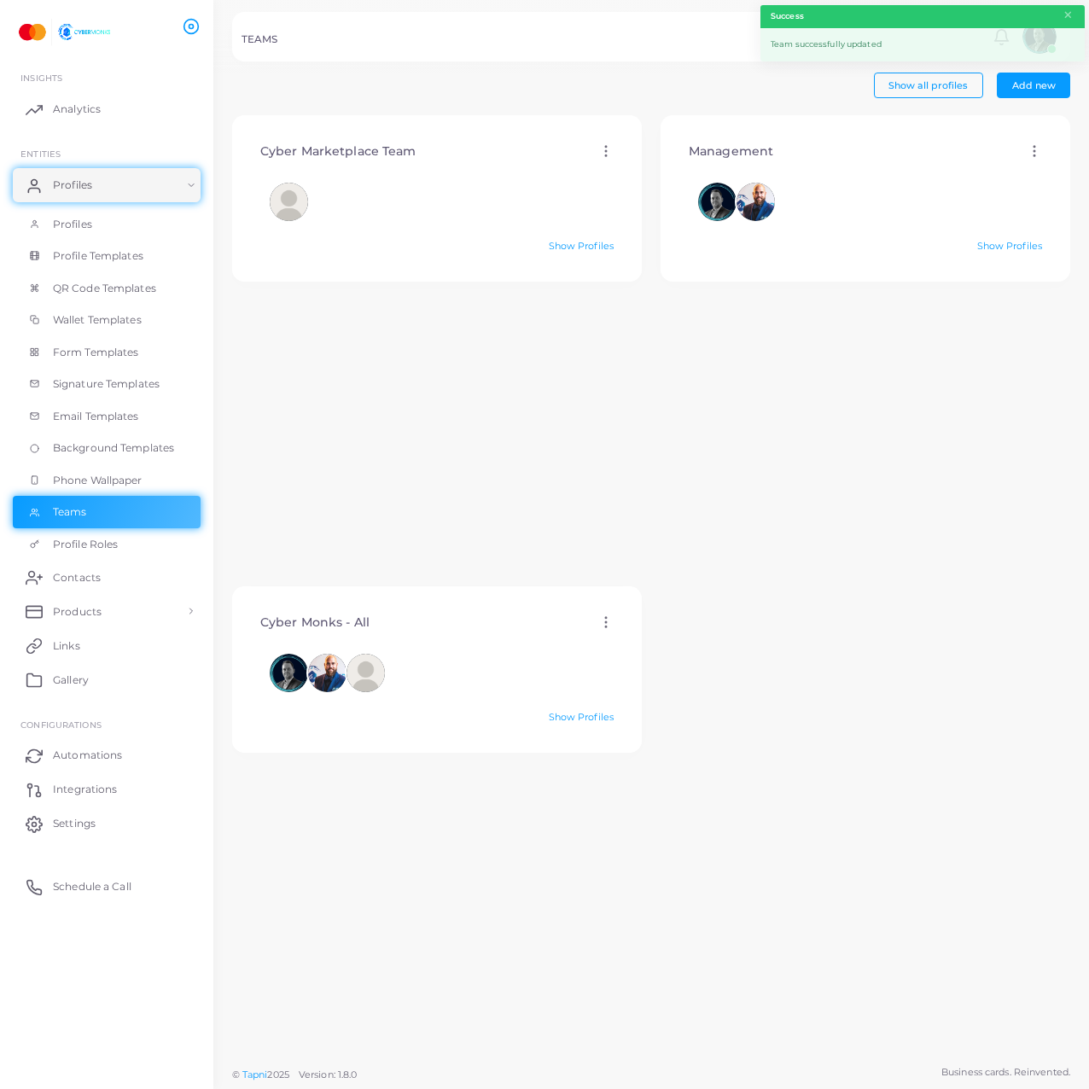
click at [867, 242] on div "Show Profiles" at bounding box center [865, 247] width 353 height 14
click at [76, 529] on link "Profile Roles" at bounding box center [107, 544] width 188 height 32
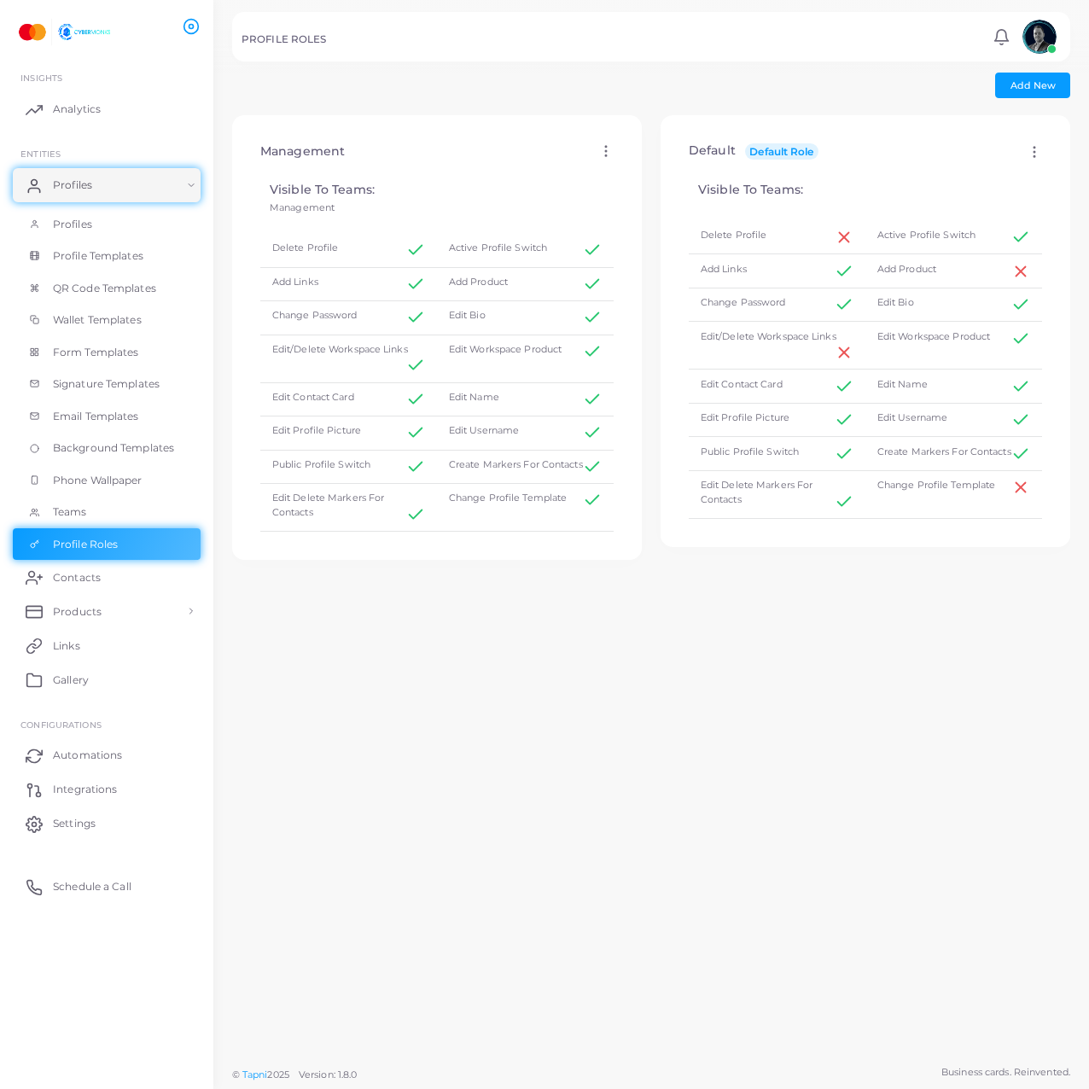
click at [1034, 152] on circle at bounding box center [1035, 152] width 2 height 2
click at [999, 177] on icon at bounding box center [996, 173] width 14 height 14
type input "*******"
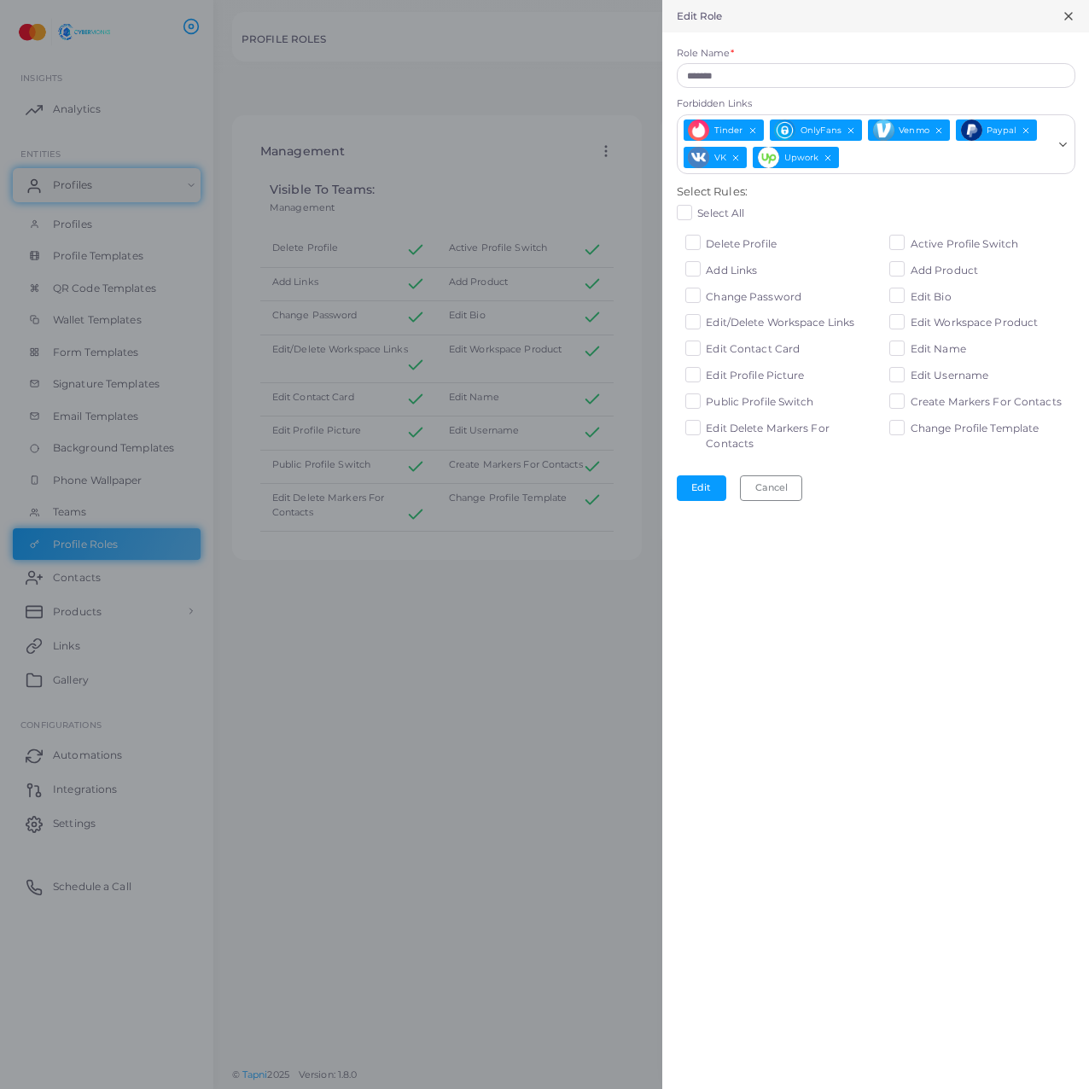
click at [732, 297] on span "Change Password" at bounding box center [754, 296] width 96 height 13
click at [729, 295] on span "Change Password" at bounding box center [754, 296] width 96 height 13
click at [933, 380] on span "Edit Username" at bounding box center [950, 375] width 78 height 13
click at [696, 490] on button "Edit" at bounding box center [702, 489] width 50 height 26
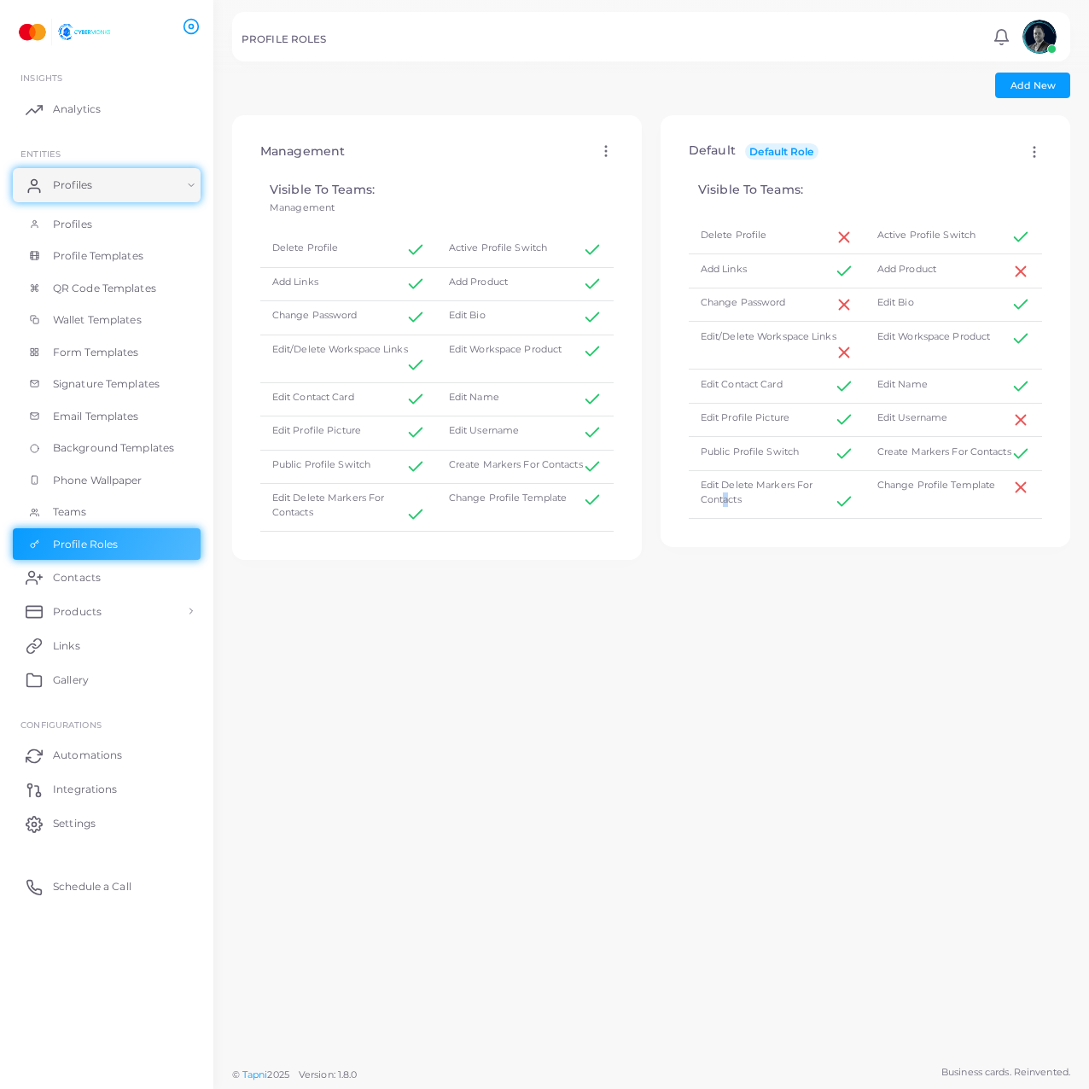
click at [715, 803] on div "Default Default Role Edit Apply Visible To Teams: Delete Profile Active Profile…" at bounding box center [865, 586] width 429 height 943
click at [729, 807] on div "Default Default Role Edit Apply Visible To Teams: Delete Profile Active Profile…" at bounding box center [865, 586] width 429 height 943
click at [341, 255] on div "Delete Profile" at bounding box center [348, 251] width 177 height 34
click at [598, 150] on icon at bounding box center [605, 150] width 15 height 15
click at [629, 175] on link "Edit" at bounding box center [656, 171] width 121 height 23
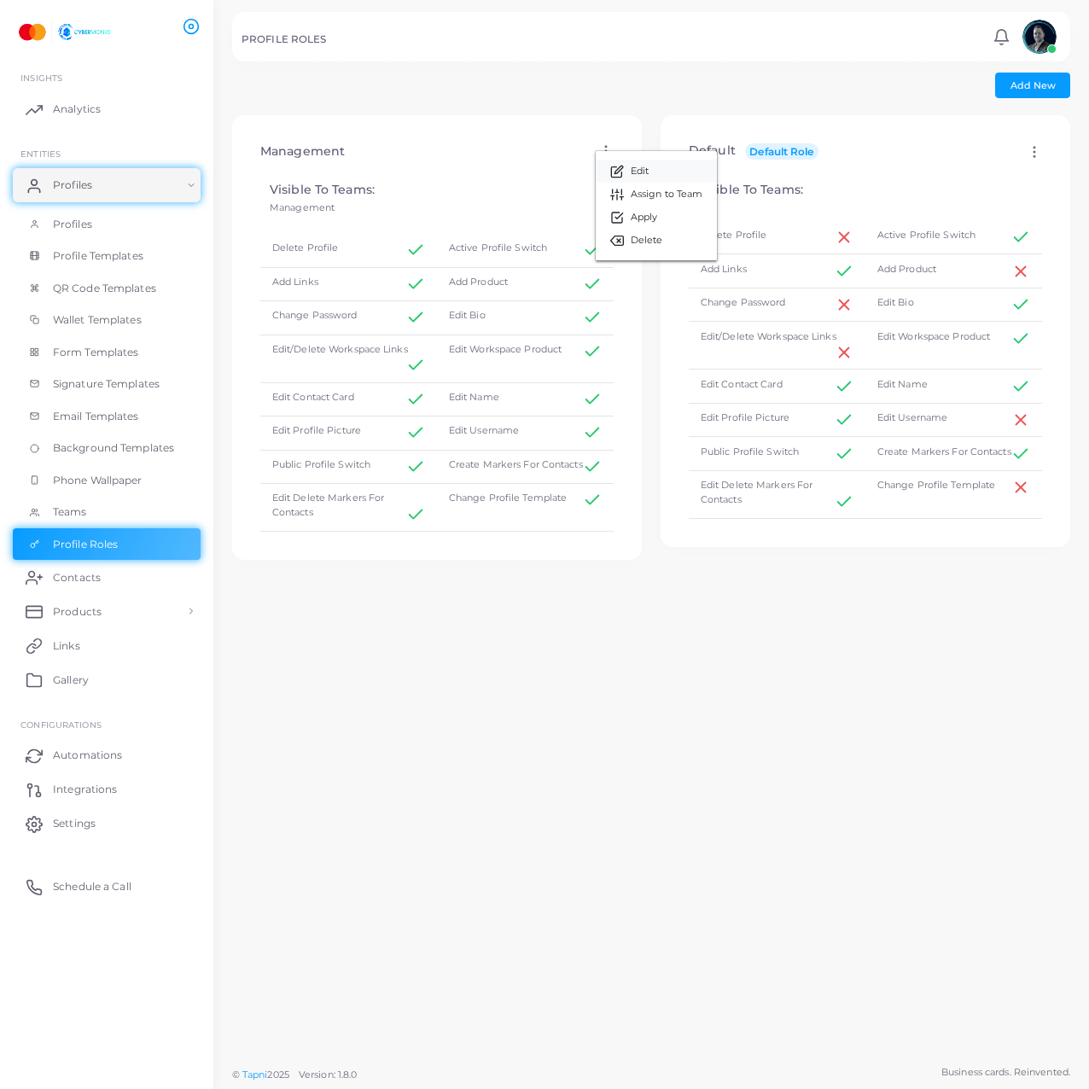
type input "**********"
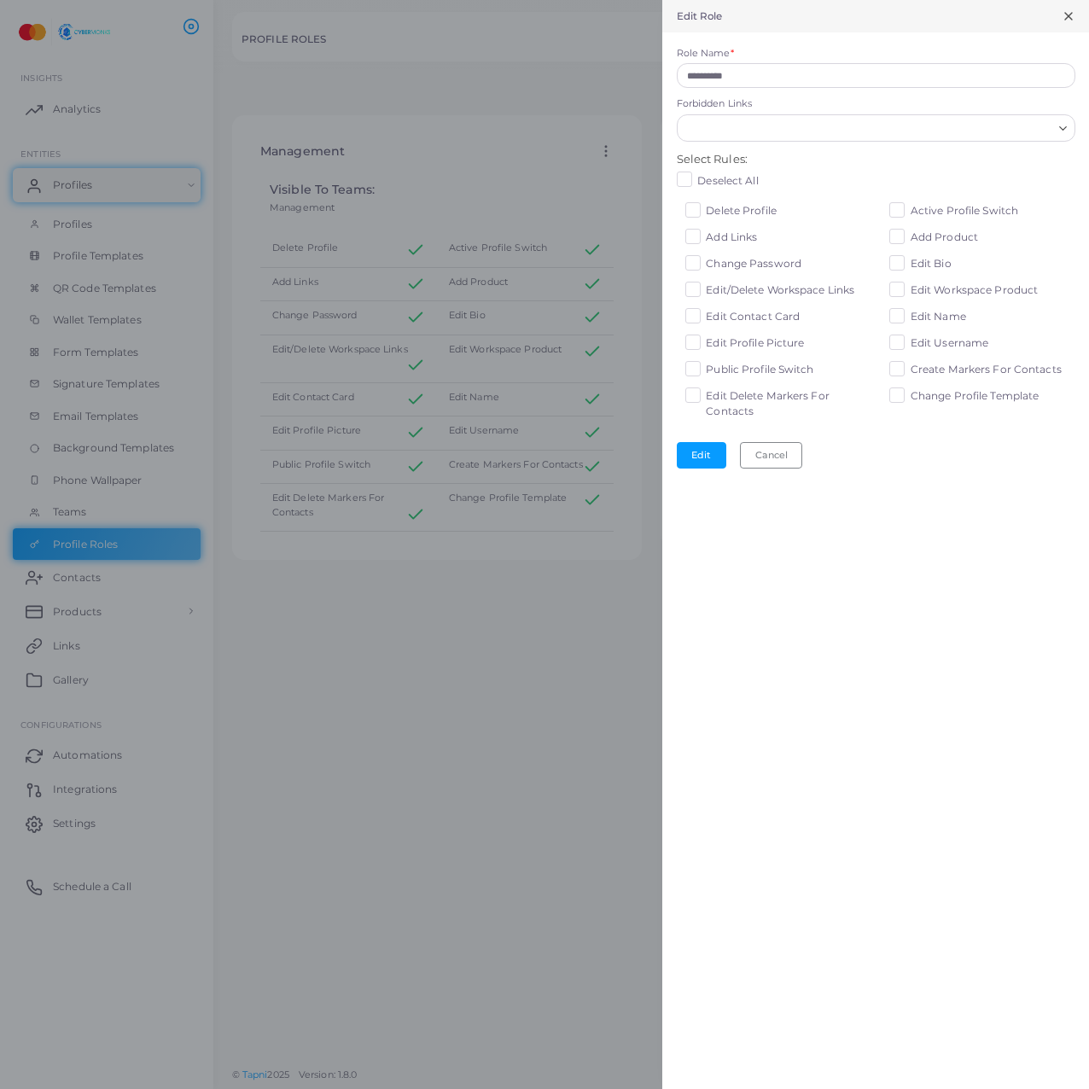
click at [736, 216] on span "Delete Profile" at bounding box center [741, 210] width 71 height 13
click at [814, 257] on div "Change Password" at bounding box center [779, 262] width 186 height 17
click at [779, 263] on span "Change Password" at bounding box center [754, 263] width 96 height 13
click at [702, 260] on div "Change Password" at bounding box center [779, 262] width 186 height 17
click at [686, 260] on div "Change Password" at bounding box center [778, 267] width 205 height 26
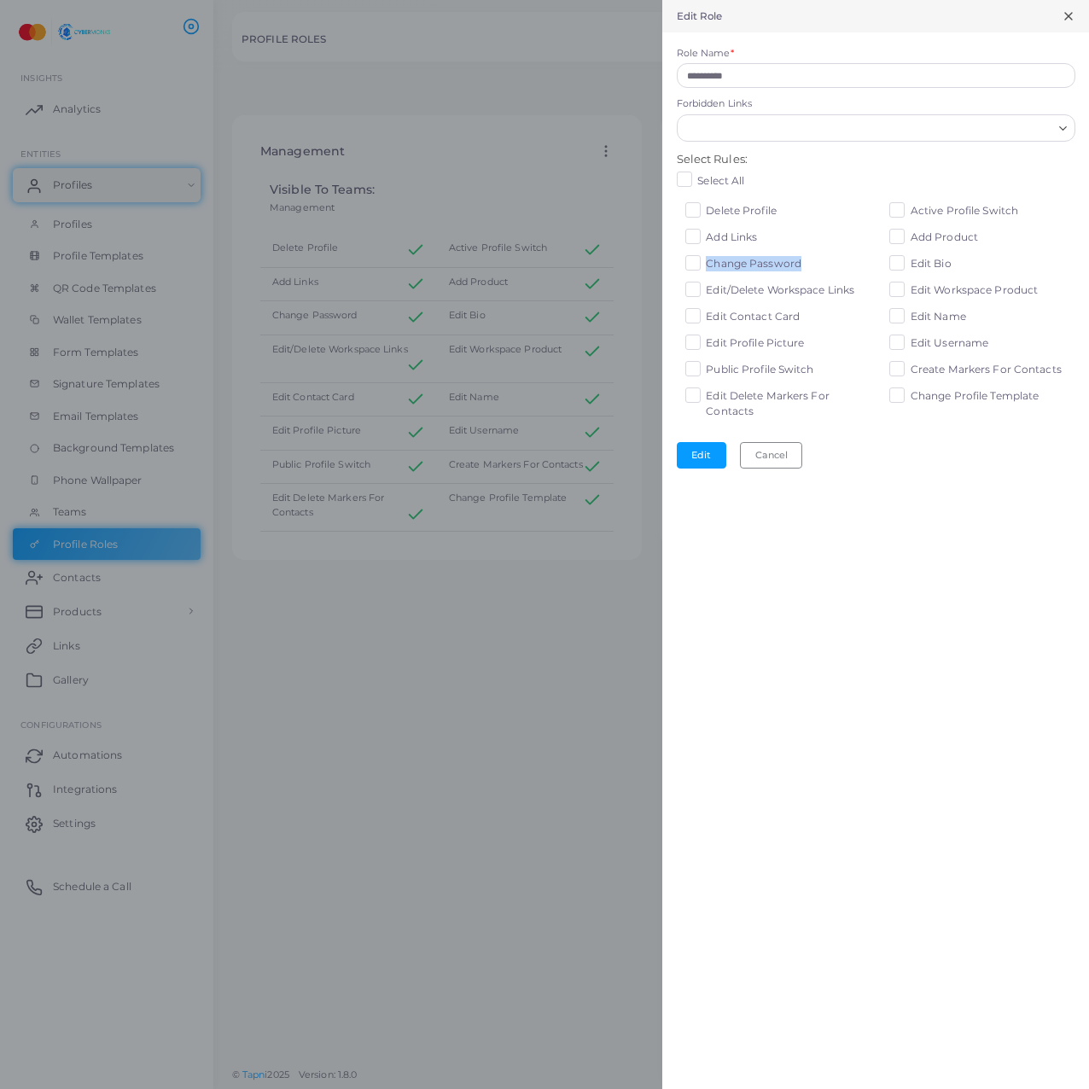
click at [706, 261] on label "Change Password" at bounding box center [754, 263] width 96 height 15
click at [707, 460] on button "Edit" at bounding box center [702, 455] width 50 height 26
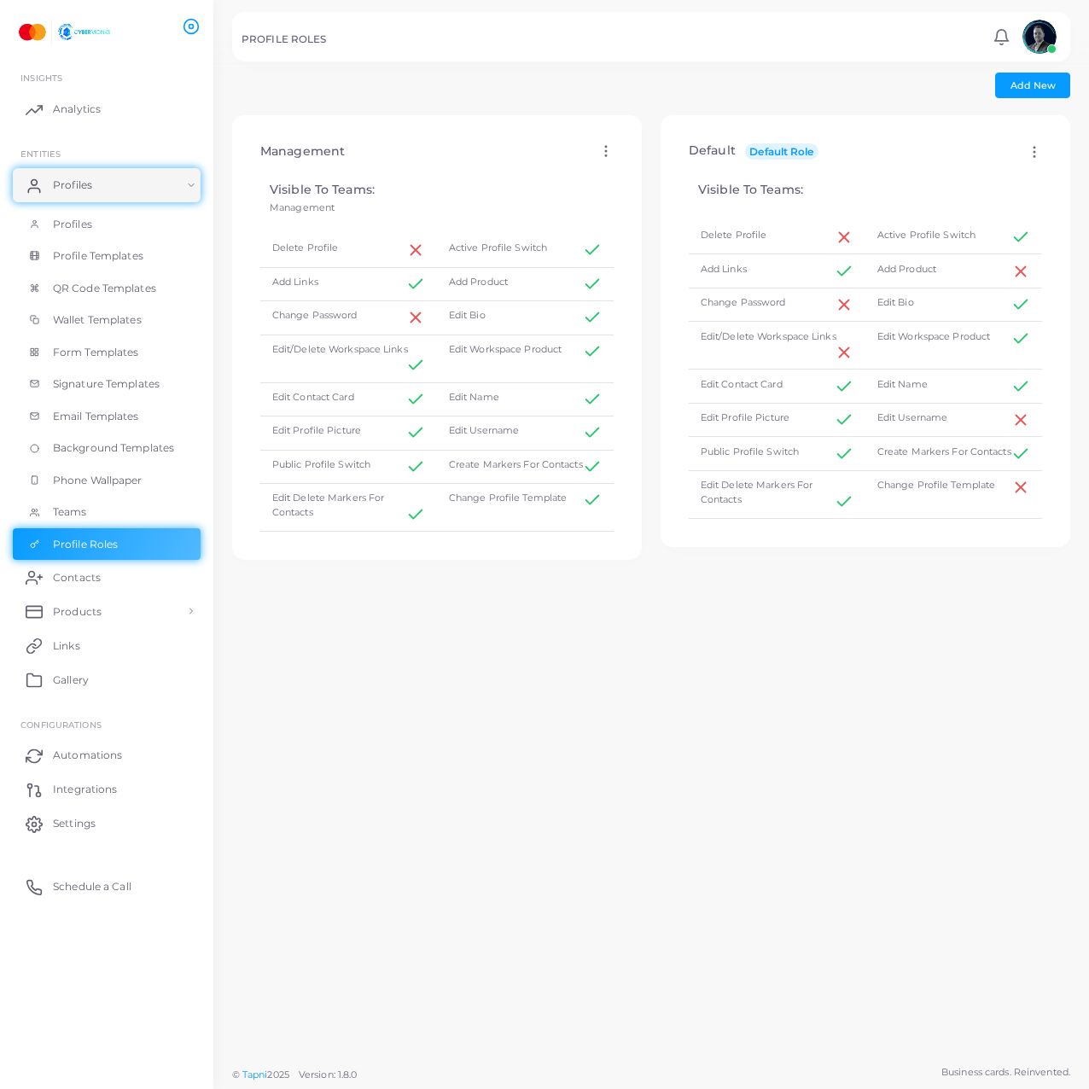
click at [604, 903] on div "Management Edit Assign to Team Apply Delete Visible To Teams: Management Delete…" at bounding box center [437, 586] width 429 height 943
click at [1027, 155] on icon at bounding box center [1034, 151] width 15 height 15
click at [662, 699] on div "Default Default Role Edit Apply Visible To Teams: Delete Profile Active Profile…" at bounding box center [865, 586] width 429 height 943
click at [84, 580] on span "Contacts" at bounding box center [81, 577] width 48 height 15
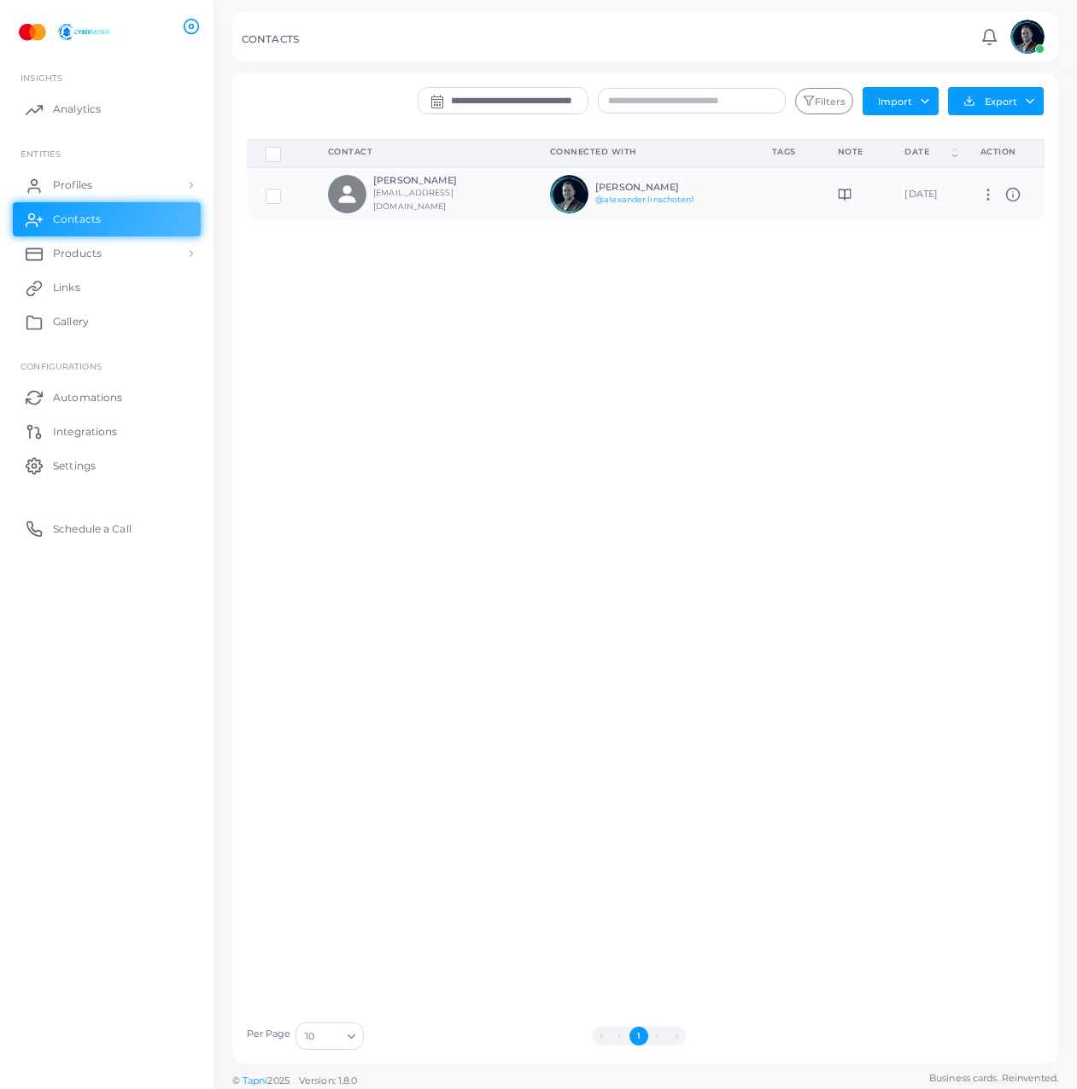
click at [99, 42] on img at bounding box center [62, 32] width 95 height 32
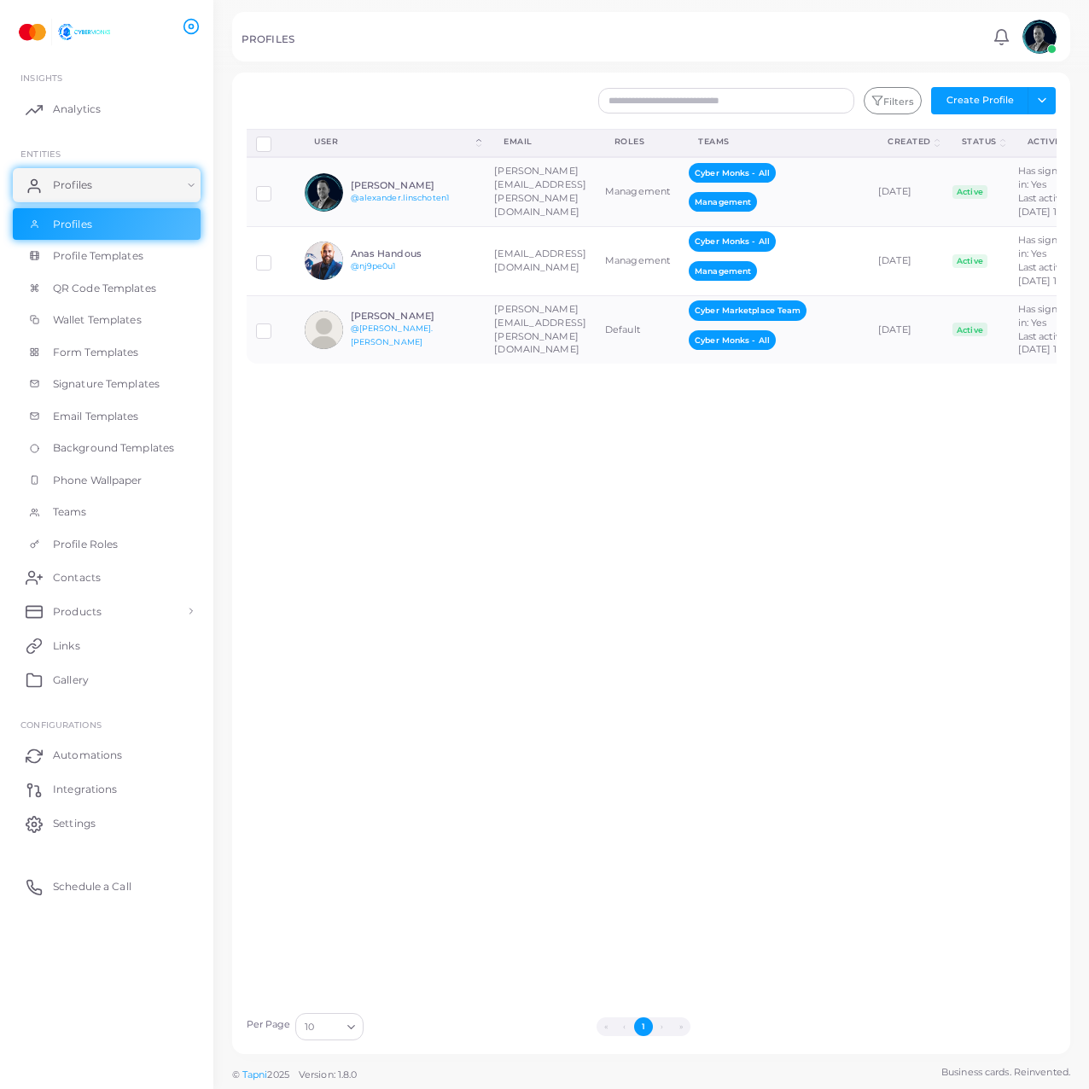
click at [494, 690] on div "Disconnect Profiles Delete Profile Show Selections Download QRs User (Click to …" at bounding box center [651, 566] width 829 height 875
click at [93, 48] on li at bounding box center [67, 26] width 104 height 47
click at [91, 115] on span "Analytics" at bounding box center [81, 109] width 48 height 15
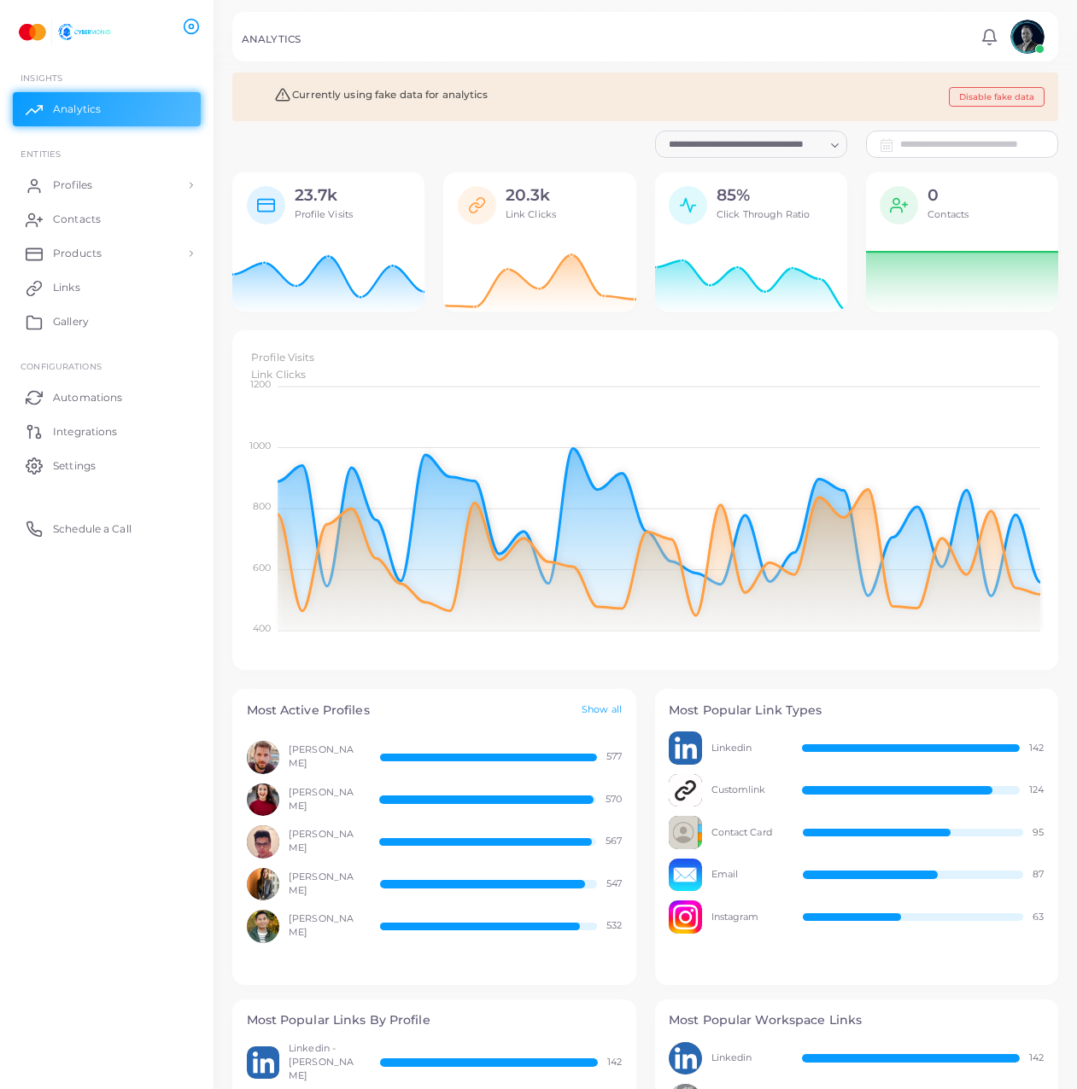
scroll to position [327, 813]
click at [1015, 87] on button "Disable fake data" at bounding box center [996, 97] width 96 height 20
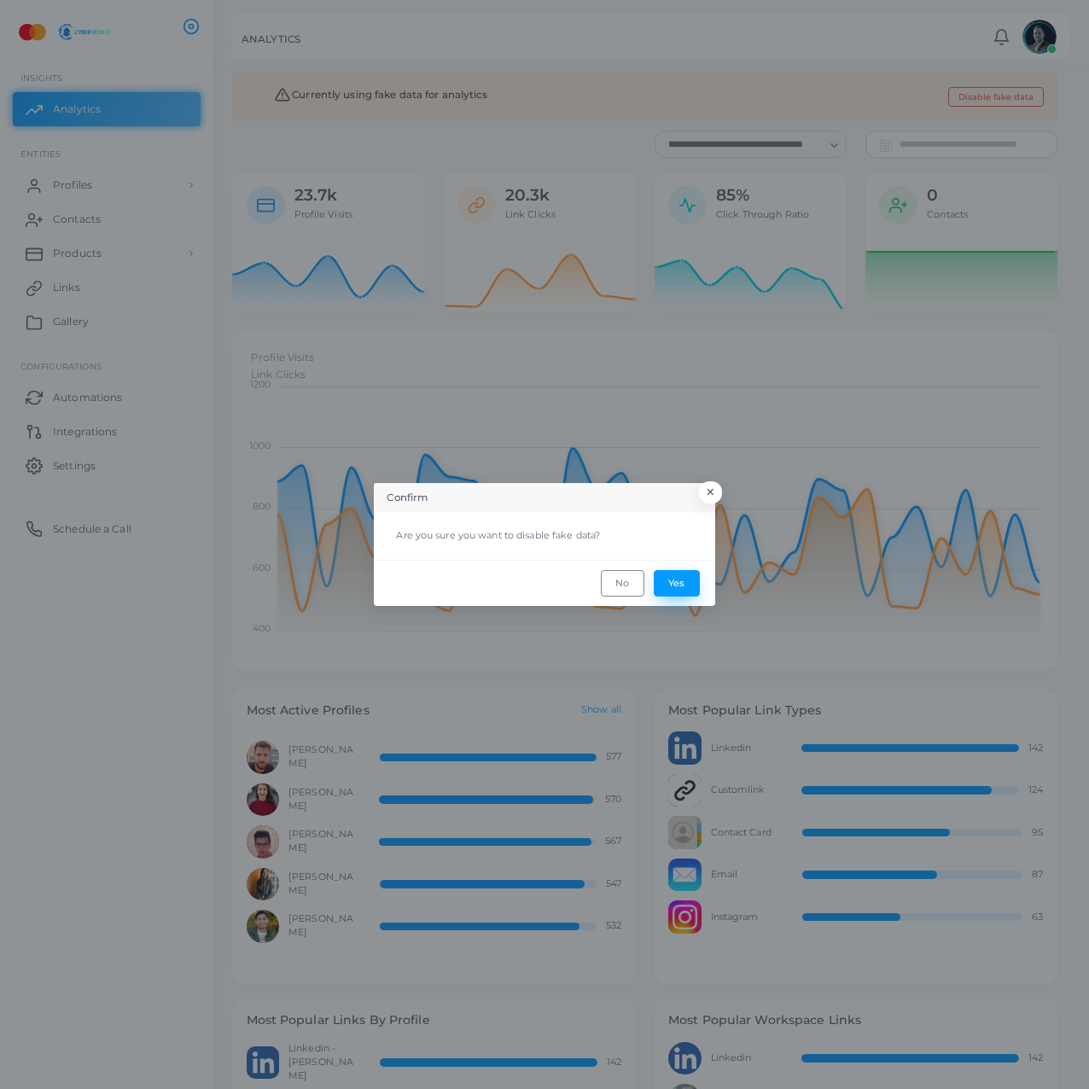
click at [677, 567] on footer "No Yes" at bounding box center [544, 583] width 341 height 46
click at [677, 575] on button "Yes" at bounding box center [677, 583] width 46 height 26
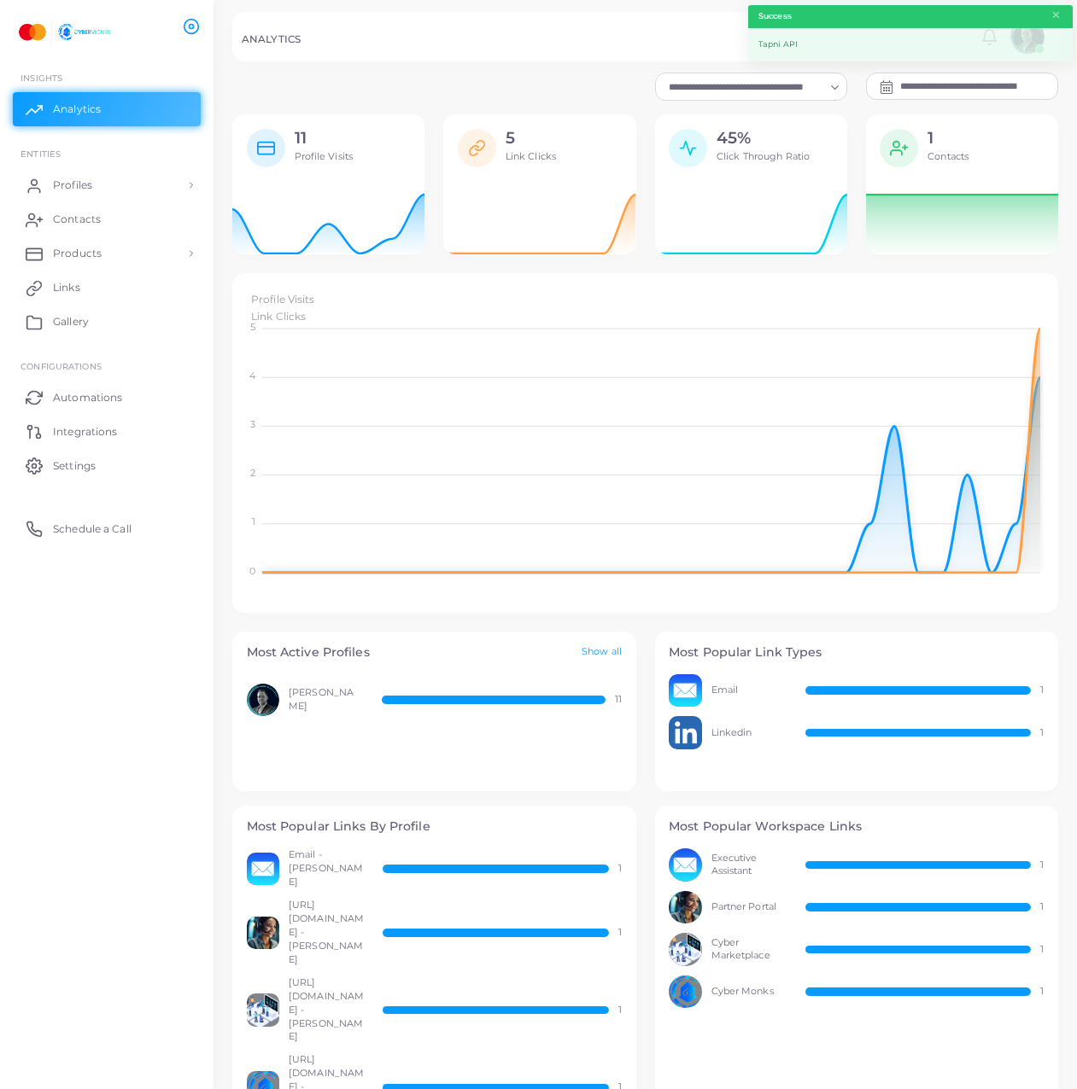
scroll to position [14, 14]
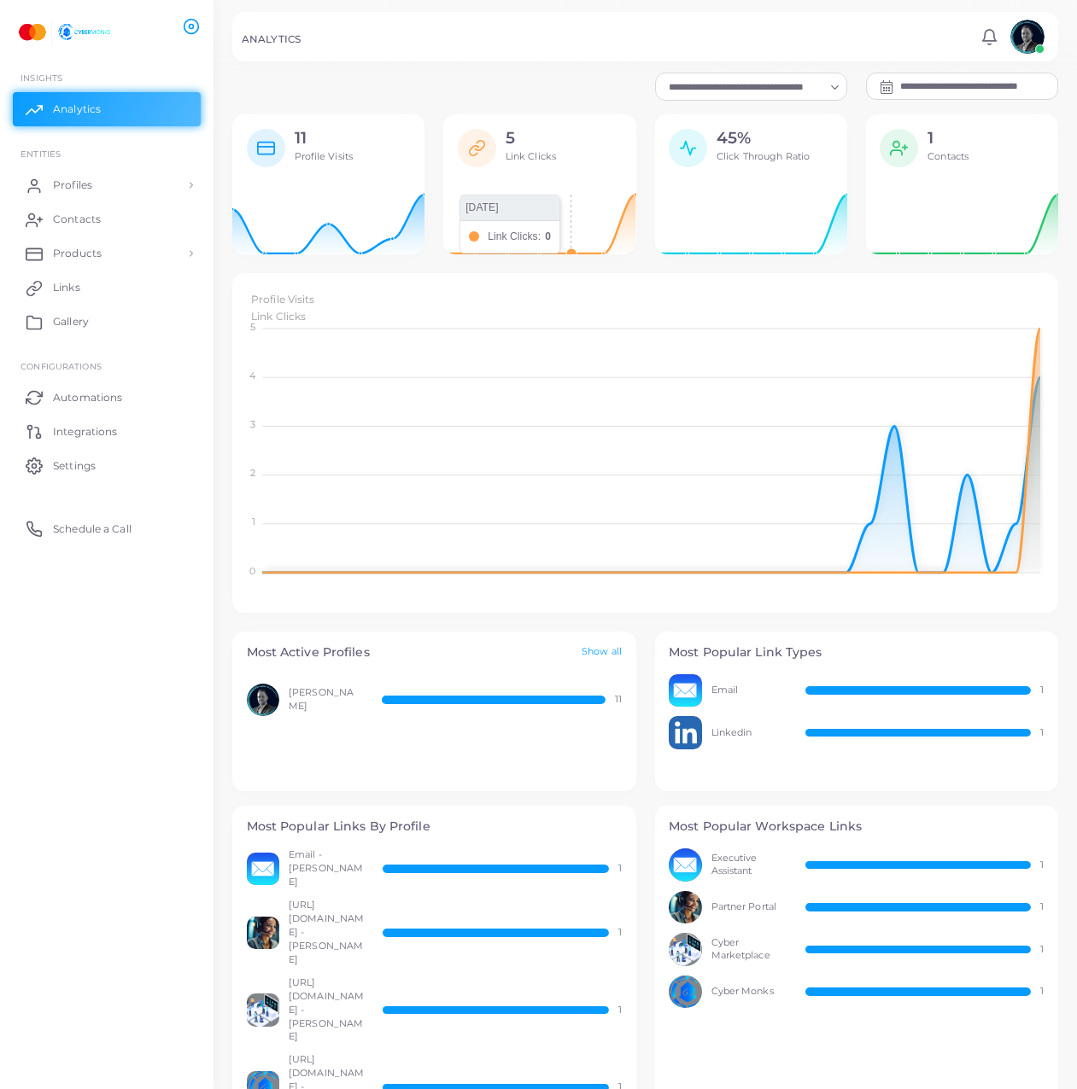
click at [565, 239] on icon at bounding box center [539, 220] width 192 height 68
click at [963, 212] on icon at bounding box center [962, 220] width 192 height 68
click at [131, 429] on link "Integrations" at bounding box center [107, 431] width 188 height 34
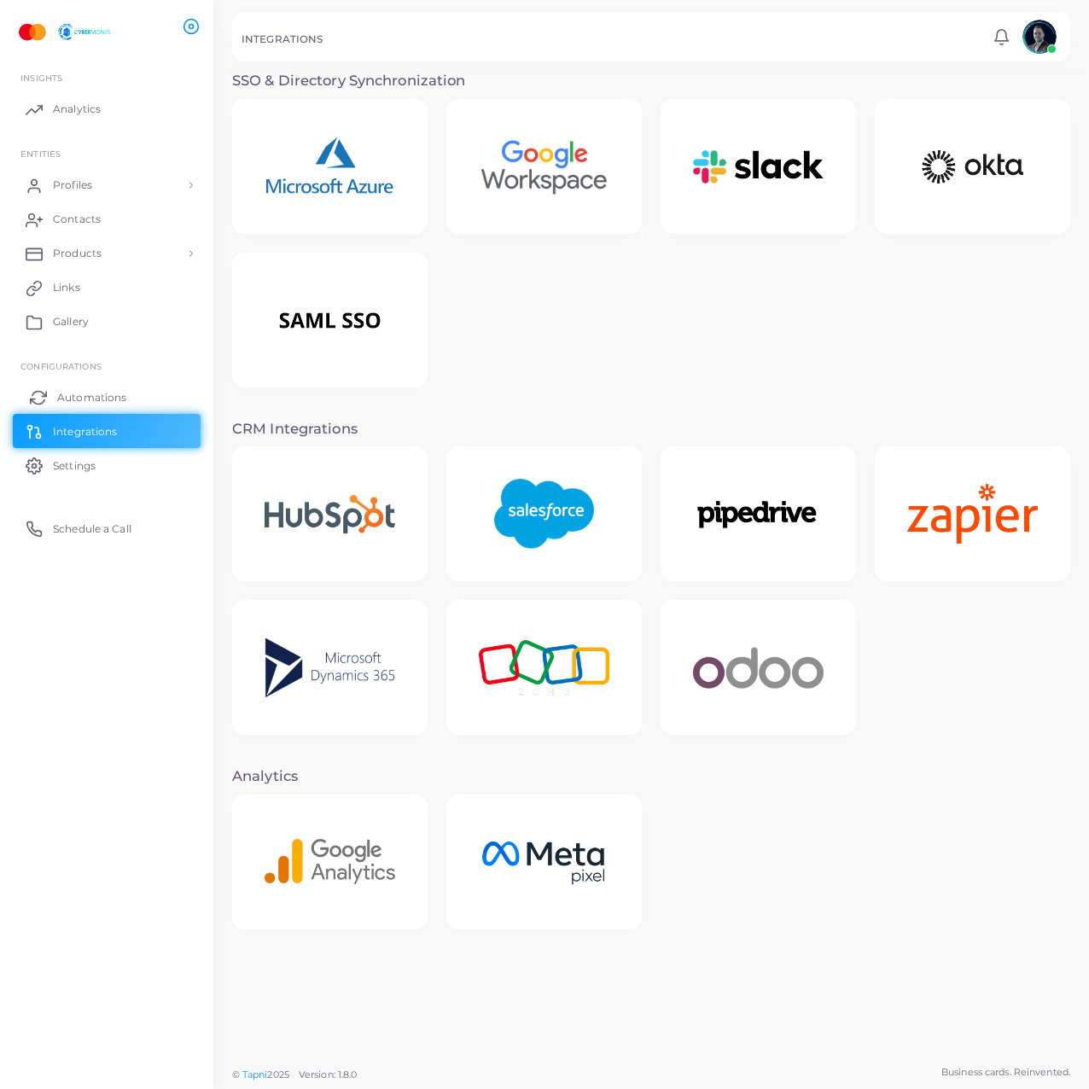
click at [84, 395] on span "Automations" at bounding box center [91, 397] width 69 height 15
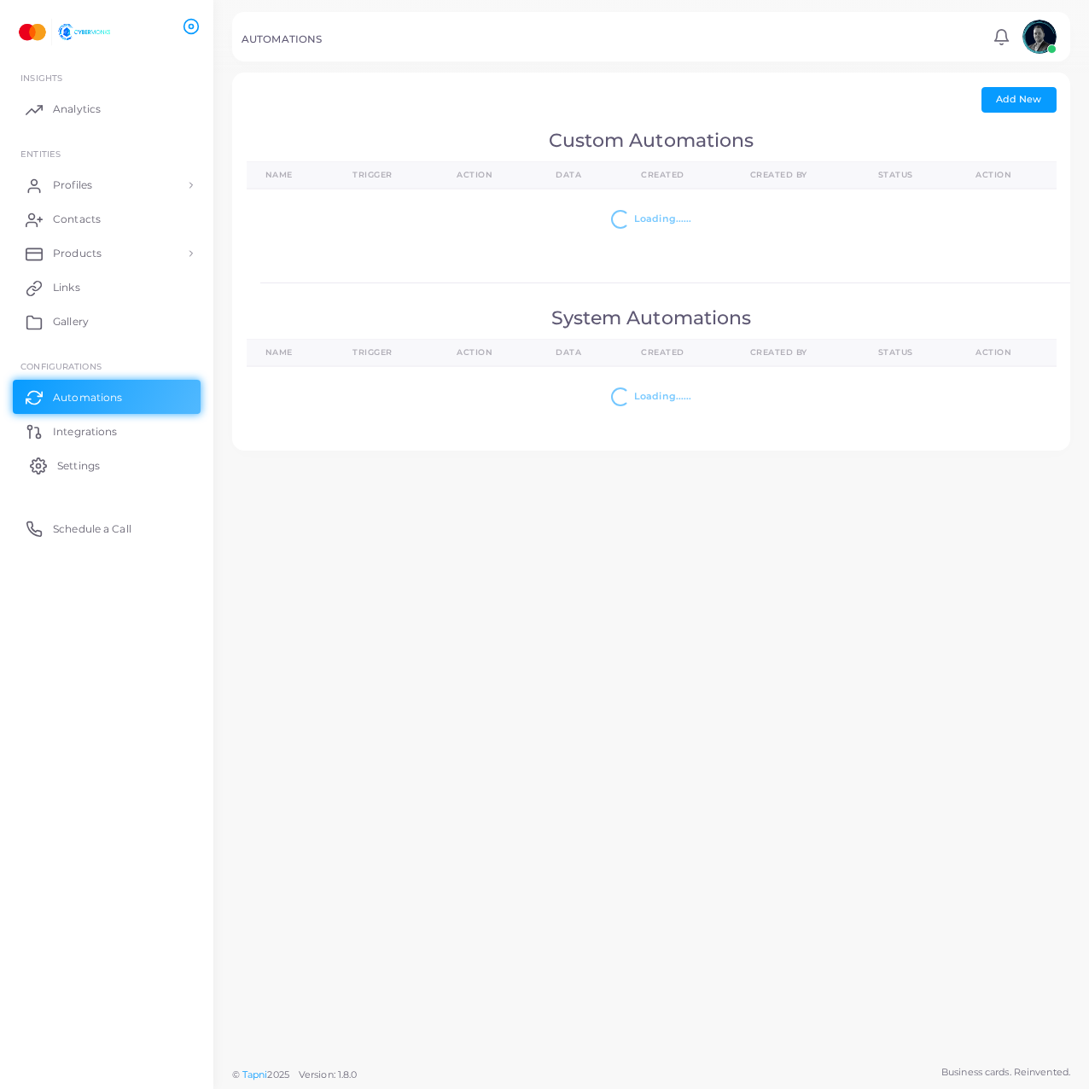
click at [84, 470] on span "Settings" at bounding box center [78, 465] width 43 height 15
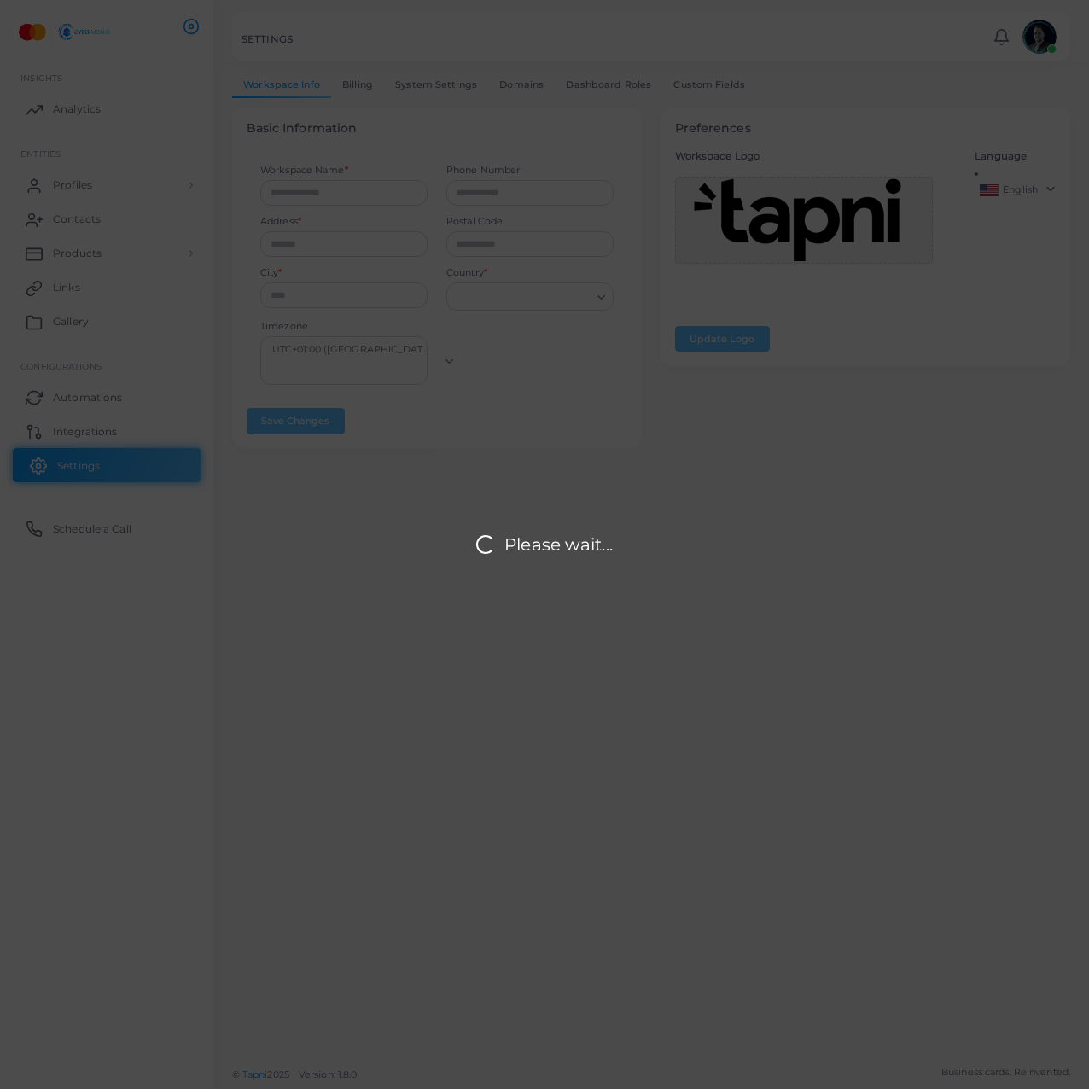
type input "**********"
type input "*****"
type input "**********"
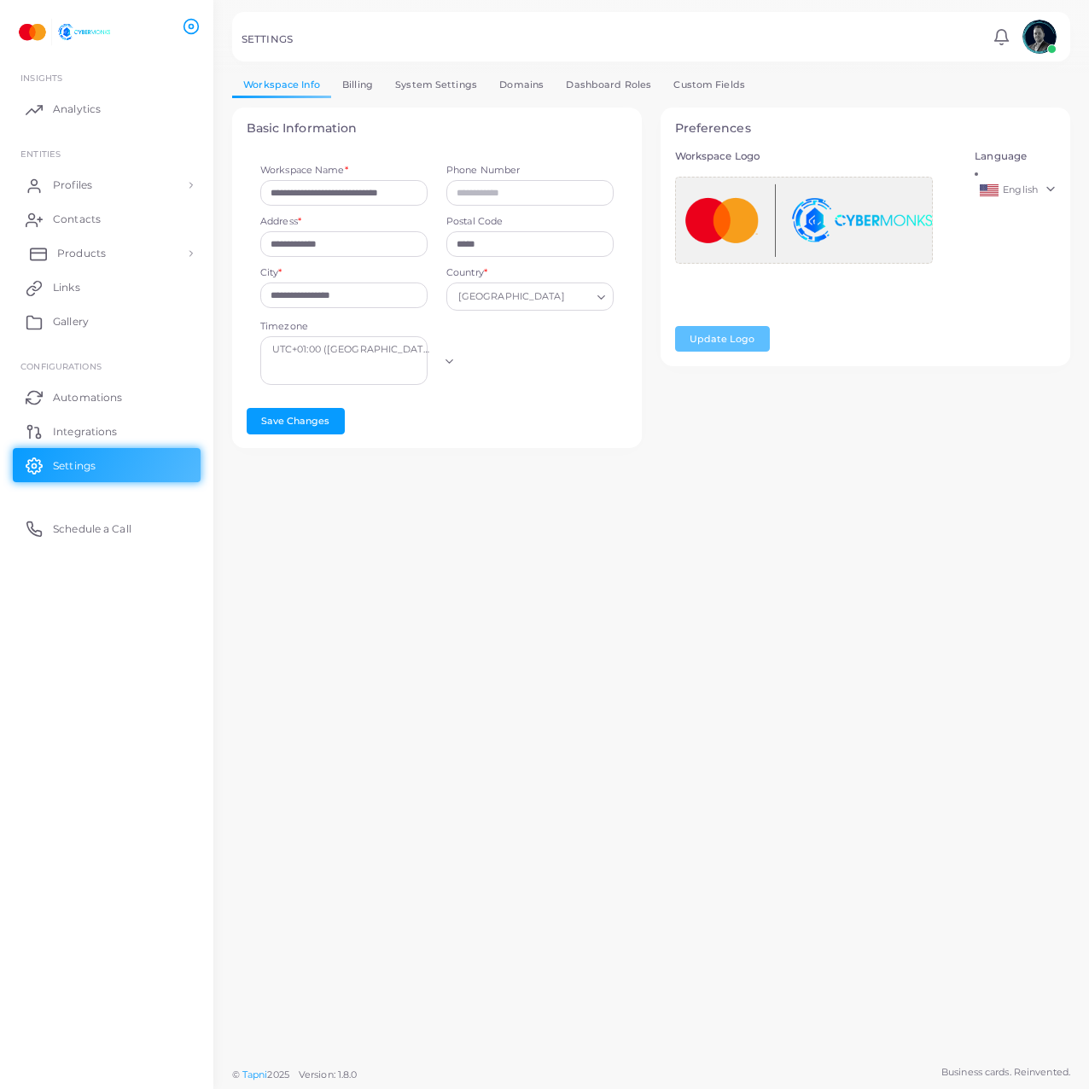
click at [125, 254] on link "Products" at bounding box center [107, 253] width 188 height 34
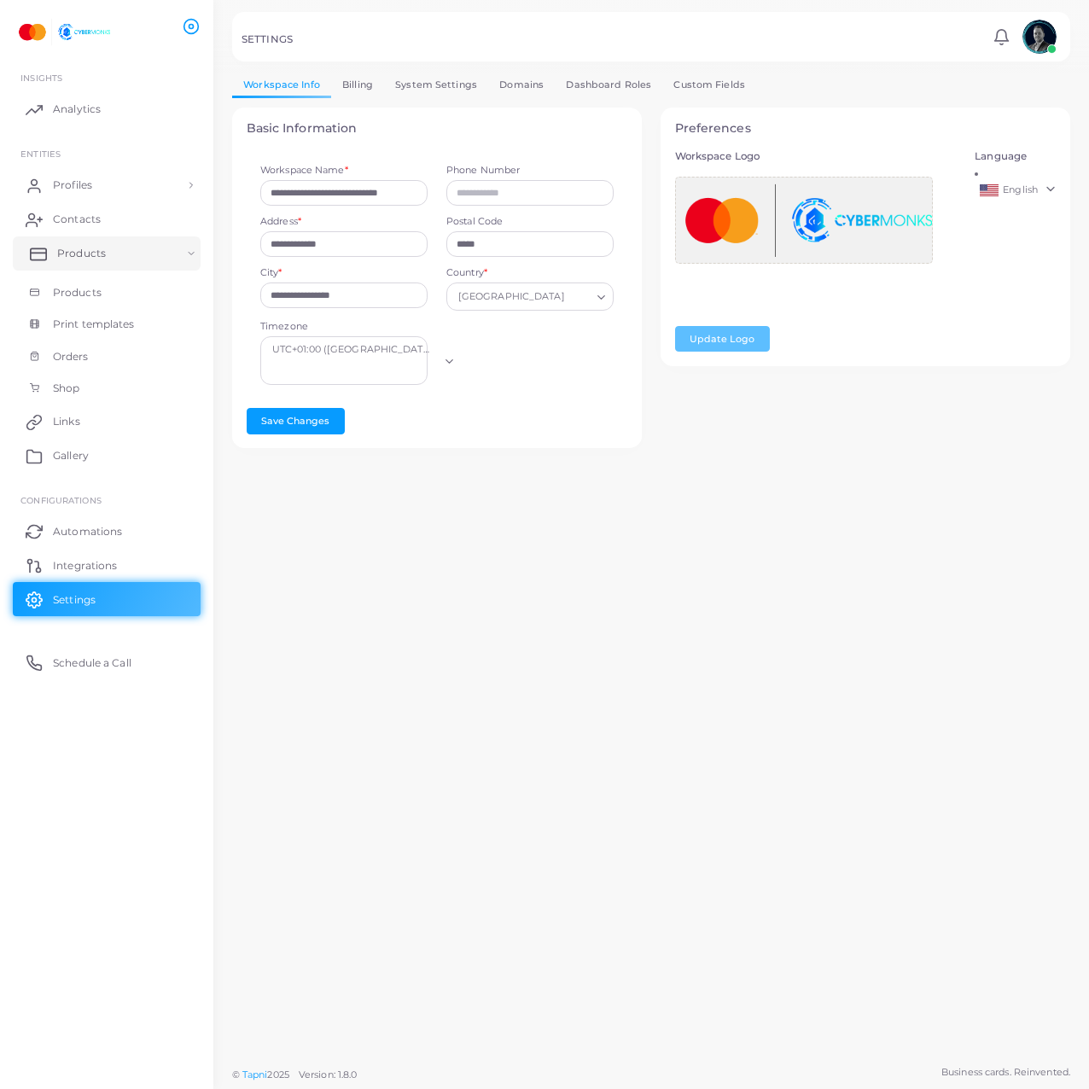
click at [125, 254] on link "Products" at bounding box center [107, 253] width 188 height 34
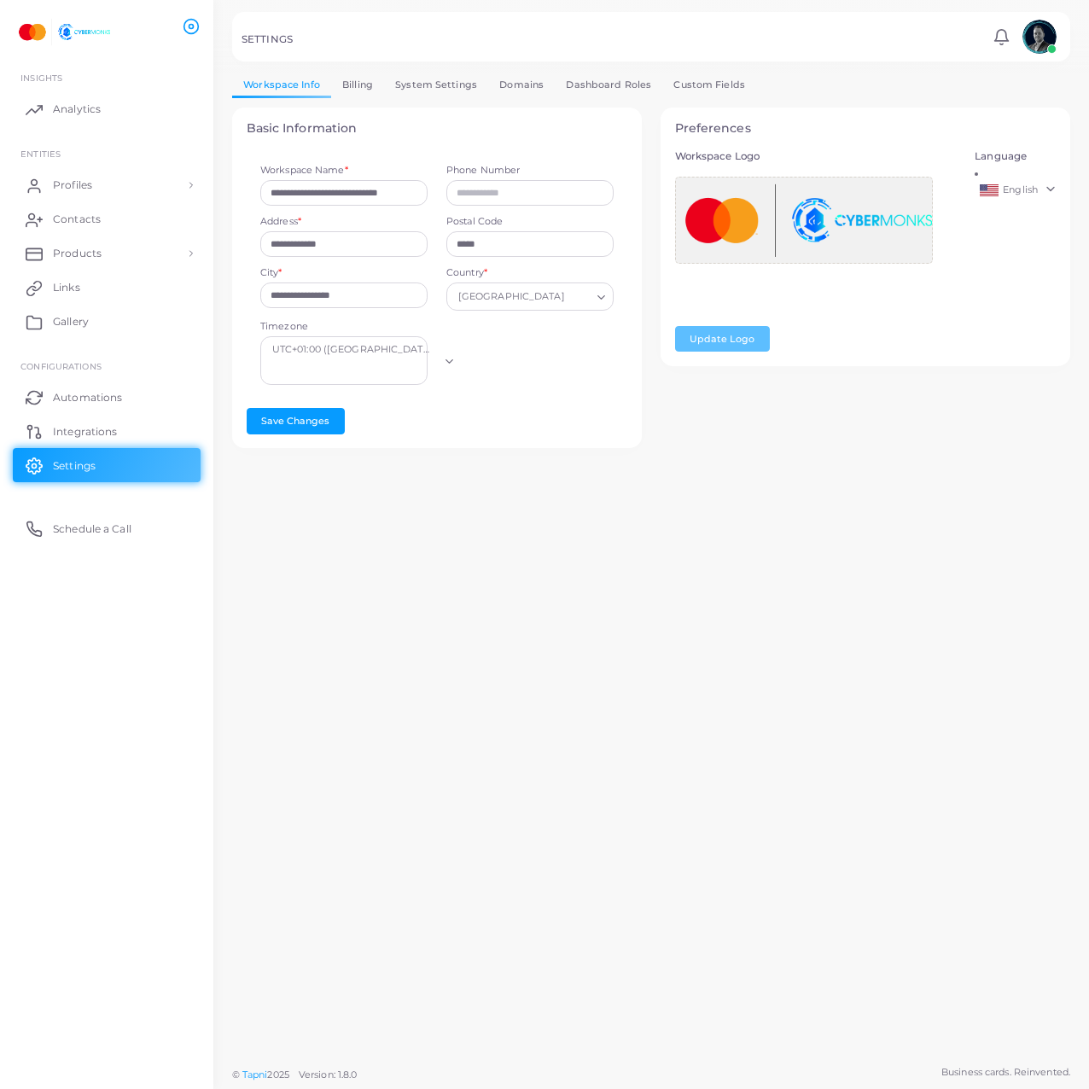
click at [372, 89] on link "Billing" at bounding box center [357, 85] width 53 height 25
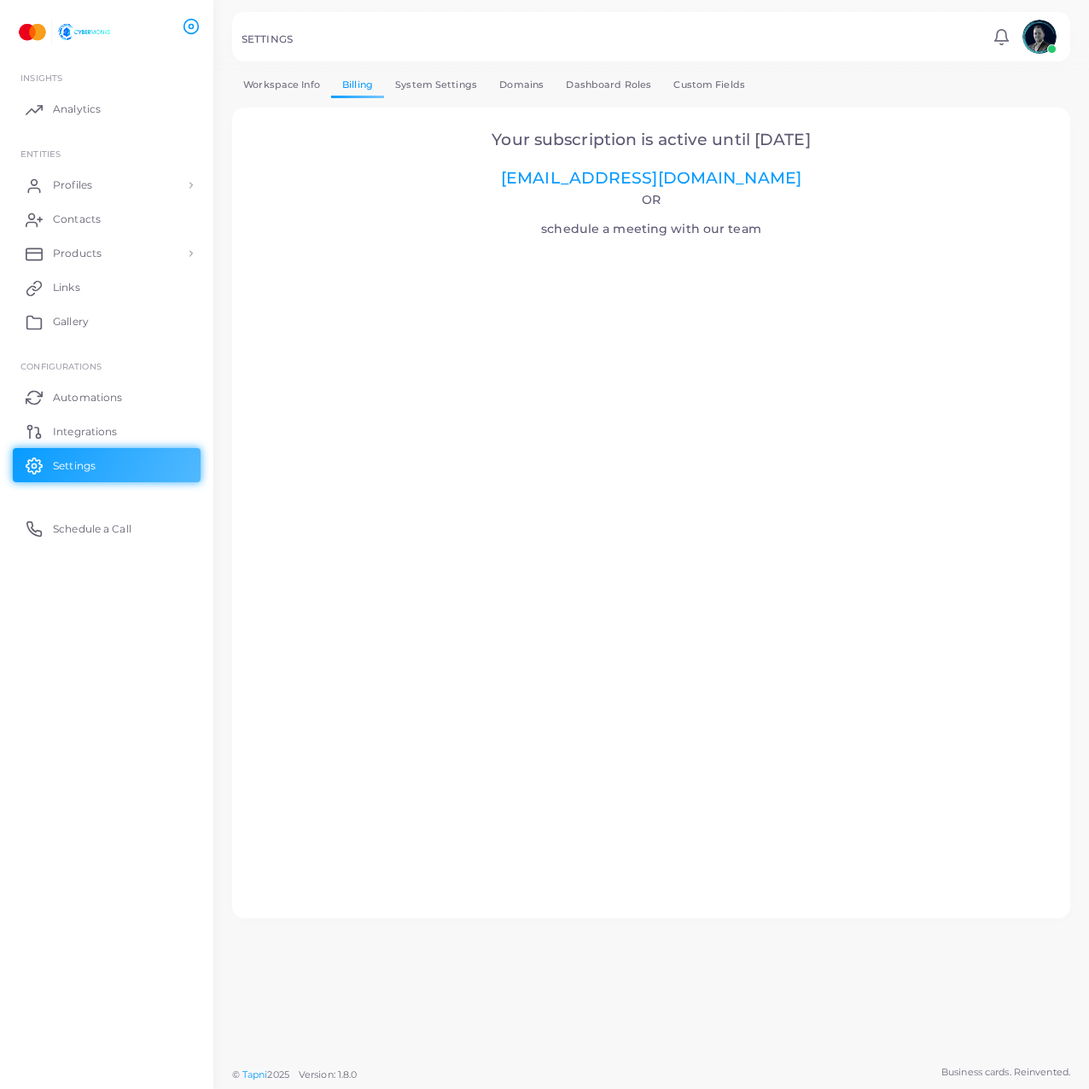
click at [421, 87] on link "System Settings" at bounding box center [436, 85] width 104 height 25
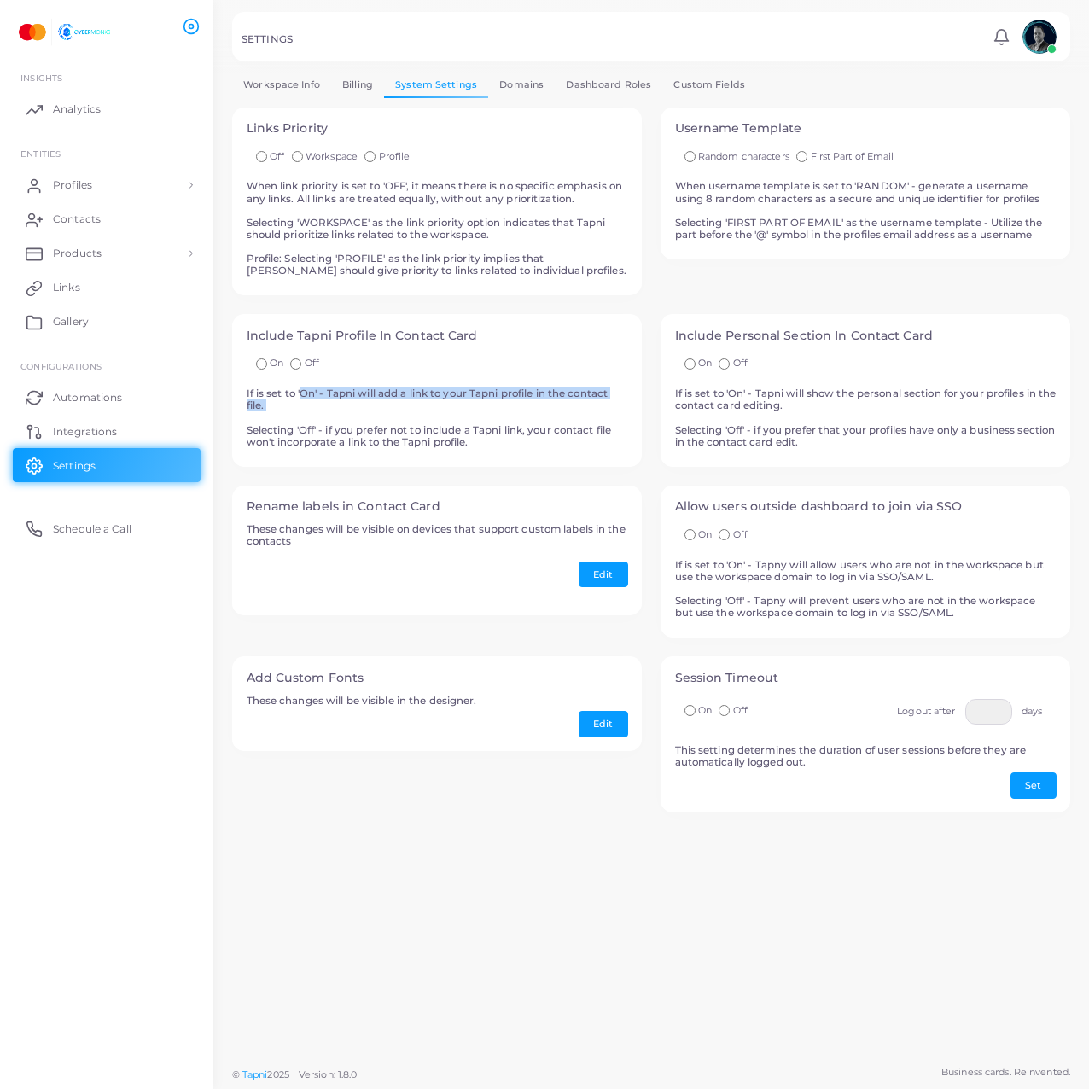
drag, startPoint x: 299, startPoint y: 390, endPoint x: 548, endPoint y: 408, distance: 249.9
click at [548, 408] on h5 "If is set to 'On' - Tapni will add a link to your Tapni profile in the contact …" at bounding box center [438, 418] width 382 height 61
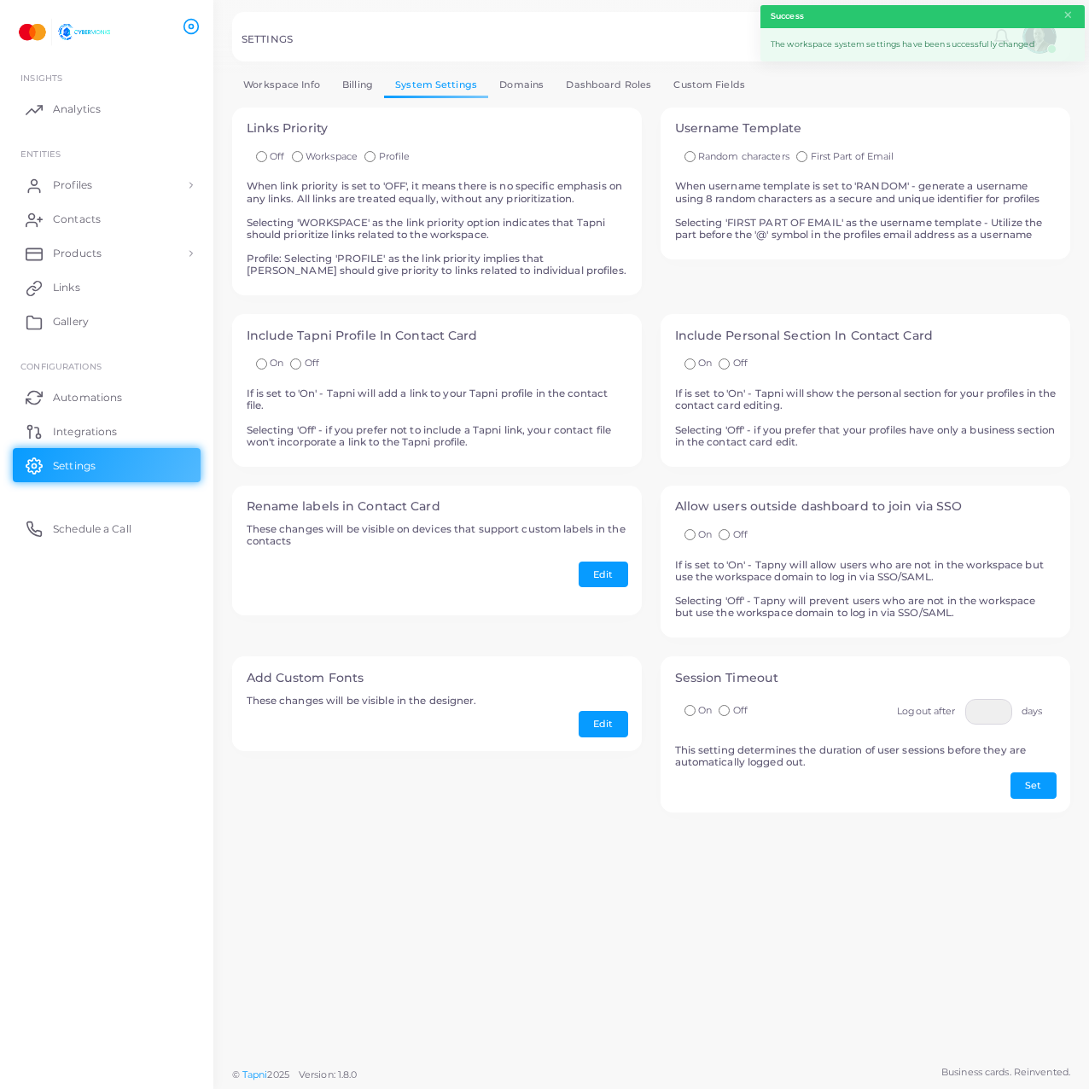
click at [814, 948] on div "**********" at bounding box center [651, 529] width 876 height 1058
click at [919, 940] on div "**********" at bounding box center [651, 529] width 876 height 1058
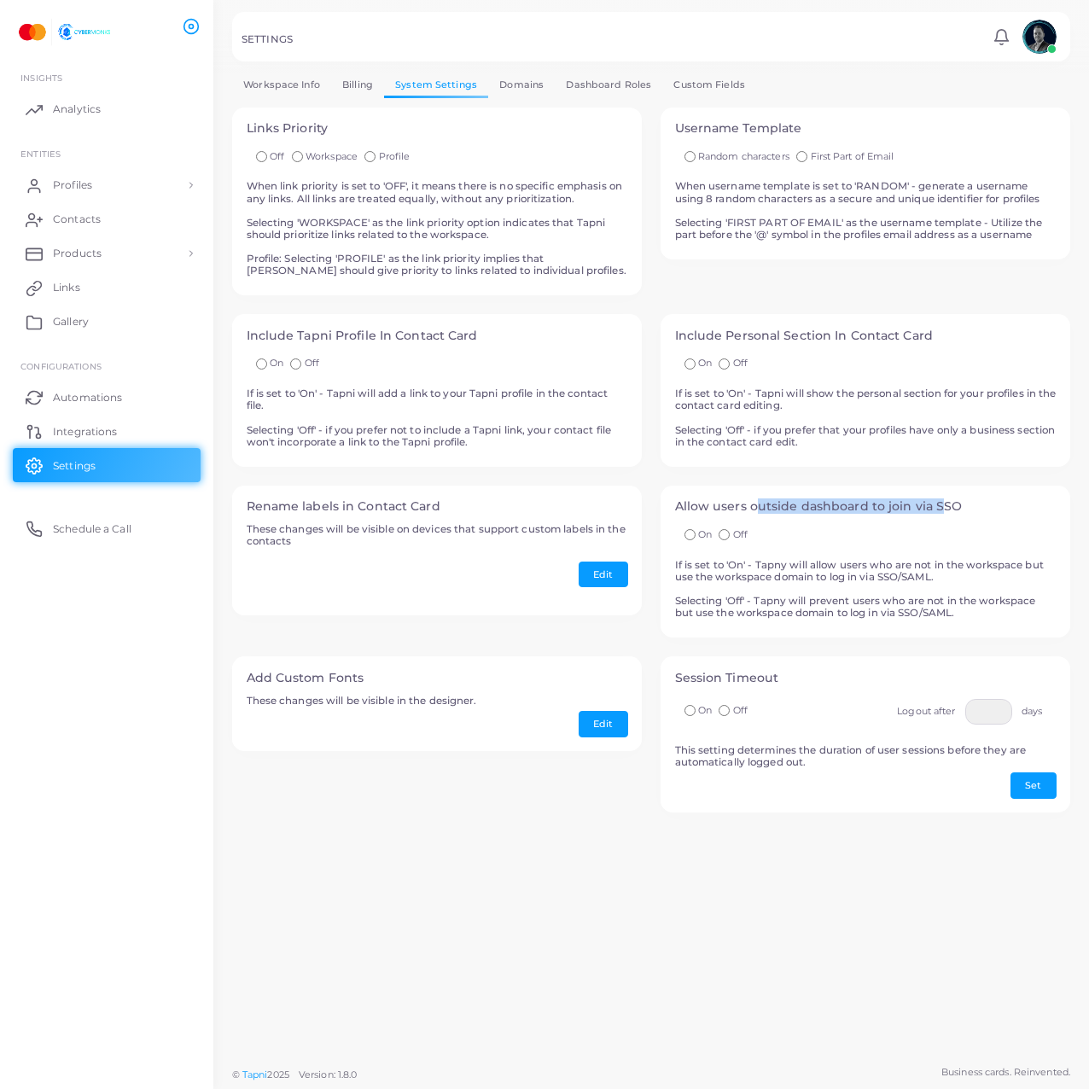
drag, startPoint x: 760, startPoint y: 508, endPoint x: 942, endPoint y: 511, distance: 181.9
click at [942, 511] on h4 "Allow users outside dashboard to join via SSO" at bounding box center [866, 506] width 382 height 15
drag, startPoint x: 741, startPoint y: 564, endPoint x: 964, endPoint y: 581, distance: 223.4
click at [964, 581] on h5 "If is set to 'On' - Tapny will allow users who are not in the workspace but use…" at bounding box center [866, 589] width 382 height 61
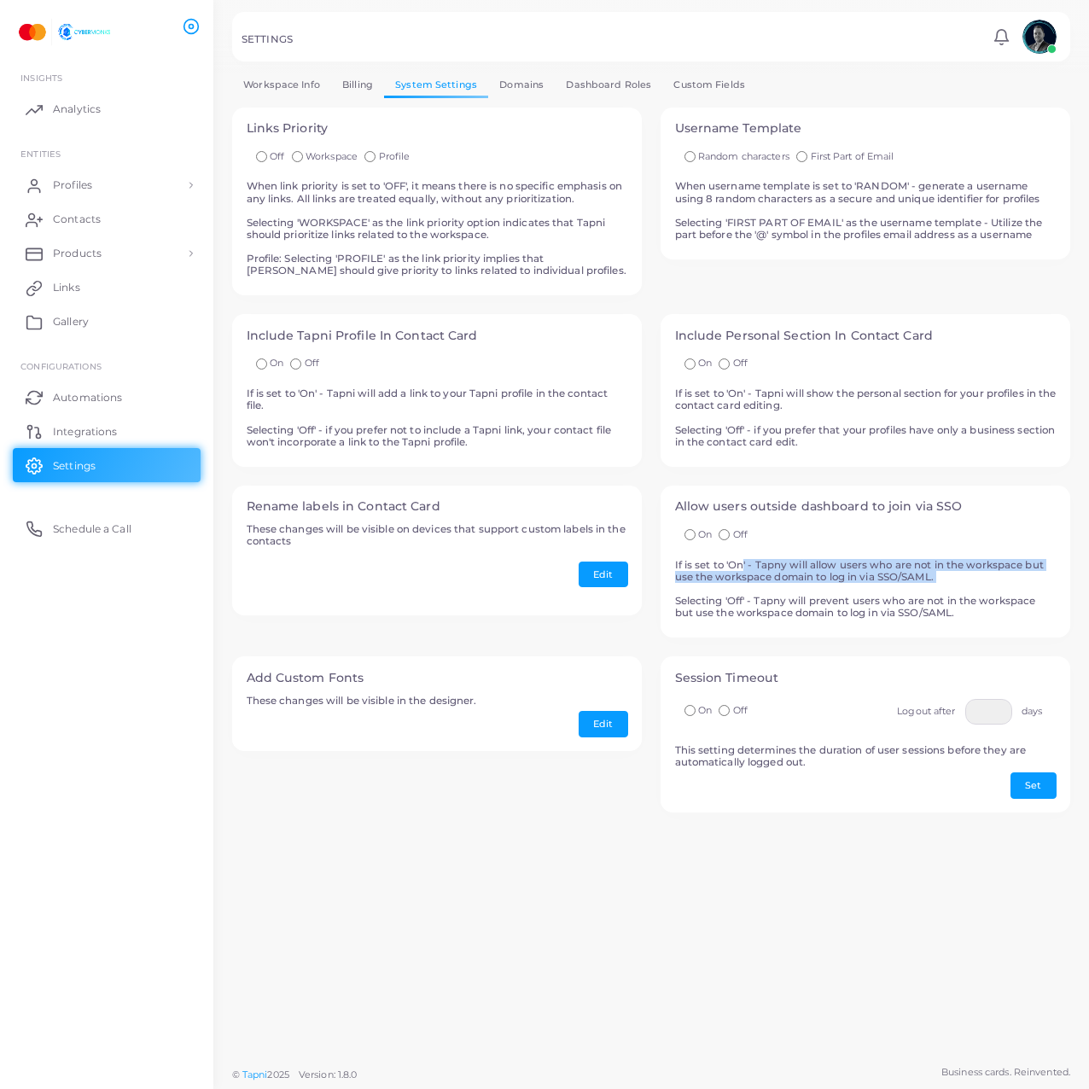
click at [964, 580] on h5 "If is set to 'On' - Tapny will allow users who are not in the workspace but use…" at bounding box center [866, 589] width 382 height 61
drag, startPoint x: 948, startPoint y: 575, endPoint x: 726, endPoint y: 579, distance: 222.8
click at [722, 581] on h5 "If is set to 'On' - Tapny will allow users who are not in the workspace but use…" at bounding box center [866, 589] width 382 height 61
click at [726, 578] on h5 "If is set to 'On' - Tapny will allow users who are not in the workspace but use…" at bounding box center [866, 589] width 382 height 61
click at [726, 611] on h5 "If is set to 'On' - Tapny will allow users who are not in the workspace but use…" at bounding box center [866, 589] width 382 height 61
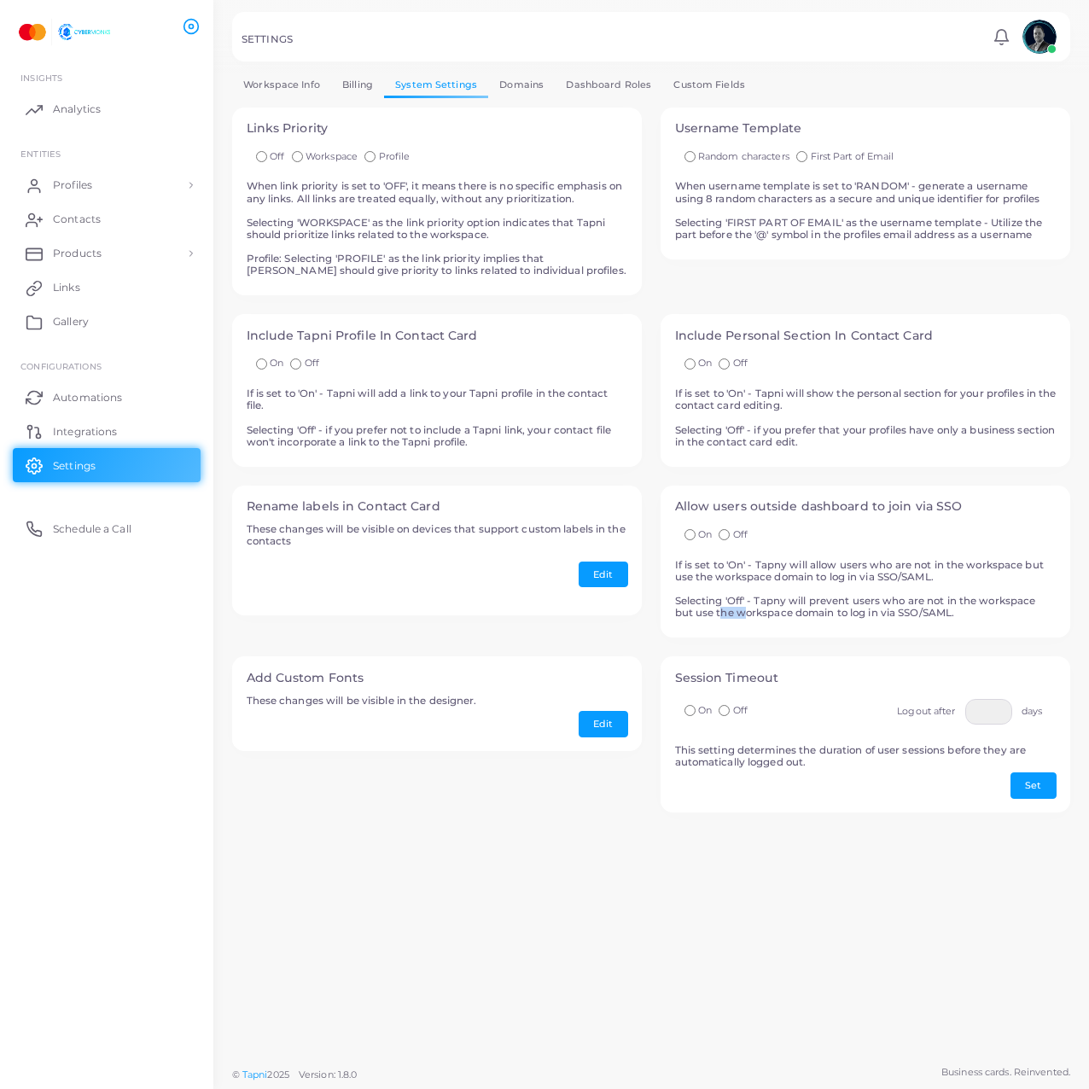
click at [726, 613] on h5 "If is set to 'On' - Tapny will allow users who are not in the workspace but use…" at bounding box center [866, 589] width 382 height 61
click at [919, 617] on h5 "If is set to 'On' - Tapny will allow users who are not in the workspace but use…" at bounding box center [866, 589] width 382 height 61
drag, startPoint x: 817, startPoint y: 604, endPoint x: 1012, endPoint y: 616, distance: 195.0
click at [1012, 616] on h5 "If is set to 'On' - Tapny will allow users who are not in the workspace but use…" at bounding box center [866, 589] width 382 height 61
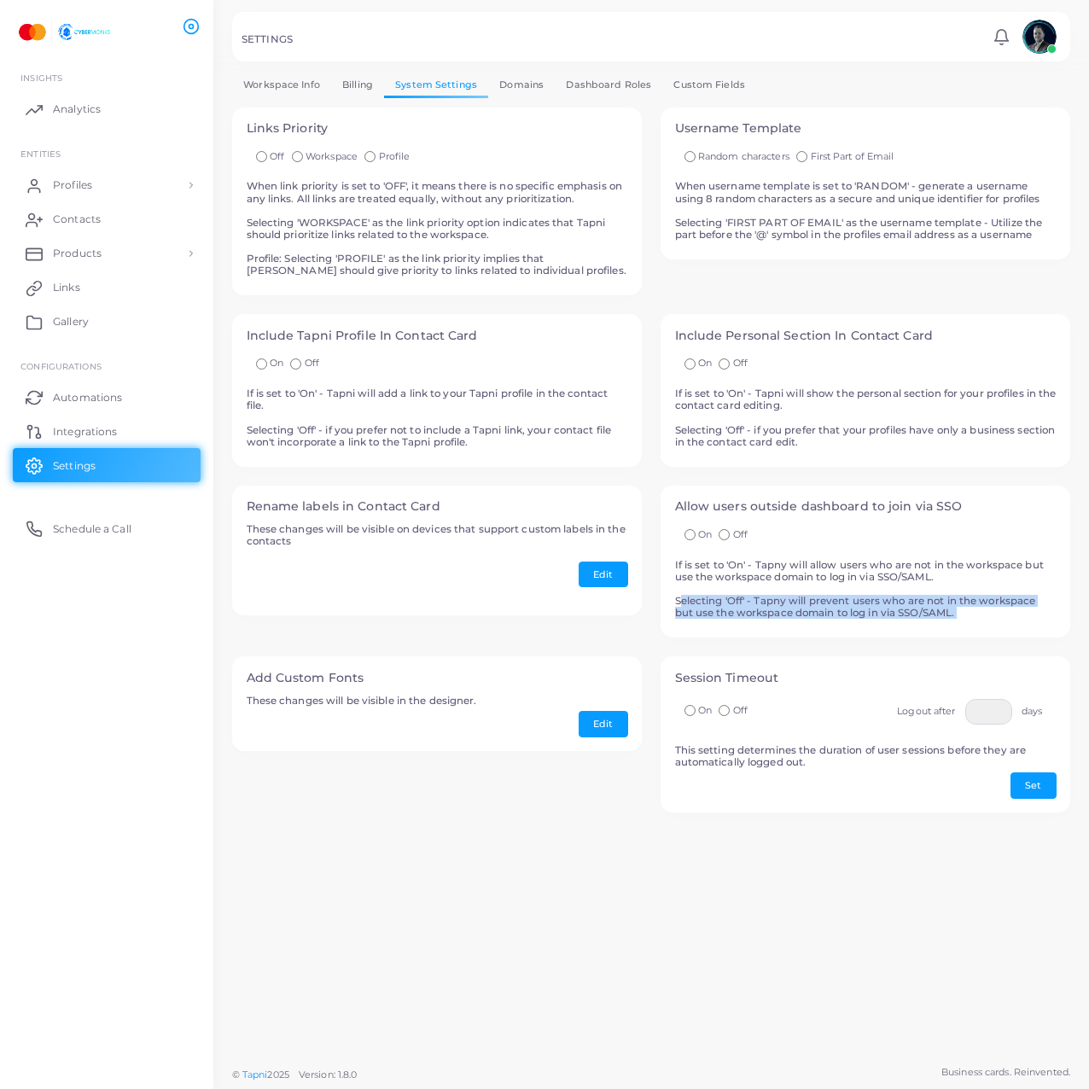
click at [1012, 616] on h5 "If is set to 'On' - Tapny will allow users who are not in the workspace but use…" at bounding box center [866, 589] width 382 height 61
click at [537, 88] on link "Domains" at bounding box center [521, 85] width 67 height 25
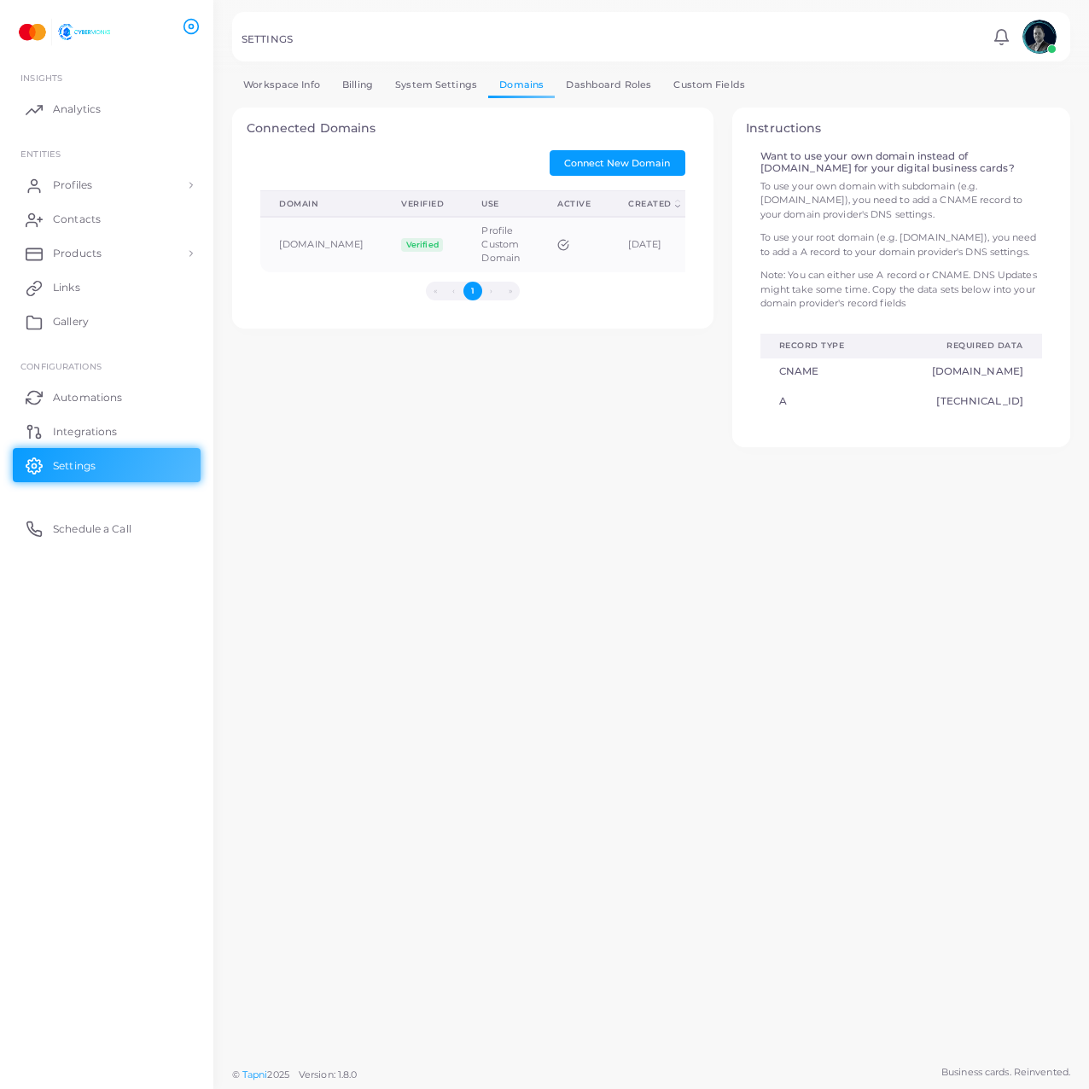
click at [622, 90] on link "Dashboard Roles" at bounding box center [609, 85] width 108 height 25
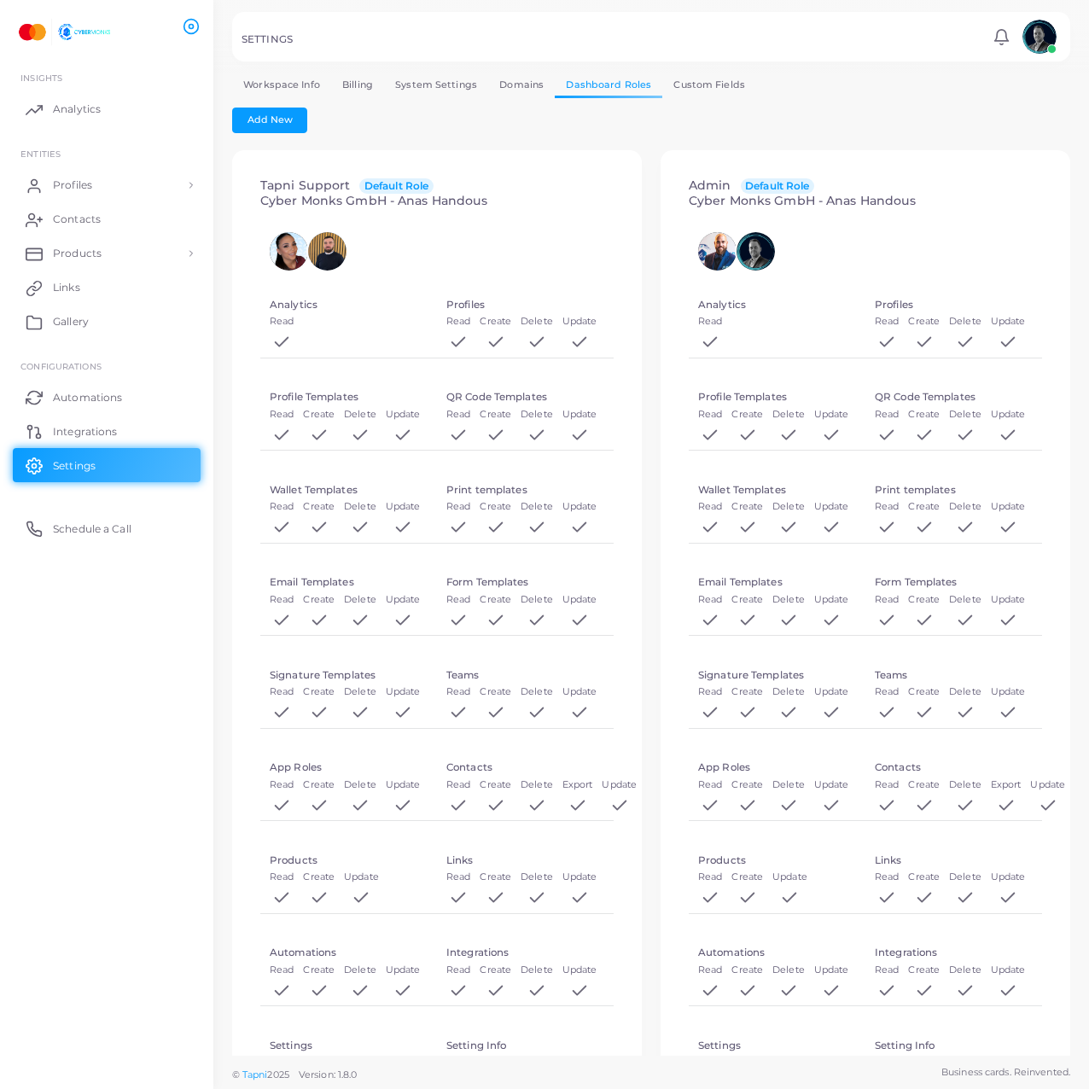
click at [752, 78] on ul "Workspace Info Billing System Settings Domains Dashboard Roles Custom Fields" at bounding box center [651, 85] width 838 height 25
click at [697, 83] on link "Custom Fields" at bounding box center [709, 85] width 94 height 25
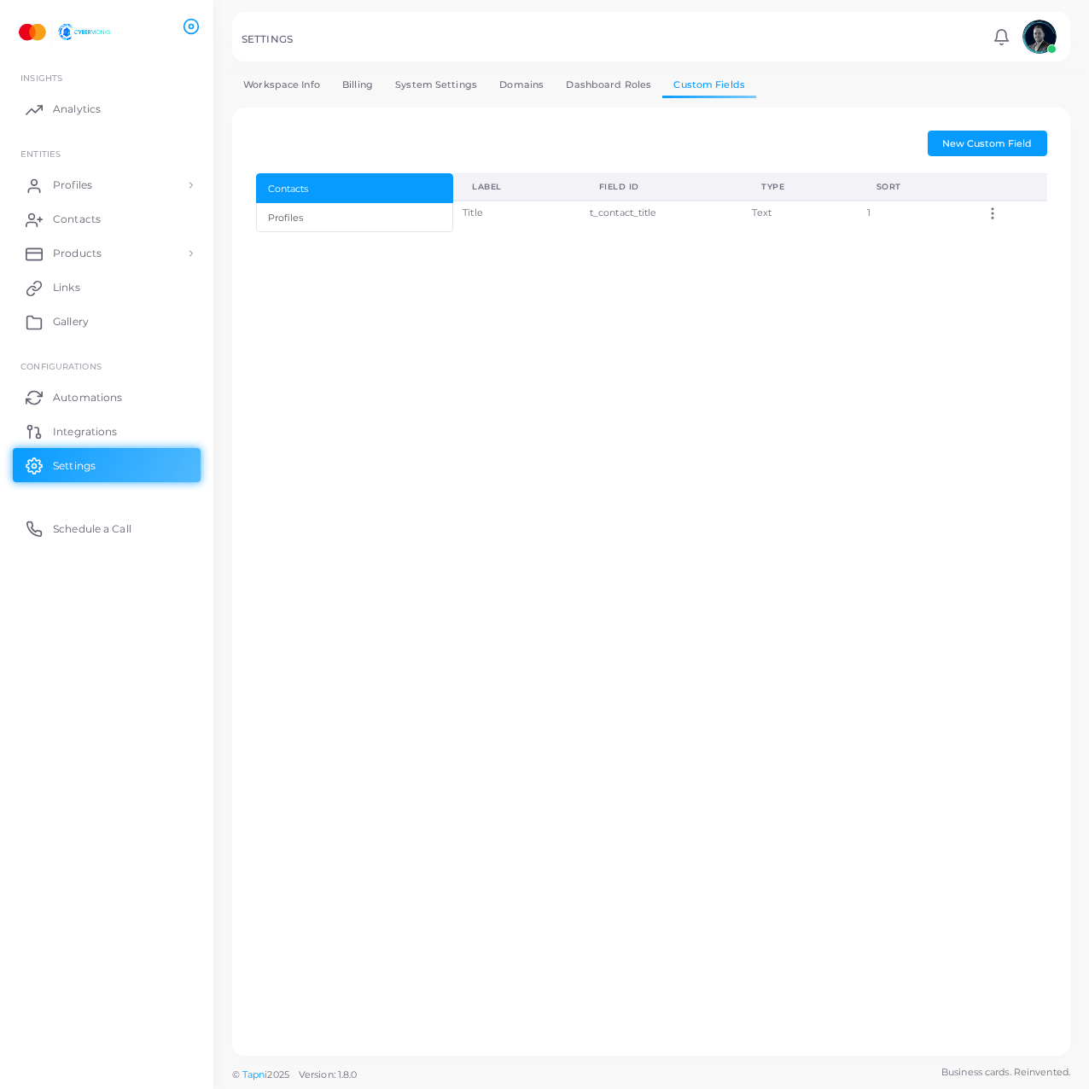
click at [274, 81] on link "Workspace Info" at bounding box center [281, 85] width 99 height 25
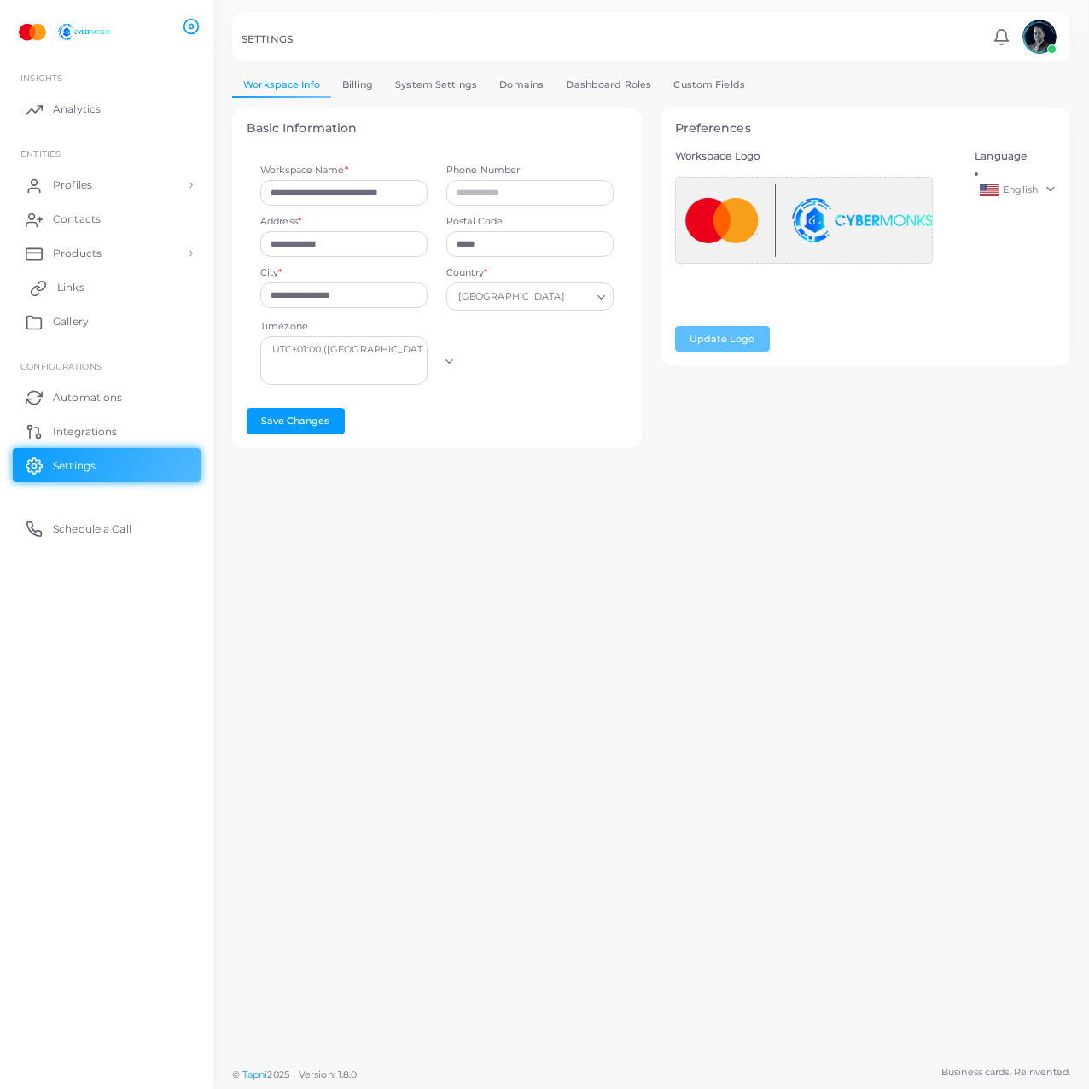
click at [112, 284] on link "Links" at bounding box center [107, 288] width 188 height 34
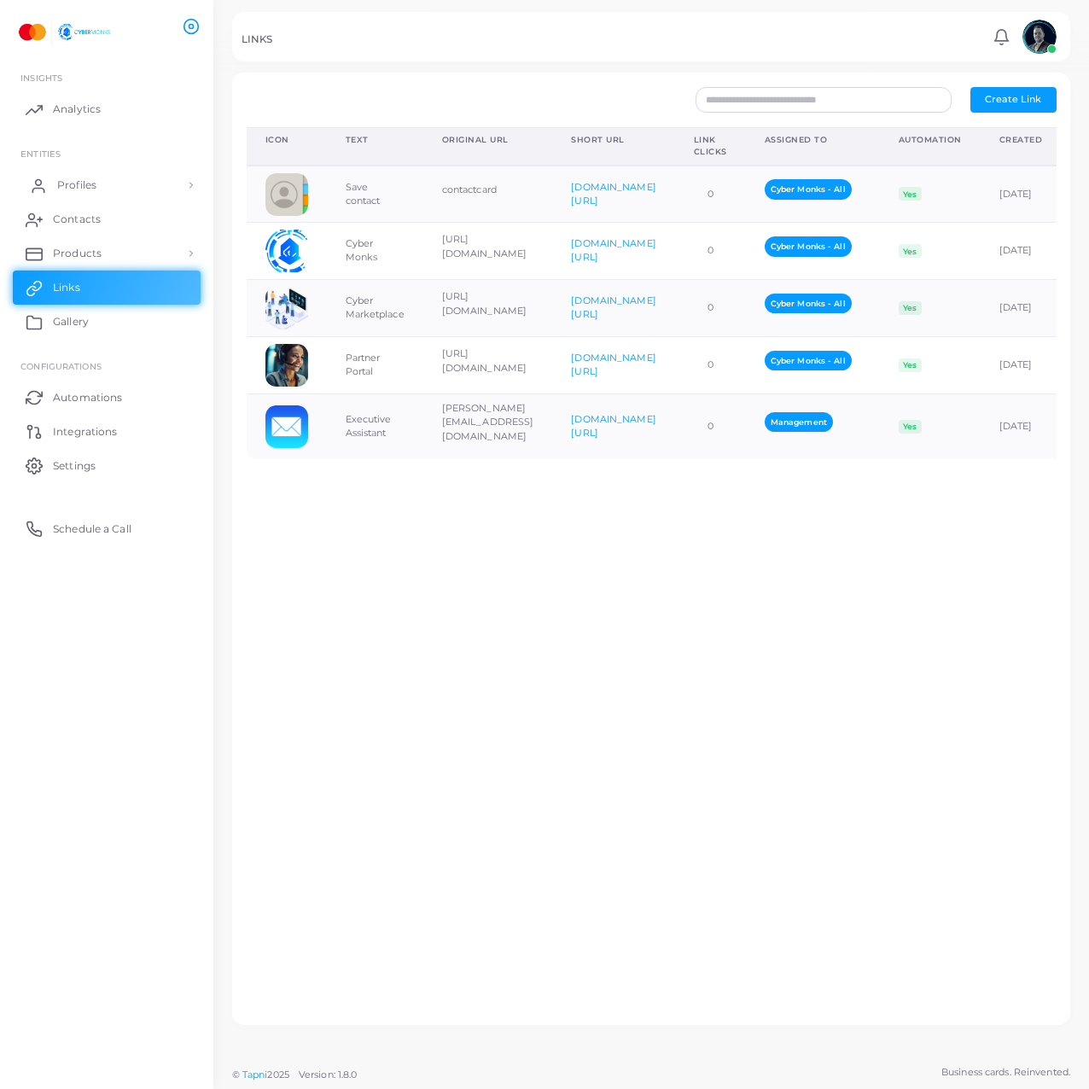
click at [145, 185] on link "Profiles" at bounding box center [107, 185] width 188 height 34
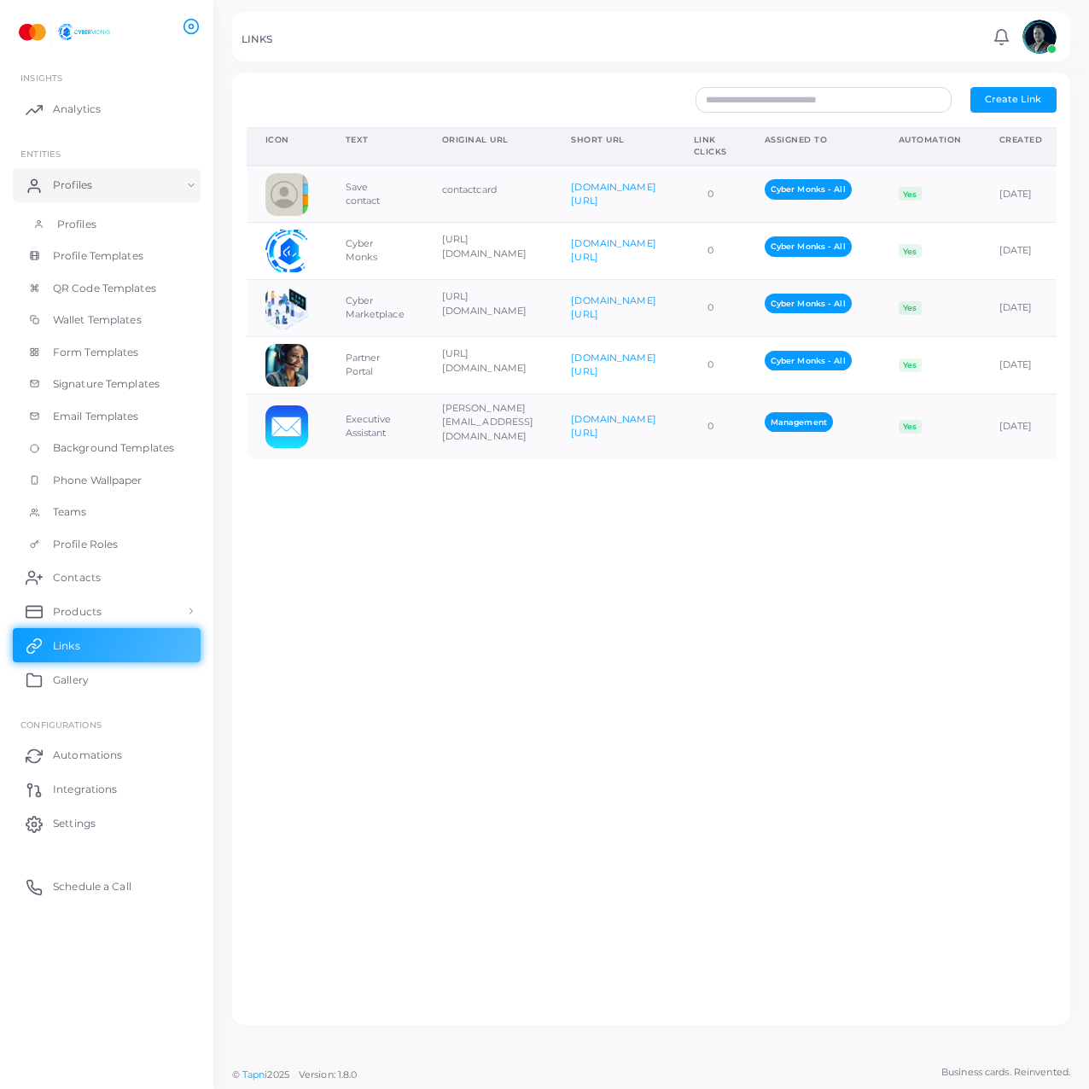
click at [130, 220] on link "Profiles" at bounding box center [107, 224] width 188 height 32
